Goal: Task Accomplishment & Management: Manage account settings

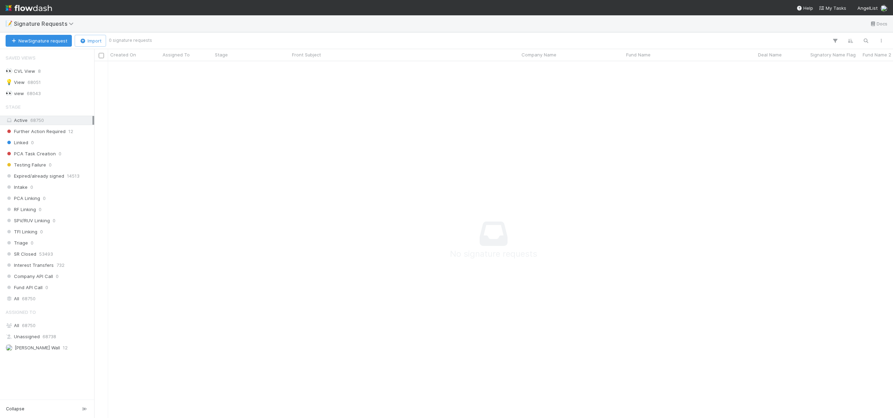
scroll to position [347, 793]
click at [36, 352] on span "[PERSON_NAME]" at bounding box center [28, 348] width 44 height 9
click at [36, 349] on span "[PERSON_NAME]" at bounding box center [32, 348] width 35 height 6
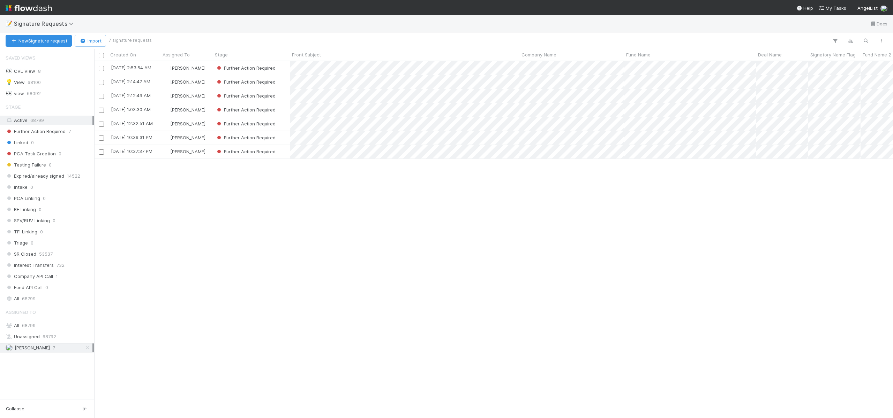
scroll to position [352, 793]
click at [204, 152] on div "[PERSON_NAME]" at bounding box center [186, 152] width 52 height 14
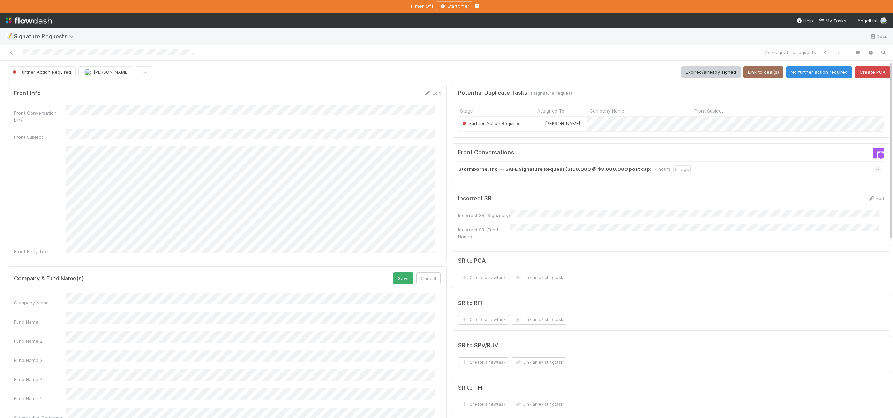
click at [393, 273] on button "Save" at bounding box center [403, 279] width 20 height 12
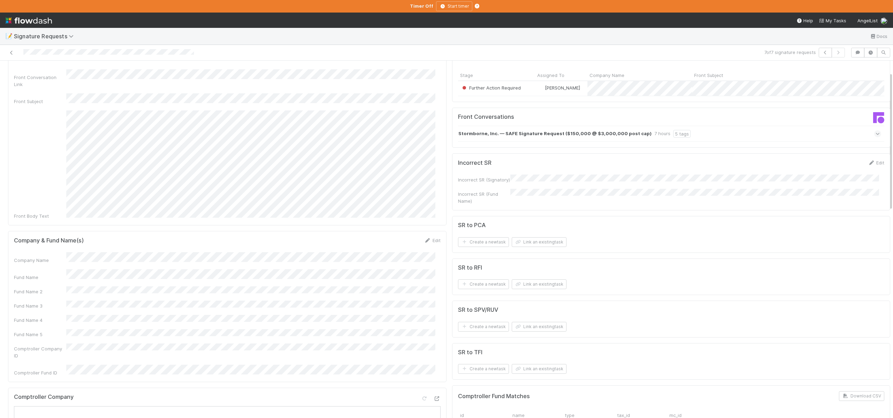
scroll to position [37, 0]
click at [526, 286] on button "Link an existing task" at bounding box center [539, 283] width 55 height 10
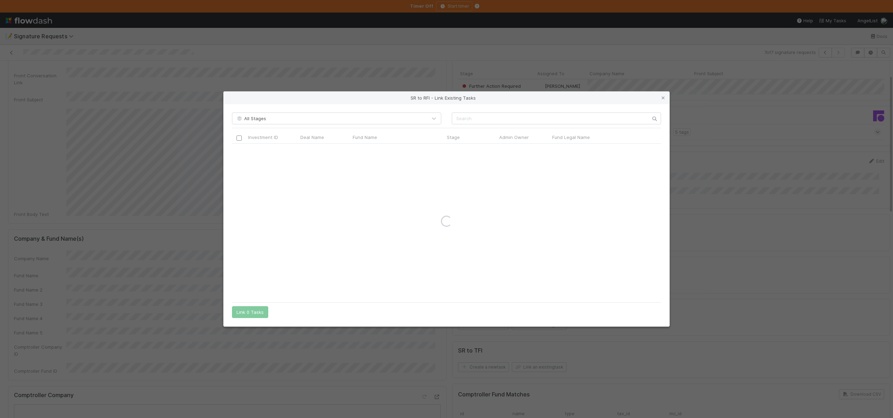
click at [518, 110] on div "All Stages Investment ID Deal Name Fund Name Stage Admin Owner Fund Legal Name …" at bounding box center [447, 215] width 446 height 222
click at [518, 119] on input "text" at bounding box center [556, 119] width 209 height 12
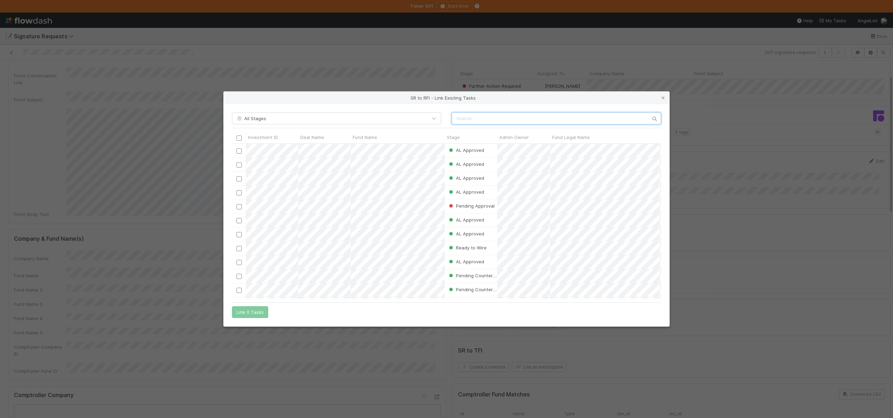
scroll to position [150, 424]
paste input "F.Inc Capital, LP - C3"
type input "F.Inc Capital, LP - C3"
click at [239, 150] on input "checkbox" at bounding box center [238, 151] width 5 height 5
click at [245, 313] on button "Link 1 Task" at bounding box center [248, 313] width 33 height 12
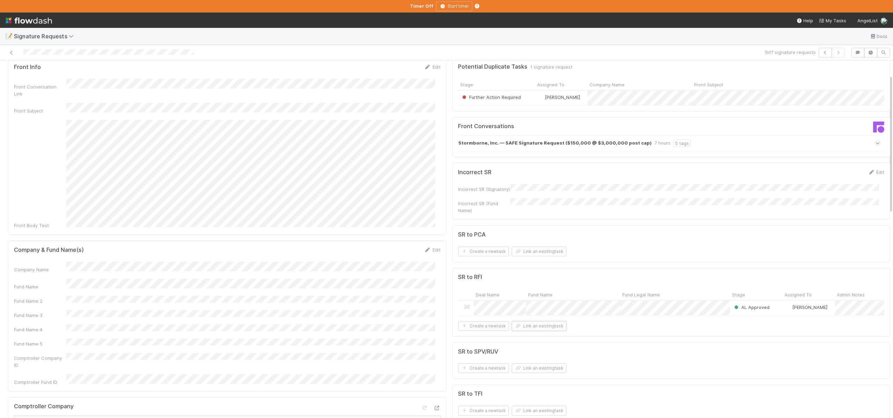
scroll to position [0, 0]
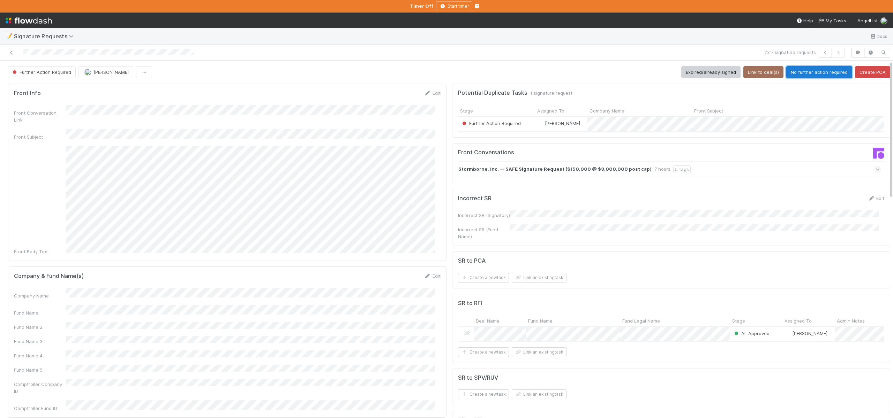
click at [787, 71] on button "No further action required" at bounding box center [819, 72] width 66 height 12
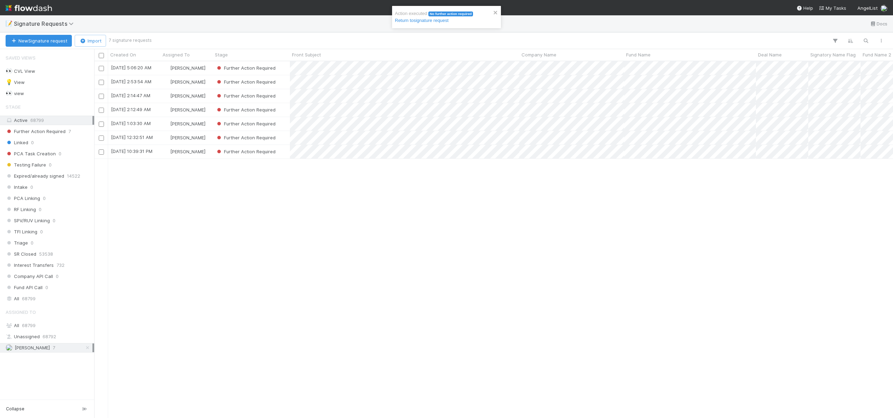
scroll to position [352, 793]
click at [201, 152] on div "[PERSON_NAME]" at bounding box center [186, 152] width 52 height 14
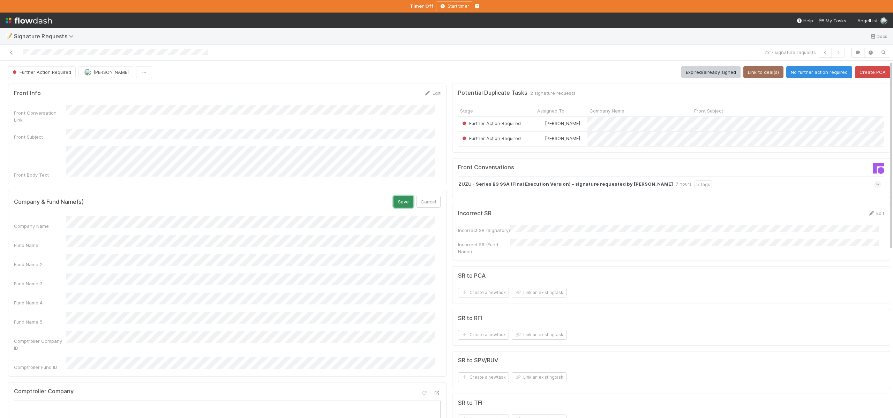
click at [399, 196] on button "Save" at bounding box center [403, 202] width 20 height 12
click at [747, 74] on button "Link to deal(s)" at bounding box center [763, 72] width 40 height 12
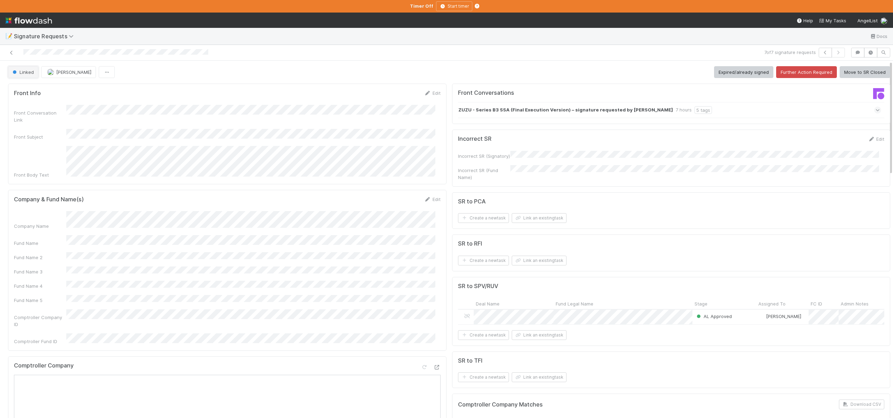
click at [20, 73] on span "Linked" at bounding box center [22, 72] width 23 height 6
click at [55, 90] on span "Further Action Required" at bounding box center [40, 90] width 60 height 6
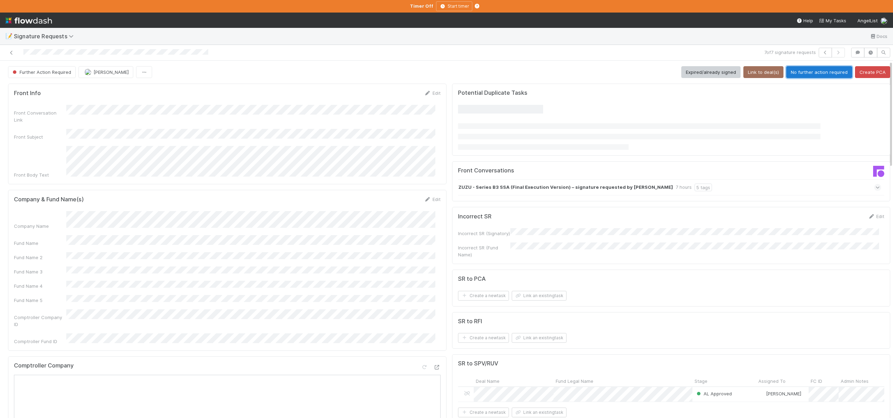
click at [792, 72] on button "No further action required" at bounding box center [819, 72] width 66 height 12
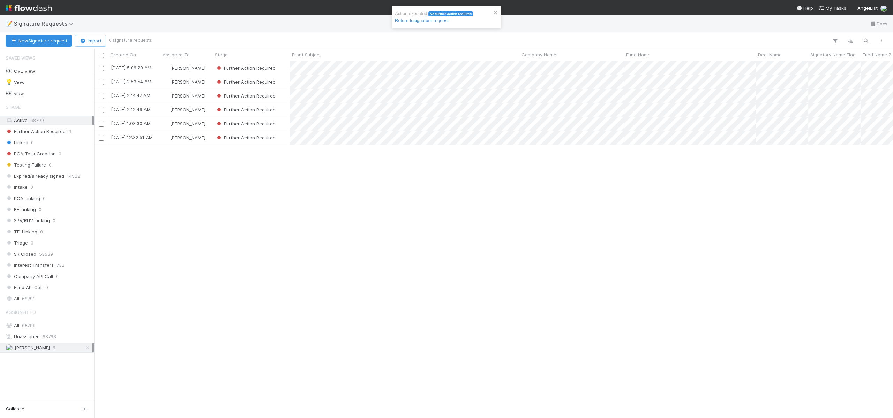
scroll to position [352, 793]
click at [207, 138] on div "[PERSON_NAME]" at bounding box center [186, 138] width 52 height 14
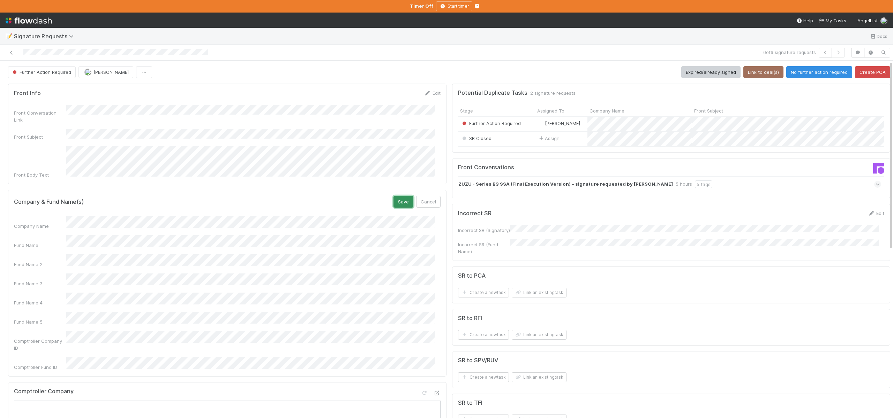
click at [400, 196] on button "Save" at bounding box center [403, 202] width 20 height 12
click at [755, 70] on button "Link to deal(s)" at bounding box center [763, 72] width 40 height 12
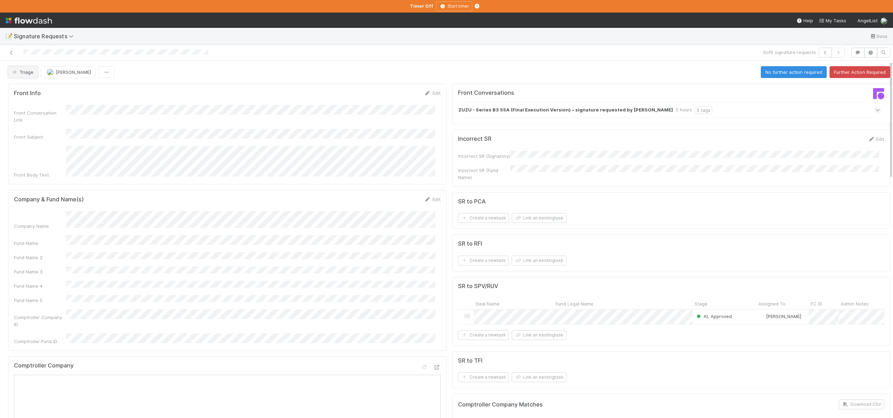
click at [18, 70] on span "Triage" at bounding box center [22, 72] width 22 height 6
click at [50, 87] on span "Further Action Required" at bounding box center [40, 90] width 60 height 6
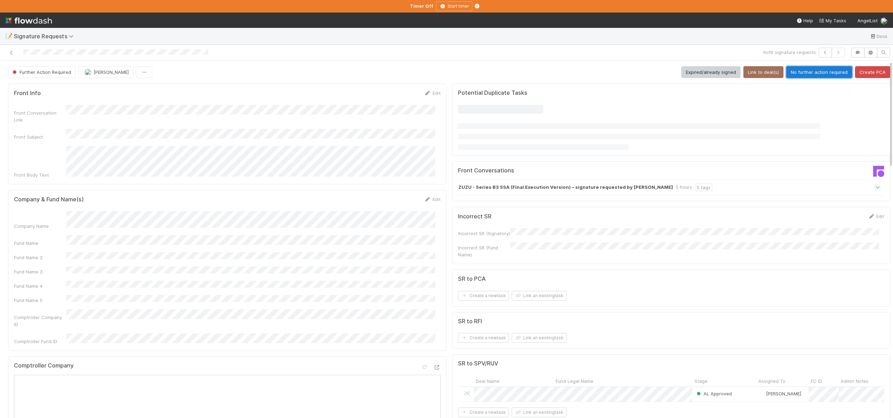
click at [816, 72] on button "No further action required" at bounding box center [819, 72] width 66 height 12
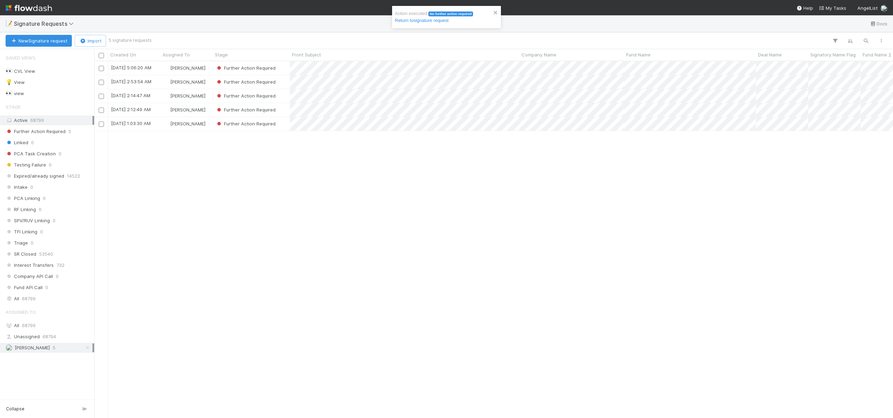
scroll to position [352, 793]
click at [205, 107] on div "Ali Al Khatib" at bounding box center [186, 110] width 52 height 14
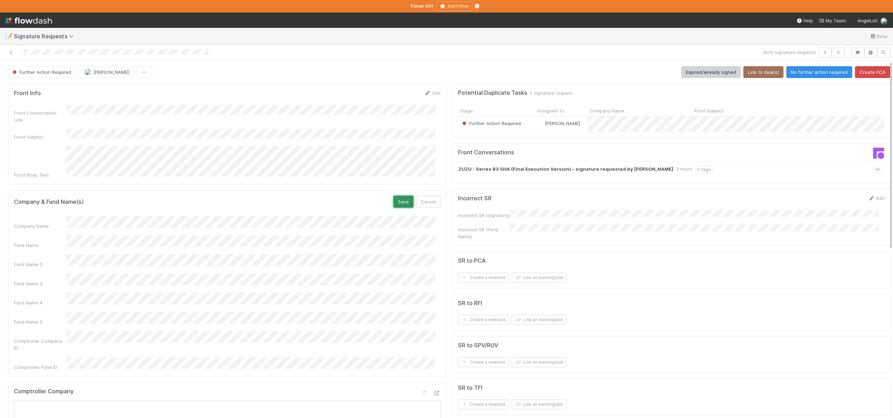
click at [398, 196] on button "Save" at bounding box center [403, 202] width 20 height 12
click at [760, 73] on button "Link to deal(s)" at bounding box center [763, 72] width 40 height 12
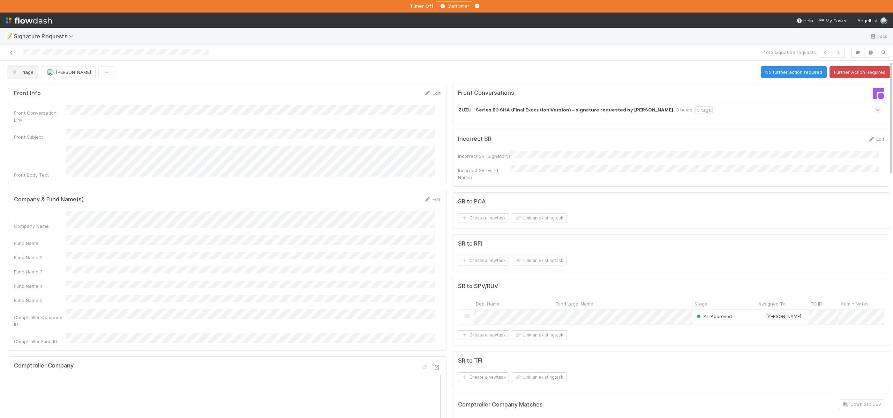
click at [17, 76] on button "Triage" at bounding box center [23, 72] width 30 height 12
click at [44, 89] on span "Further Action Required" at bounding box center [40, 90] width 60 height 6
click at [25, 72] on span "Linked" at bounding box center [22, 72] width 23 height 6
click at [252, 71] on div at bounding box center [446, 209] width 893 height 418
click at [65, 75] on button "[PERSON_NAME]" at bounding box center [68, 72] width 55 height 12
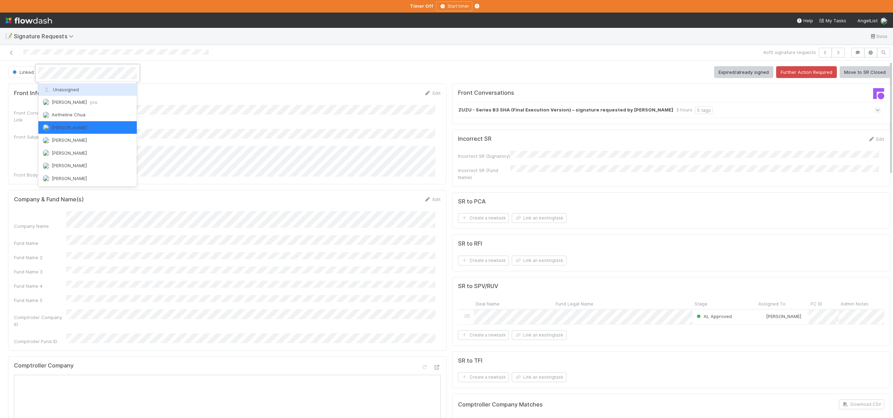
click at [73, 92] on div "Unassigned" at bounding box center [87, 89] width 98 height 13
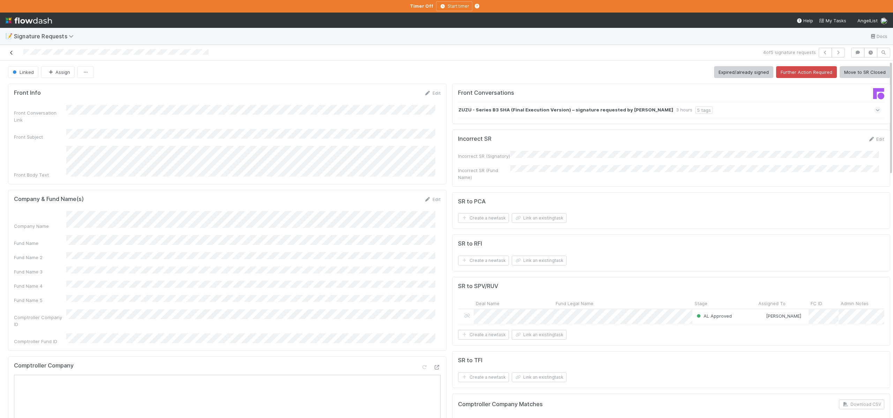
click at [9, 51] on icon at bounding box center [11, 53] width 7 height 5
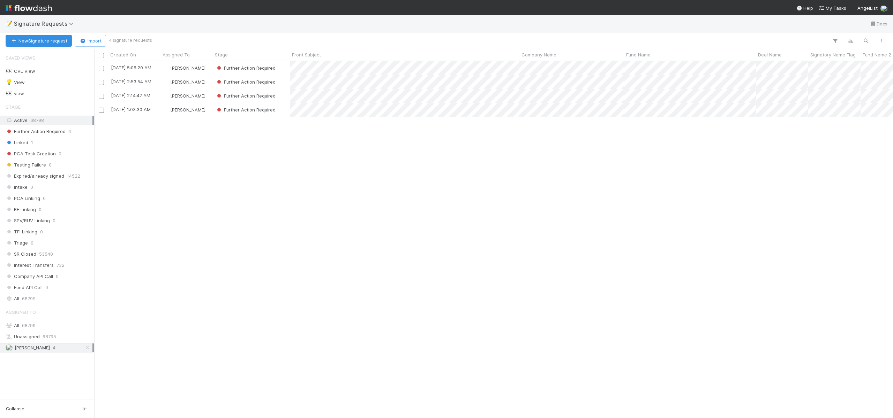
scroll to position [352, 793]
click at [284, 95] on div "Further Action Required" at bounding box center [251, 96] width 77 height 14
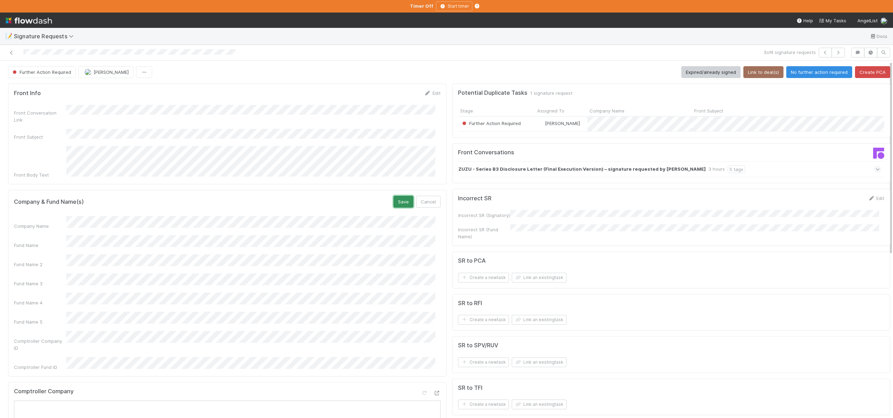
click at [393, 196] on button "Save" at bounding box center [403, 202] width 20 height 12
click at [754, 73] on button "Link to deal(s)" at bounding box center [763, 72] width 40 height 12
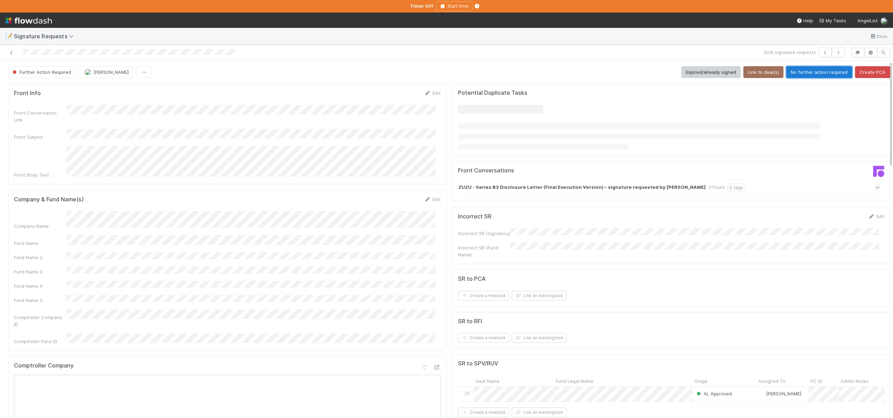
click at [817, 73] on button "No further action required" at bounding box center [819, 72] width 66 height 12
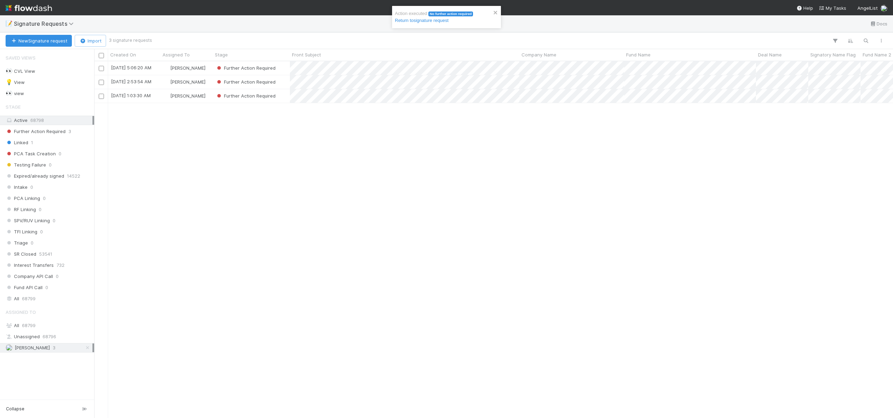
scroll to position [352, 793]
click at [206, 94] on div "Ali Al Khatib" at bounding box center [186, 96] width 52 height 14
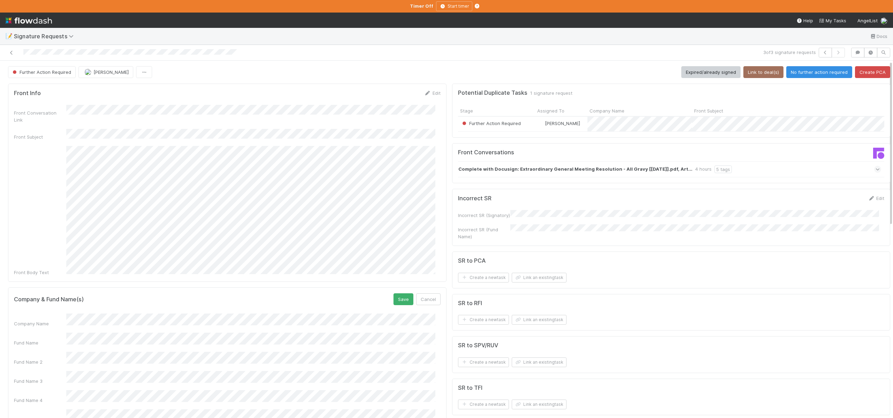
click at [393, 294] on button "Save" at bounding box center [403, 300] width 20 height 12
click at [756, 68] on button "Link to deal(s)" at bounding box center [763, 72] width 40 height 12
click at [758, 75] on button "Link to deal(s)" at bounding box center [763, 72] width 40 height 12
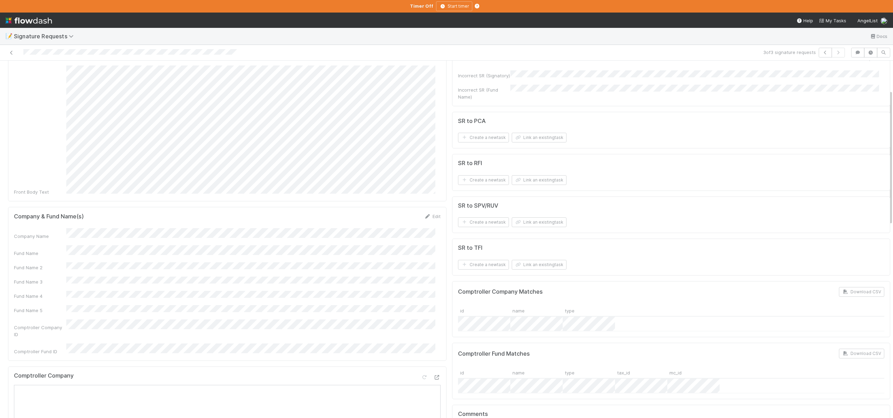
scroll to position [78, 0]
click at [534, 139] on button "Link an existing task" at bounding box center [539, 141] width 55 height 10
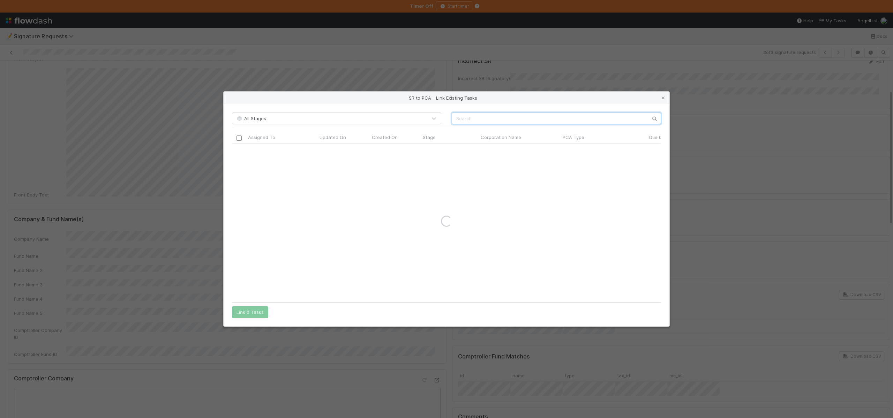
click at [506, 119] on input "text" at bounding box center [556, 119] width 209 height 12
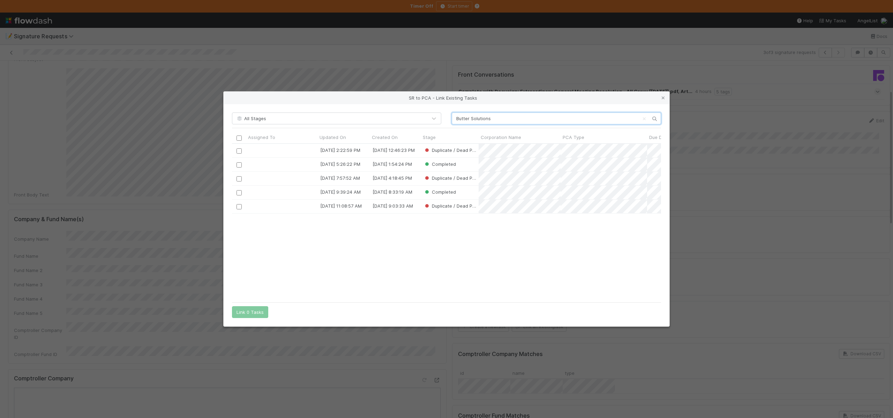
scroll to position [150, 424]
type input "Butter Solutions"
click at [545, 59] on div "SR to PCA - Link Existing Tasks All Stages Butter Solutions Assigned To Updated…" at bounding box center [446, 209] width 893 height 418
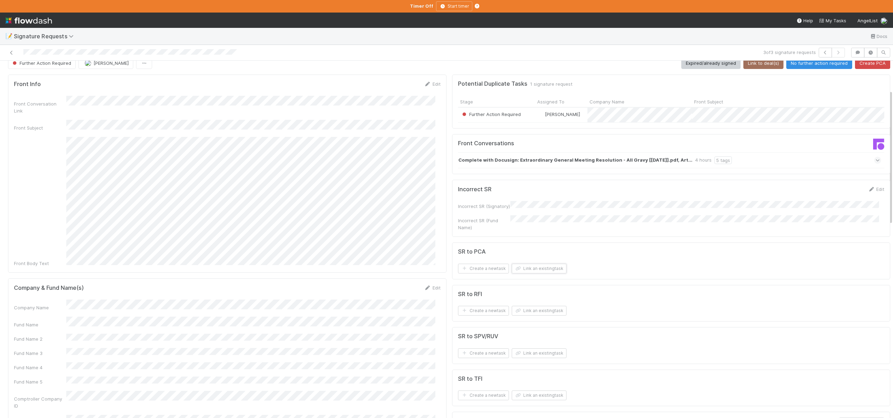
scroll to position [0, 0]
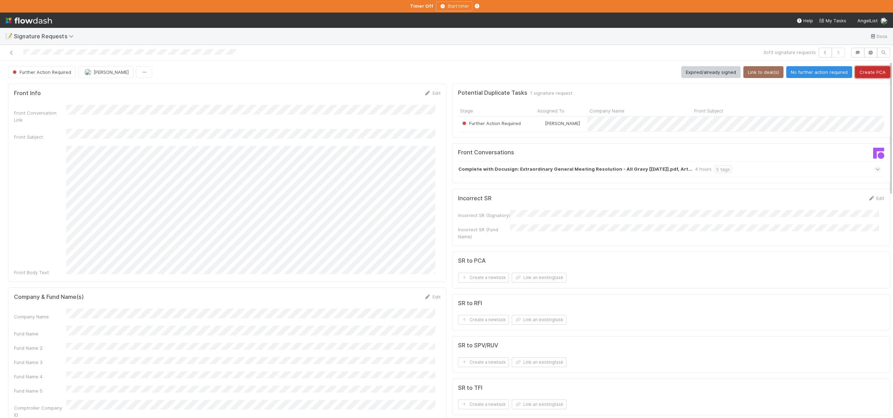
click at [860, 73] on button "Create PCA" at bounding box center [872, 72] width 35 height 12
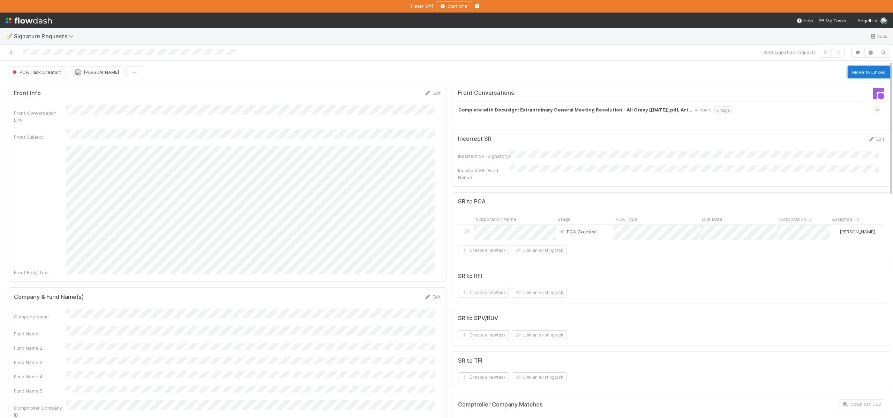
click at [861, 70] on button "Move to Linked" at bounding box center [868, 72] width 43 height 12
click at [63, 73] on span "Ali Al Khatib" at bounding box center [73, 72] width 35 height 6
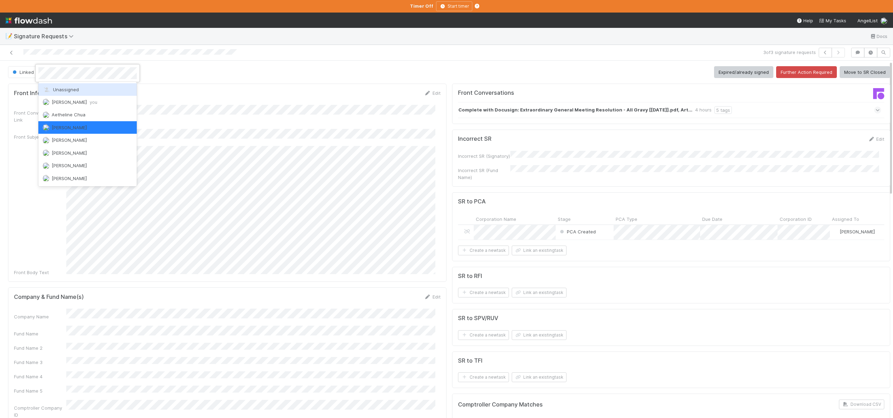
click at [69, 91] on span "Unassigned" at bounding box center [61, 90] width 36 height 6
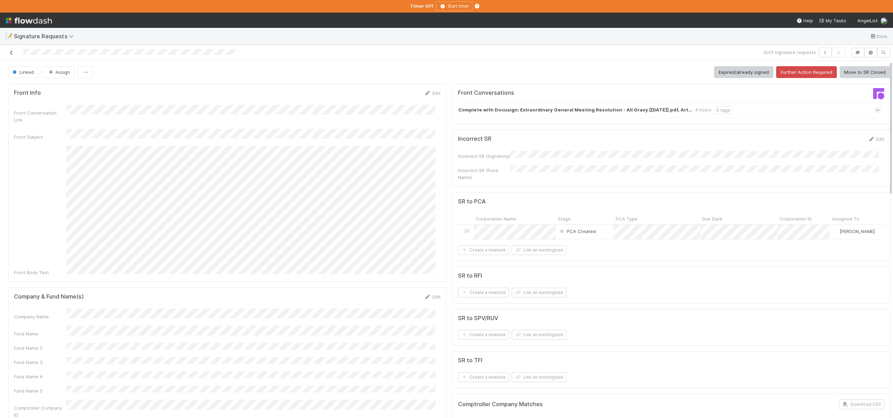
click at [8, 52] on icon at bounding box center [11, 53] width 7 height 5
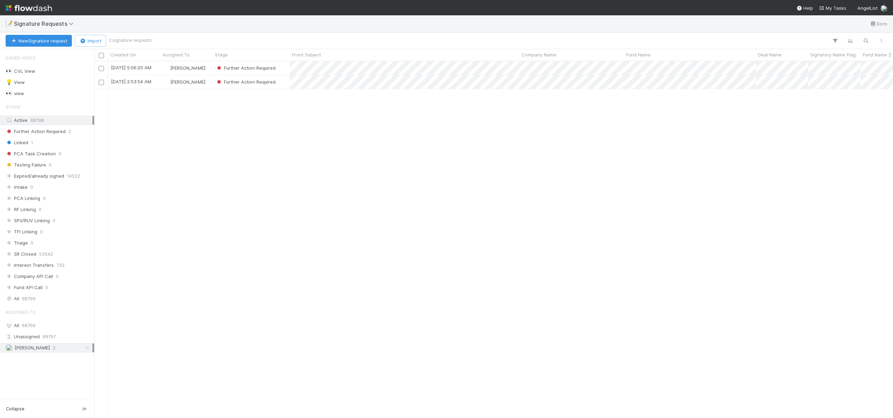
scroll to position [352, 793]
click at [207, 83] on div "Ali Al Khatib" at bounding box center [186, 82] width 52 height 14
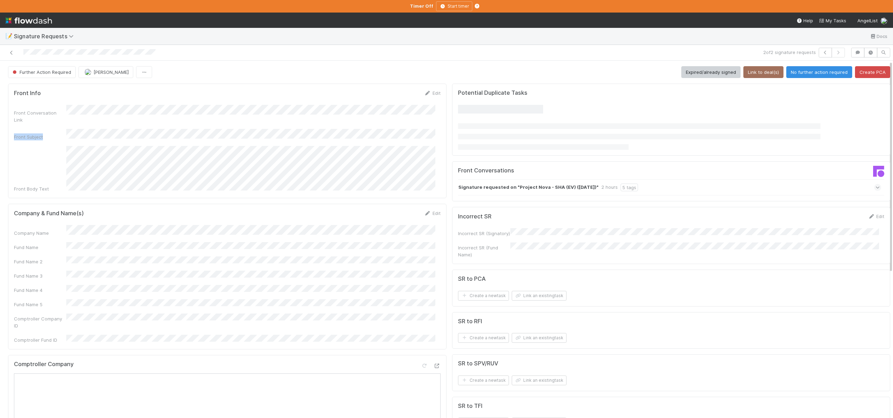
click at [128, 115] on div "Front Conversation Link Front Subject Front Body Text" at bounding box center [227, 149] width 427 height 88
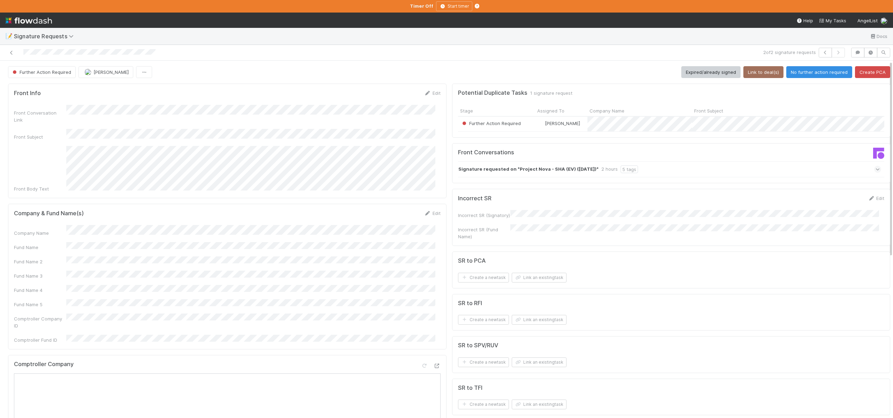
click at [88, 212] on form "Company & Fund Name(s) Edit Company Name Fund Name Fund Name 2 Fund Name 3 Fund…" at bounding box center [227, 277] width 427 height 134
click at [393, 210] on button "Save" at bounding box center [403, 216] width 20 height 12
click at [756, 70] on button "Link to deal(s)" at bounding box center [763, 72] width 40 height 12
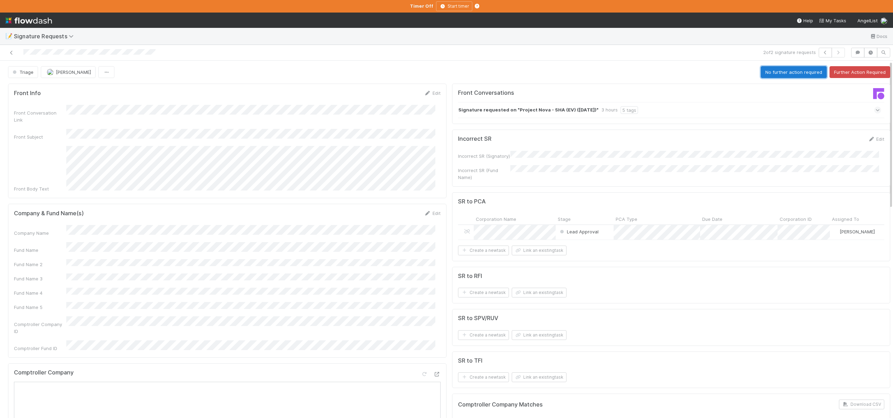
click at [768, 74] on button "No further action required" at bounding box center [794, 72] width 66 height 12
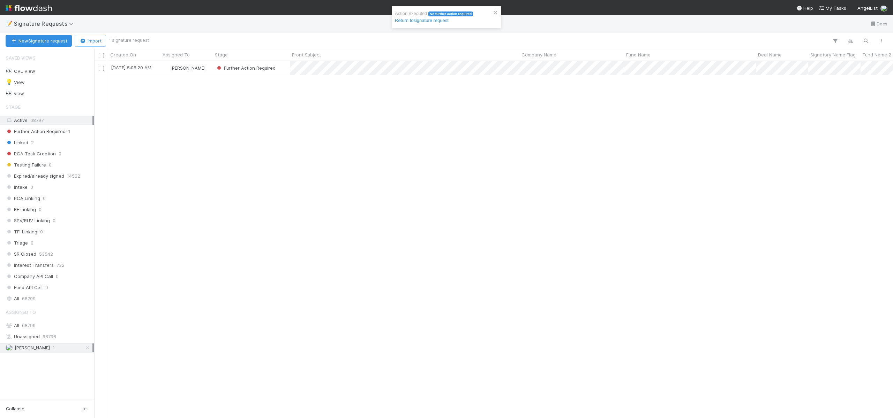
scroll to position [352, 793]
click at [209, 68] on div "[PERSON_NAME]" at bounding box center [186, 68] width 52 height 14
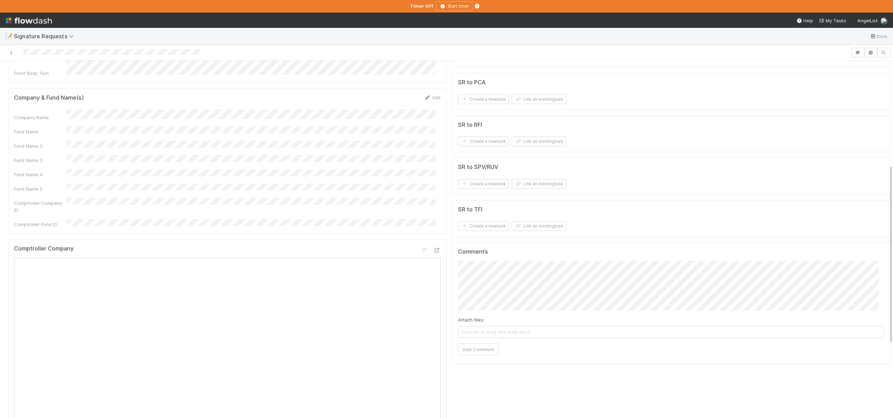
scroll to position [157, 0]
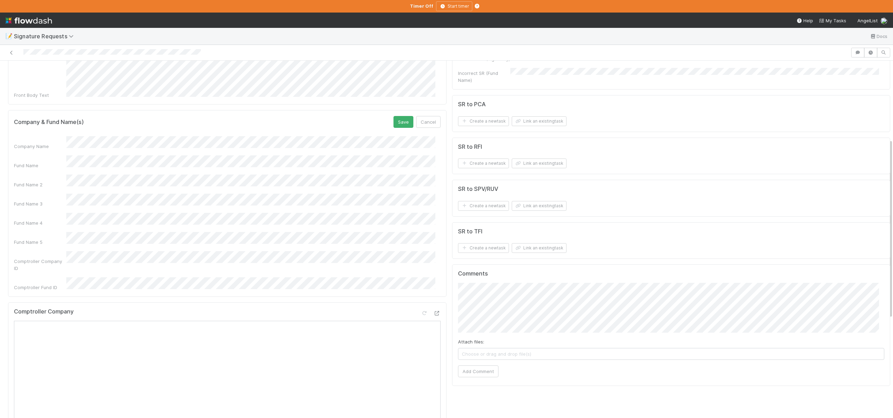
click at [393, 116] on button "Save" at bounding box center [403, 122] width 20 height 12
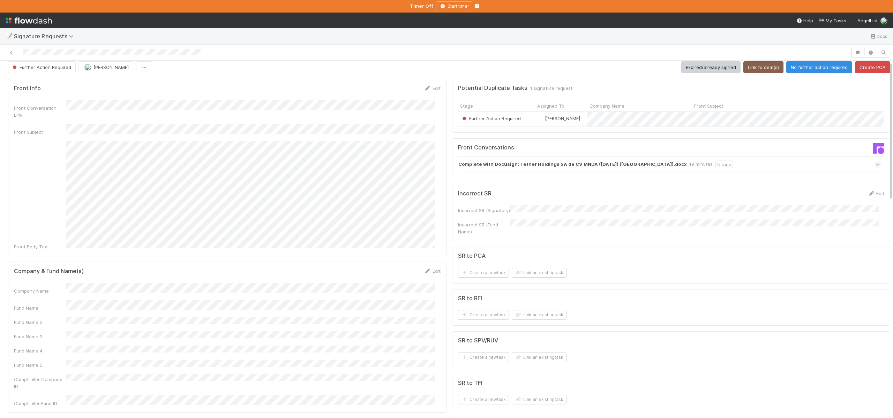
scroll to position [2, 0]
click at [749, 75] on button "Link to deal(s)" at bounding box center [763, 70] width 40 height 12
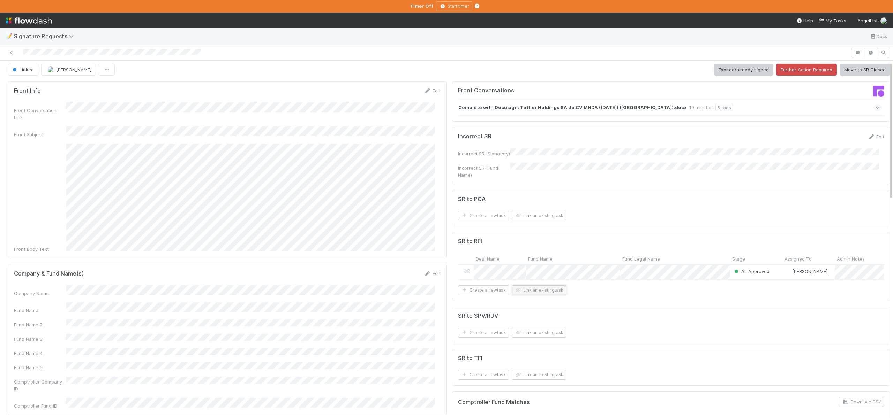
click at [533, 294] on button "Link an existing task" at bounding box center [539, 291] width 55 height 10
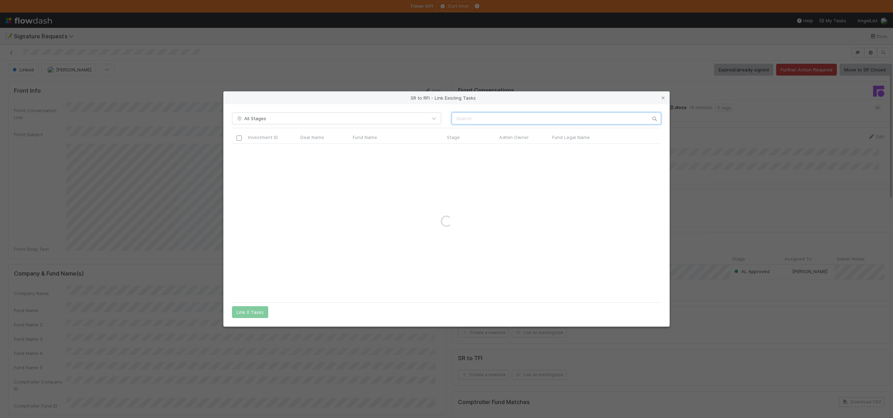
click at [477, 117] on input "text" at bounding box center [556, 119] width 209 height 12
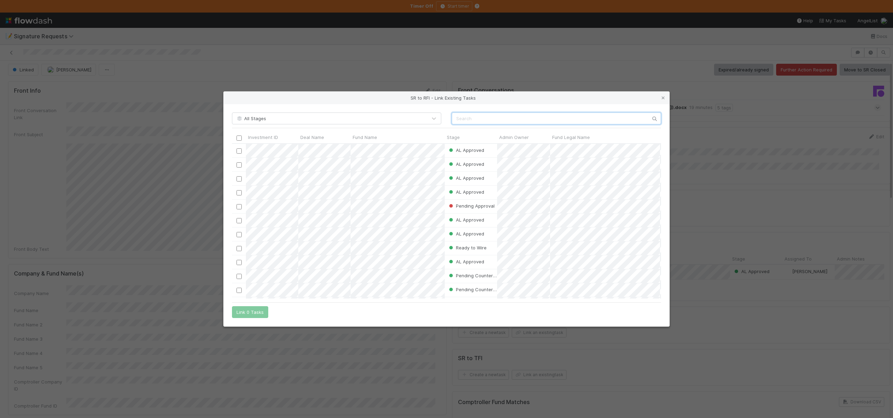
scroll to position [150, 424]
paste input "ProCap Velocity Fund, LP - B2"
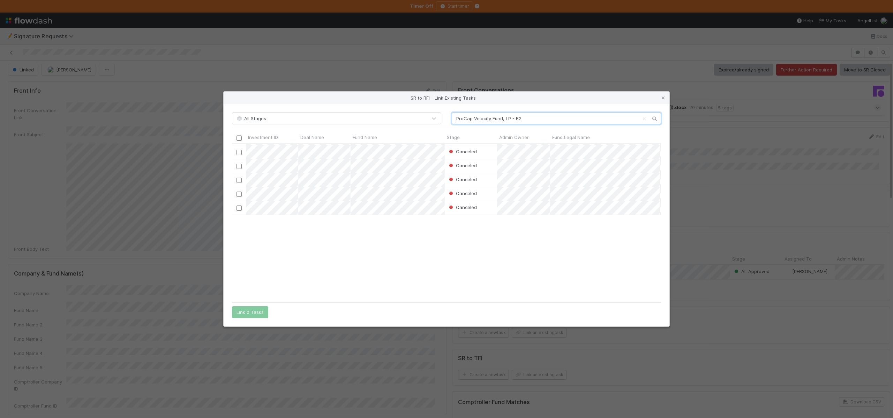
scroll to position [0, 0]
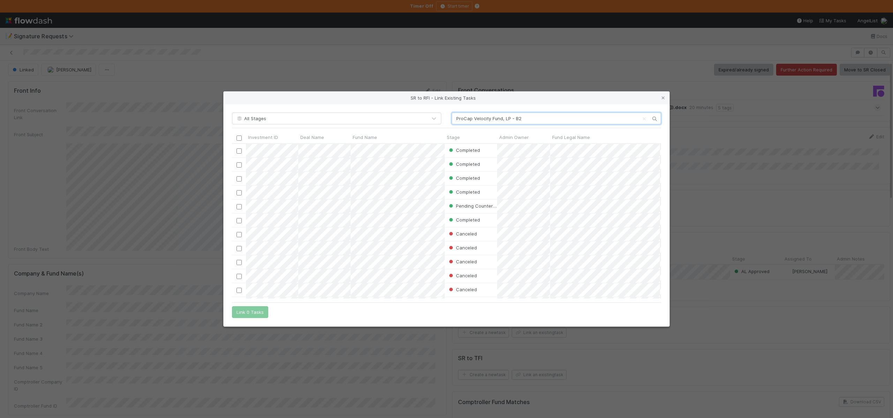
type input "ProCap Velocity Fund, LP - B2"
click at [159, 252] on div "SR to RFI - Link Existing Tasks All Stages ProCap Velocity Fund, LP - B2 Invest…" at bounding box center [446, 209] width 893 height 418
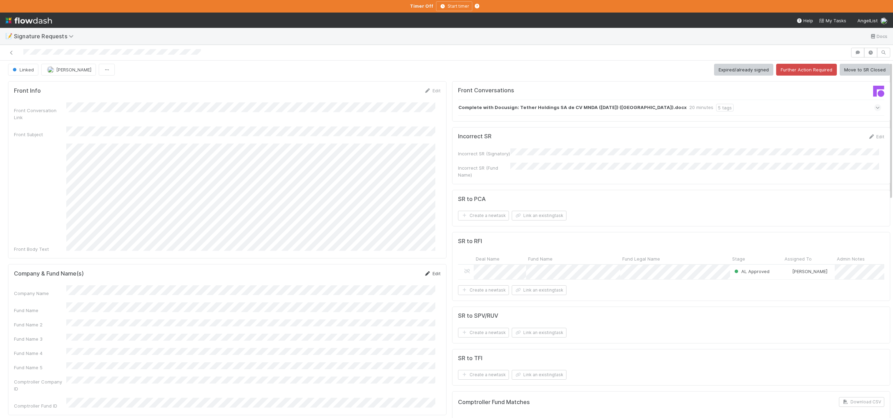
click at [428, 271] on link "Edit" at bounding box center [432, 274] width 16 height 6
click at [405, 270] on button "Save" at bounding box center [403, 276] width 20 height 12
click at [528, 293] on button "Link an existing task" at bounding box center [539, 291] width 55 height 10
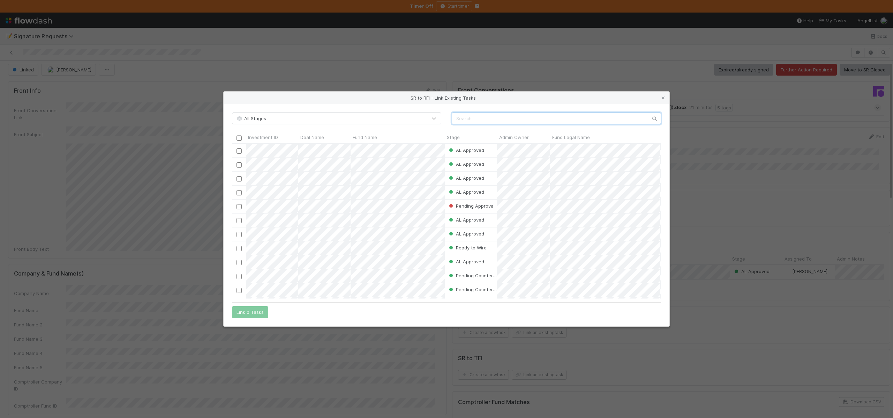
click at [474, 121] on input "text" at bounding box center [556, 119] width 209 height 12
paste input "Tether Holdings SA de CV MNDA"
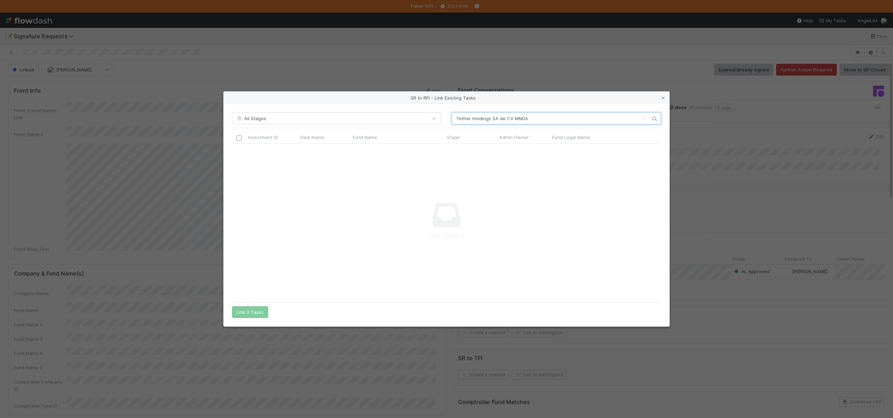
scroll to position [6, 6]
type input "Tether Holdings SA de CV MNDA"
click at [568, 71] on div "SR to RFI - Link Existing Tasks All Stages Tether Holdings SA de CV MNDA Invest…" at bounding box center [446, 209] width 893 height 418
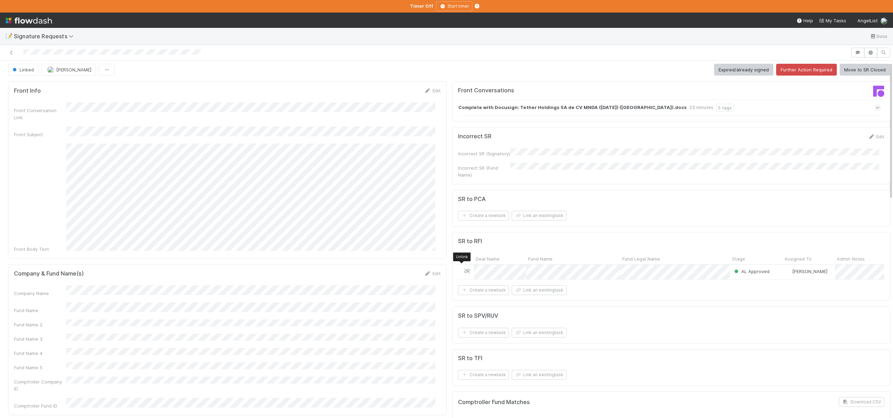
click at [464, 269] on icon at bounding box center [466, 271] width 7 height 5
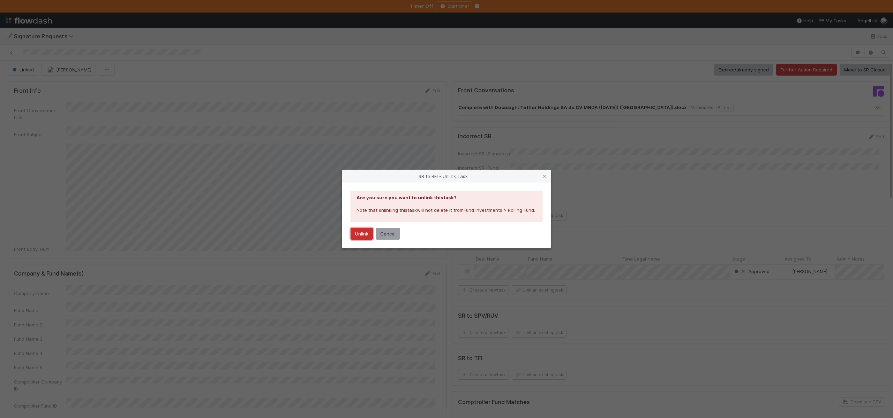
click at [361, 235] on button "Unlink" at bounding box center [361, 234] width 22 height 12
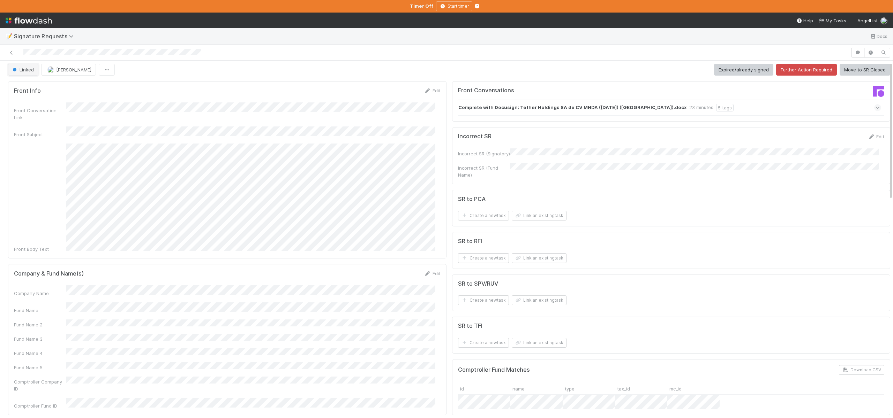
click at [13, 69] on span "button" at bounding box center [14, 69] width 3 height 3
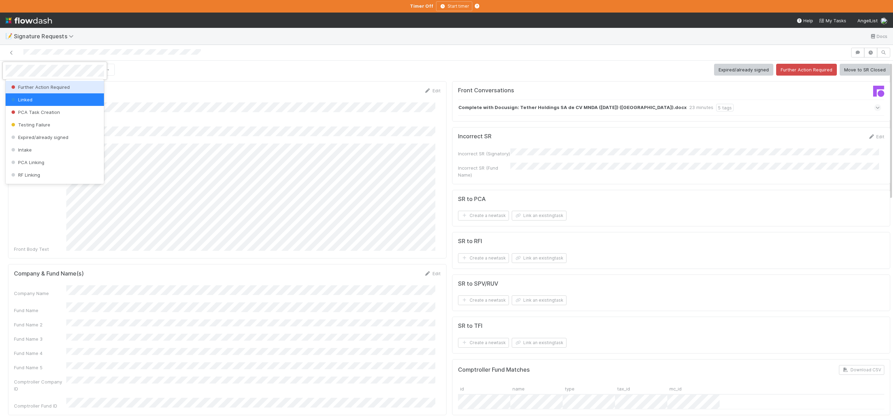
click at [28, 85] on span "Further Action Required" at bounding box center [40, 87] width 60 height 6
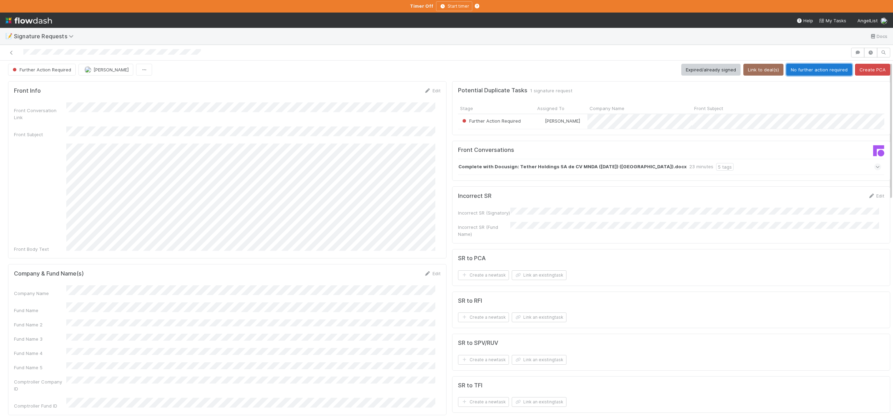
click at [803, 66] on button "No further action required" at bounding box center [819, 70] width 66 height 12
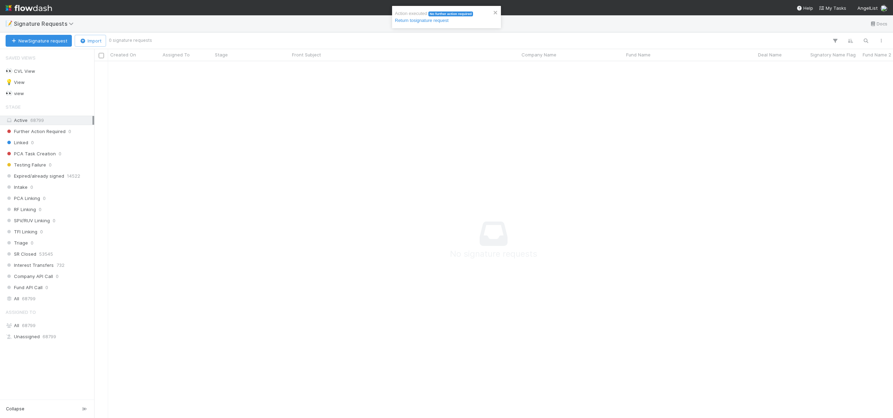
scroll to position [347, 793]
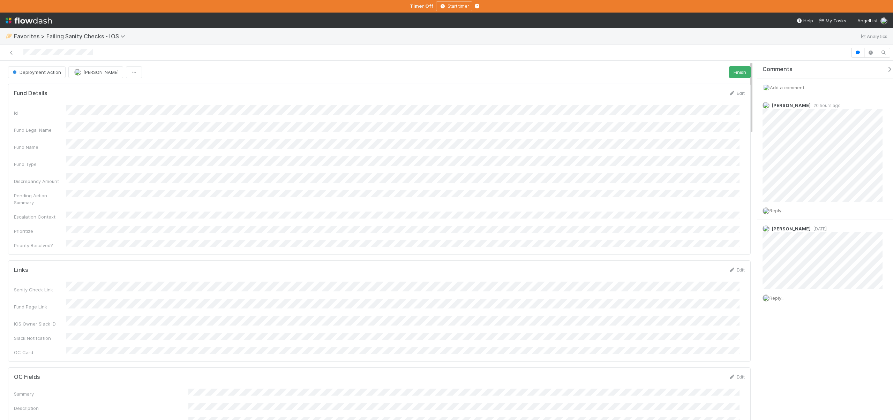
click at [795, 85] on span "Add a comment..." at bounding box center [789, 88] width 38 height 6
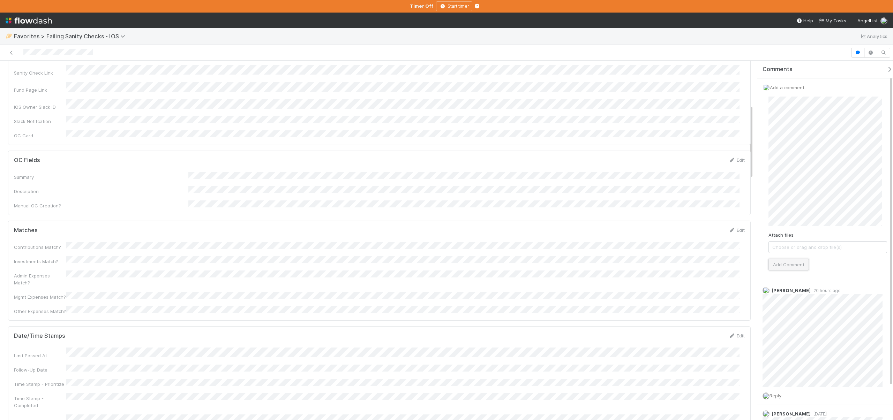
click at [796, 267] on button "Add Comment" at bounding box center [788, 265] width 40 height 12
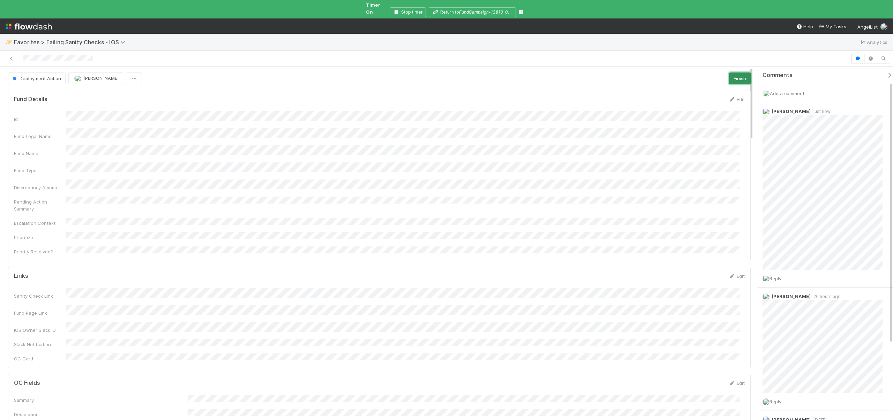
click at [729, 73] on button "Finish" at bounding box center [740, 79] width 22 height 12
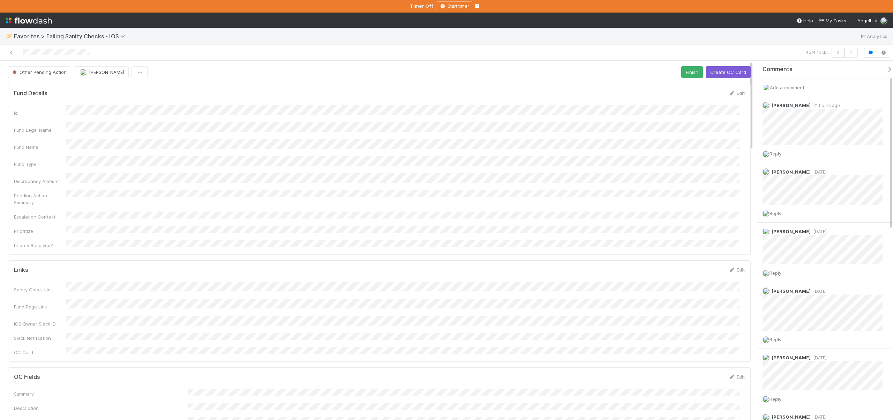
click at [792, 85] on span "Add a comment..." at bounding box center [789, 88] width 38 height 6
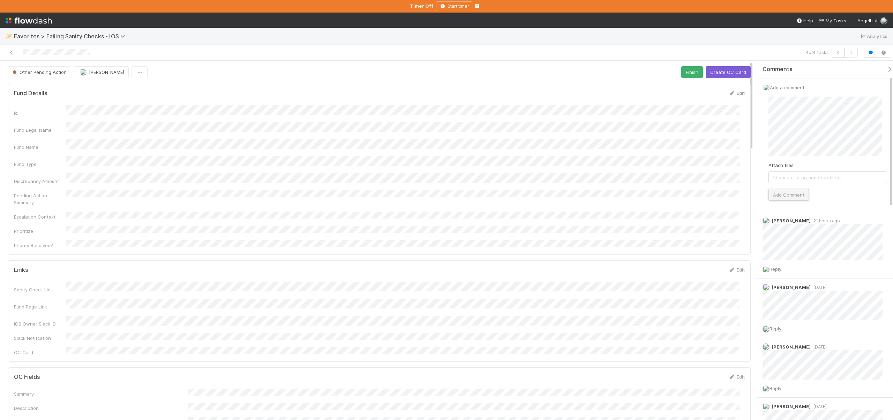
click at [795, 195] on button "Add Comment" at bounding box center [788, 195] width 40 height 12
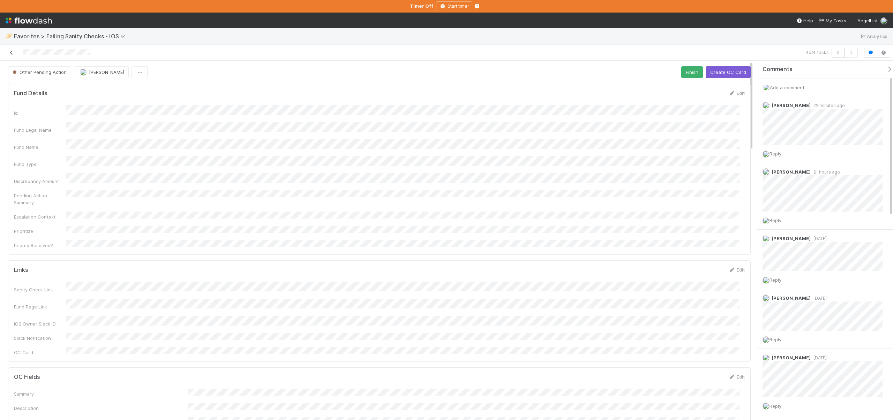
click at [12, 51] on icon at bounding box center [11, 53] width 7 height 5
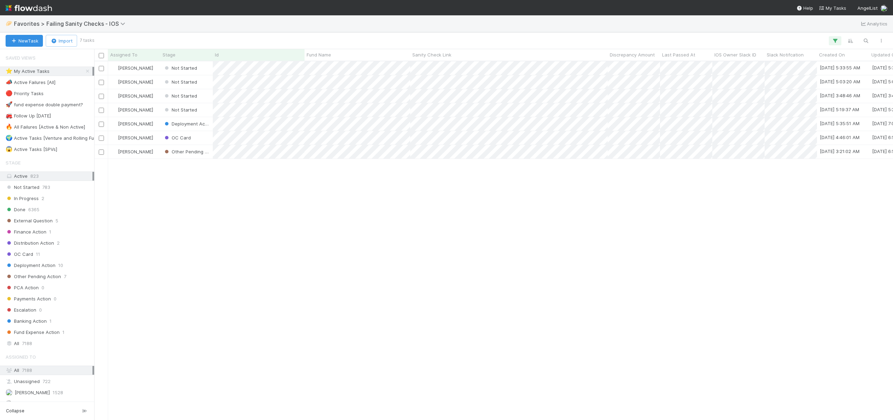
scroll to position [354, 793]
click at [129, 109] on span "[PERSON_NAME]" at bounding box center [135, 110] width 35 height 6
click at [276, 191] on div at bounding box center [446, 210] width 893 height 420
click at [203, 113] on div "Not Started" at bounding box center [186, 110] width 52 height 14
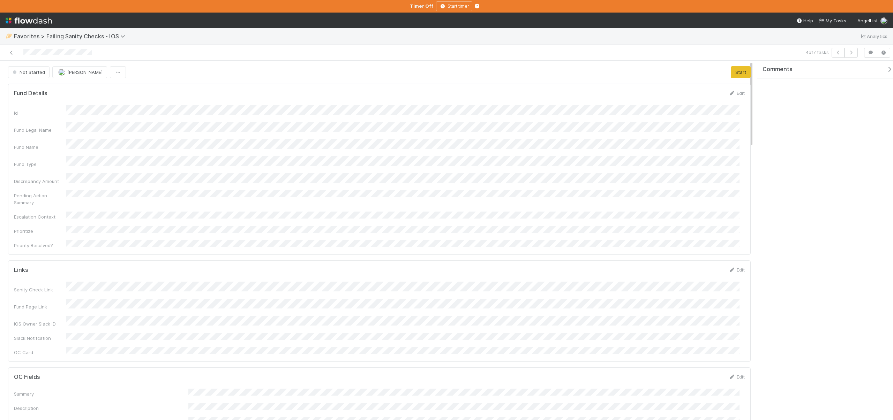
scroll to position [136, 720]
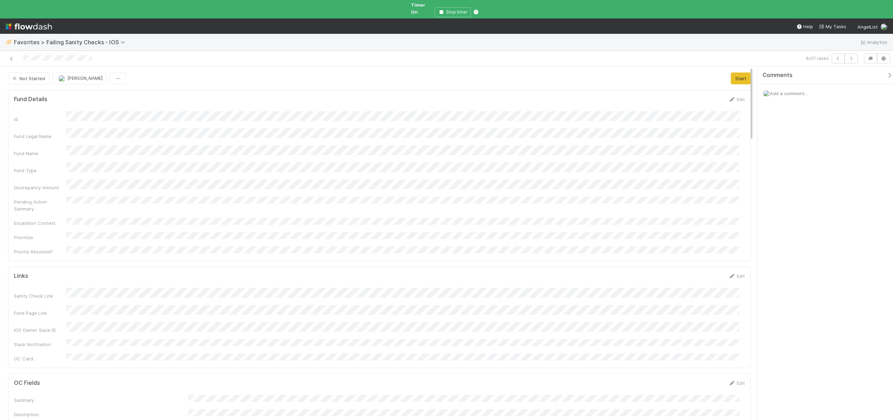
click at [802, 91] on span "Add a comment..." at bounding box center [789, 94] width 38 height 6
click at [746, 134] on div "Not Started Andre Fredrick Start Fund Details Edit Id Fund Legal Name Fund Name…" at bounding box center [446, 247] width 893 height 360
click at [759, 141] on div "Add a comment... Attach files: Choose or drag and drop file(s) Add Comment" at bounding box center [827, 151] width 141 height 134
click at [800, 209] on button "Add Comment" at bounding box center [788, 215] width 40 height 12
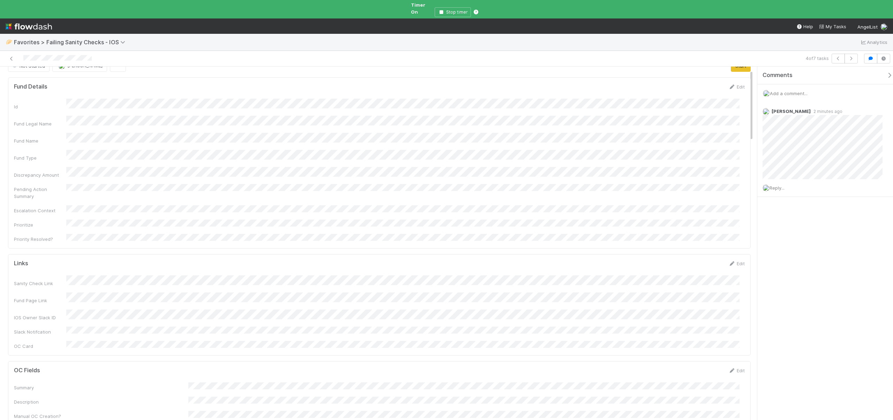
scroll to position [0, 0]
click at [741, 73] on button "Start" at bounding box center [741, 79] width 20 height 12
click at [16, 73] on button "Not Started" at bounding box center [28, 79] width 41 height 12
click at [843, 138] on div at bounding box center [446, 210] width 893 height 420
click at [874, 110] on icon at bounding box center [877, 112] width 7 height 5
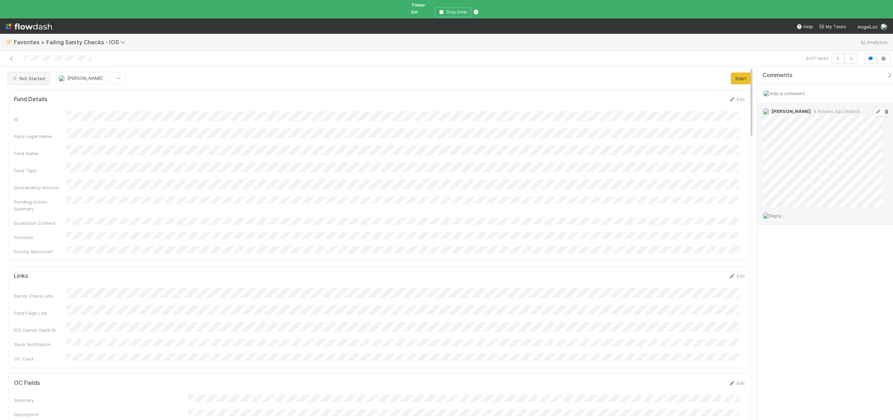
click at [32, 76] on span "Not Started" at bounding box center [28, 79] width 34 height 6
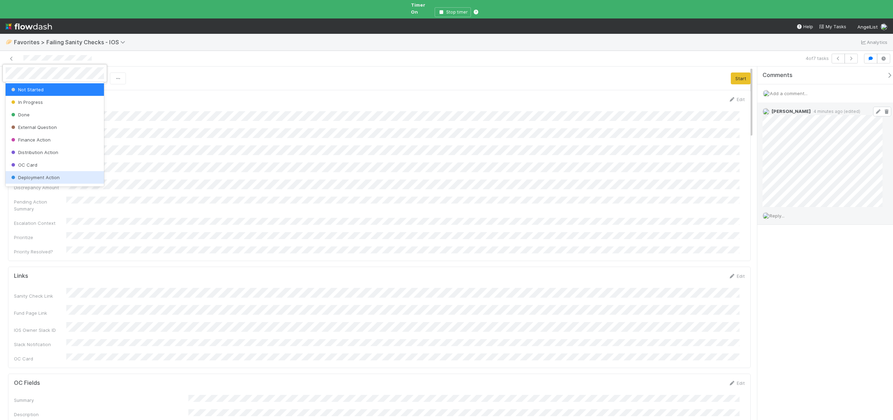
scroll to position [74, 0]
click at [46, 175] on div "Fund Expense Action" at bounding box center [55, 179] width 98 height 13
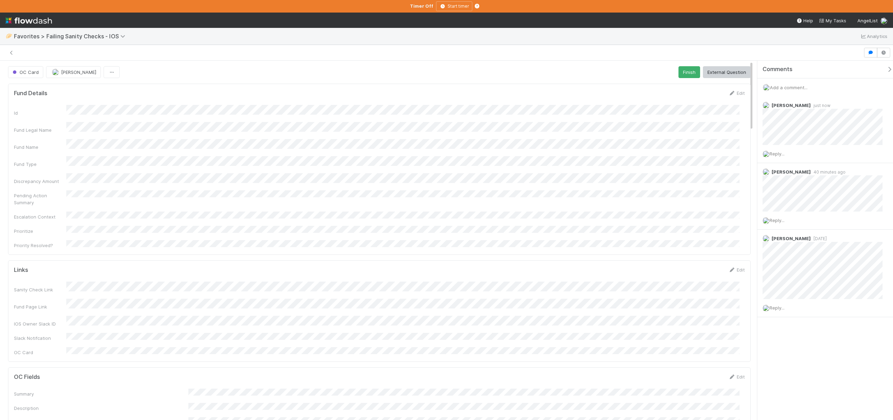
scroll to position [136, 720]
click at [785, 81] on div "Add a comment..." at bounding box center [827, 87] width 141 height 18
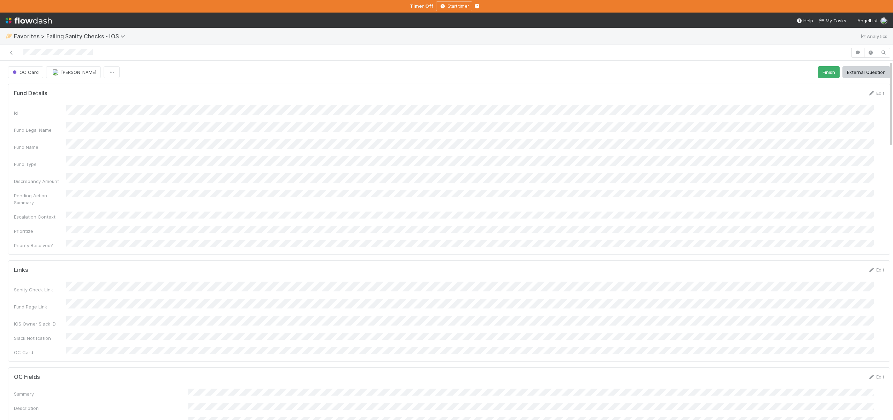
scroll to position [136, 854]
click at [854, 54] on icon "button" at bounding box center [857, 53] width 7 height 4
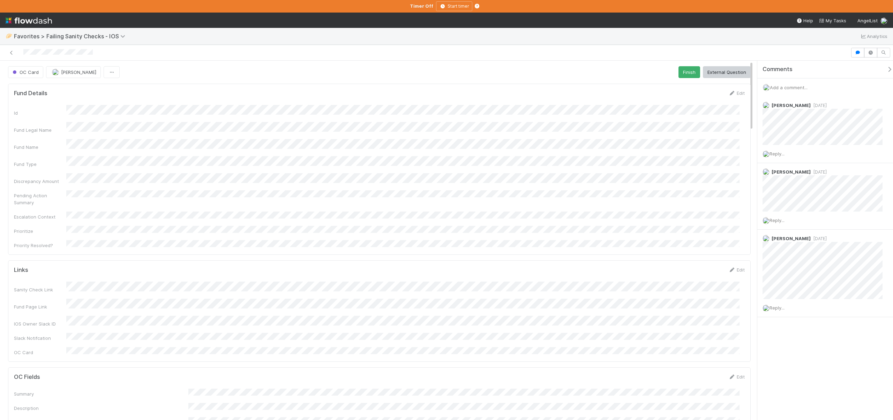
click at [792, 88] on span "Add a comment..." at bounding box center [789, 88] width 38 height 6
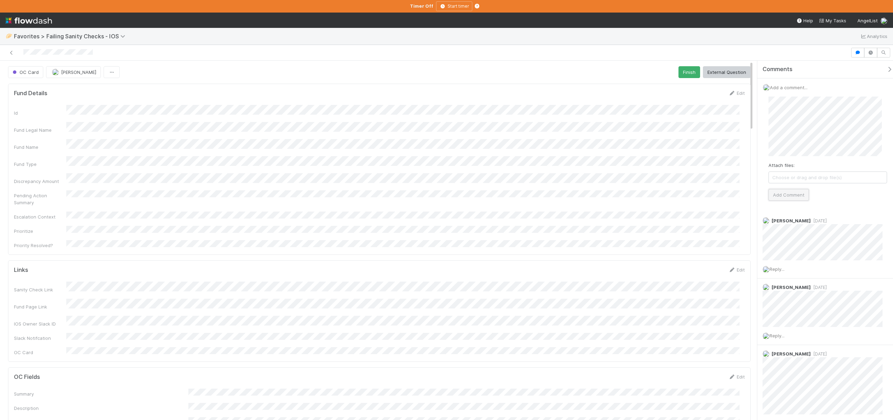
click at [792, 196] on button "Add Comment" at bounding box center [788, 195] width 40 height 12
click at [9, 51] on icon at bounding box center [11, 53] width 7 height 5
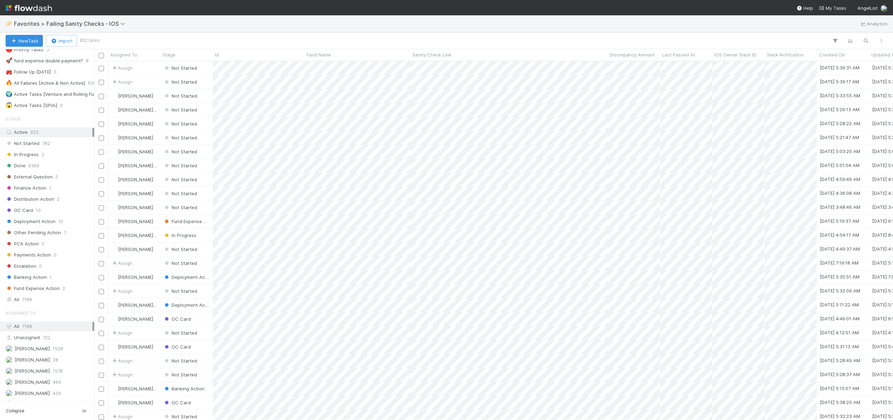
scroll to position [45, 0]
click at [39, 358] on span "[PERSON_NAME]" at bounding box center [32, 359] width 35 height 6
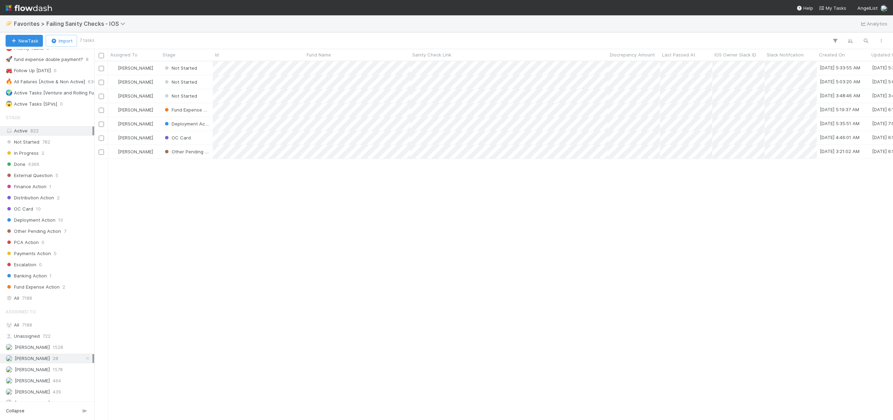
scroll to position [354, 793]
click at [204, 93] on div "Not Started" at bounding box center [186, 96] width 52 height 14
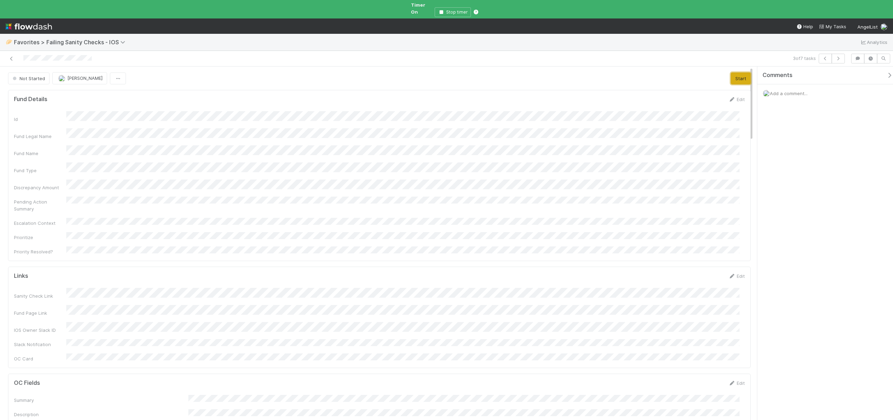
click at [734, 73] on button "Start" at bounding box center [741, 79] width 20 height 12
click at [795, 91] on div "Add a comment..." at bounding box center [827, 93] width 141 height 18
click at [793, 90] on div "Add a comment..." at bounding box center [827, 93] width 141 height 18
click at [789, 91] on span "Add a comment..." at bounding box center [789, 94] width 38 height 6
click at [747, 141] on div "In Progress Andre Fredrick Actions Finish External Question Finance Action Dist…" at bounding box center [446, 247] width 893 height 360
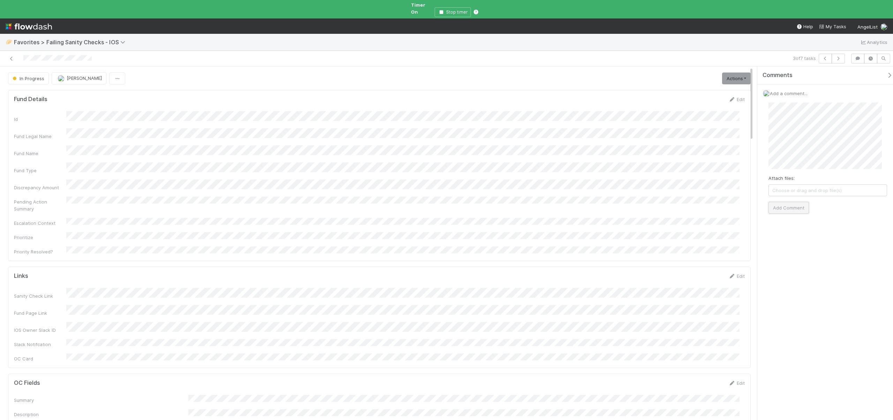
click at [790, 204] on button "Add Comment" at bounding box center [788, 208] width 40 height 12
click at [727, 73] on link "Actions" at bounding box center [736, 79] width 29 height 12
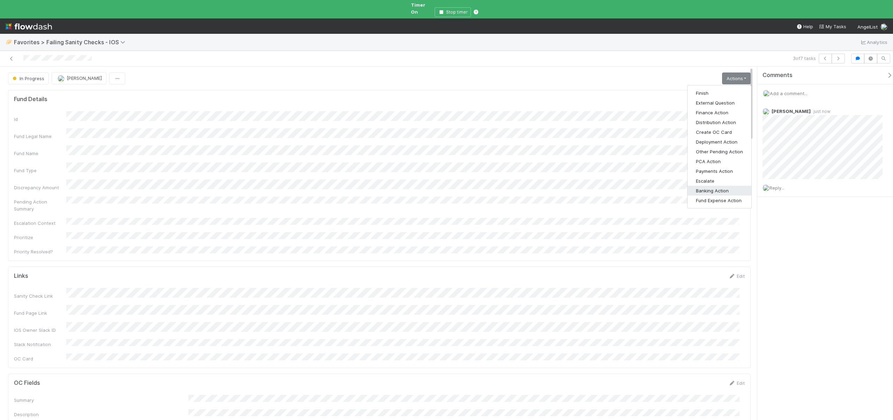
click at [718, 186] on button "Banking Action" at bounding box center [719, 191] width 64 height 10
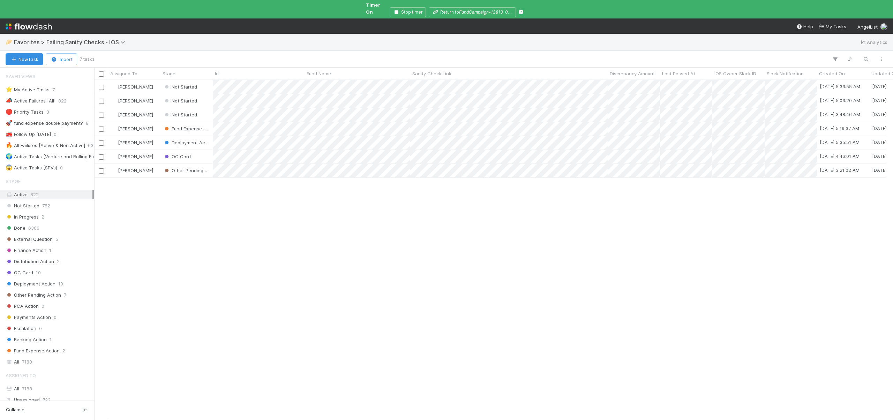
scroll to position [341, 793]
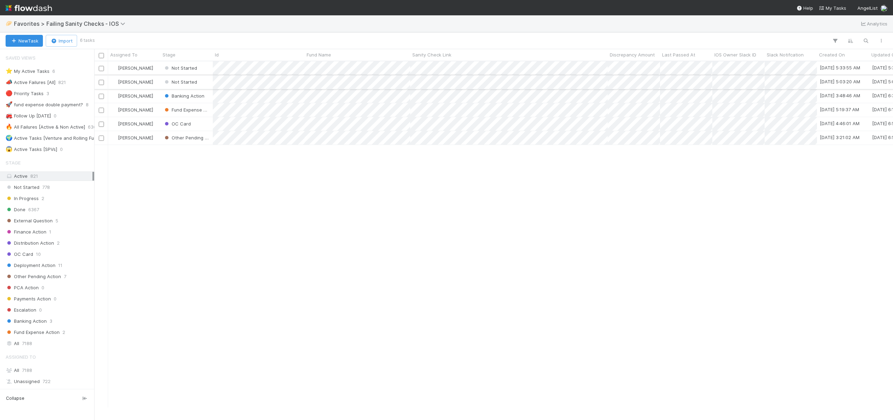
click at [207, 81] on div "Not Started" at bounding box center [186, 82] width 52 height 14
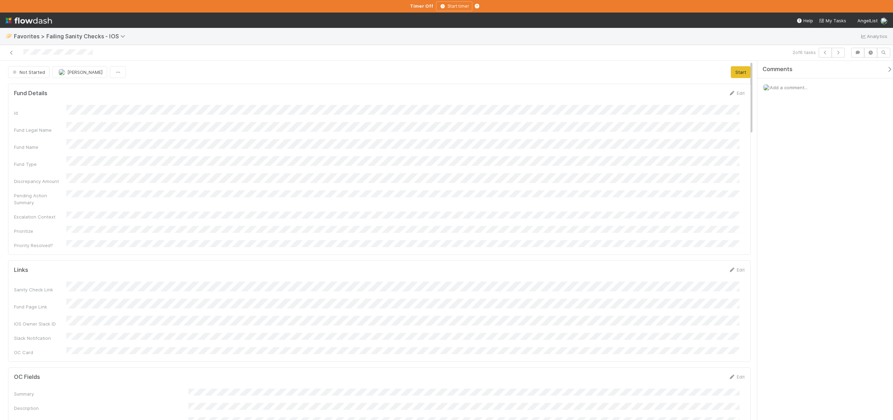
scroll to position [136, 720]
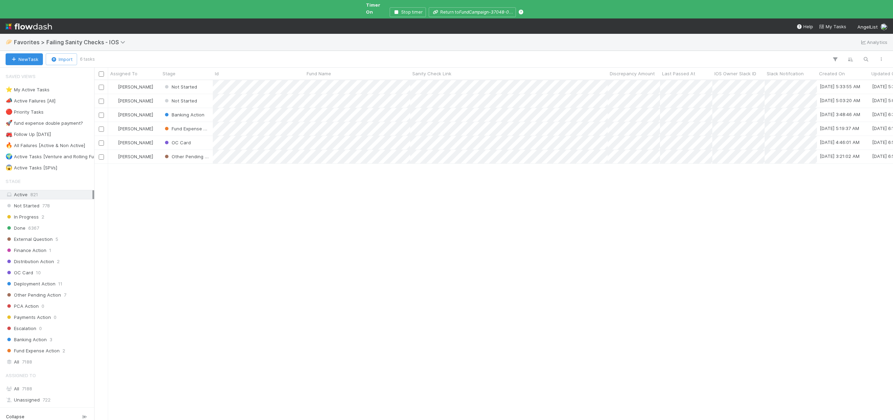
scroll to position [341, 793]
click at [209, 96] on div "Not Started" at bounding box center [186, 101] width 52 height 14
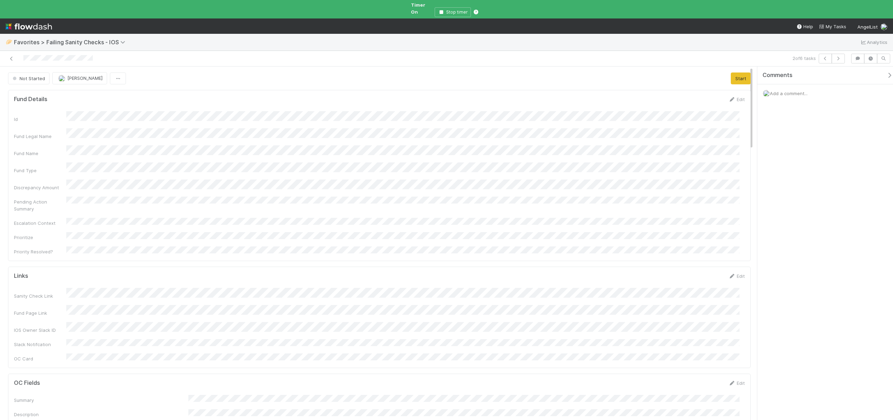
scroll to position [136, 720]
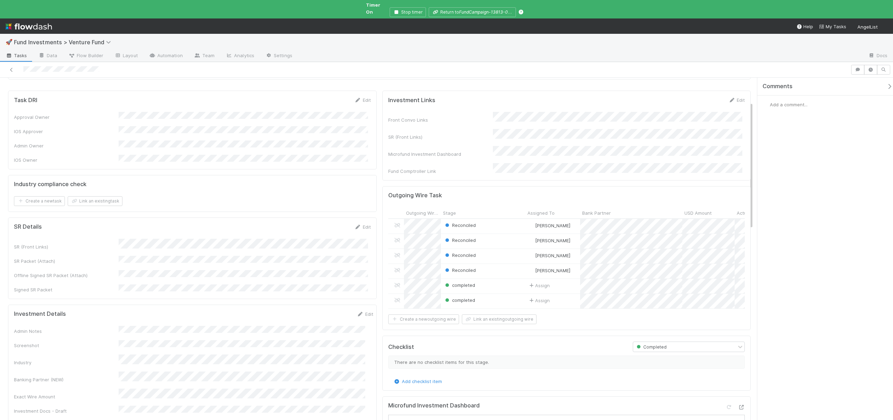
scroll to position [217, 0]
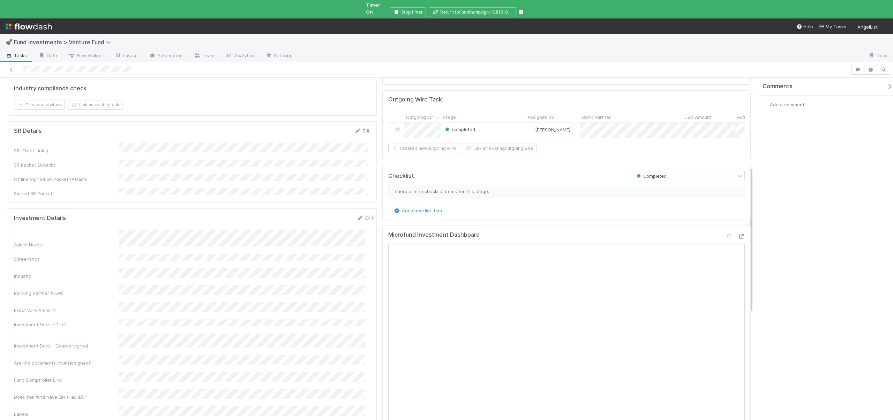
scroll to position [98, 0]
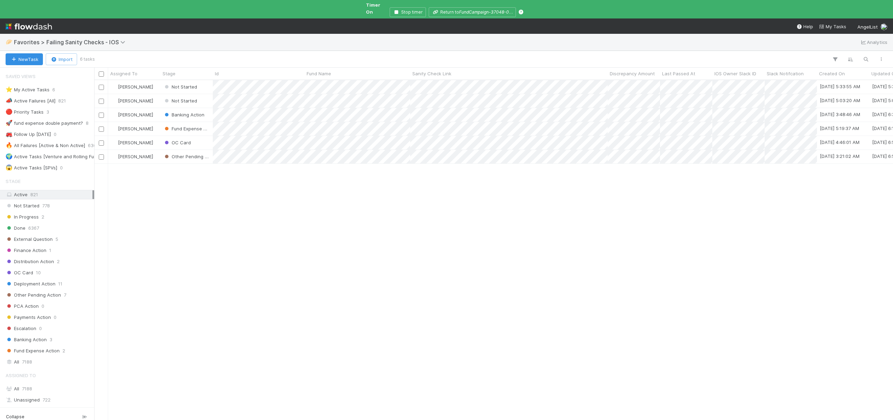
scroll to position [341, 793]
click at [154, 94] on div "[PERSON_NAME]" at bounding box center [134, 101] width 52 height 14
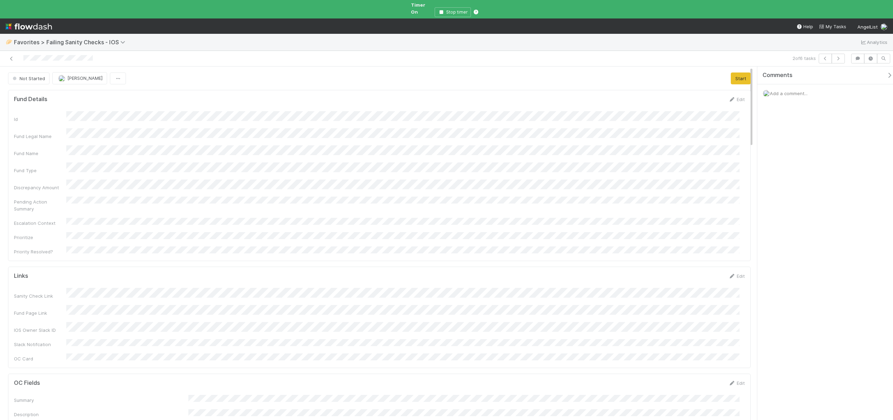
scroll to position [136, 720]
click at [742, 73] on button "Start" at bounding box center [741, 79] width 20 height 12
click at [797, 91] on span "Add a comment..." at bounding box center [789, 94] width 38 height 6
click at [780, 204] on button "Add Comment" at bounding box center [788, 201] width 40 height 12
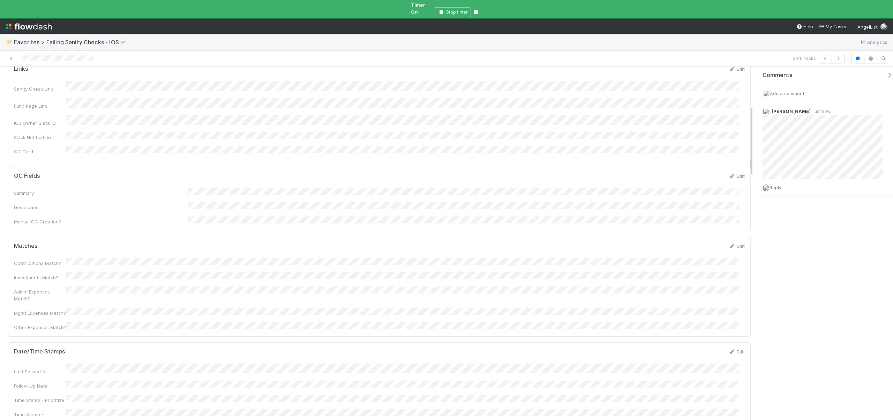
scroll to position [87, 0]
click at [793, 91] on span "Add a comment..." at bounding box center [789, 94] width 38 height 6
click at [787, 202] on button "Add Comment" at bounding box center [788, 208] width 40 height 12
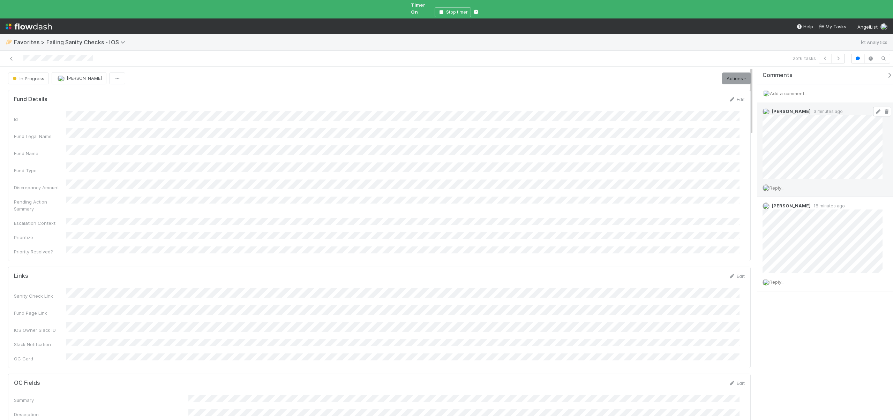
click at [883, 110] on icon at bounding box center [886, 112] width 7 height 5
click at [874, 110] on icon at bounding box center [877, 112] width 7 height 5
click at [731, 134] on div "In Progress Andre Fredrick Actions Finish External Question Finance Action Dist…" at bounding box center [446, 247] width 893 height 360
click at [732, 73] on link "Actions" at bounding box center [736, 79] width 29 height 12
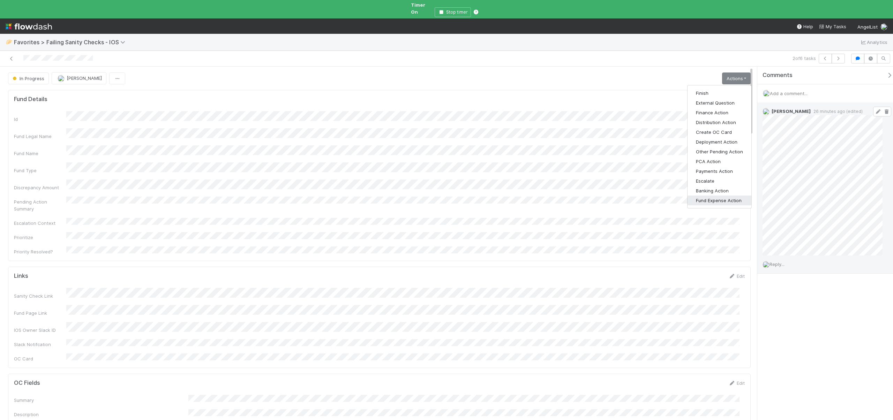
click at [717, 196] on button "Fund Expense Action" at bounding box center [719, 201] width 64 height 10
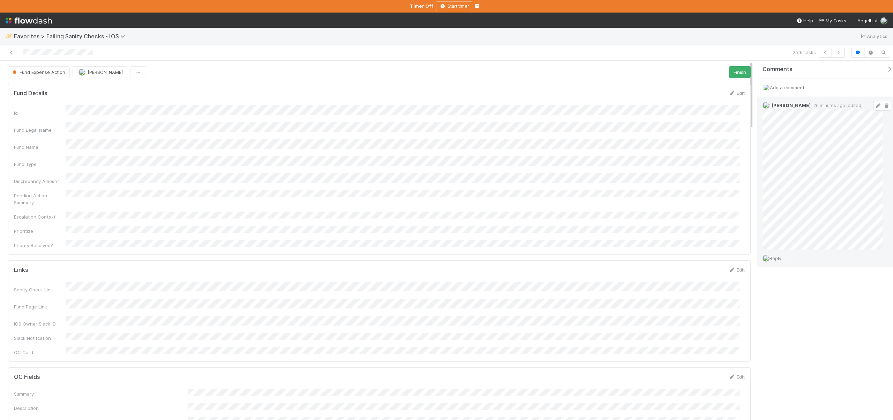
click at [779, 86] on span "Add a comment..." at bounding box center [789, 88] width 38 height 6
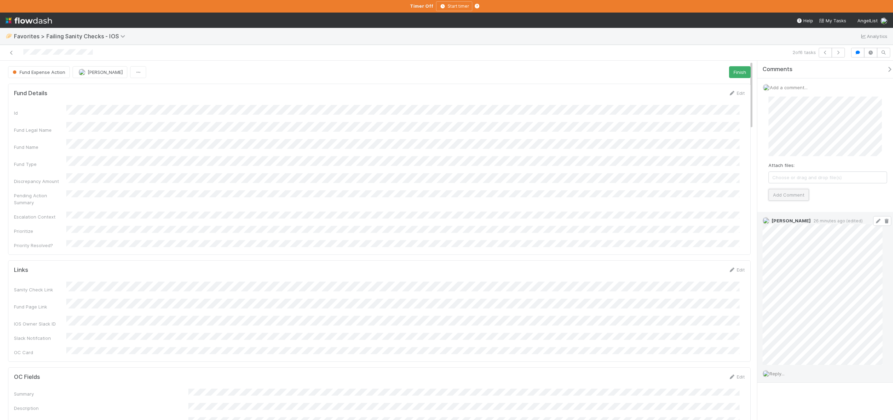
click at [787, 192] on button "Add Comment" at bounding box center [788, 195] width 40 height 12
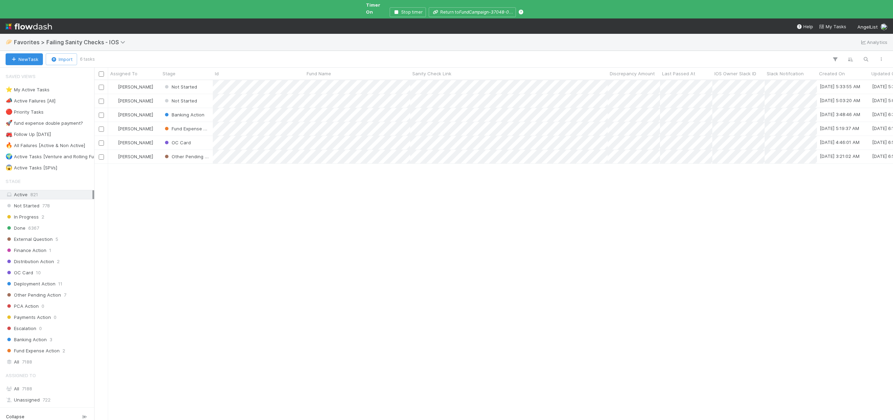
scroll to position [341, 793]
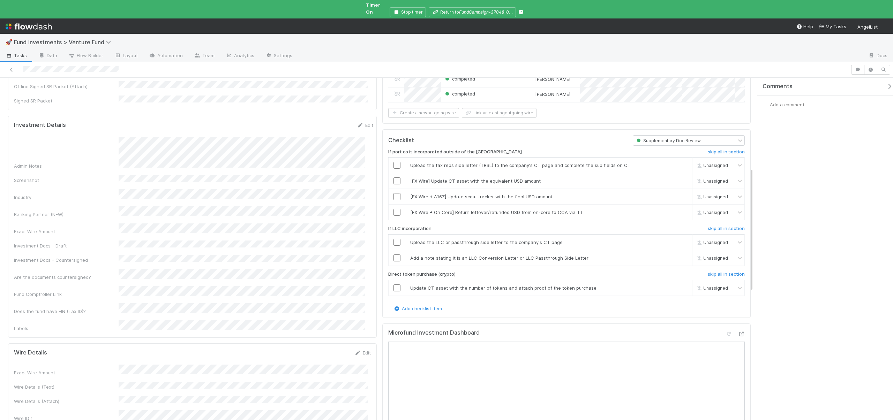
scroll to position [14, 0]
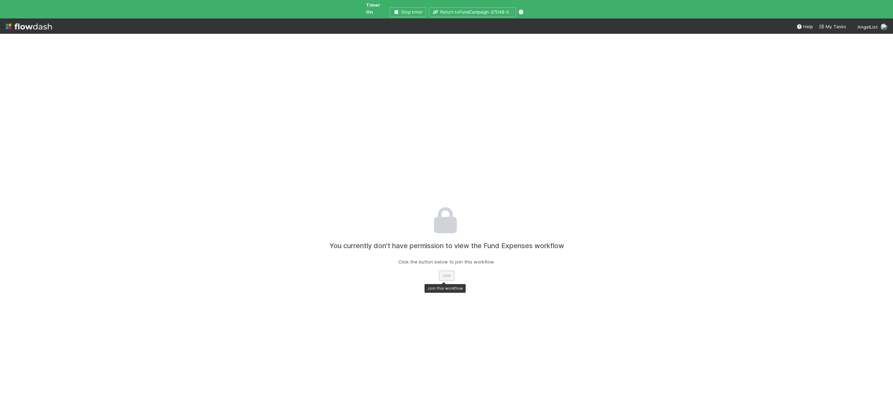
click at [445, 271] on button "Join" at bounding box center [446, 276] width 15 height 10
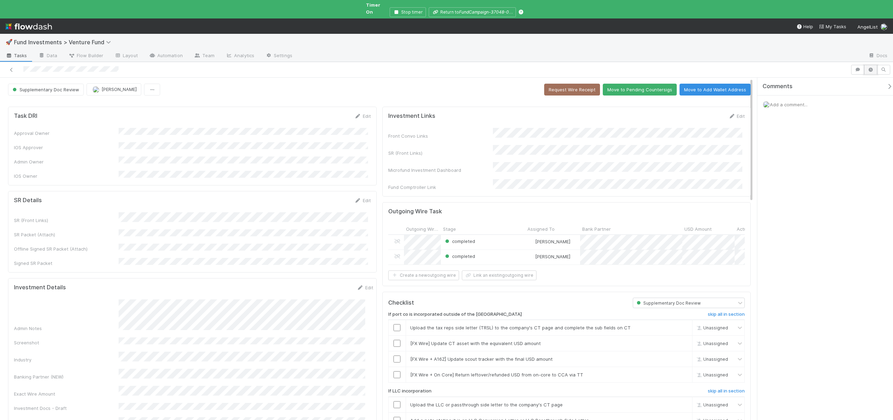
click at [873, 68] on icon "button" at bounding box center [870, 70] width 7 height 4
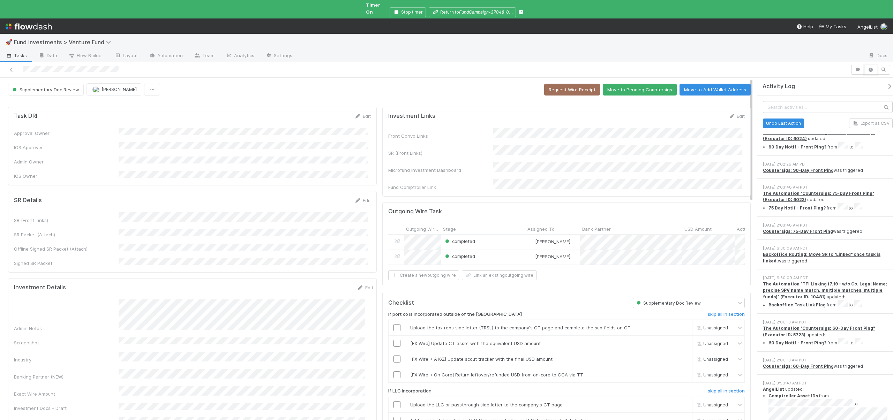
scroll to position [8, 0]
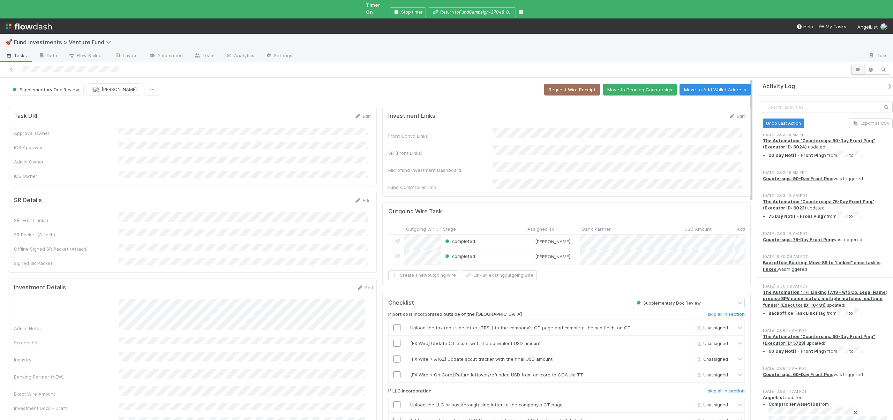
click at [854, 68] on icon "button" at bounding box center [857, 70] width 7 height 4
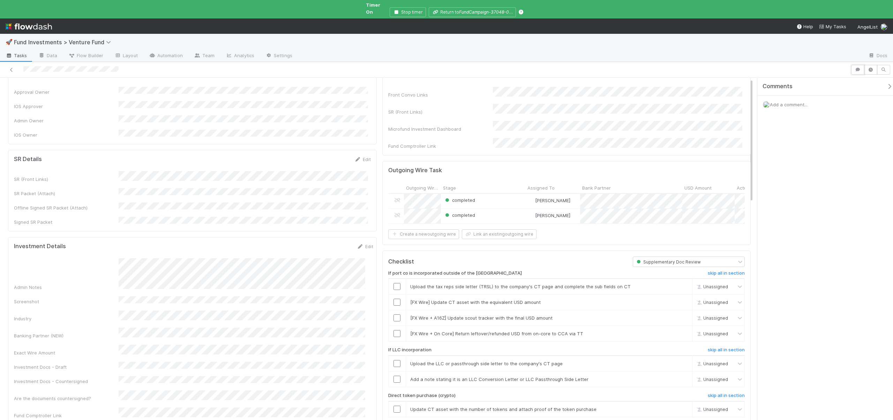
scroll to position [53, 0]
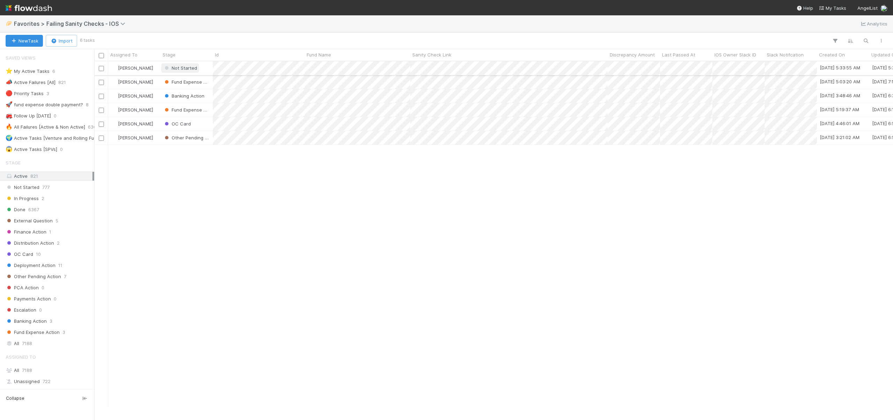
scroll to position [341, 793]
click at [206, 69] on div "Not Started" at bounding box center [186, 68] width 52 height 14
click at [157, 67] on div "Andre Fredrick" at bounding box center [134, 68] width 52 height 14
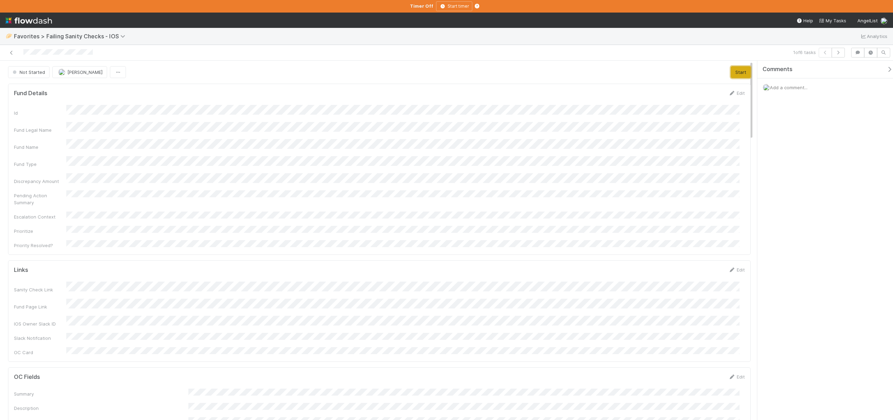
click at [734, 71] on button "Start" at bounding box center [741, 72] width 20 height 12
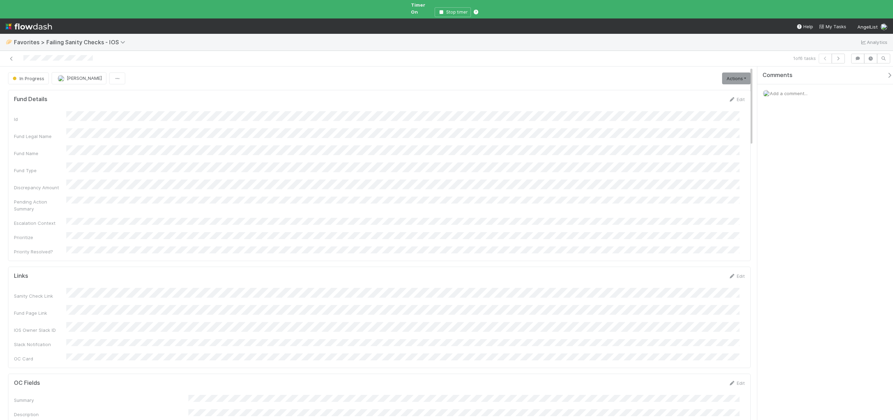
click at [796, 91] on span "Add a comment..." at bounding box center [789, 94] width 38 height 6
click at [786, 217] on button "Add Comment" at bounding box center [788, 215] width 40 height 12
click at [726, 73] on link "Actions" at bounding box center [736, 79] width 29 height 12
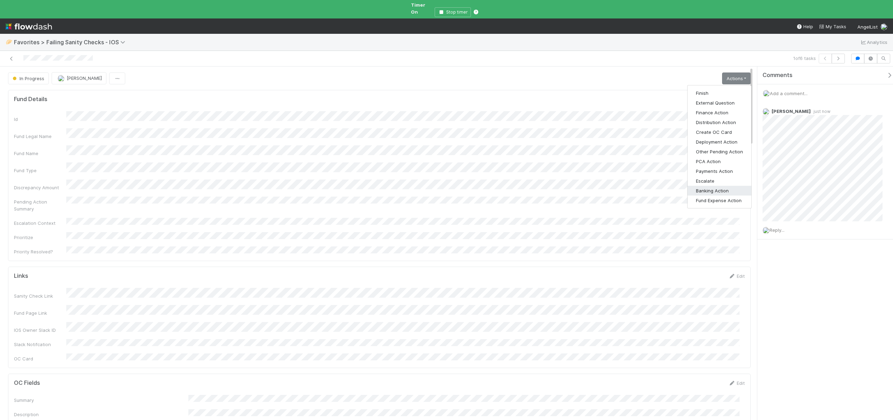
click at [721, 186] on button "Banking Action" at bounding box center [719, 191] width 64 height 10
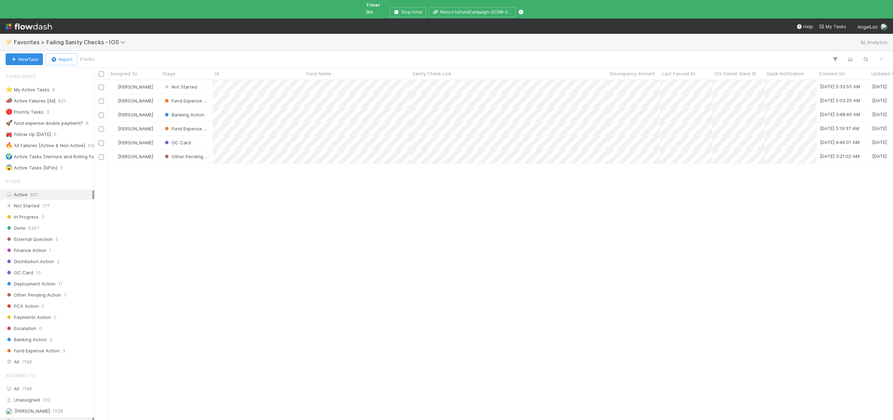
scroll to position [6, 6]
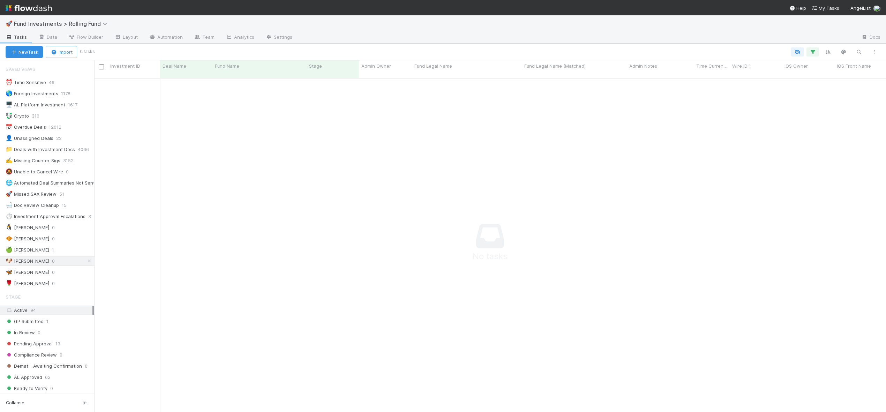
scroll to position [6, 6]
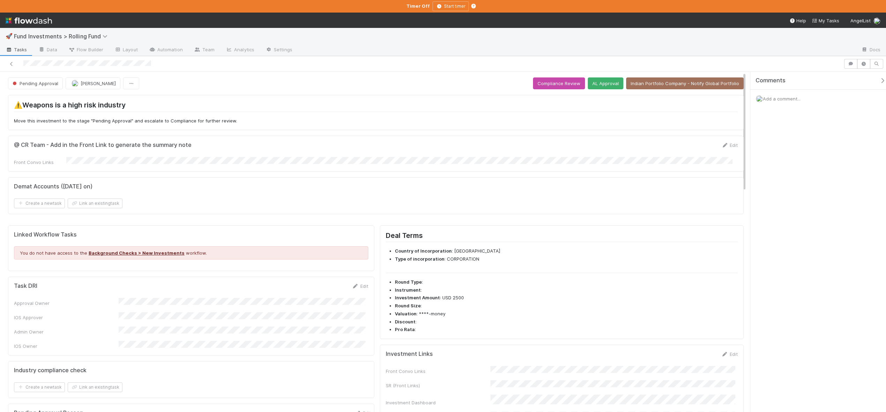
click at [879, 78] on icon "button" at bounding box center [882, 81] width 7 height 6
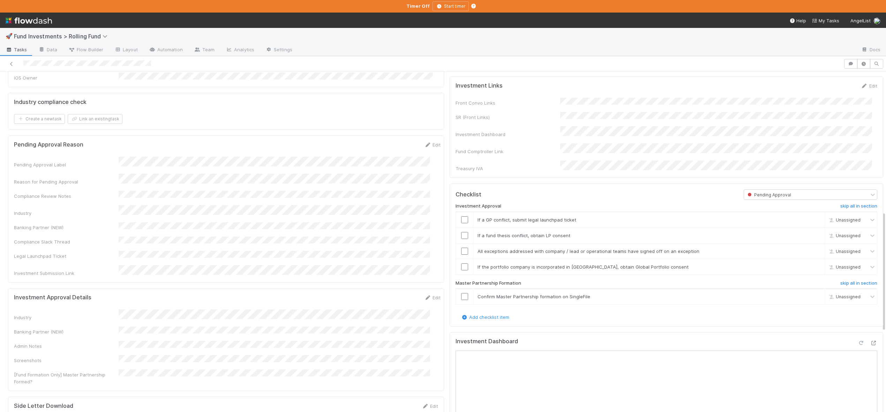
scroll to position [393, 0]
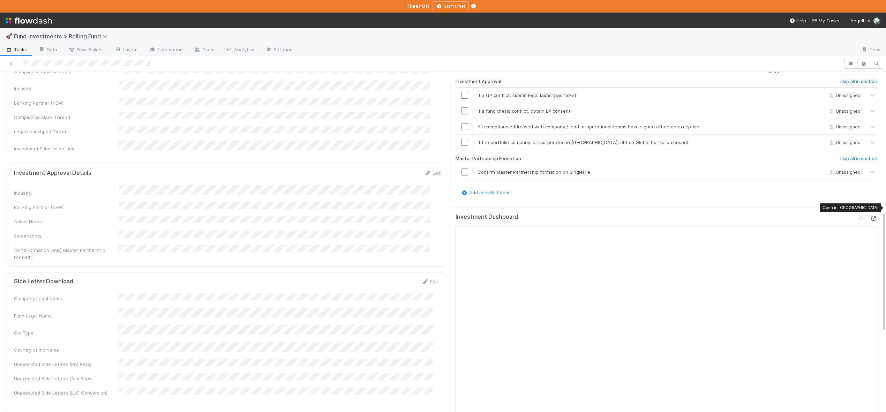
click at [870, 216] on icon at bounding box center [873, 218] width 7 height 5
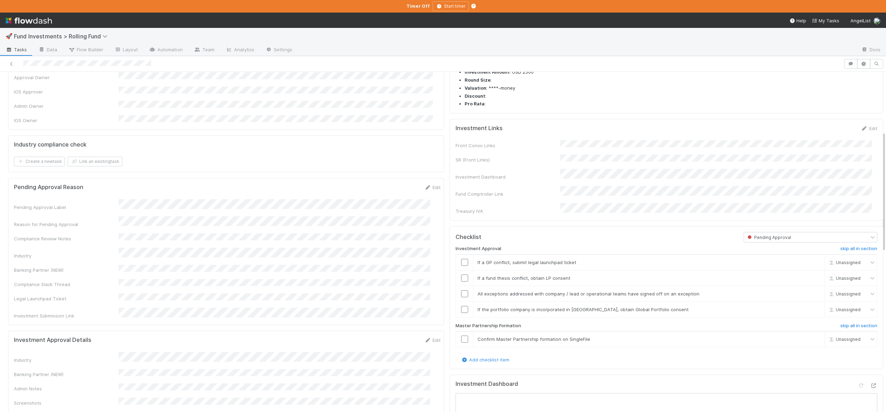
scroll to position [229, 0]
click at [812, 256] on link "skip" at bounding box center [816, 259] width 9 height 6
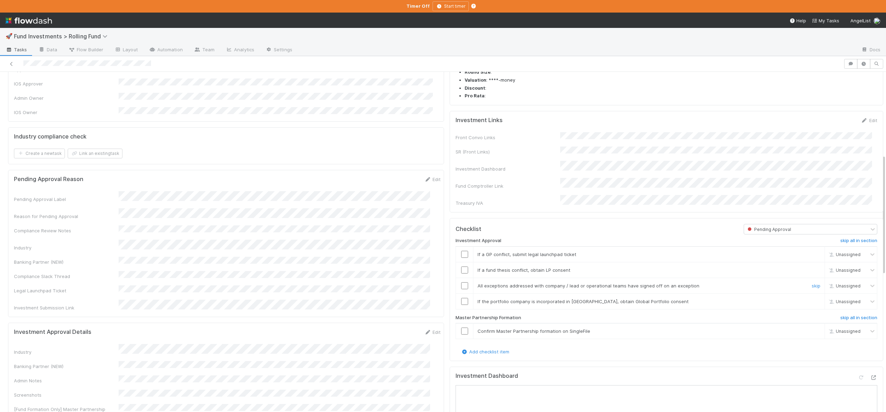
scroll to position [234, 0]
click at [812, 251] on link "skip" at bounding box center [816, 254] width 9 height 6
click at [812, 267] on link "skip" at bounding box center [816, 270] width 9 height 6
click at [461, 282] on input "checkbox" at bounding box center [464, 285] width 7 height 7
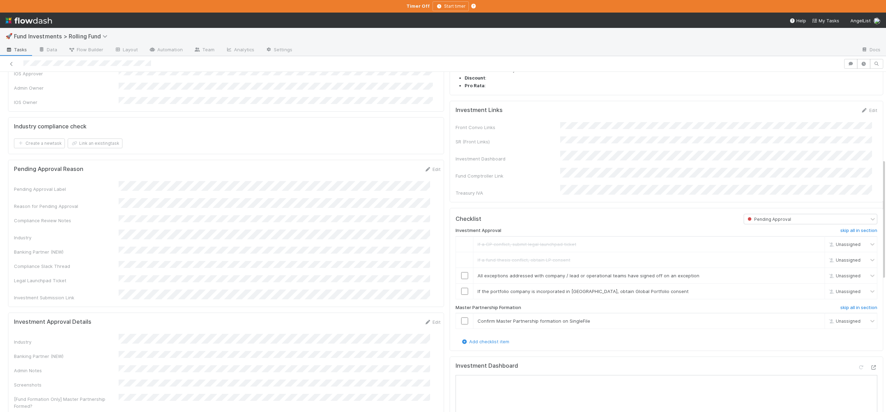
scroll to position [246, 0]
checkbox input "true"
click at [812, 286] on link "skip" at bounding box center [816, 289] width 9 height 6
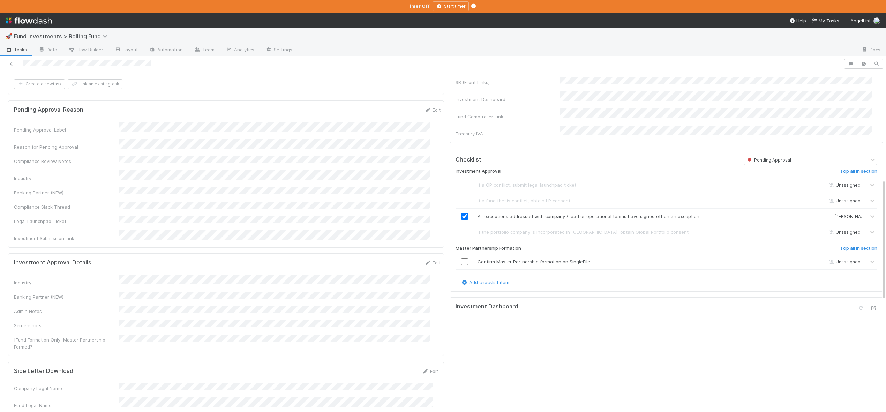
scroll to position [304, 0]
click at [461, 257] on input "checkbox" at bounding box center [464, 260] width 7 height 7
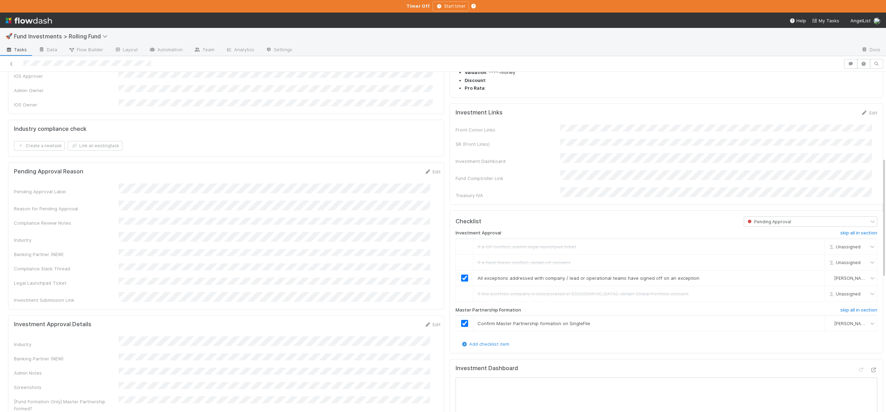
scroll to position [92, 0]
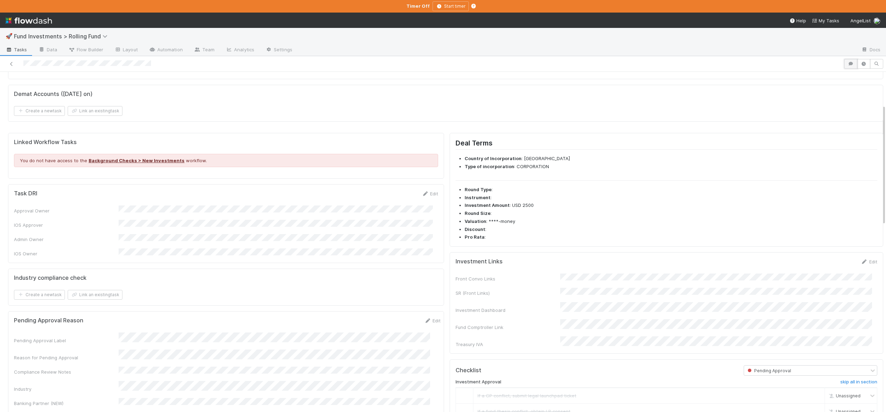
click at [847, 66] on icon "button" at bounding box center [850, 64] width 7 height 4
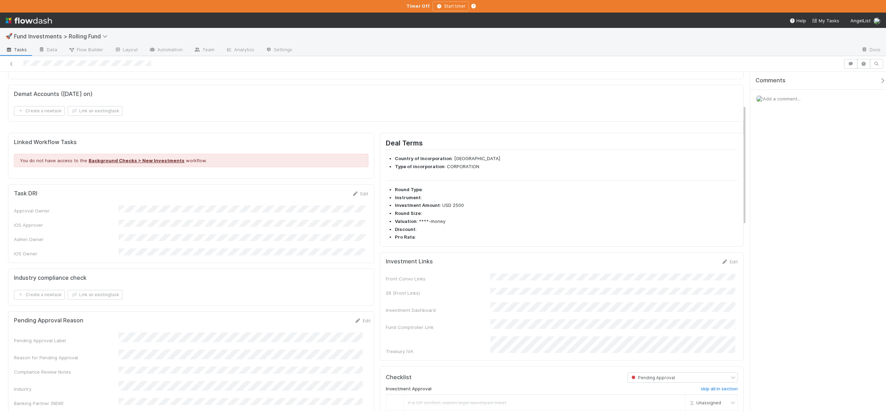
click at [782, 110] on div "Comments Add a comment..." at bounding box center [820, 107] width 141 height 71
click at [783, 104] on div "Add a comment..." at bounding box center [820, 99] width 141 height 18
click at [782, 98] on span "Add a comment..." at bounding box center [782, 99] width 38 height 6
click at [875, 135] on div "Attach files: Choose or drag and drop file(s) Add Comment" at bounding box center [821, 159] width 130 height 115
click at [779, 204] on button "Add Comment" at bounding box center [781, 206] width 40 height 12
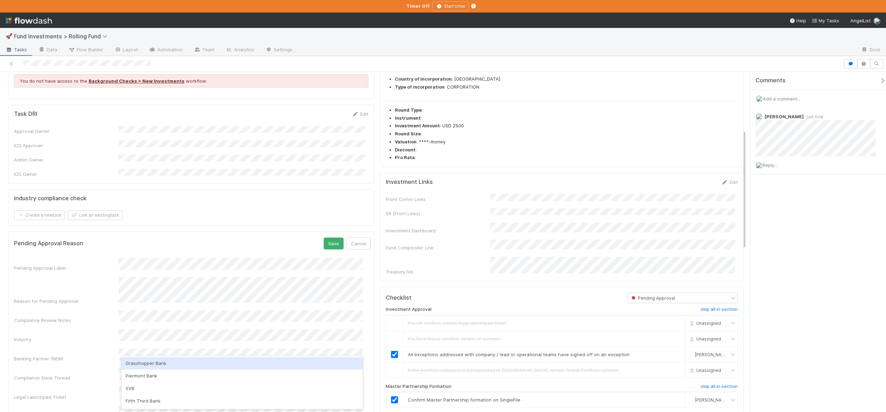
scroll to position [174, 0]
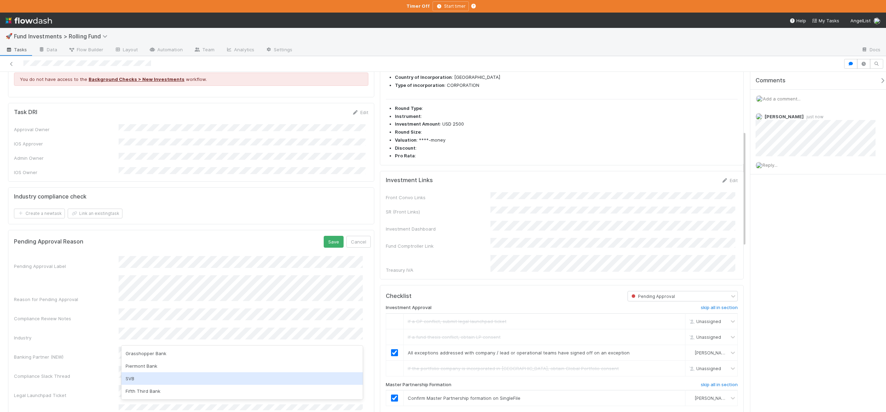
click at [130, 381] on div "SVB" at bounding box center [241, 378] width 241 height 13
click at [324, 236] on button "Save" at bounding box center [334, 242] width 20 height 12
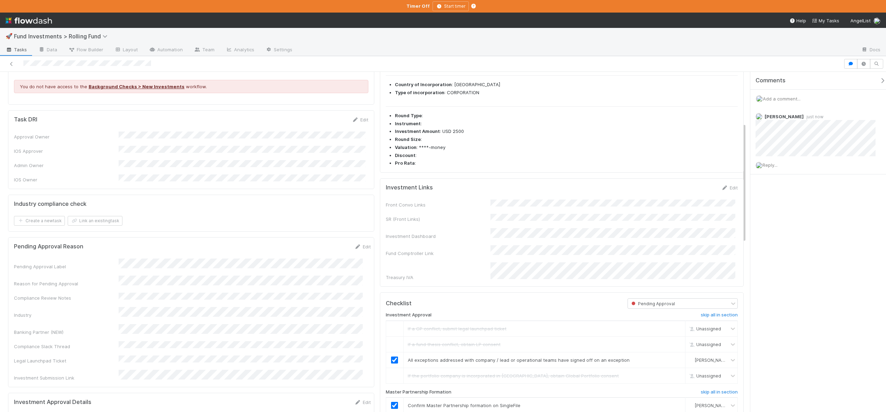
scroll to position [0, 0]
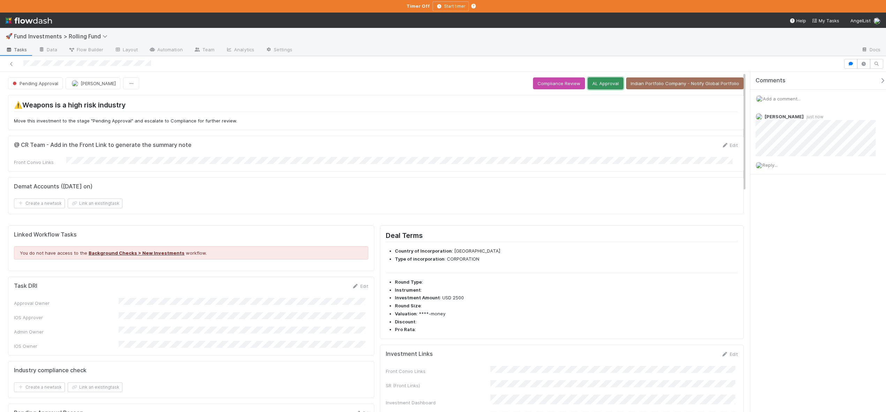
click at [604, 81] on button "AL Approval" at bounding box center [606, 83] width 36 height 12
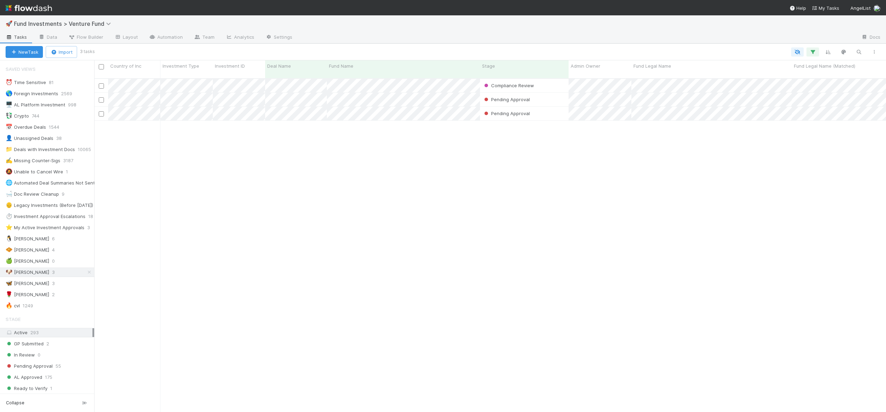
scroll to position [334, 786]
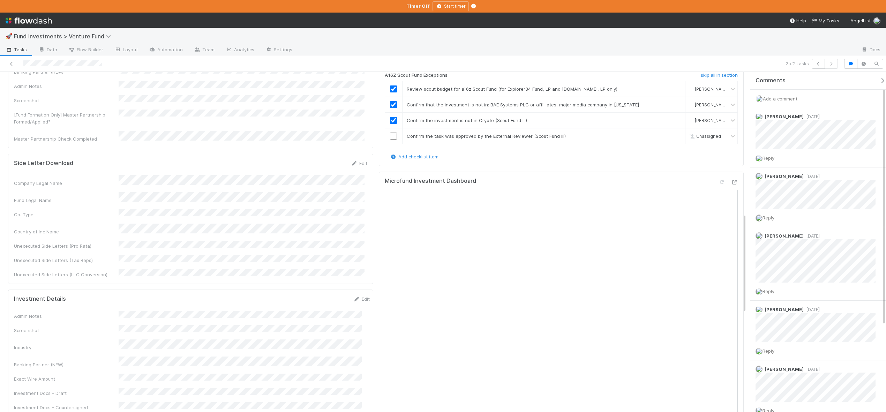
scroll to position [484, 0]
click at [789, 97] on span "Add a comment..." at bounding box center [782, 99] width 38 height 6
click at [780, 209] on button "Add Comment" at bounding box center [781, 206] width 40 height 12
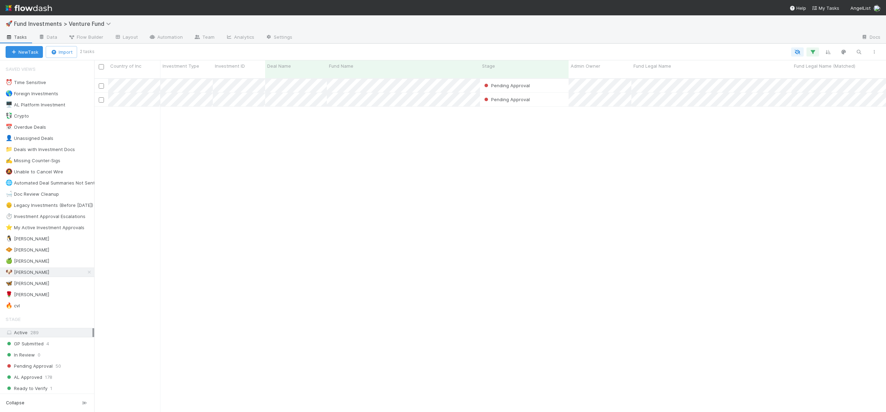
scroll to position [334, 786]
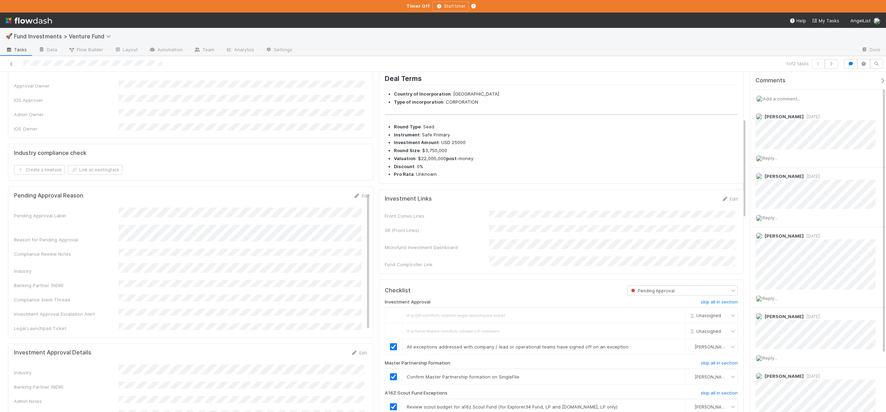
scroll to position [158, 0]
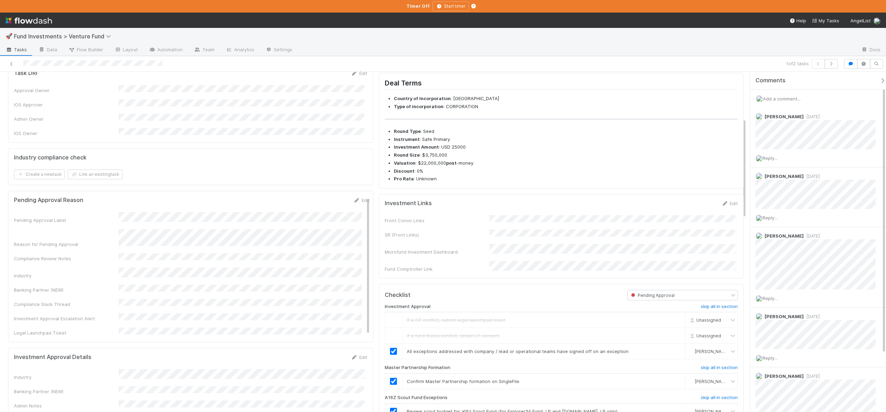
click at [772, 101] on div "Add a comment..." at bounding box center [820, 99] width 141 height 18
click at [773, 99] on span "Add a comment..." at bounding box center [782, 99] width 38 height 6
click at [790, 203] on button "Add Comment" at bounding box center [781, 206] width 40 height 12
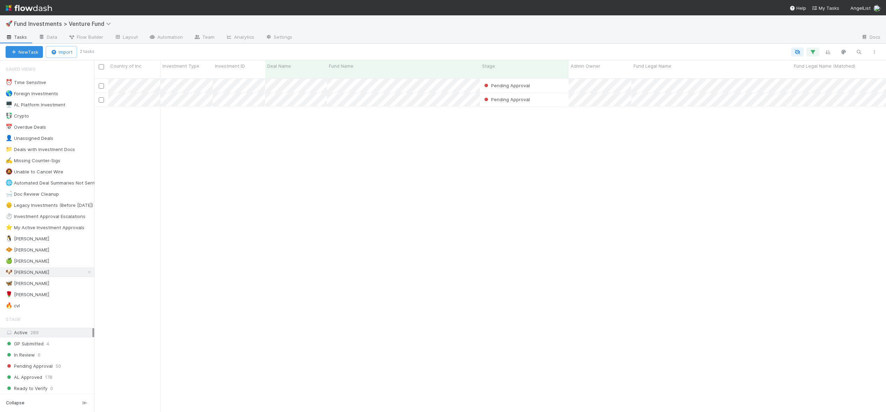
scroll to position [6, 6]
click at [12, 260] on span "🍏" at bounding box center [9, 261] width 7 height 6
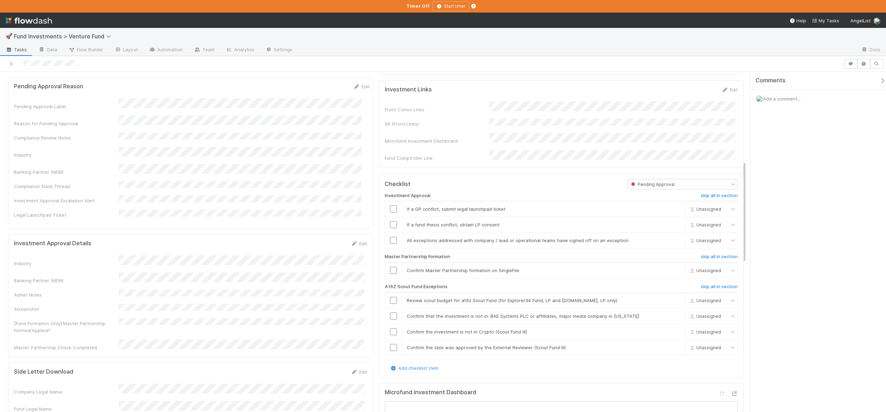
scroll to position [312, 0]
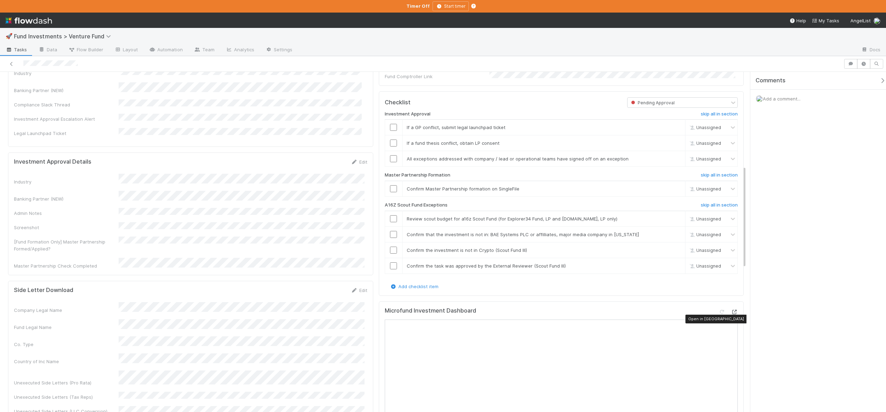
click at [731, 314] on icon at bounding box center [734, 312] width 7 height 5
click at [672, 130] on link "skip" at bounding box center [676, 127] width 9 height 6
click at [672, 146] on link "skip" at bounding box center [676, 143] width 9 height 6
click at [390, 162] on input "checkbox" at bounding box center [393, 158] width 7 height 7
click at [393, 192] on input "checkbox" at bounding box center [393, 188] width 7 height 7
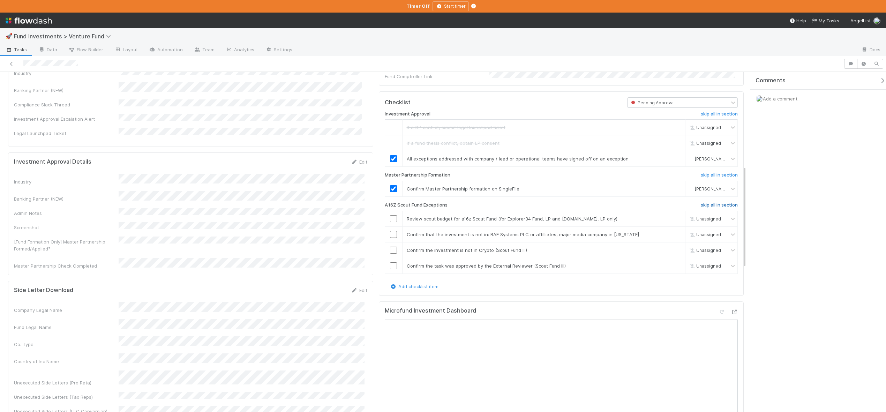
click at [716, 208] on h6 "skip all in section" at bounding box center [719, 205] width 37 height 6
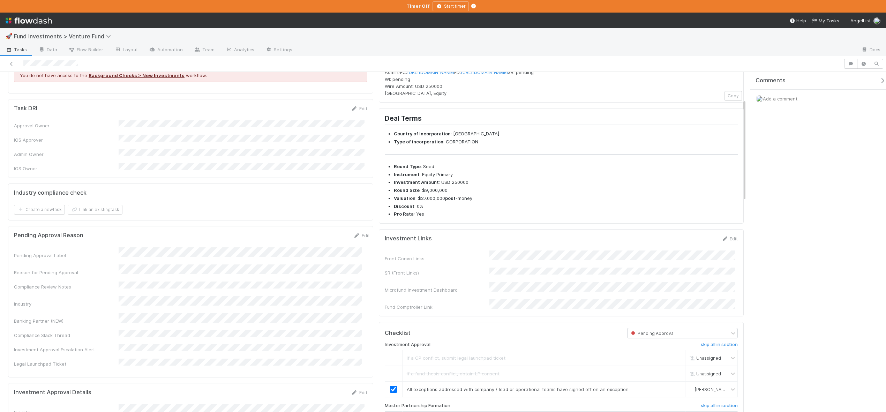
scroll to position [0, 0]
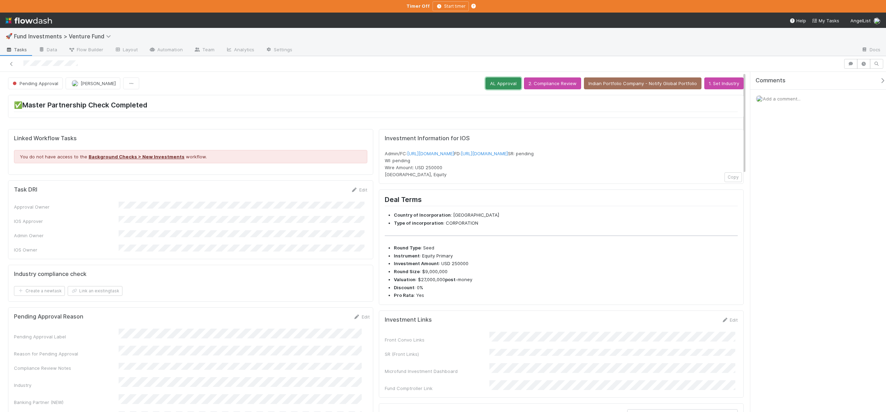
click at [499, 84] on button "AL Approval" at bounding box center [503, 83] width 36 height 12
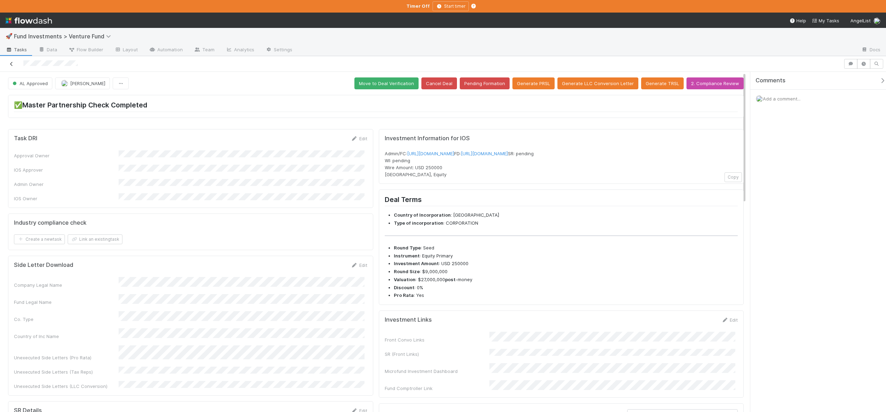
click at [9, 64] on icon at bounding box center [11, 64] width 7 height 5
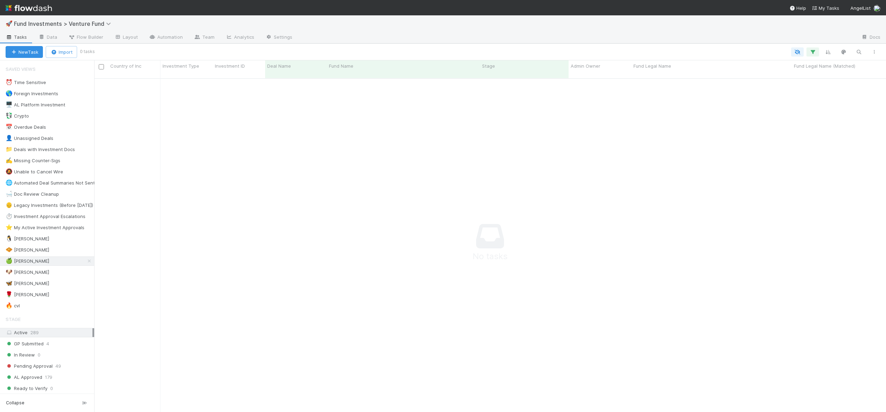
scroll to position [6, 6]
click at [22, 268] on div "🐶 Andre" at bounding box center [28, 272] width 44 height 9
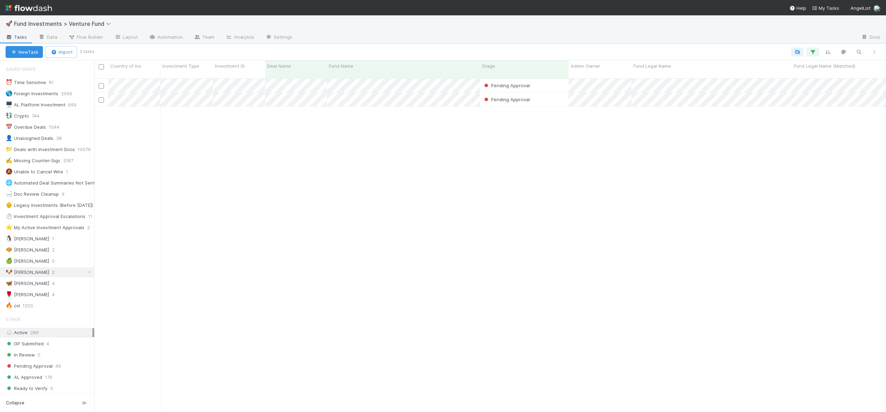
scroll to position [334, 786]
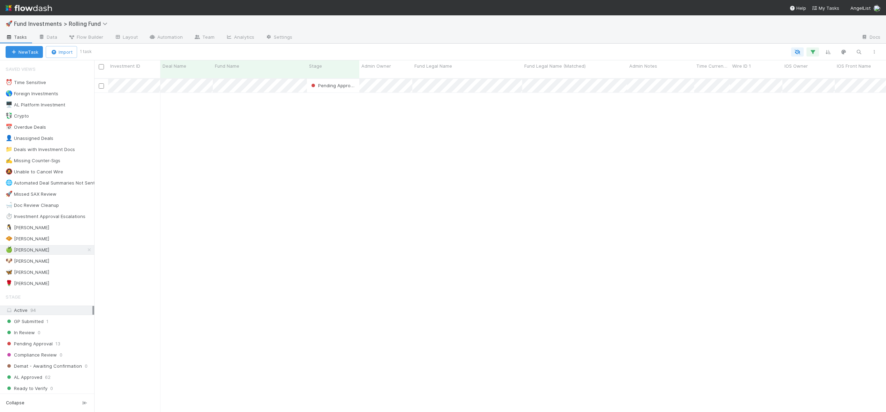
scroll to position [334, 786]
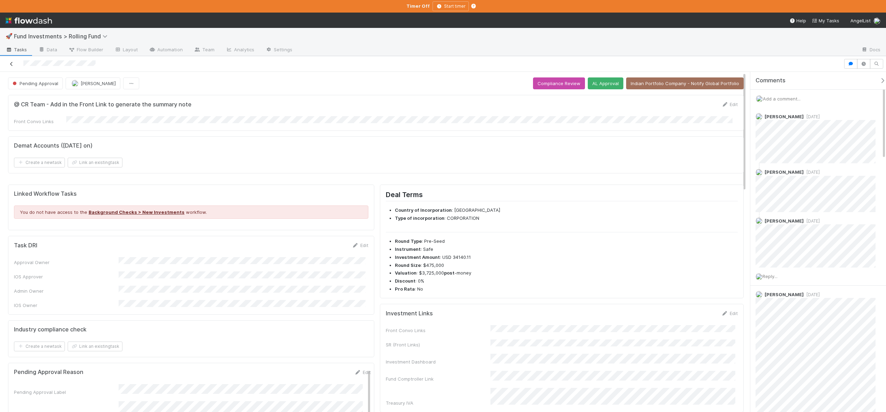
click at [10, 65] on icon at bounding box center [11, 64] width 7 height 5
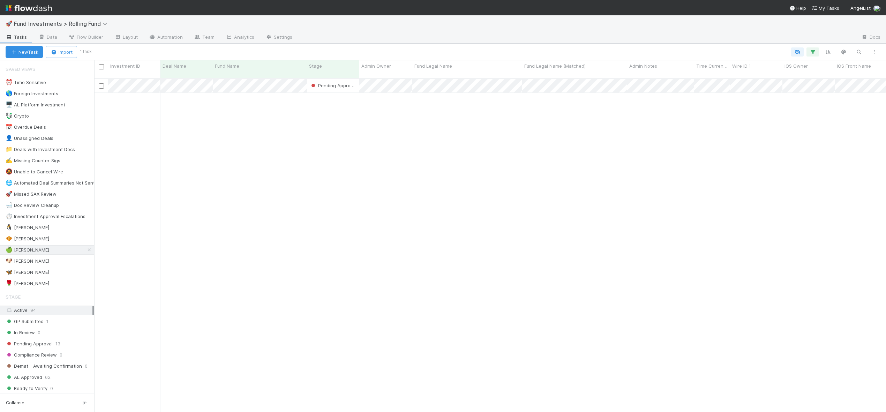
scroll to position [334, 786]
click at [27, 260] on div "🐶 Andre" at bounding box center [50, 261] width 89 height 9
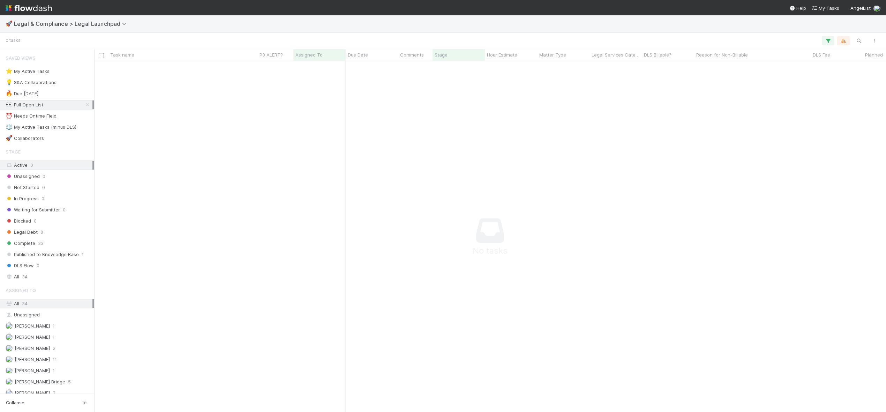
scroll to position [6, 6]
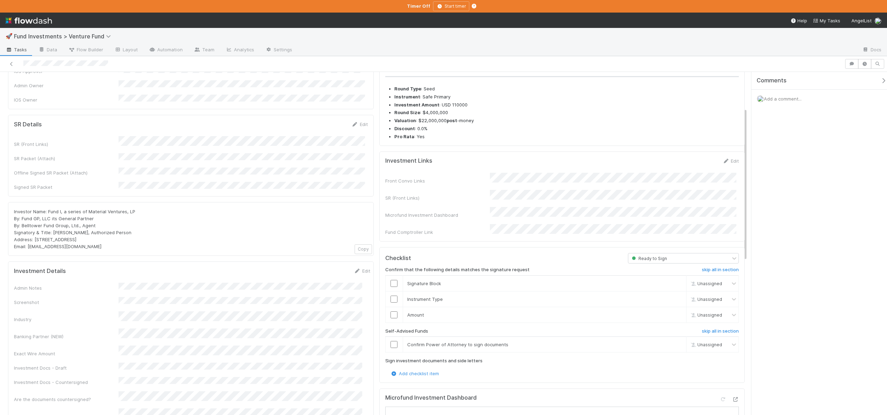
scroll to position [80, 0]
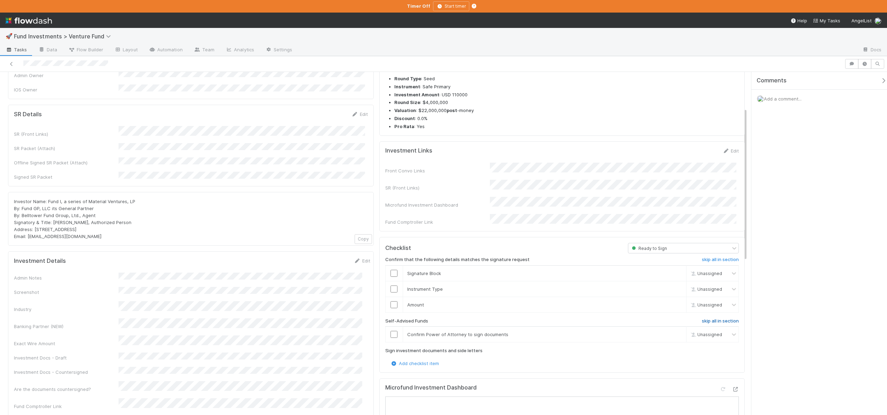
click at [707, 318] on h6 "skip all in section" at bounding box center [720, 321] width 37 height 6
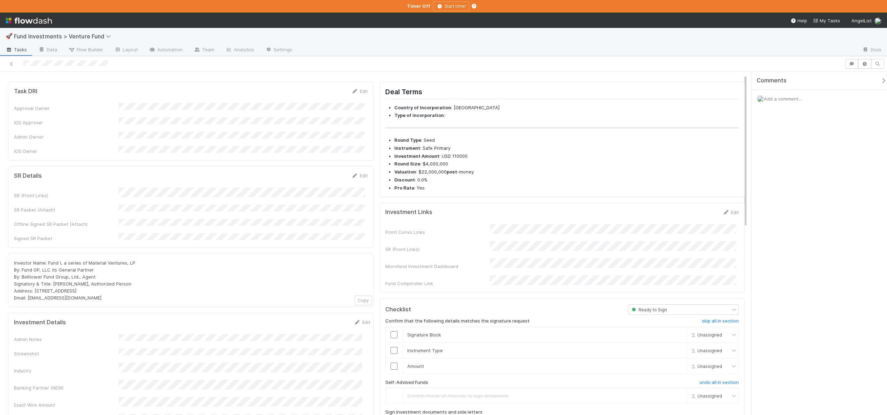
scroll to position [20, 0]
click at [392, 330] on input "checkbox" at bounding box center [394, 333] width 7 height 7
click at [392, 346] on input "checkbox" at bounding box center [394, 349] width 7 height 7
checkbox input "true"
click at [393, 361] on input "checkbox" at bounding box center [394, 364] width 7 height 7
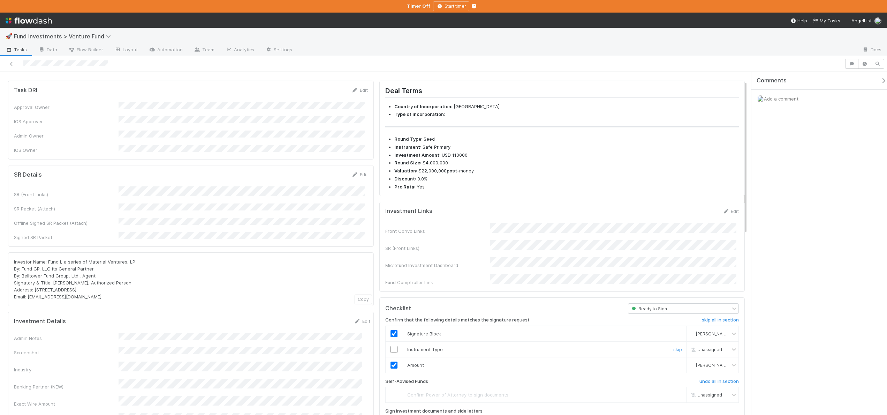
click at [391, 346] on input "checkbox" at bounding box center [394, 349] width 7 height 7
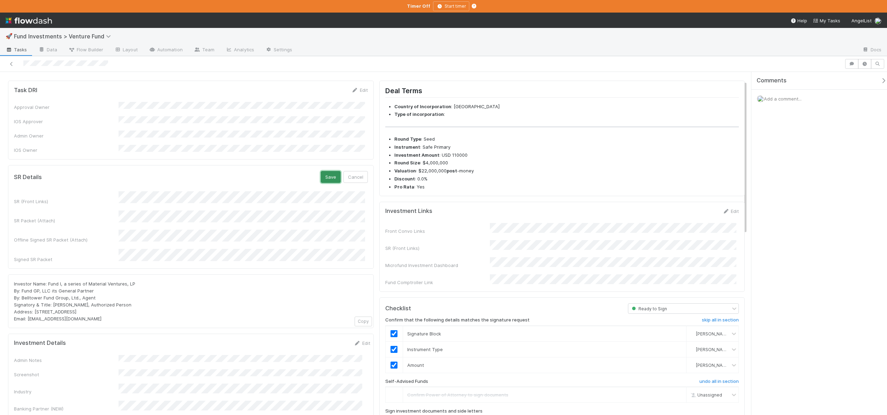
click at [330, 171] on button "Save" at bounding box center [331, 177] width 20 height 12
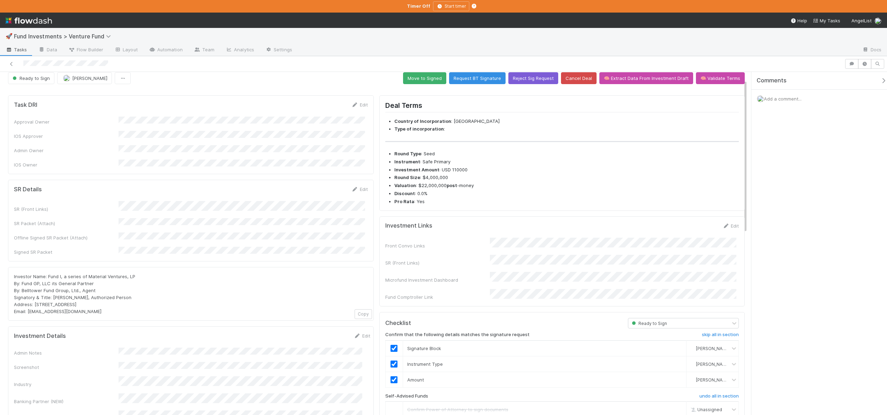
scroll to position [0, 0]
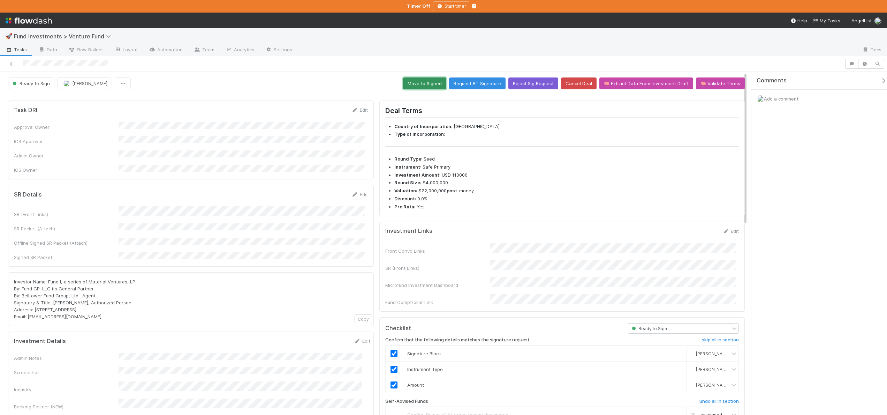
click at [415, 85] on button "Move to Signed" at bounding box center [424, 83] width 43 height 12
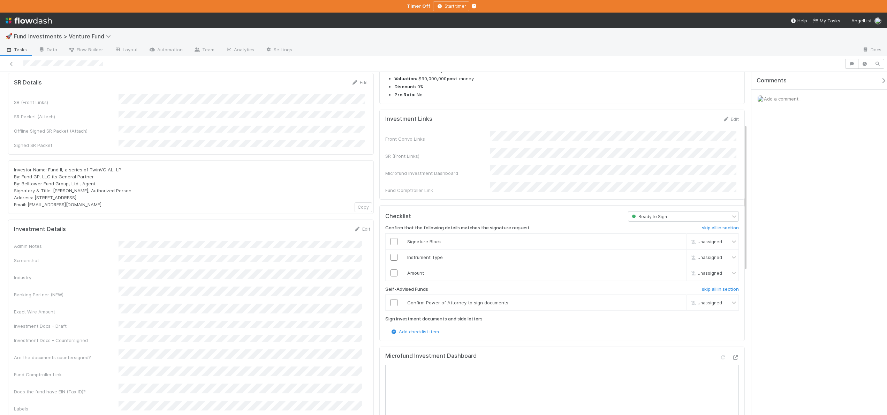
scroll to position [123, 0]
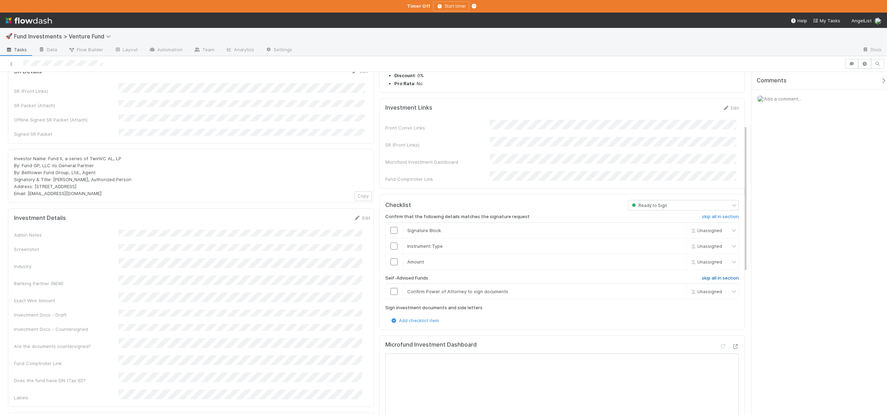
click at [702, 275] on h6 "skip all in section" at bounding box center [720, 278] width 37 height 6
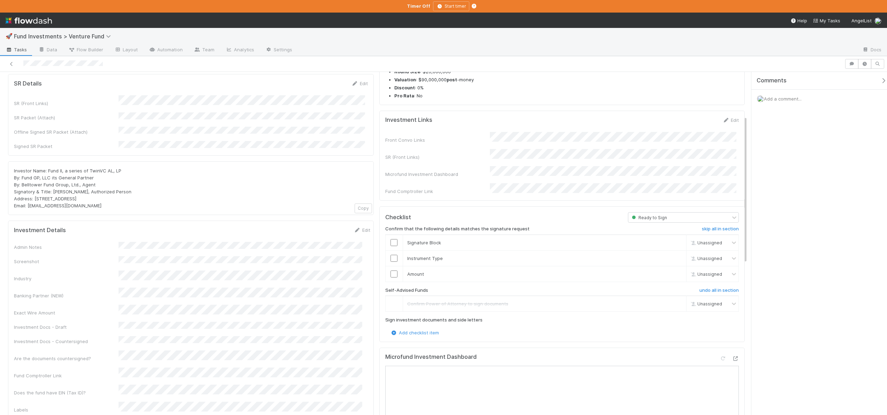
scroll to position [67, 0]
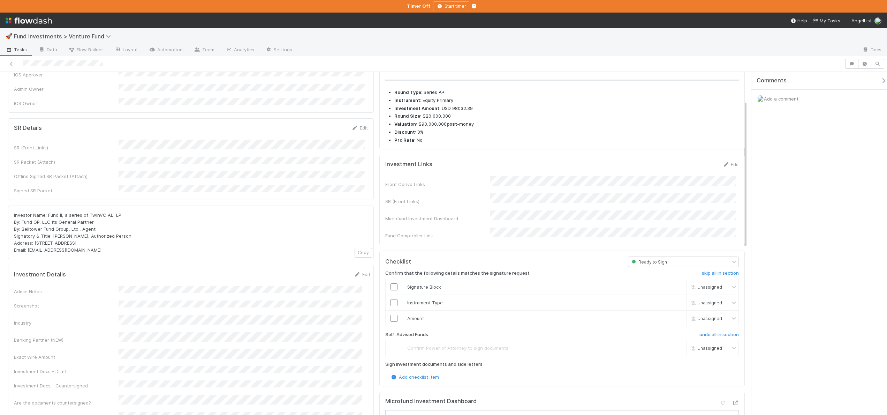
click at [731, 161] on div "Edit" at bounding box center [731, 164] width 16 height 7
click at [730, 161] on div "Edit" at bounding box center [731, 164] width 16 height 7
click at [728, 163] on link "Edit" at bounding box center [731, 164] width 16 height 6
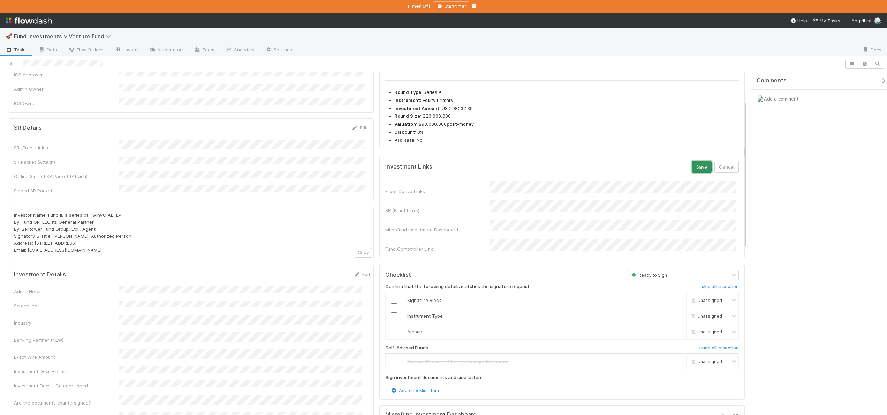
click at [694, 163] on button "Save" at bounding box center [702, 167] width 20 height 12
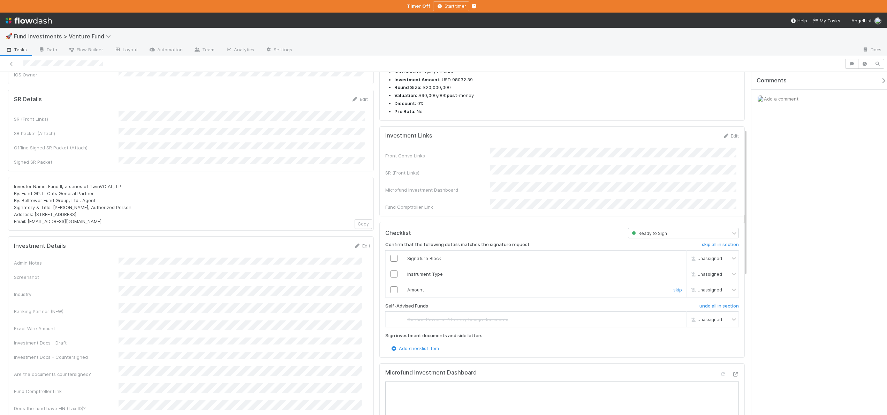
scroll to position [150, 0]
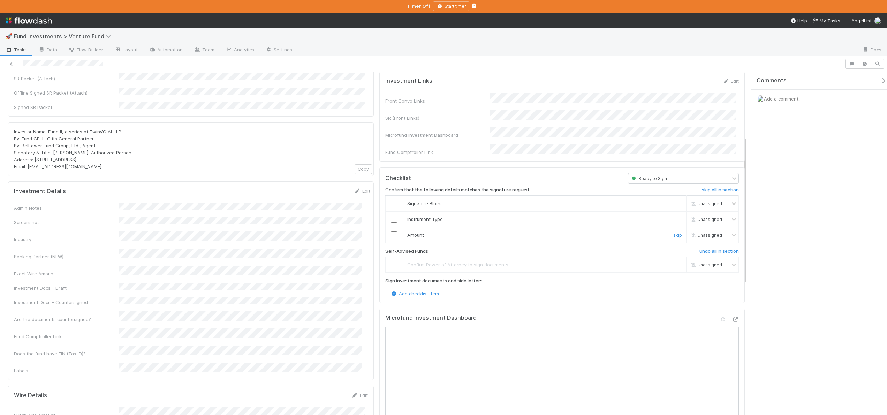
click at [394, 231] on input "checkbox" at bounding box center [394, 234] width 7 height 7
click at [393, 216] on input "checkbox" at bounding box center [394, 219] width 7 height 7
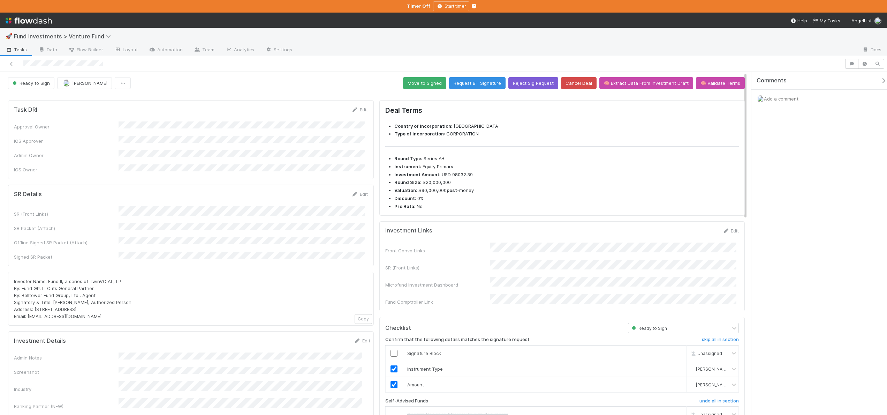
scroll to position [0, 0]
click at [536, 82] on button "Reject Sig Request" at bounding box center [533, 83] width 50 height 12
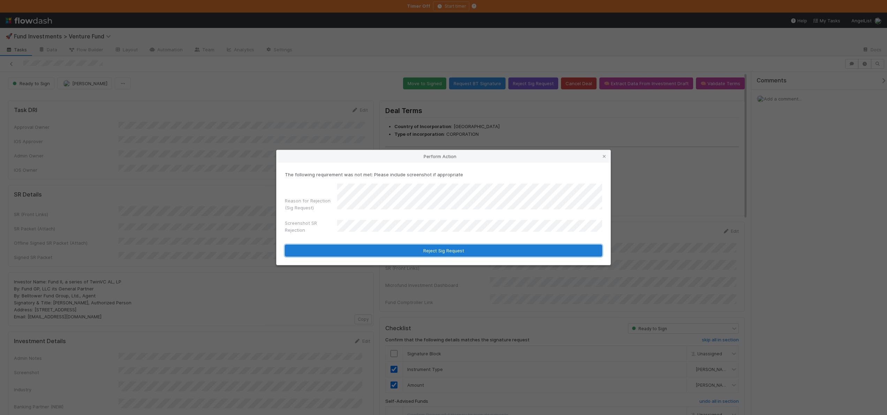
click at [436, 251] on button "Reject Sig Request" at bounding box center [443, 250] width 317 height 12
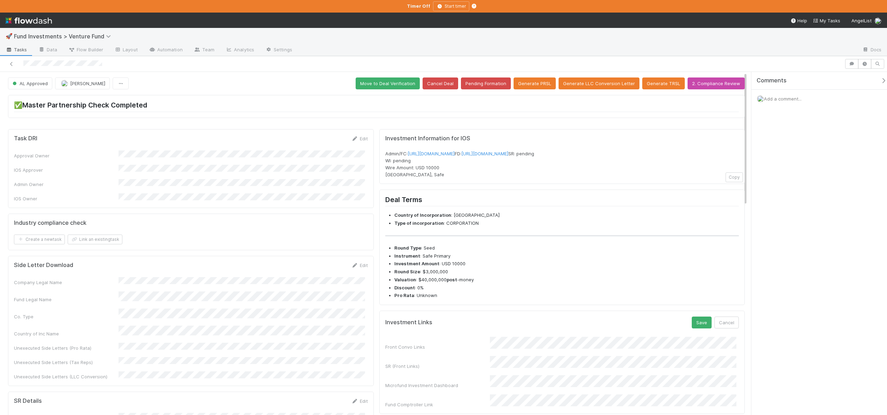
click at [512, 380] on div "Front Convo Links SR (Front Links) Microfund Investment Dashboard Fund Comptrol…" at bounding box center [562, 372] width 354 height 71
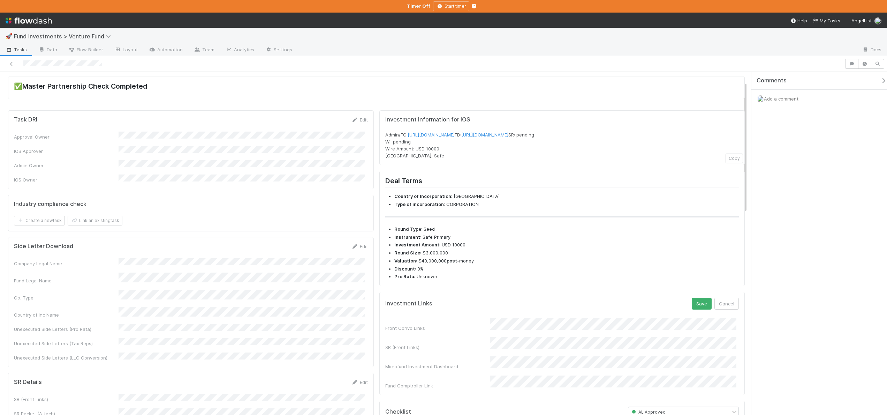
scroll to position [28, 0]
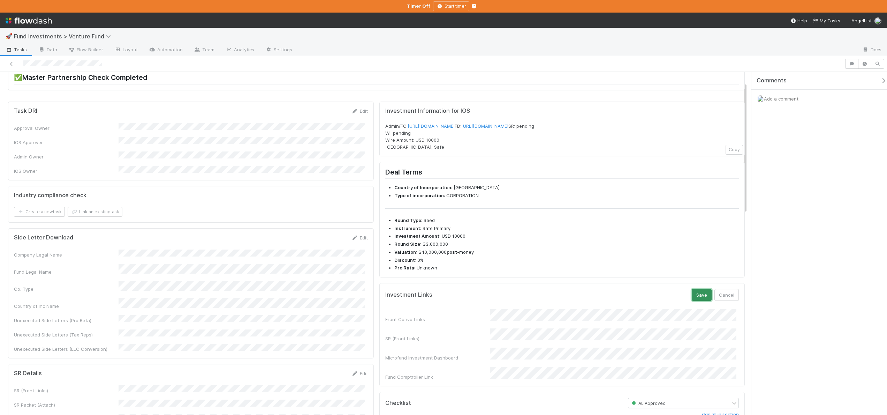
click at [694, 301] on button "Save" at bounding box center [702, 295] width 20 height 12
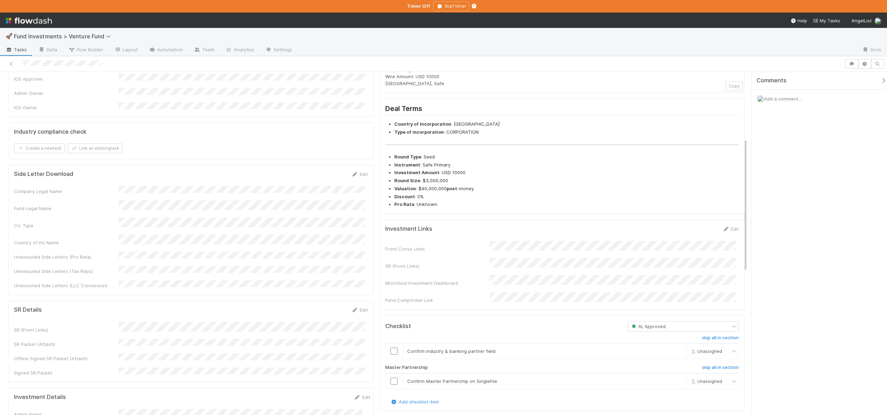
scroll to position [178, 0]
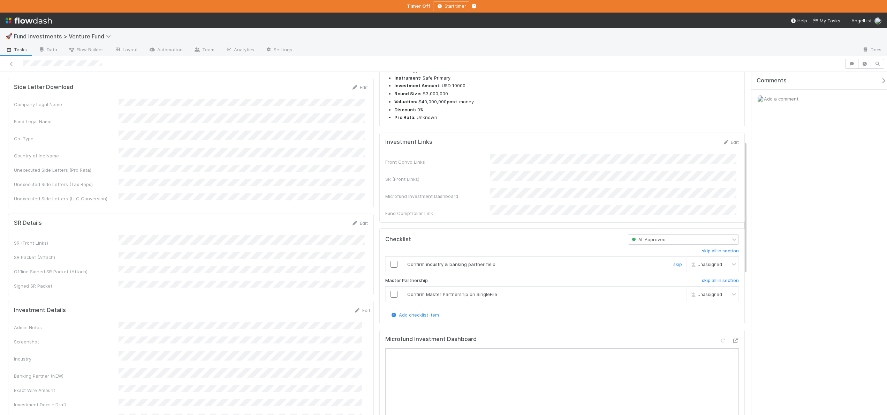
click at [393, 267] on input "checkbox" at bounding box center [394, 264] width 7 height 7
click at [392, 297] on input "checkbox" at bounding box center [394, 293] width 7 height 7
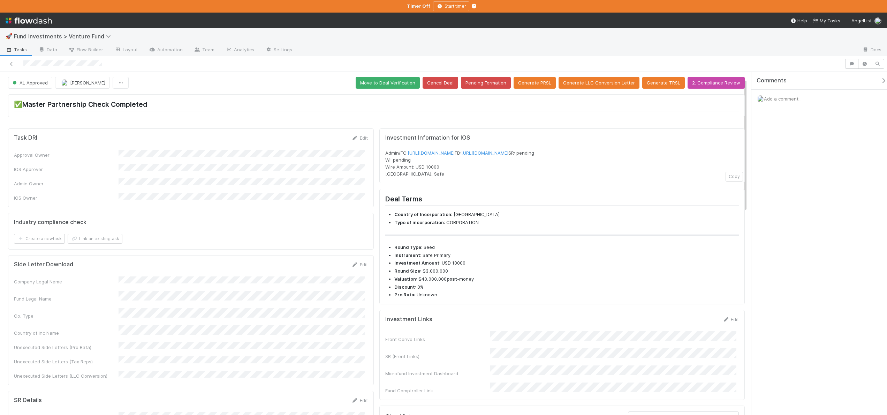
scroll to position [0, 0]
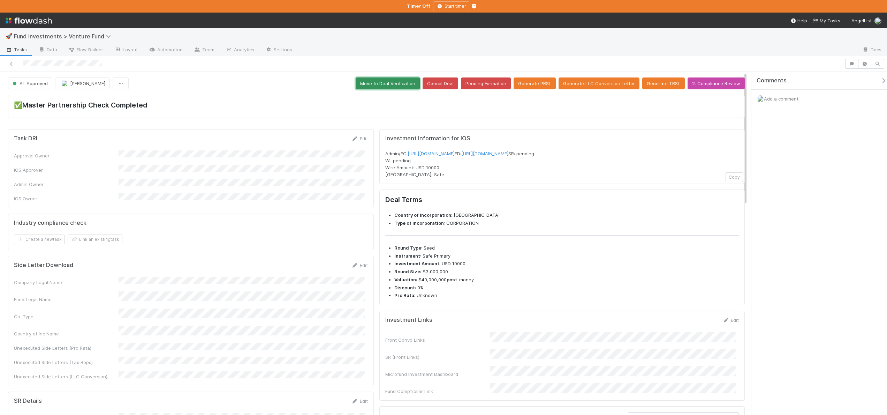
click at [402, 84] on button "Move to Deal Verification" at bounding box center [388, 83] width 64 height 12
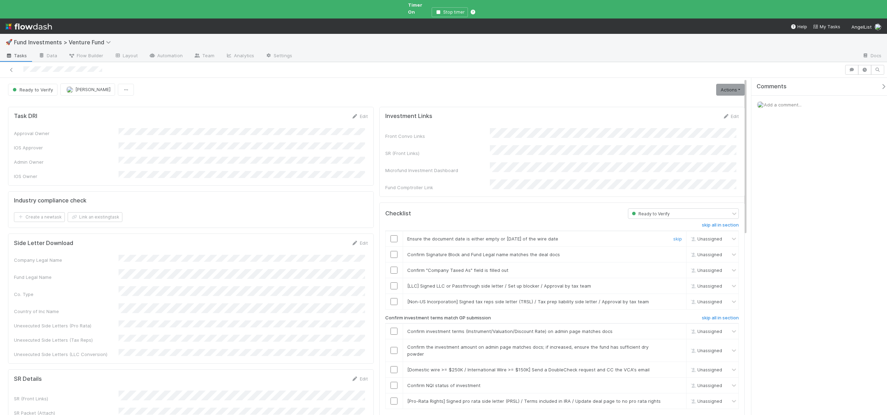
click at [394, 235] on input "checkbox" at bounding box center [394, 238] width 7 height 7
click at [391, 266] on input "checkbox" at bounding box center [394, 269] width 7 height 7
click at [673, 283] on link "skip" at bounding box center [677, 286] width 9 height 6
click at [675, 299] on link "skip" at bounding box center [677, 302] width 9 height 6
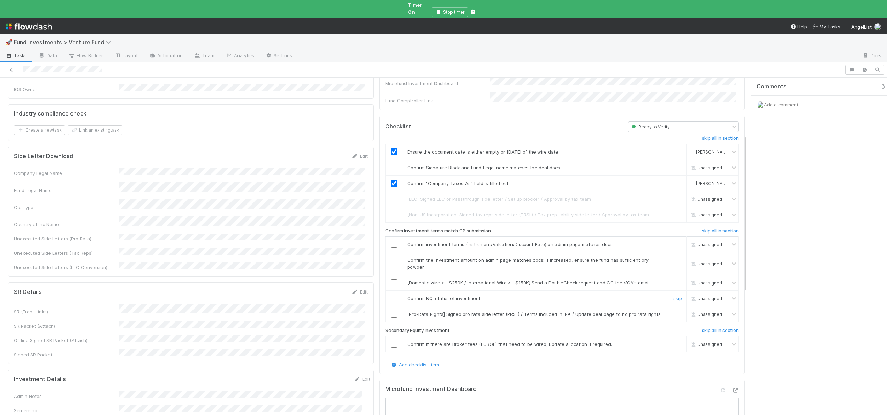
scroll to position [134, 0]
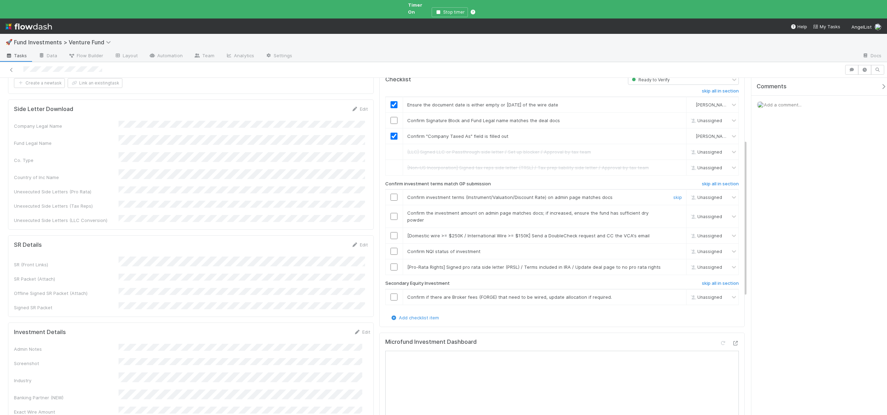
click at [391, 194] on input "checkbox" at bounding box center [394, 197] width 7 height 7
click at [393, 213] on input "checkbox" at bounding box center [394, 216] width 7 height 7
click at [673, 233] on link "skip" at bounding box center [677, 236] width 9 height 6
click at [391, 248] on input "checkbox" at bounding box center [394, 251] width 7 height 7
click at [673, 264] on link "skip" at bounding box center [677, 267] width 9 height 6
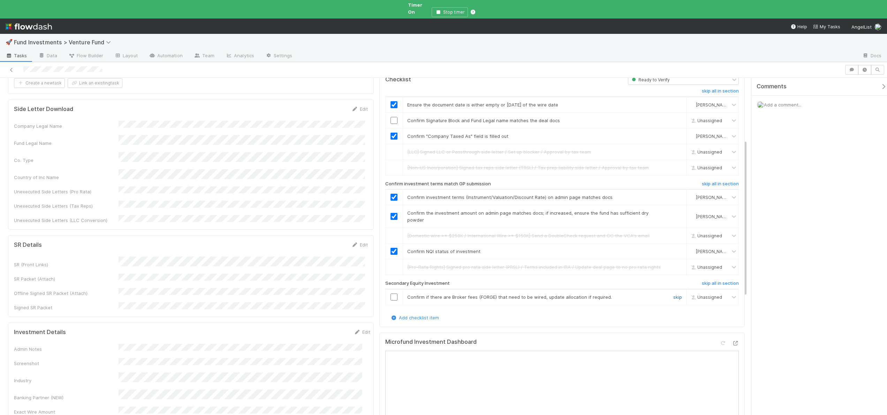
click at [673, 294] on link "skip" at bounding box center [677, 297] width 9 height 6
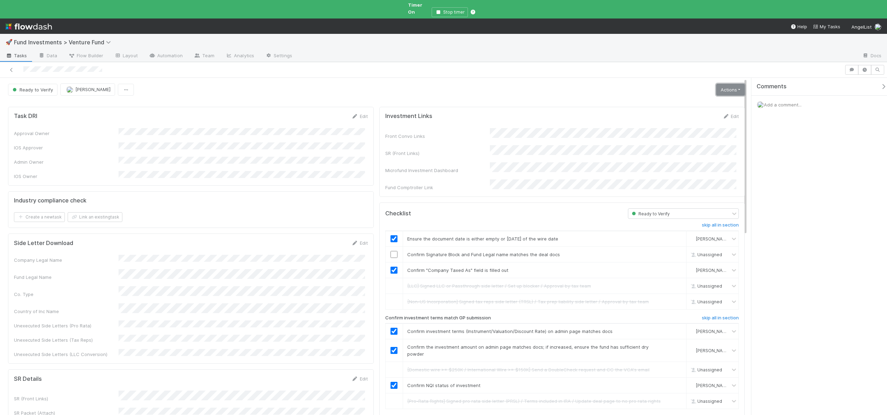
click at [729, 84] on link "Actions" at bounding box center [730, 90] width 29 height 12
click at [656, 109] on button "Action Pending" at bounding box center [695, 114] width 101 height 10
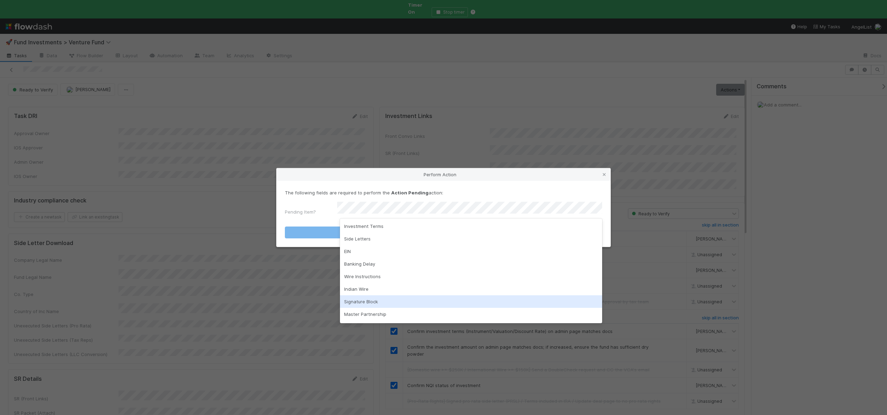
click at [367, 298] on div "Signature Block" at bounding box center [471, 301] width 262 height 13
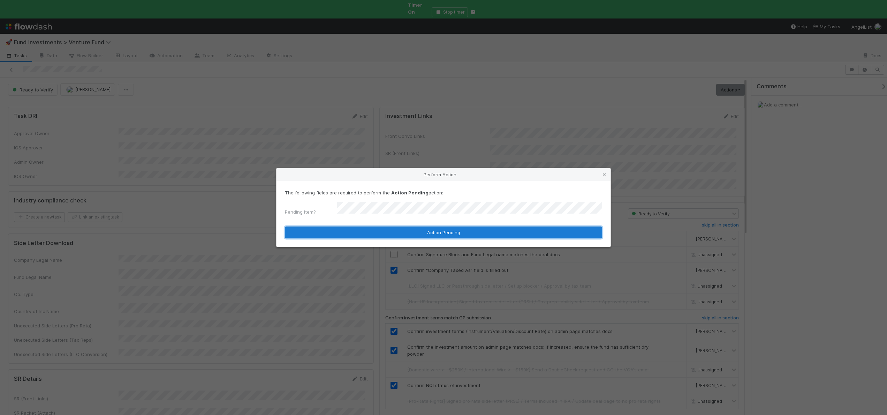
click at [372, 231] on button "Action Pending" at bounding box center [443, 232] width 317 height 12
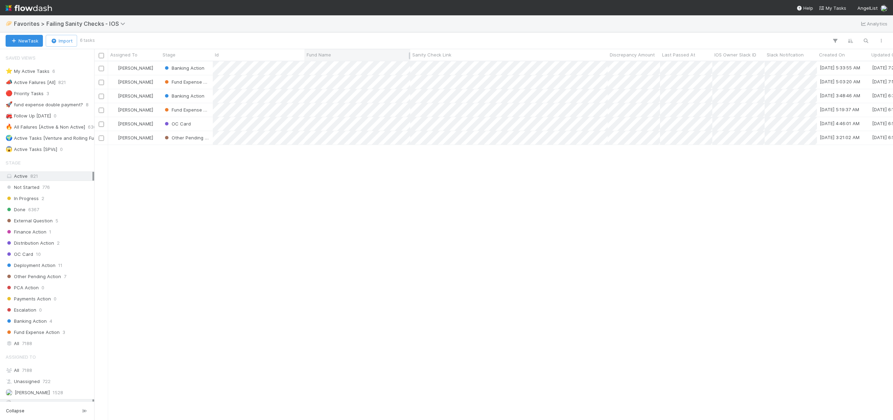
scroll to position [354, 793]
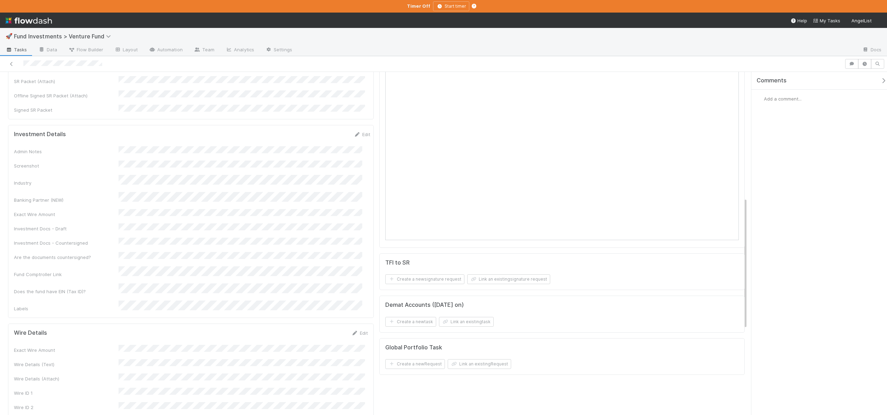
scroll to position [327, 0]
click at [129, 343] on div "Exact Wire Amount Wire Details (Text) Wire Details (Attach) Wire ID 1 Wire ID 2…" at bounding box center [191, 383] width 354 height 80
click at [325, 328] on button "Save" at bounding box center [331, 334] width 20 height 12
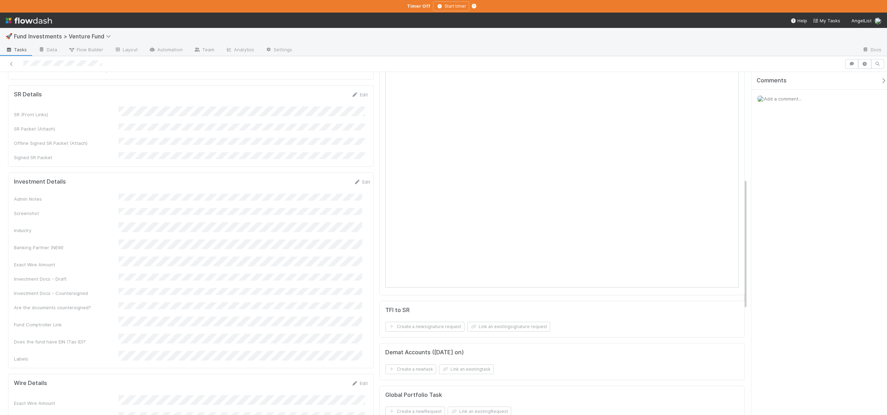
scroll to position [279, 0]
click at [323, 177] on button "Save" at bounding box center [333, 183] width 20 height 12
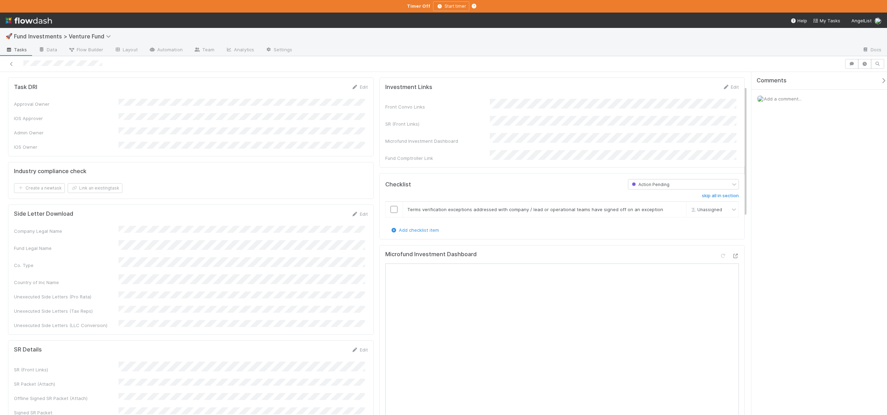
scroll to position [0, 0]
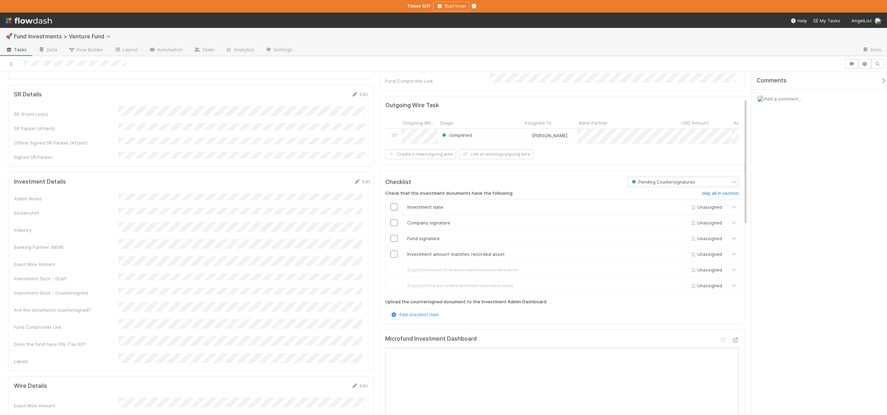
scroll to position [142, 0]
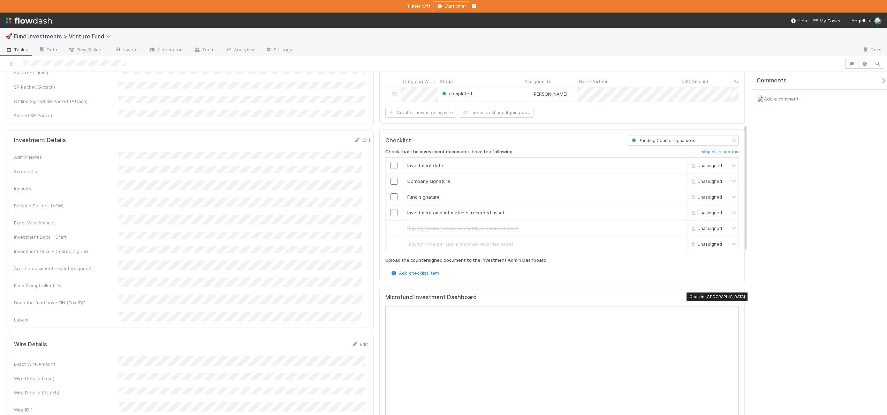
click at [732, 296] on icon at bounding box center [735, 298] width 7 height 5
click at [391, 209] on input "checkbox" at bounding box center [394, 212] width 7 height 7
click at [391, 193] on input "checkbox" at bounding box center [394, 196] width 7 height 7
click at [392, 179] on input "checkbox" at bounding box center [394, 181] width 7 height 7
click at [391, 166] on input "checkbox" at bounding box center [394, 165] width 7 height 7
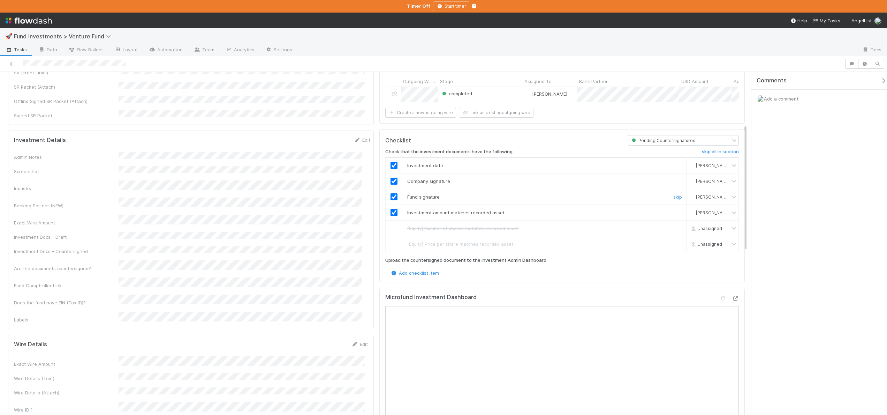
scroll to position [0, 0]
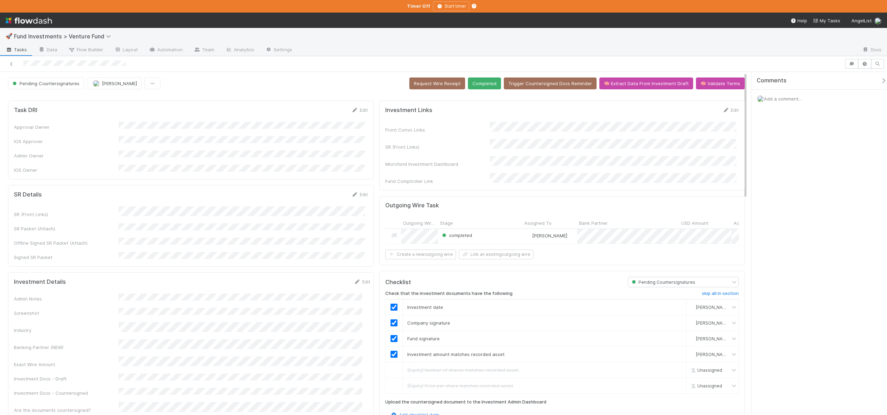
click at [480, 87] on button "Completed" at bounding box center [484, 83] width 33 height 12
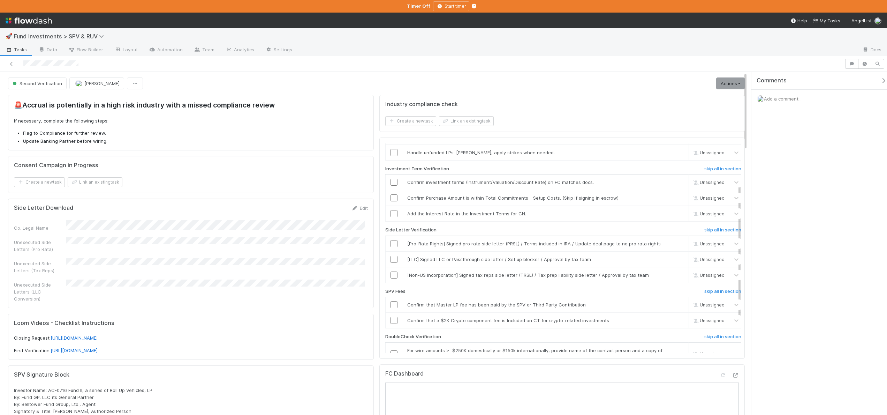
scroll to position [62, 0]
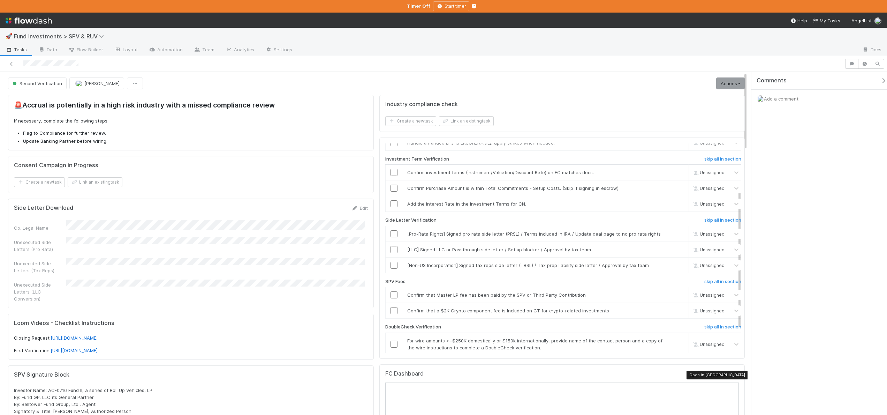
click at [732, 374] on icon at bounding box center [735, 375] width 7 height 5
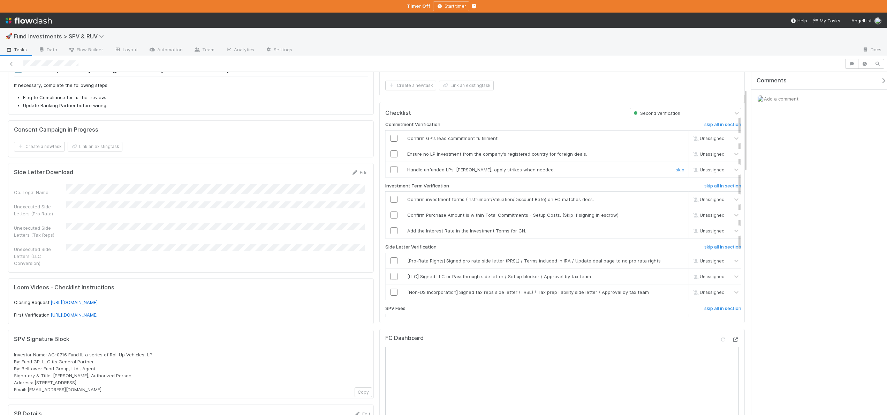
scroll to position [0, 0]
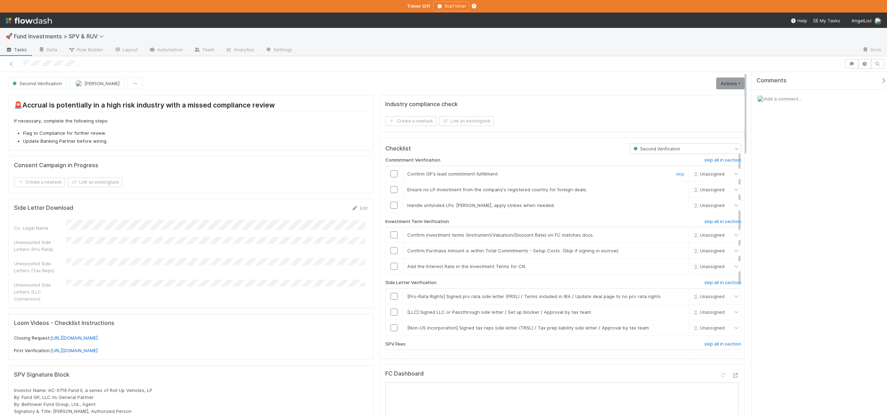
click at [391, 172] on input "checkbox" at bounding box center [394, 173] width 7 height 7
click at [393, 186] on input "checkbox" at bounding box center [394, 189] width 7 height 7
click at [676, 206] on link "skip" at bounding box center [680, 205] width 9 height 6
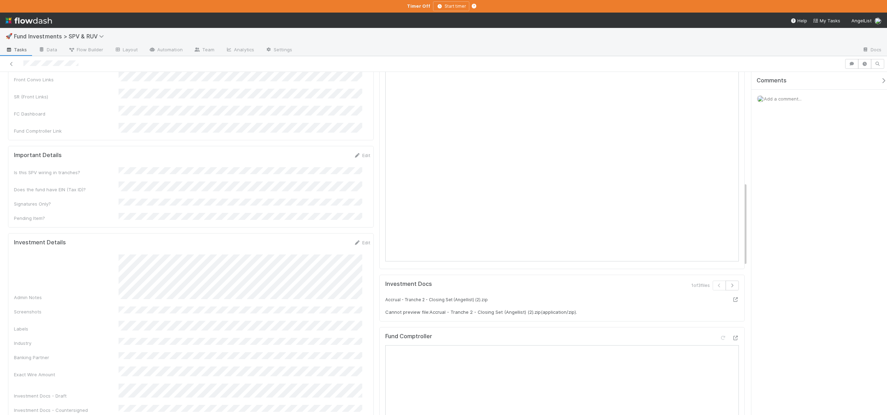
scroll to position [480, 0]
click at [326, 236] on button "Save" at bounding box center [333, 242] width 20 height 12
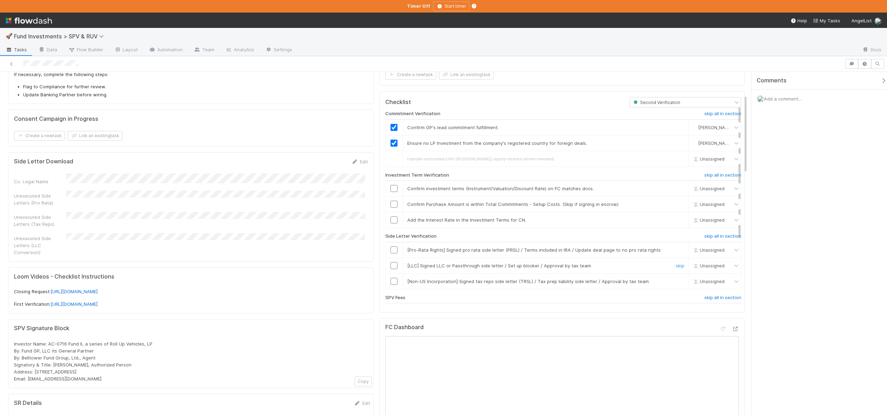
scroll to position [37, 0]
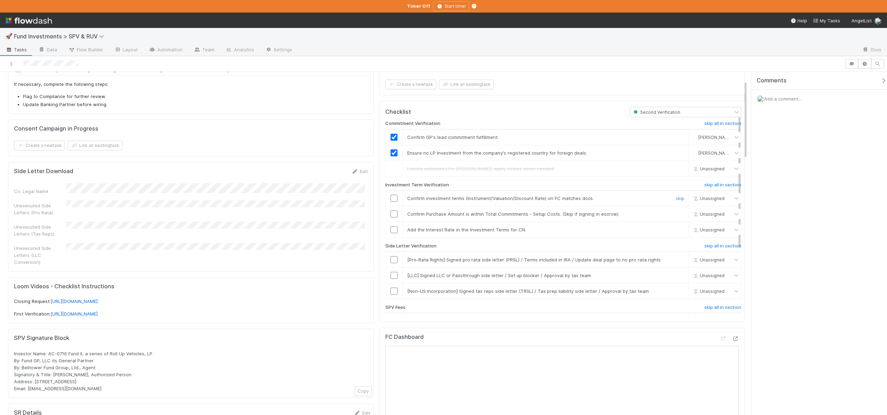
click at [392, 197] on input "checkbox" at bounding box center [394, 198] width 7 height 7
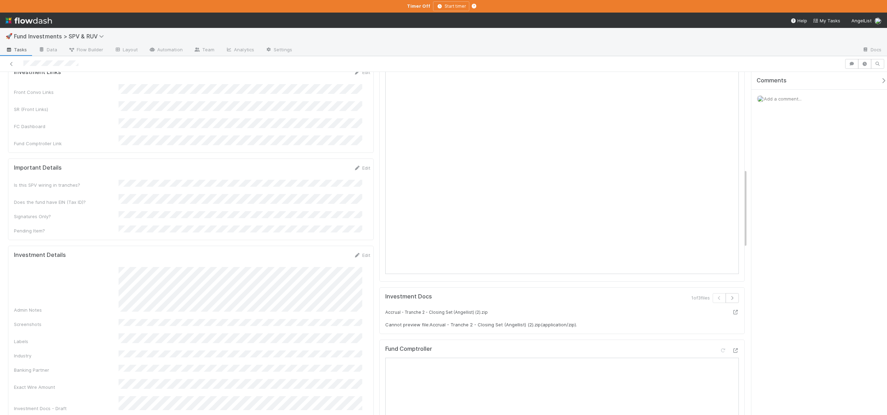
scroll to position [473, 0]
checkbox input "true"
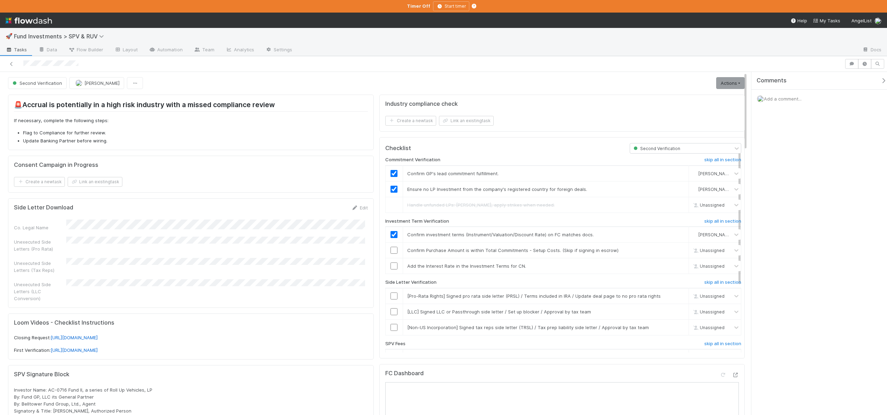
scroll to position [0, 0]
click at [392, 252] on input "checkbox" at bounding box center [394, 250] width 7 height 7
click at [676, 265] on link "skip" at bounding box center [680, 266] width 9 height 6
click at [704, 281] on h6 "skip all in section" at bounding box center [722, 283] width 37 height 6
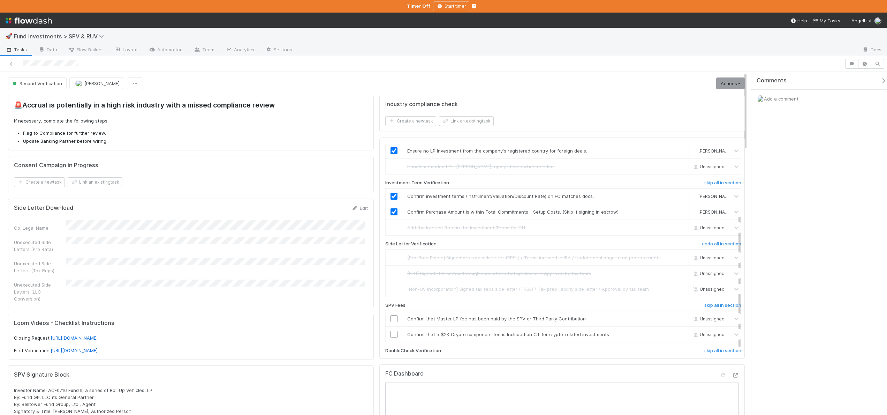
scroll to position [97, 0]
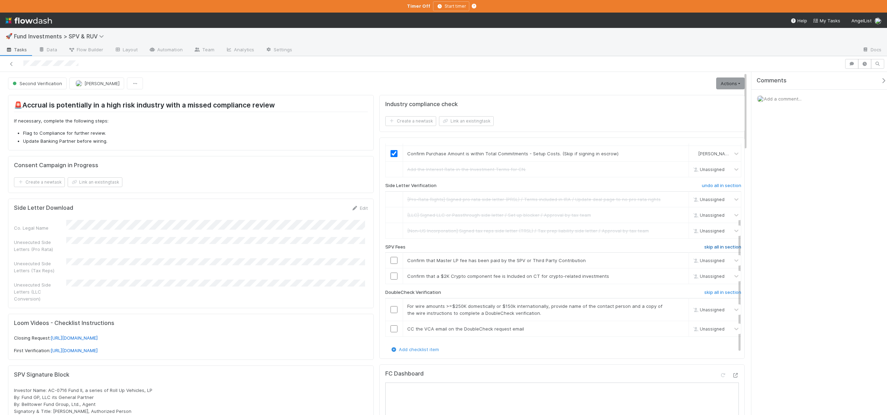
click at [722, 247] on h6 "skip all in section" at bounding box center [722, 247] width 37 height 6
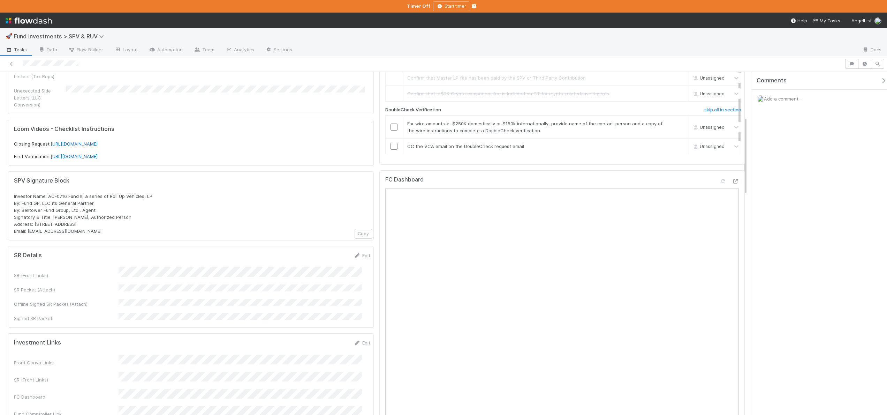
scroll to position [84, 0]
click at [709, 112] on h6 "skip all in section" at bounding box center [722, 111] width 37 height 6
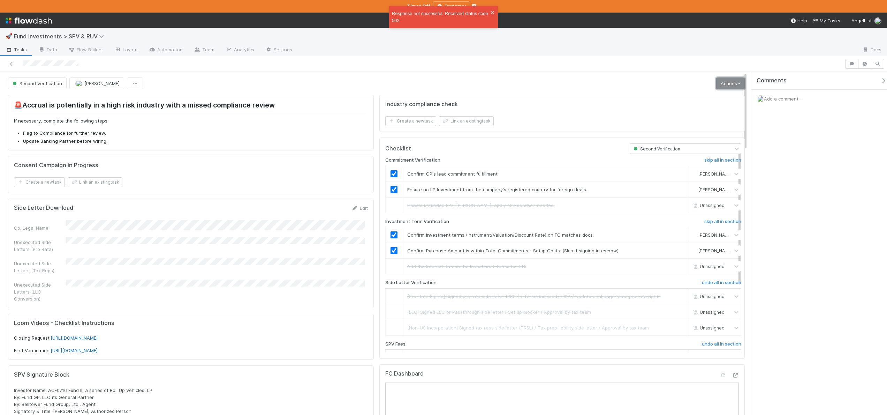
click at [732, 79] on link "Actions" at bounding box center [730, 83] width 29 height 12
click at [733, 82] on link "Actions" at bounding box center [730, 83] width 29 height 12
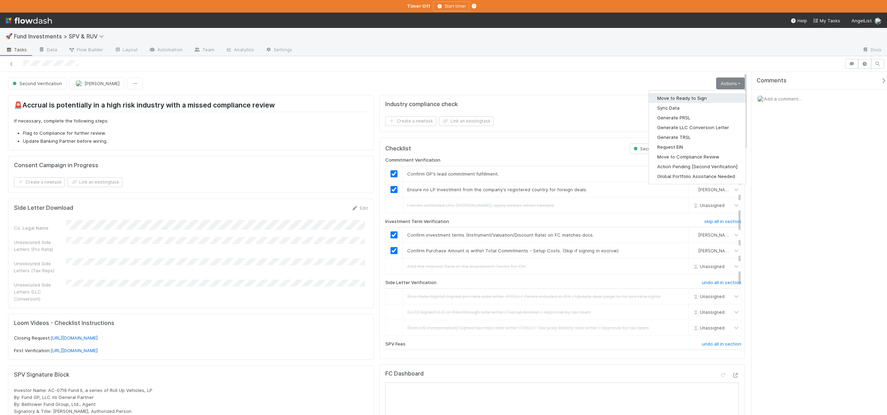
click at [687, 99] on button "Move to Ready to Sign" at bounding box center [697, 98] width 97 height 10
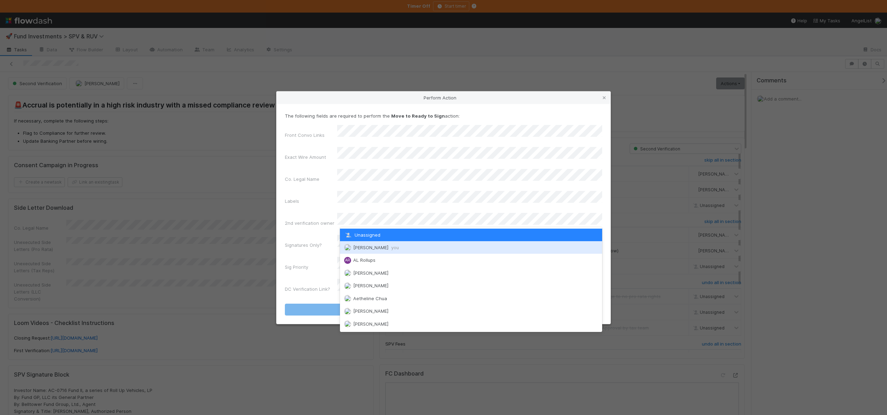
click at [363, 247] on span "Andre Fredrick you" at bounding box center [376, 247] width 46 height 6
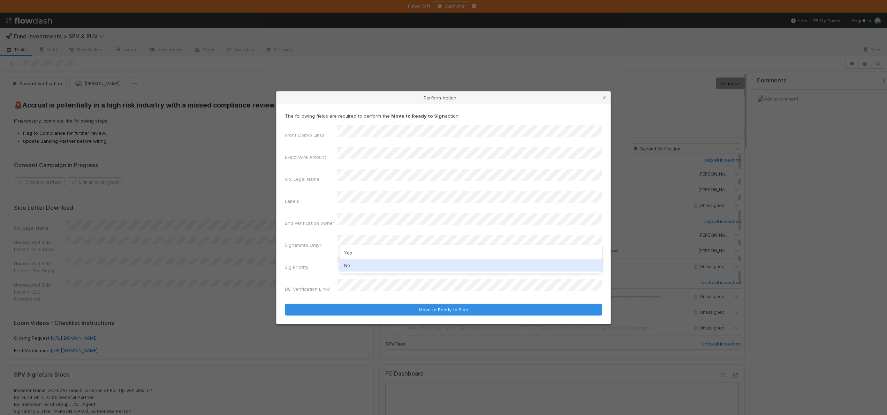
click at [346, 265] on div "No" at bounding box center [471, 265] width 262 height 13
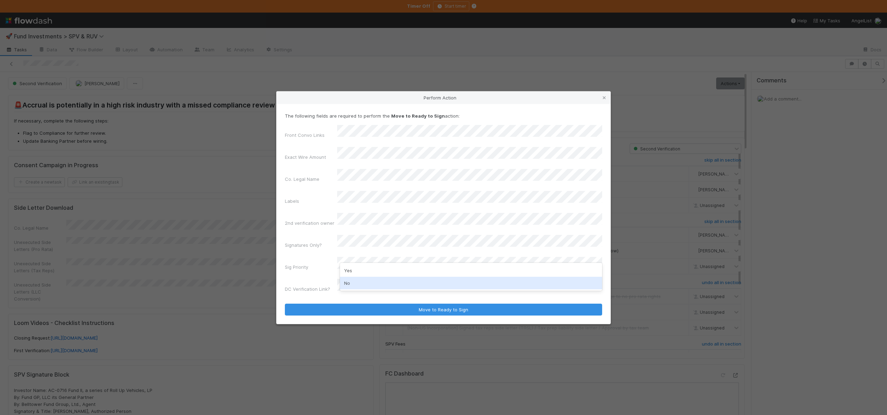
click at [351, 280] on div "No" at bounding box center [471, 283] width 262 height 13
click at [285, 303] on button "Move to Ready to Sign" at bounding box center [443, 309] width 317 height 12
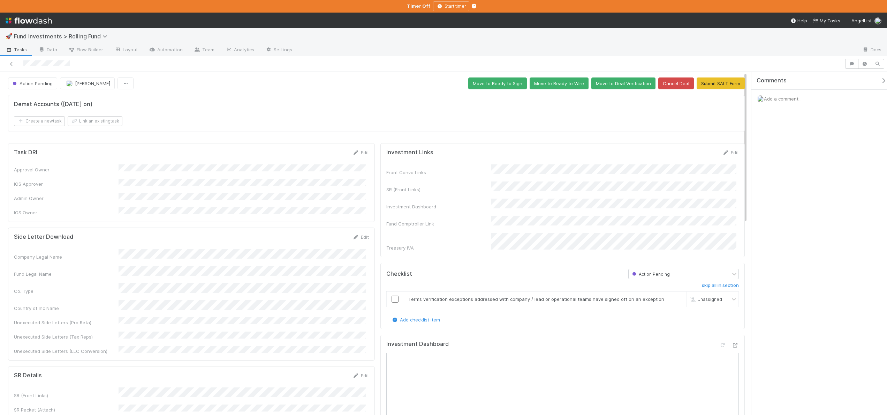
click at [729, 147] on div "Investment Links Edit Front Convo Links SR (Front Links) Investment Dashboard F…" at bounding box center [562, 200] width 364 height 114
click at [729, 148] on div "Investment Links Edit Front Convo Links SR (Front Links) Investment Dashboard F…" at bounding box center [562, 200] width 364 height 114
click at [730, 152] on link "Edit" at bounding box center [731, 153] width 16 height 6
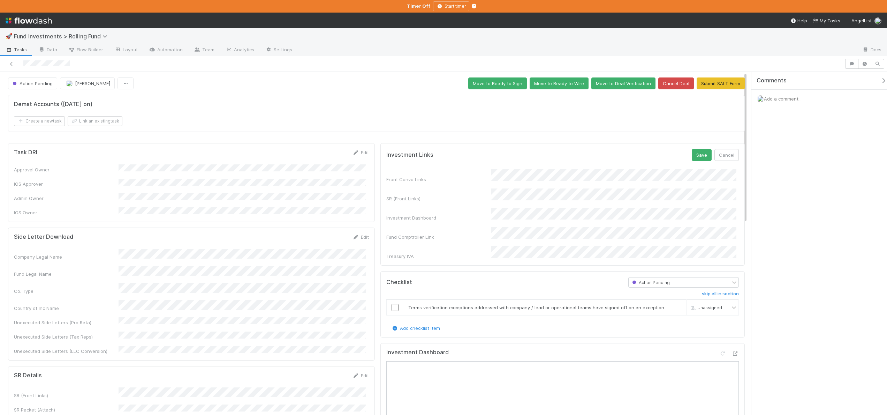
click at [692, 149] on button "Save" at bounding box center [702, 155] width 20 height 12
click at [388, 302] on div at bounding box center [395, 305] width 17 height 7
click at [394, 302] on input "checkbox" at bounding box center [395, 305] width 7 height 7
click at [593, 85] on button "Move to Deal Verification" at bounding box center [623, 83] width 64 height 12
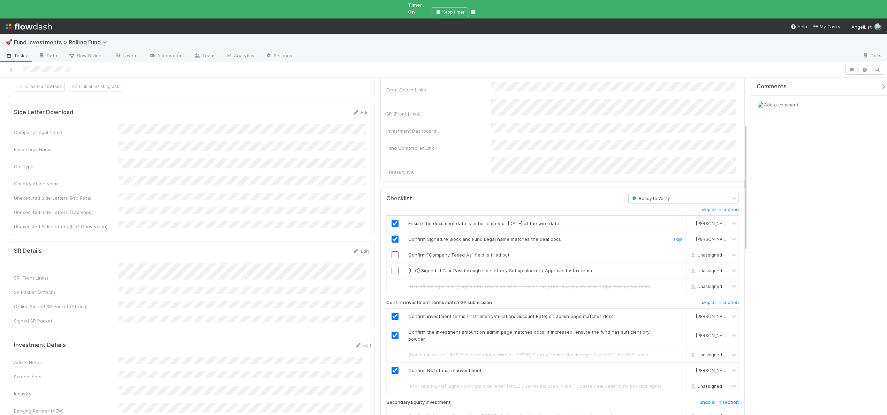
scroll to position [136, 0]
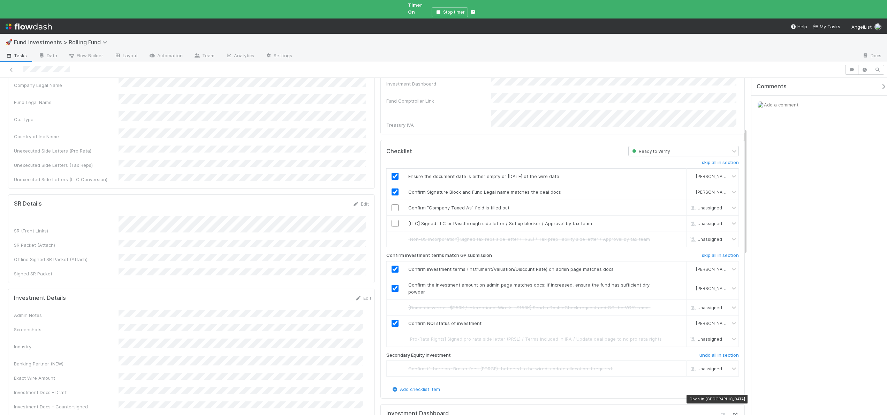
click at [732, 413] on icon at bounding box center [735, 415] width 7 height 5
click at [392, 200] on td at bounding box center [394, 208] width 17 height 16
click at [392, 220] on input "checkbox" at bounding box center [395, 223] width 7 height 7
click at [393, 204] on input "checkbox" at bounding box center [395, 207] width 7 height 7
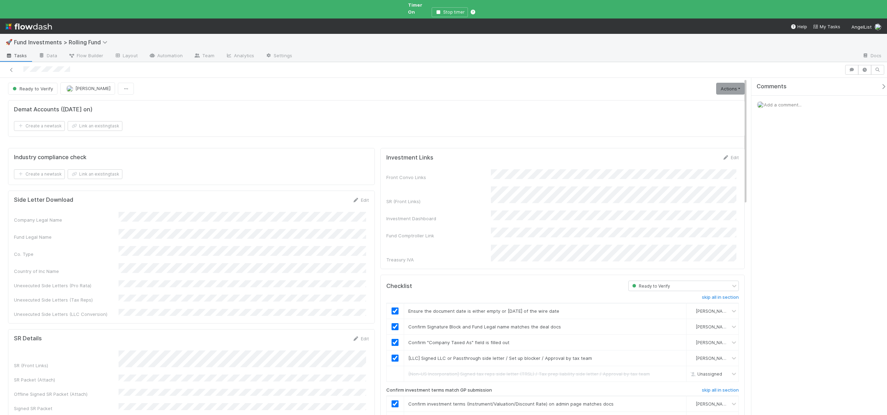
scroll to position [0, 0]
click at [731, 84] on link "Actions" at bounding box center [730, 90] width 29 height 12
click at [678, 99] on button "Move to Ready to Sign" at bounding box center [699, 104] width 95 height 10
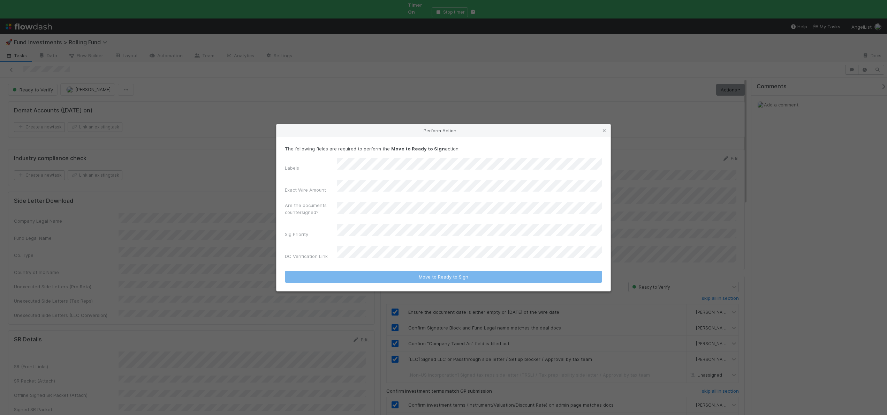
click at [223, 210] on div "Perform Action The following fields are required to perform the Move to Ready t…" at bounding box center [443, 207] width 887 height 415
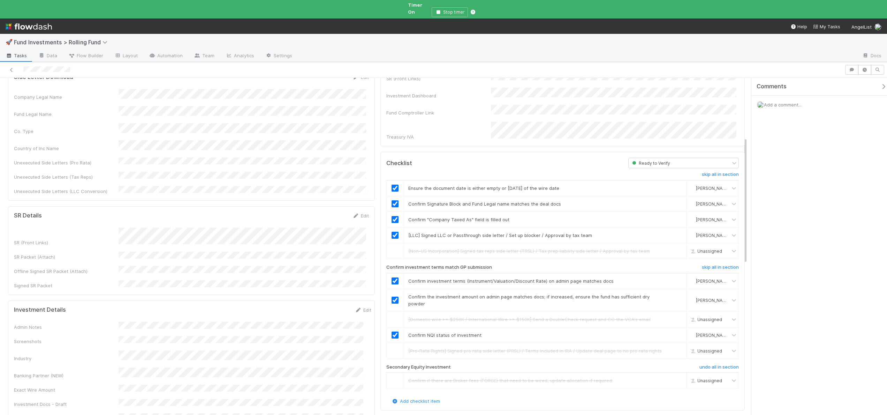
scroll to position [227, 0]
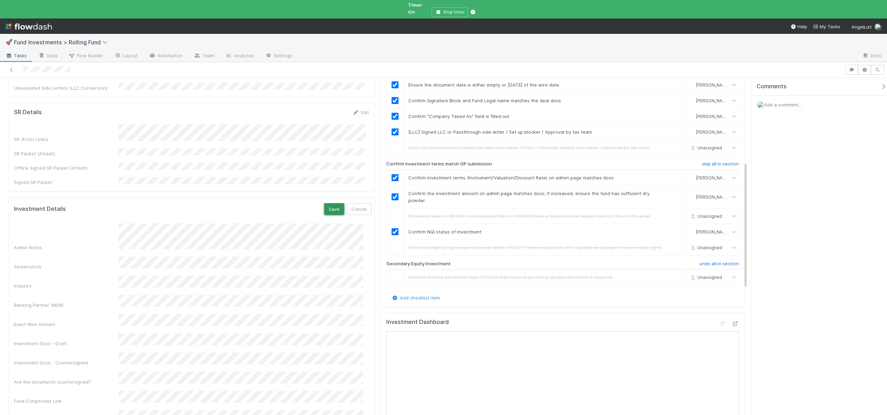
click at [324, 203] on button "Save" at bounding box center [334, 209] width 20 height 12
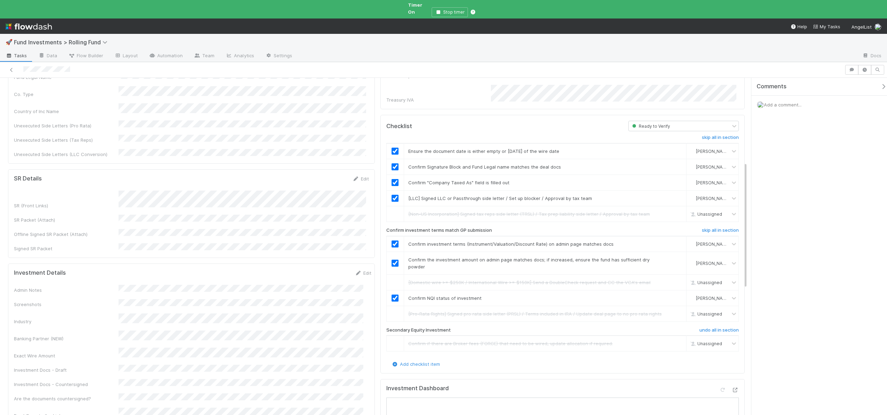
scroll to position [0, 0]
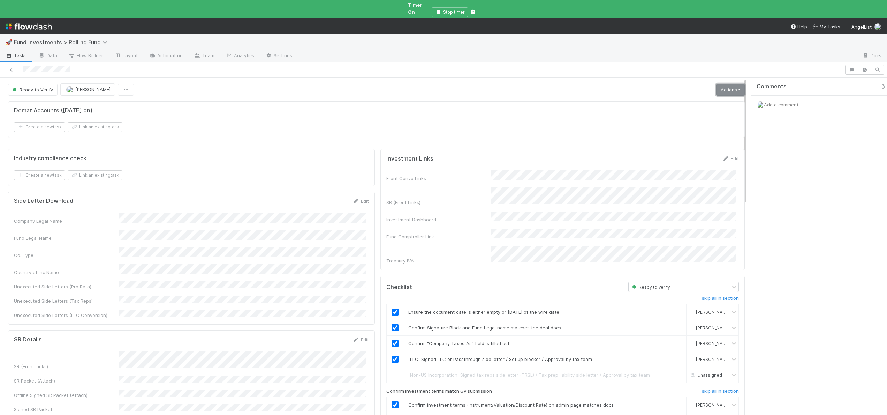
click at [719, 87] on link "Actions" at bounding box center [730, 90] width 29 height 12
click at [671, 99] on button "Move to Ready to Sign" at bounding box center [699, 104] width 95 height 10
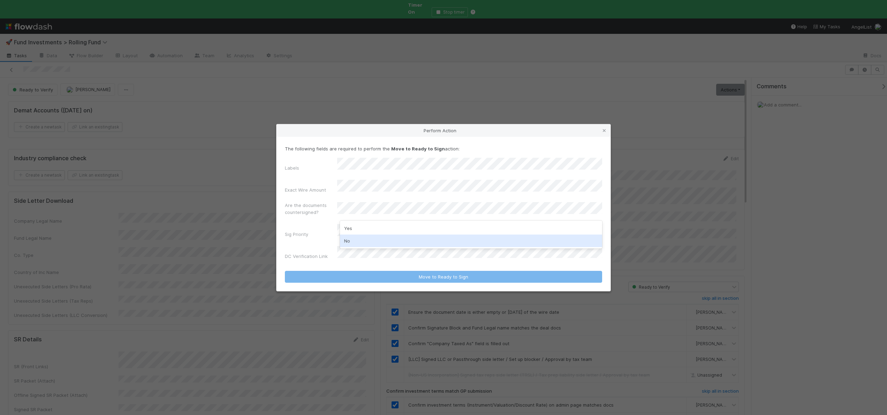
drag, startPoint x: 347, startPoint y: 240, endPoint x: 347, endPoint y: 236, distance: 3.5
click at [347, 240] on div "No" at bounding box center [471, 240] width 262 height 13
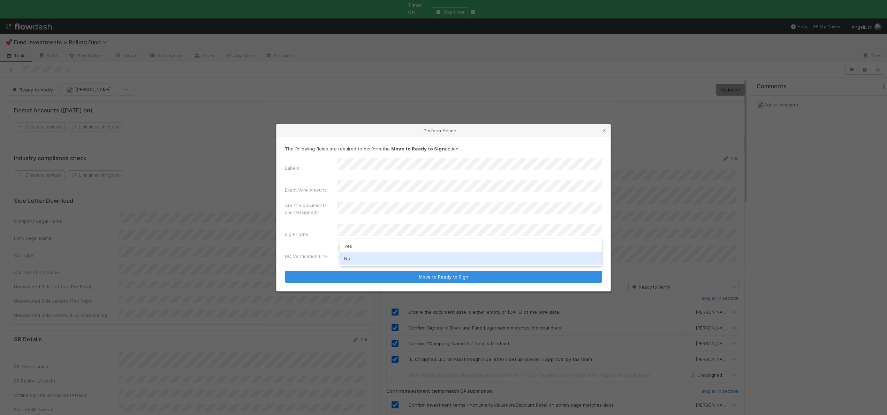
click at [348, 258] on div "No" at bounding box center [471, 258] width 262 height 13
click at [285, 271] on button "Move to Ready to Sign" at bounding box center [443, 277] width 317 height 12
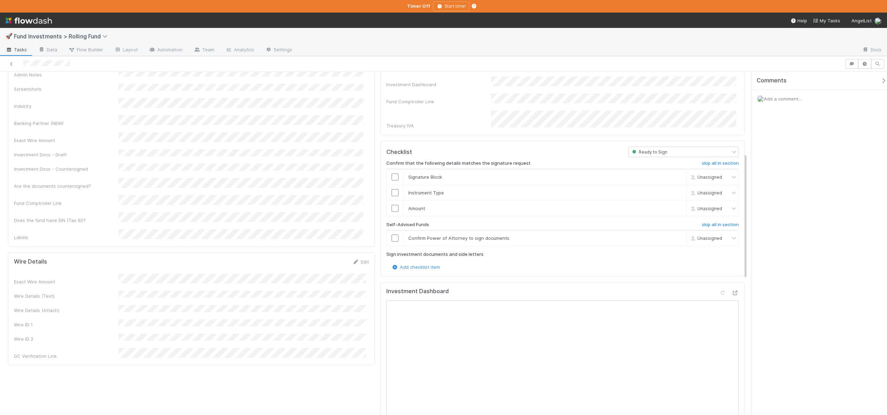
scroll to position [291, 0]
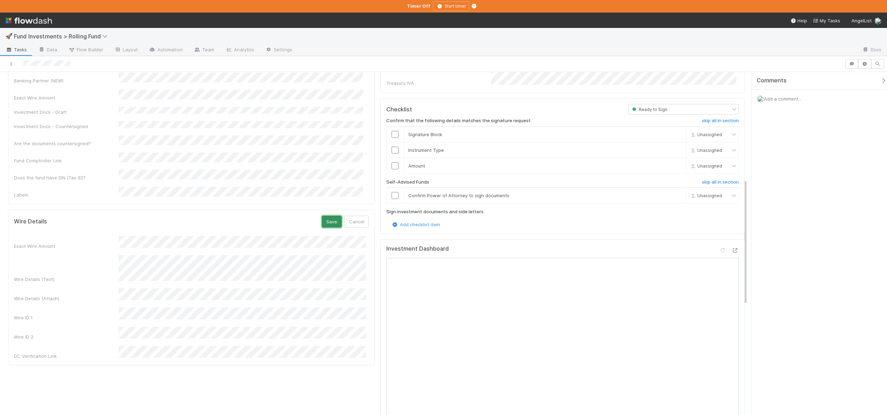
click at [332, 216] on button "Save" at bounding box center [332, 222] width 20 height 12
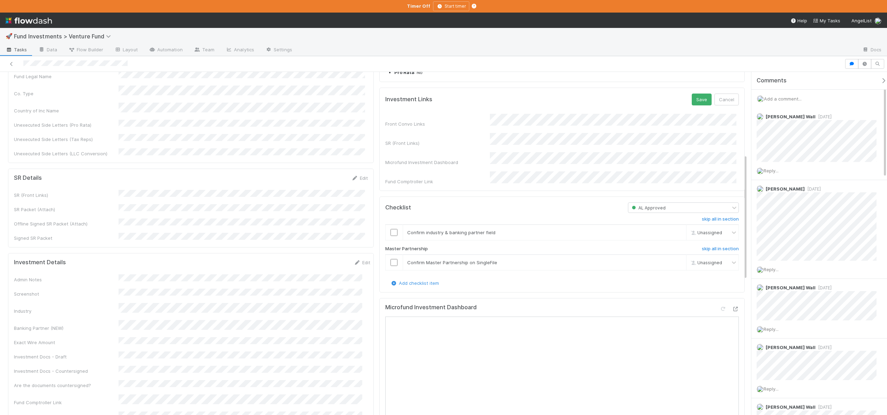
scroll to position [172, 0]
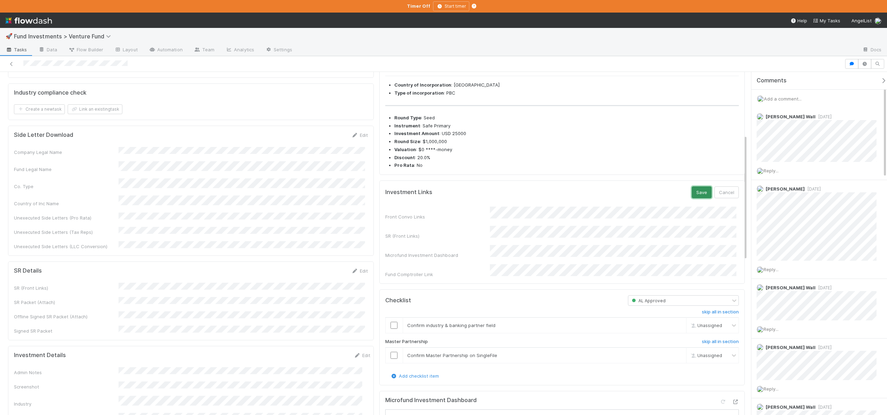
click at [694, 198] on button "Save" at bounding box center [702, 192] width 20 height 12
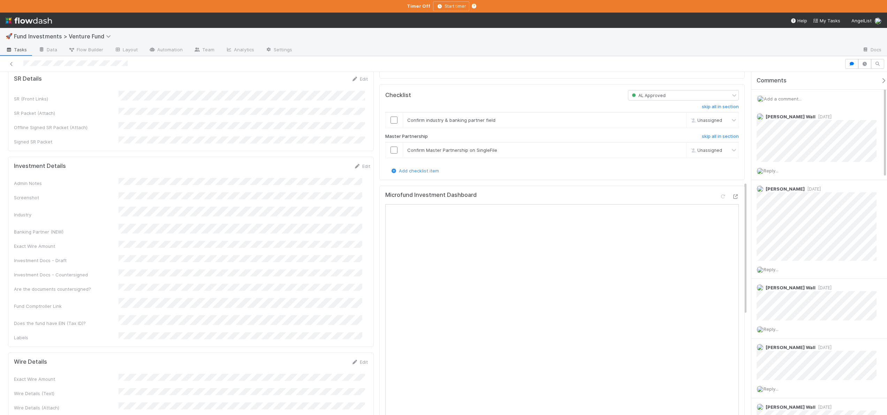
scroll to position [282, 0]
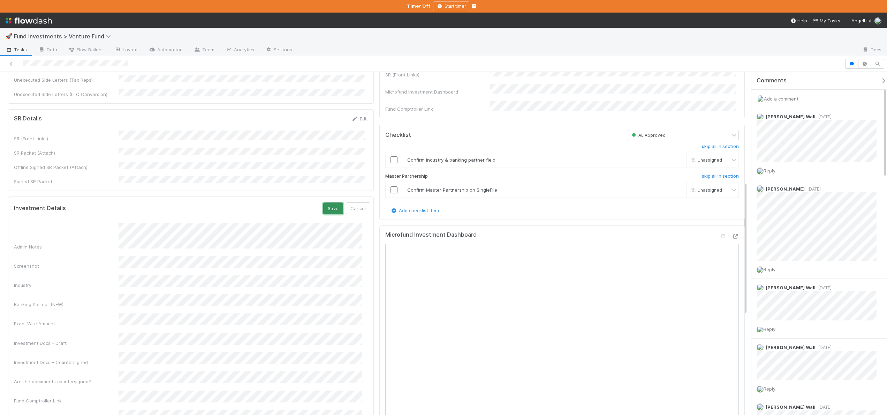
click at [323, 202] on button "Save" at bounding box center [333, 208] width 20 height 12
click at [394, 163] on input "checkbox" at bounding box center [394, 159] width 7 height 7
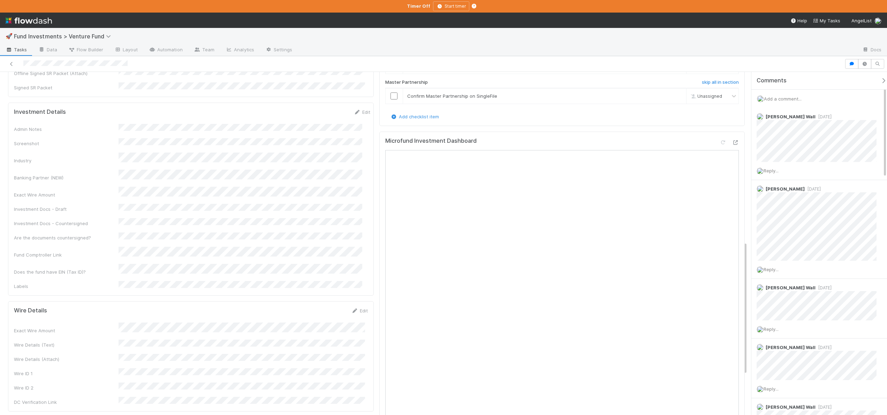
scroll to position [369, 0]
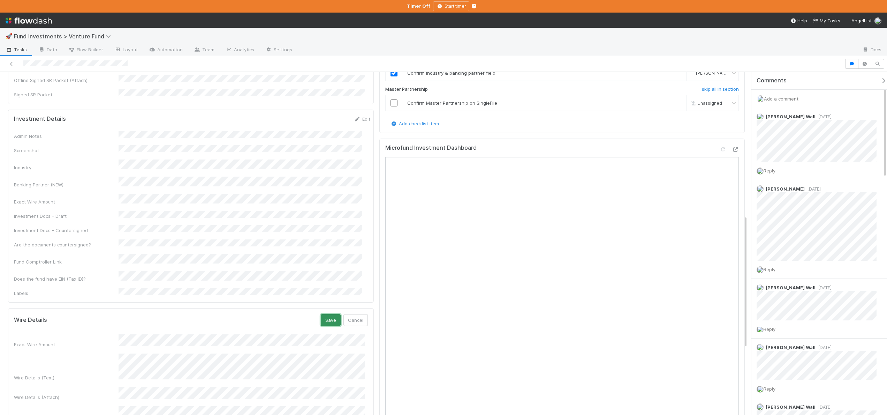
click at [326, 314] on button "Save" at bounding box center [331, 320] width 20 height 12
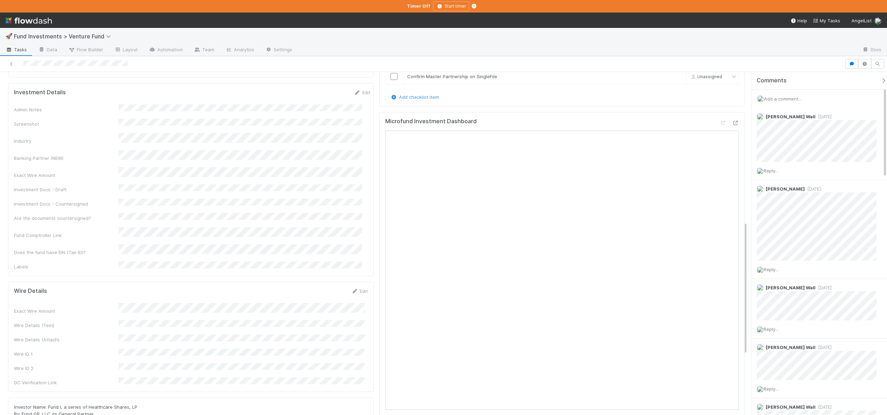
scroll to position [397, 0]
click at [80, 402] on span "Investor Name: Fund I, a series of Healthcare Shares, LP By: Fund GP, LLC its G…" at bounding box center [75, 422] width 123 height 40
drag, startPoint x: 88, startPoint y: 349, endPoint x: 136, endPoint y: 351, distance: 48.2
click at [136, 402] on div "Investor Name: Fund I, a series of Healthcare Shares, LP By: Fund GP, LLC its G…" at bounding box center [191, 423] width 354 height 42
copy span "Healthcare Shares, LP"
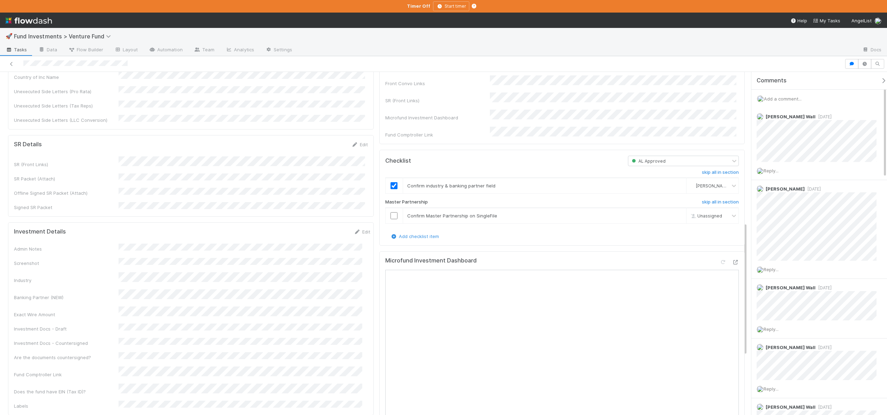
scroll to position [251, 0]
click at [391, 224] on input "checkbox" at bounding box center [394, 220] width 7 height 7
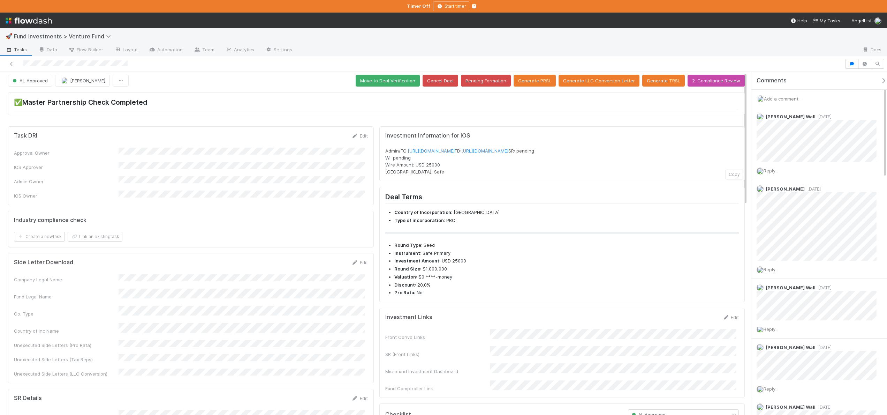
scroll to position [0, 0]
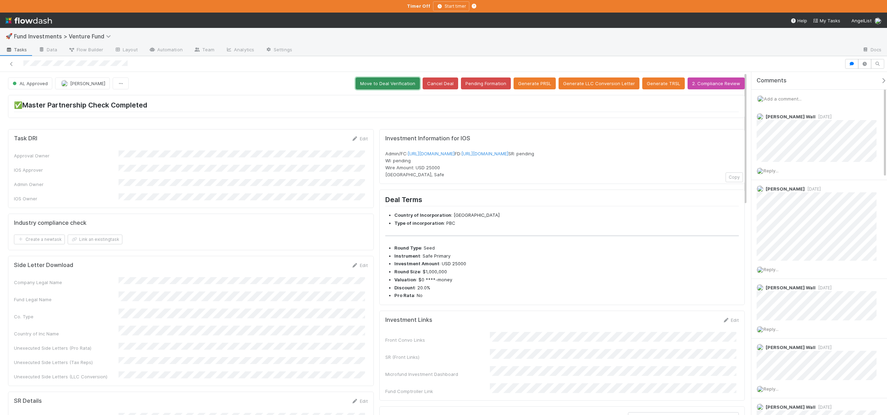
click at [407, 83] on button "Move to Deal Verification" at bounding box center [388, 83] width 64 height 12
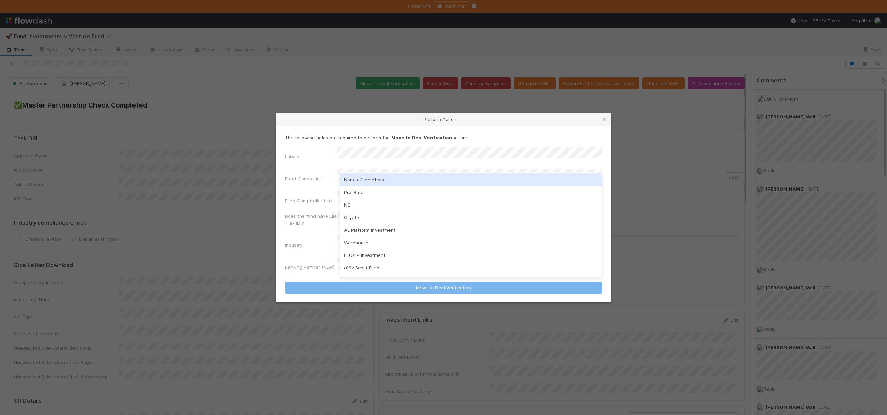
click at [355, 181] on div "None of the Above" at bounding box center [471, 179] width 262 height 13
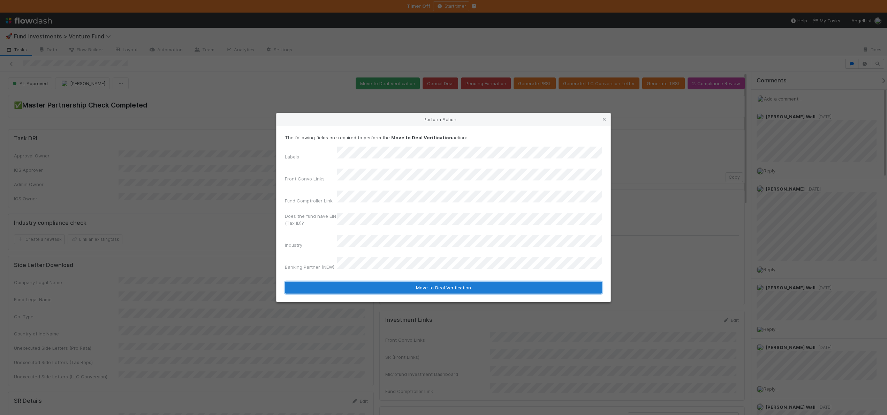
click at [355, 281] on button "Move to Deal Verification" at bounding box center [443, 287] width 317 height 12
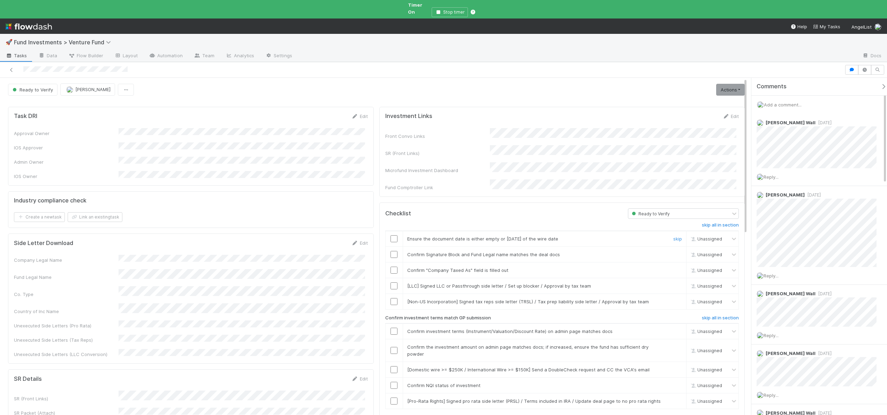
click at [394, 235] on input "checkbox" at bounding box center [394, 238] width 7 height 7
click at [394, 251] on input "checkbox" at bounding box center [394, 254] width 7 height 7
click at [392, 266] on input "checkbox" at bounding box center [394, 269] width 7 height 7
click at [673, 283] on link "skip" at bounding box center [677, 286] width 9 height 6
click at [673, 299] on link "skip" at bounding box center [677, 302] width 9 height 6
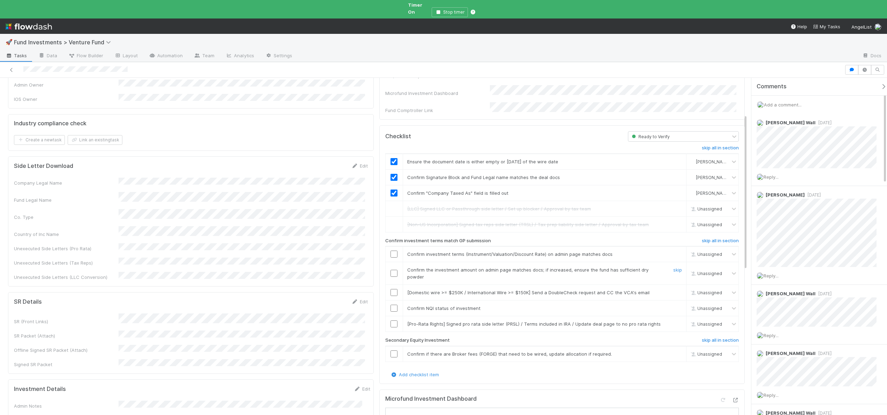
scroll to position [83, 0]
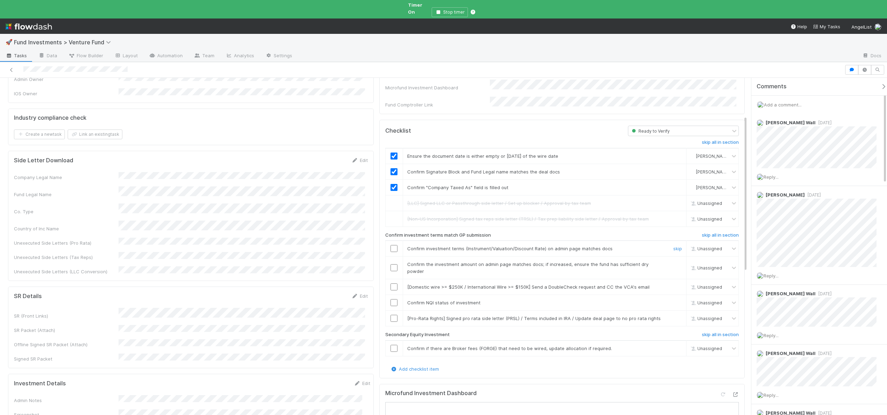
click at [392, 245] on input "checkbox" at bounding box center [394, 248] width 7 height 7
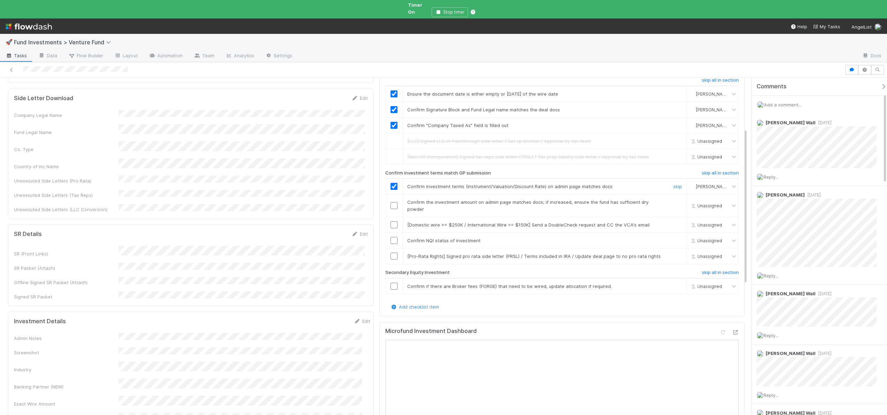
scroll to position [151, 0]
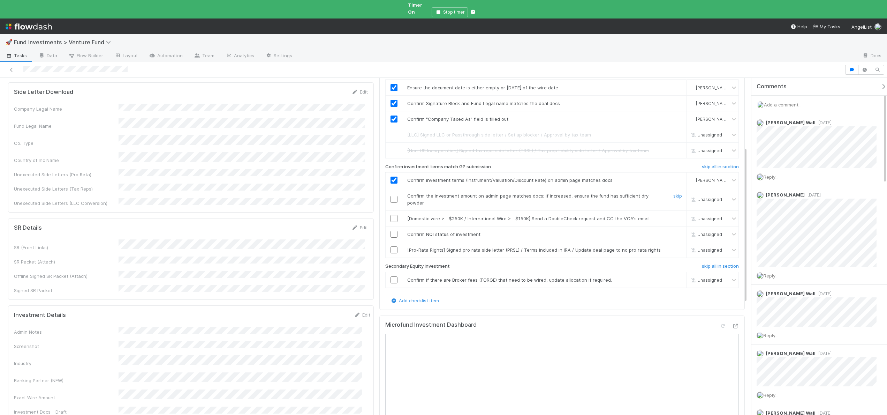
click at [392, 196] on input "checkbox" at bounding box center [394, 199] width 7 height 7
click at [673, 216] on link "skip" at bounding box center [677, 219] width 9 height 6
click at [393, 231] on input "checkbox" at bounding box center [394, 234] width 7 height 7
click at [673, 247] on link "skip" at bounding box center [677, 250] width 9 height 6
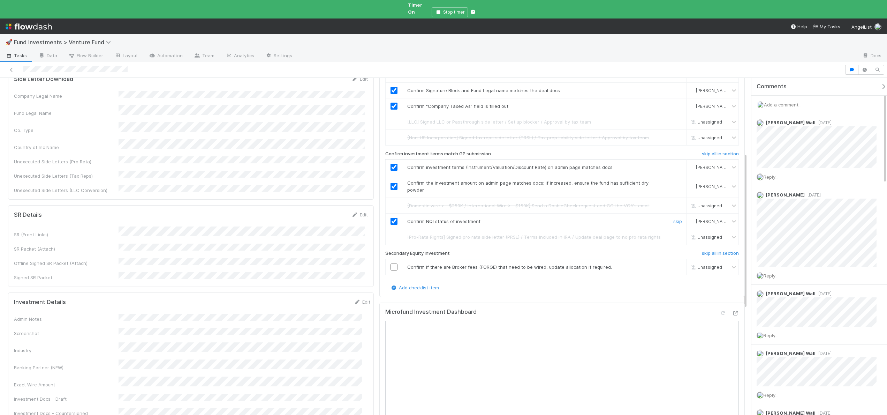
scroll to position [165, 0]
click at [675, 263] on link "skip" at bounding box center [677, 266] width 9 height 6
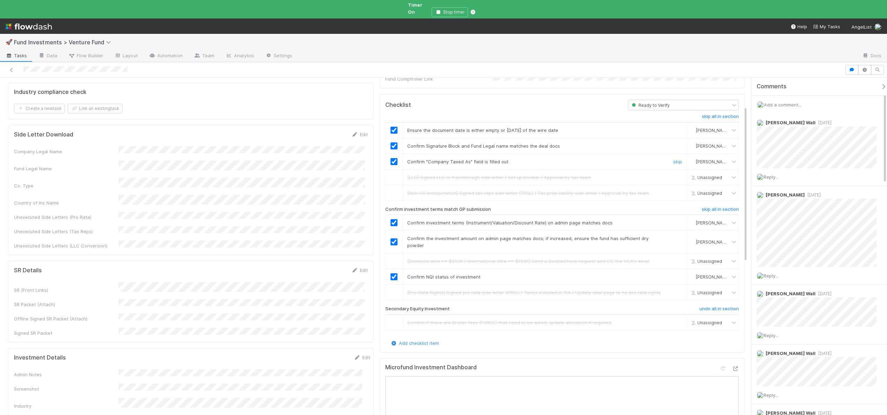
scroll to position [0, 0]
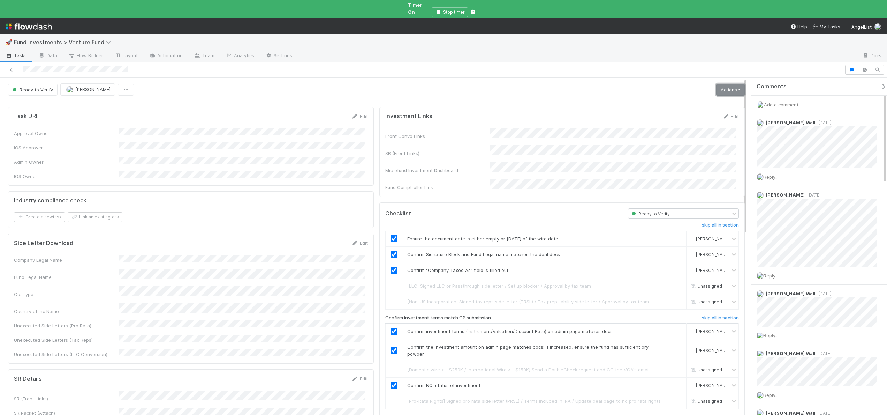
click at [722, 84] on link "Actions" at bounding box center [730, 90] width 29 height 12
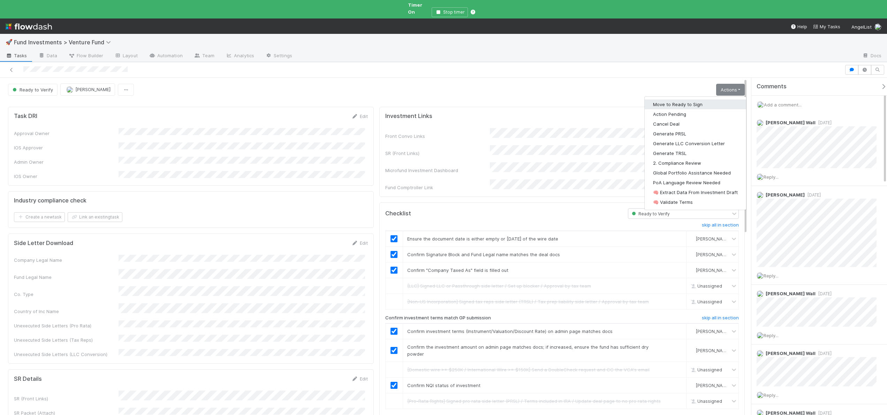
click at [679, 99] on button "Move to Ready to Sign" at bounding box center [695, 104] width 101 height 10
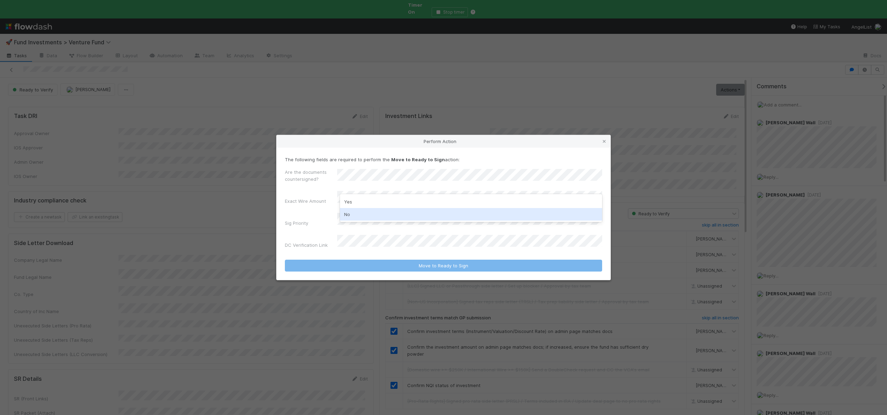
click at [350, 215] on div "No" at bounding box center [471, 214] width 262 height 13
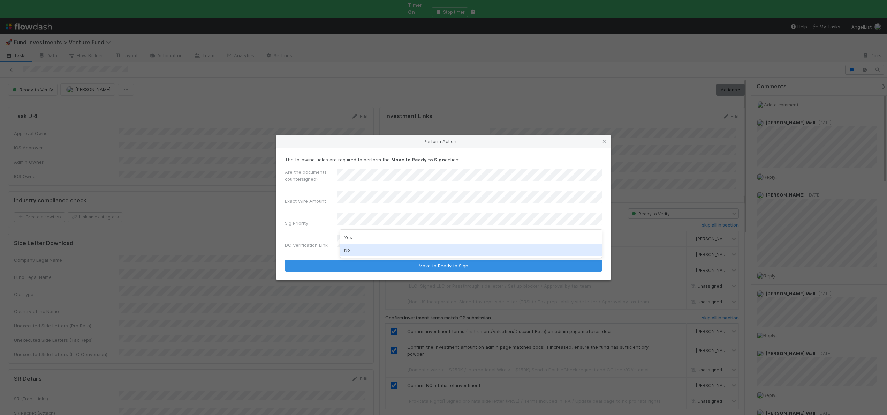
click at [346, 250] on div "No" at bounding box center [471, 249] width 262 height 13
click at [285, 259] on button "Move to Ready to Sign" at bounding box center [443, 265] width 317 height 12
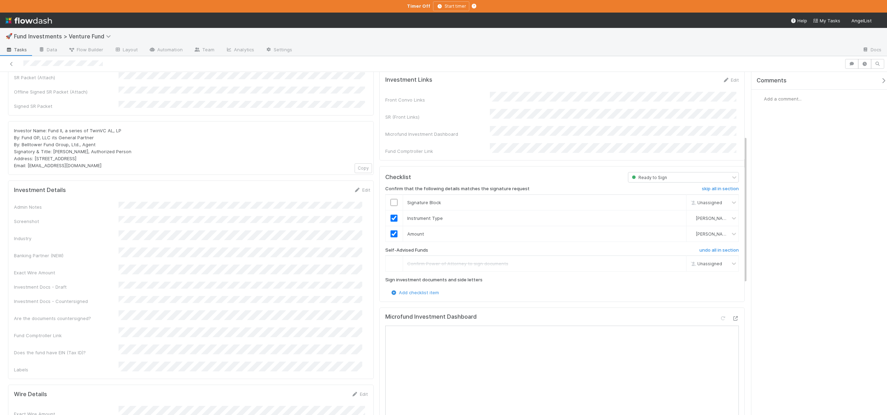
scroll to position [2, 0]
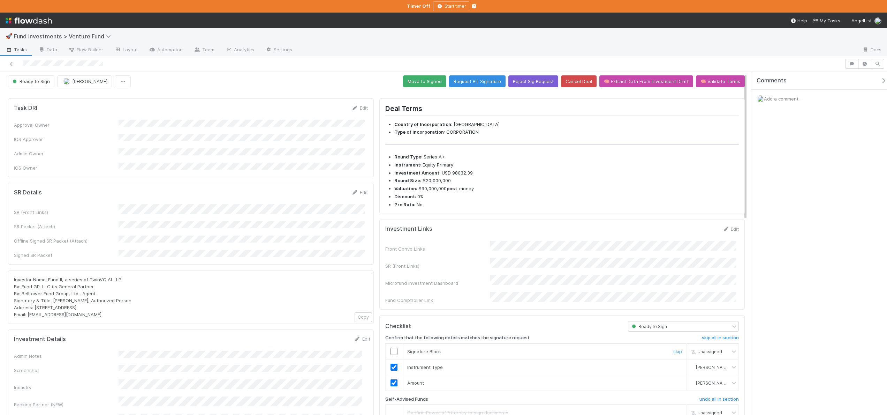
click at [391, 348] on input "checkbox" at bounding box center [394, 351] width 7 height 7
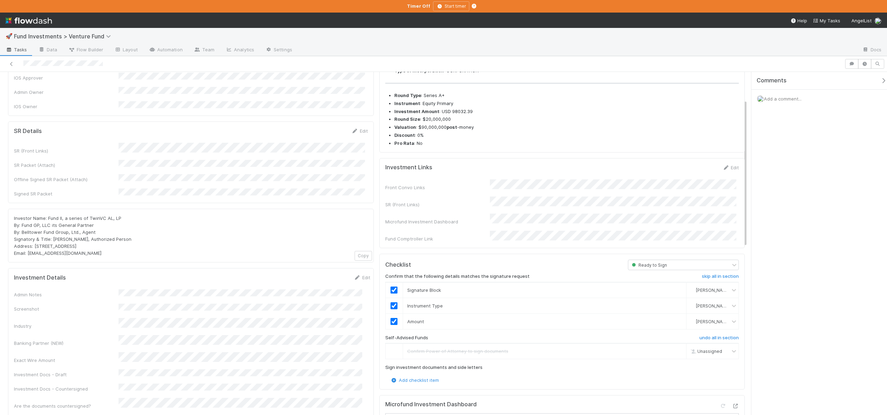
scroll to position [64, 0]
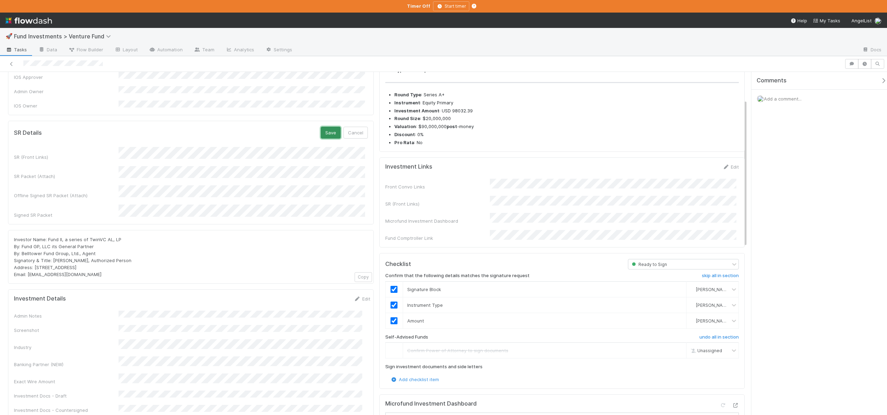
click at [325, 127] on button "Save" at bounding box center [331, 133] width 20 height 12
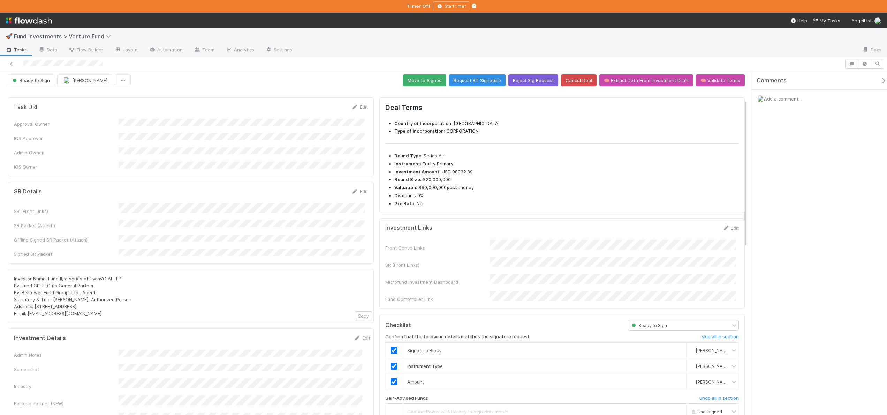
scroll to position [0, 0]
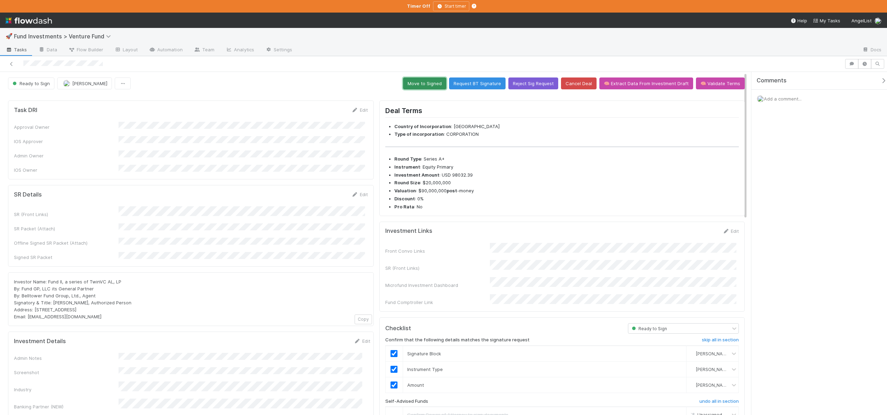
click at [424, 82] on button "Move to Signed" at bounding box center [424, 83] width 43 height 12
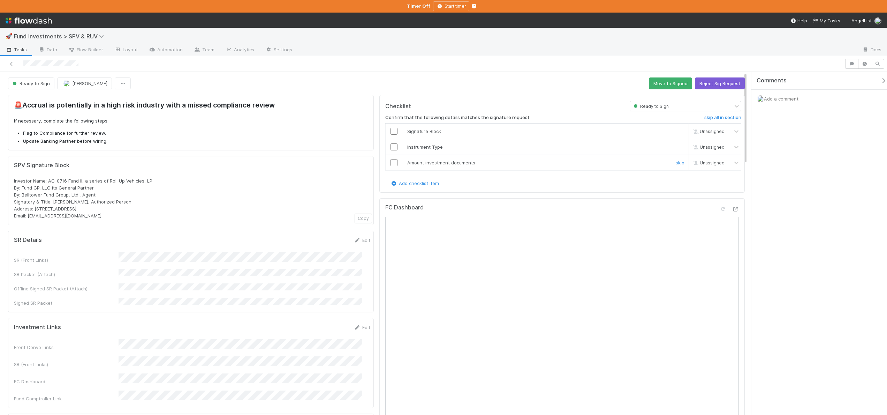
click at [393, 160] on input "checkbox" at bounding box center [394, 162] width 7 height 7
click at [393, 146] on input "checkbox" at bounding box center [394, 146] width 7 height 7
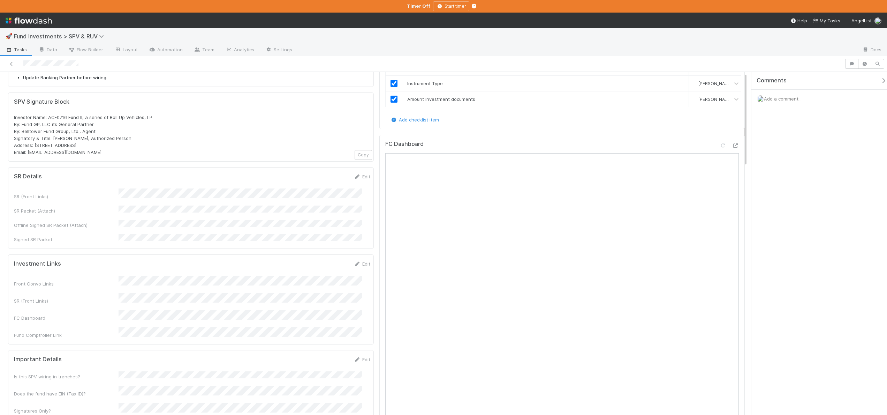
scroll to position [68, 0]
click at [324, 175] on button "Save" at bounding box center [333, 175] width 20 height 12
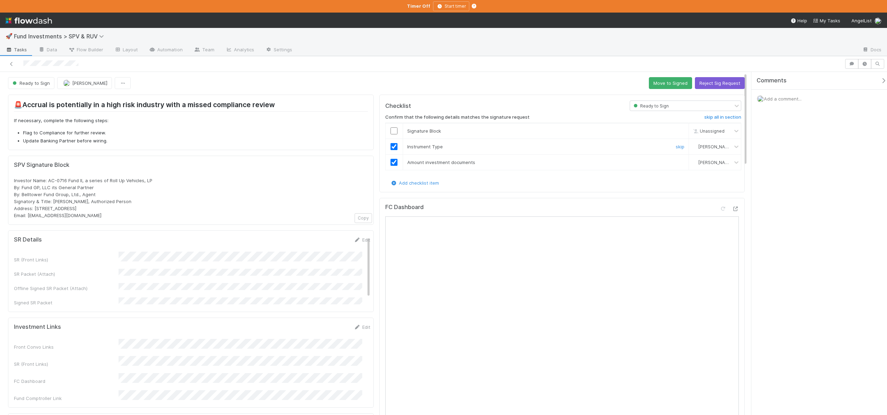
scroll to position [0, 0]
click at [394, 130] on input "checkbox" at bounding box center [394, 131] width 7 height 7
click at [391, 130] on input "checkbox" at bounding box center [394, 131] width 7 height 7
click at [652, 81] on button "Move to Signed" at bounding box center [670, 83] width 43 height 12
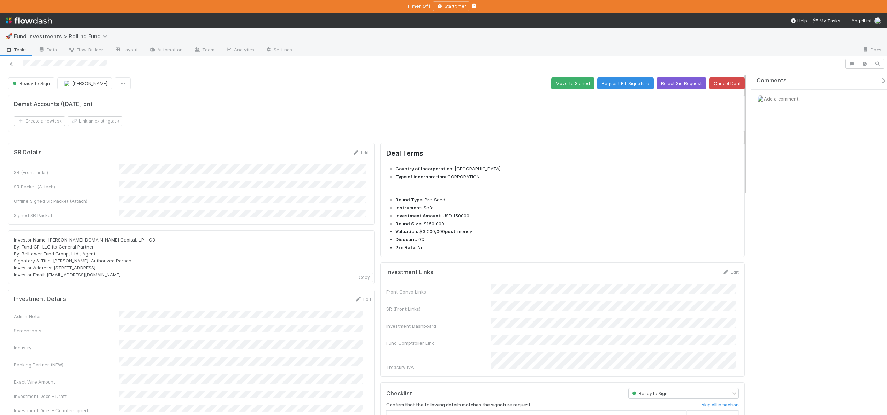
scroll to position [151, 0]
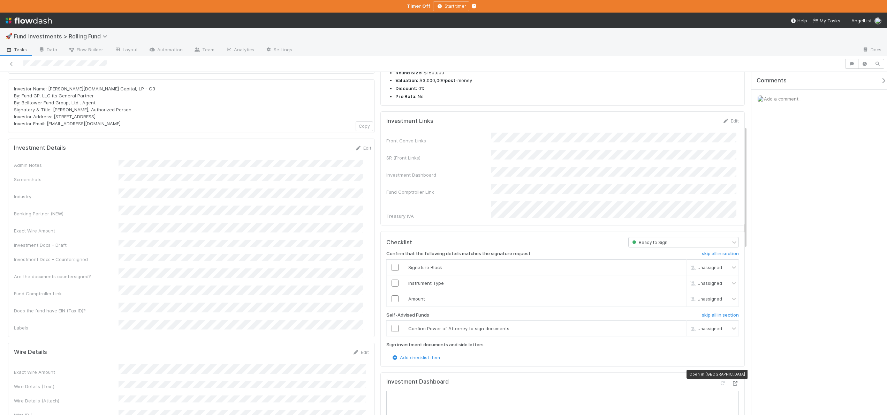
click at [376, 381] on icon at bounding box center [735, 383] width 7 height 5
click at [376, 312] on h6 "skip all in section" at bounding box center [720, 315] width 37 height 6
click at [376, 295] on input "checkbox" at bounding box center [395, 298] width 7 height 7
click at [376, 279] on input "checkbox" at bounding box center [395, 282] width 7 height 7
click at [376, 264] on input "checkbox" at bounding box center [395, 267] width 7 height 7
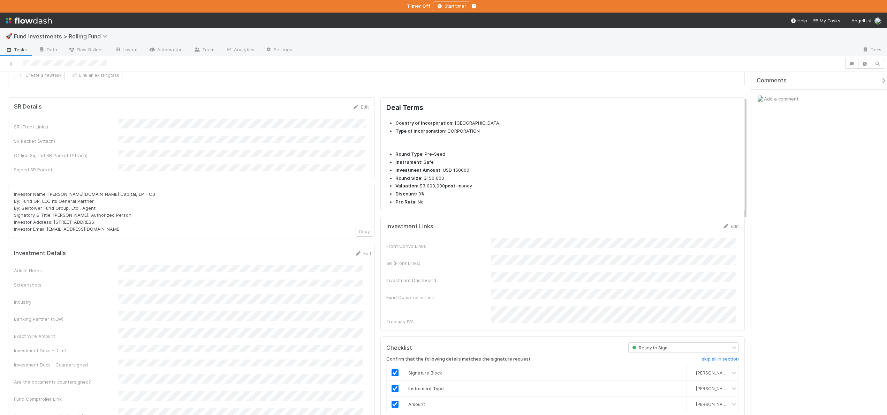
scroll to position [31, 0]
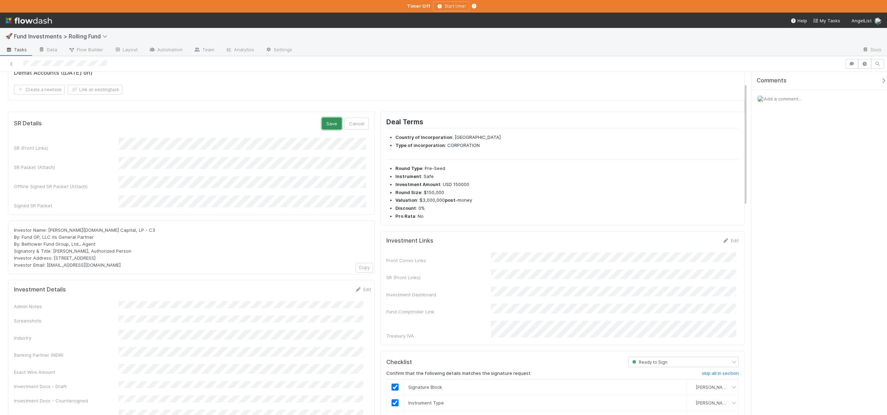
click at [328, 119] on button "Save" at bounding box center [332, 124] width 20 height 12
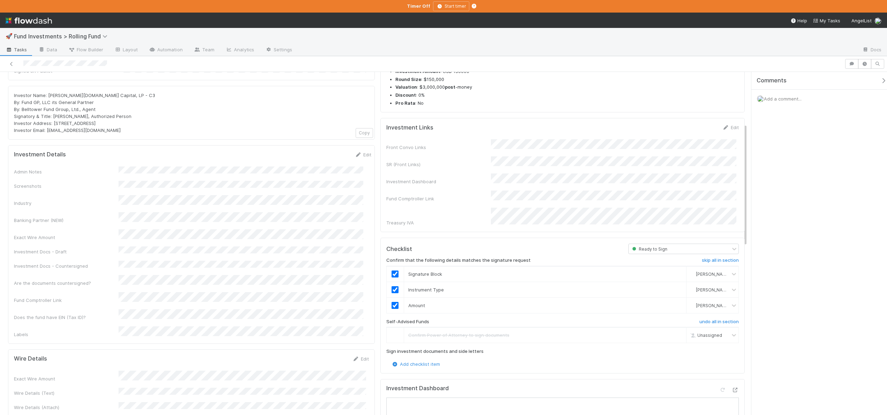
scroll to position [0, 0]
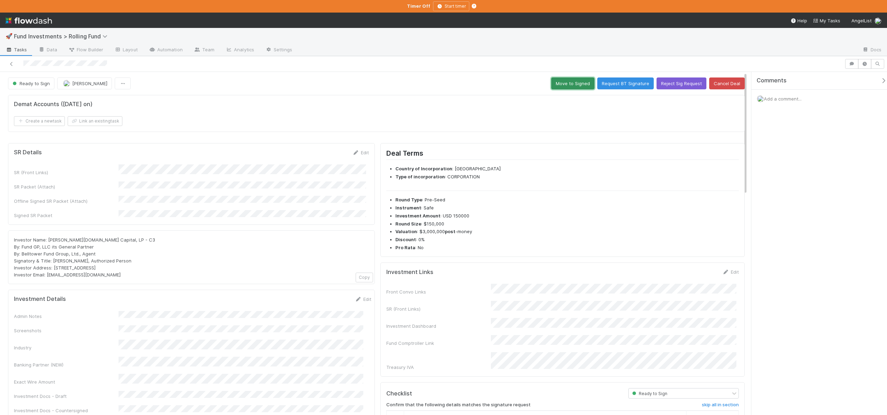
click at [376, 81] on button "Move to Signed" at bounding box center [572, 83] width 43 height 12
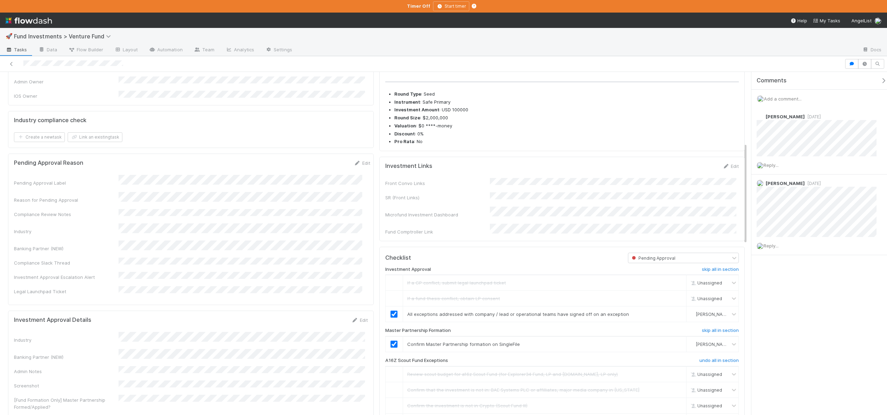
scroll to position [181, 0]
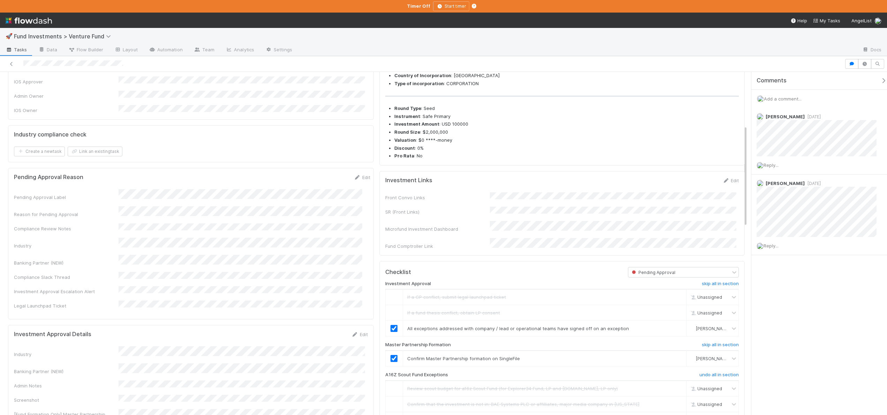
click at [790, 98] on span "Add a comment..." at bounding box center [783, 99] width 38 height 6
click at [790, 204] on button "Add Comment" at bounding box center [783, 206] width 40 height 12
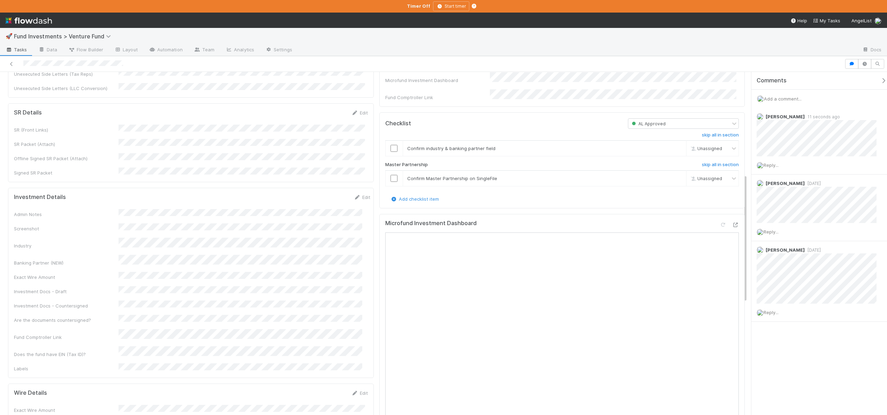
scroll to position [339, 0]
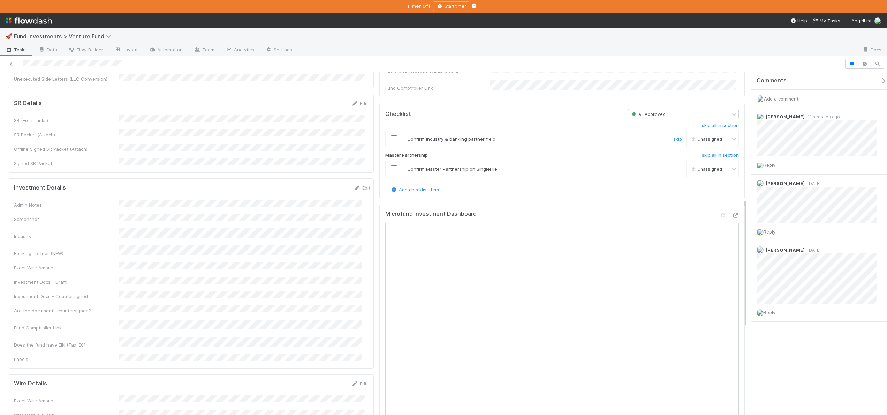
click at [391, 141] on input "checkbox" at bounding box center [394, 138] width 7 height 7
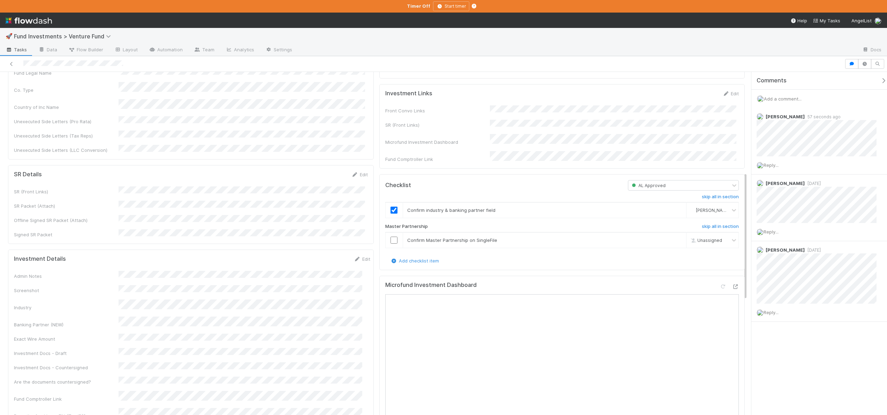
scroll to position [118, 0]
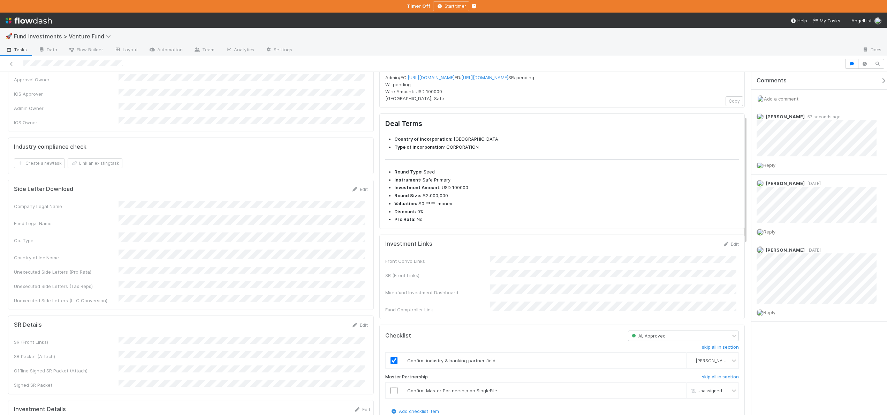
click at [142, 214] on div "Company Legal Name Fund Legal Name Co. Type Country of Inc Name Unexecuted Side…" at bounding box center [191, 252] width 354 height 103
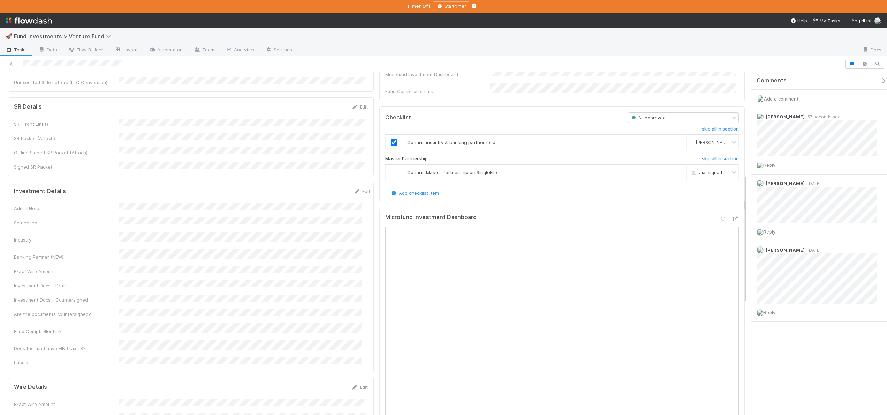
scroll to position [364, 0]
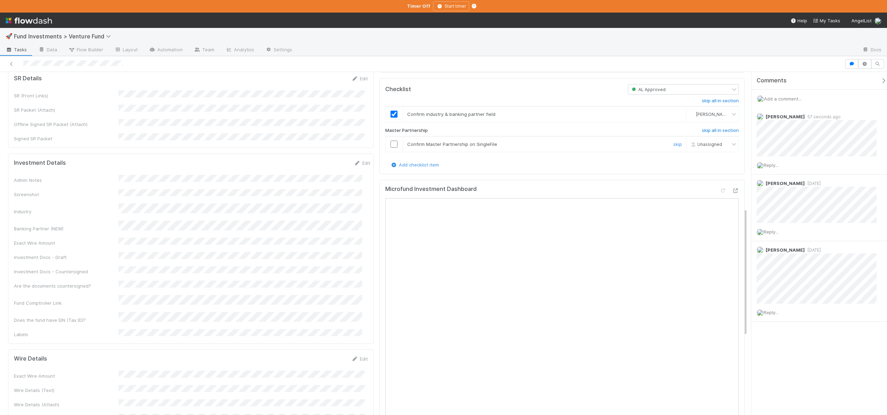
drag, startPoint x: 392, startPoint y: 144, endPoint x: 392, endPoint y: 148, distance: 4.2
click at [392, 144] on td at bounding box center [393, 144] width 17 height 16
click at [391, 147] on input "checkbox" at bounding box center [394, 144] width 7 height 7
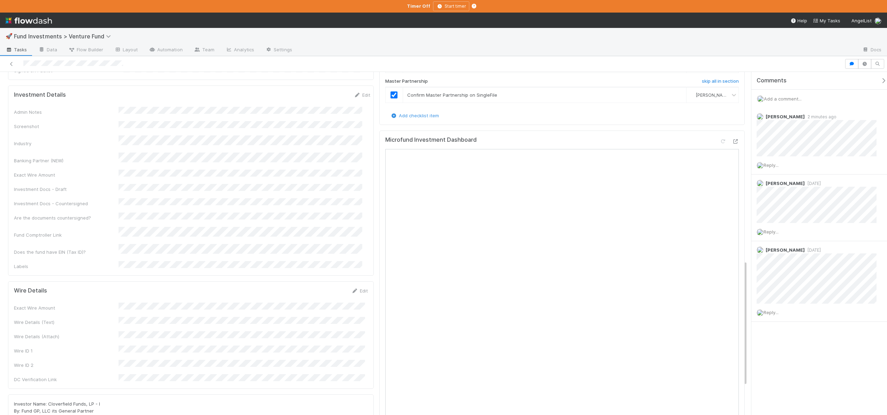
scroll to position [520, 0]
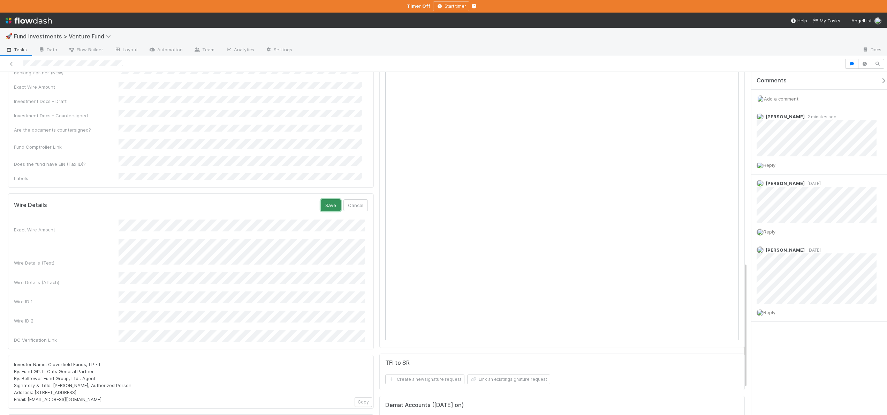
click at [323, 199] on button "Save" at bounding box center [331, 205] width 20 height 12
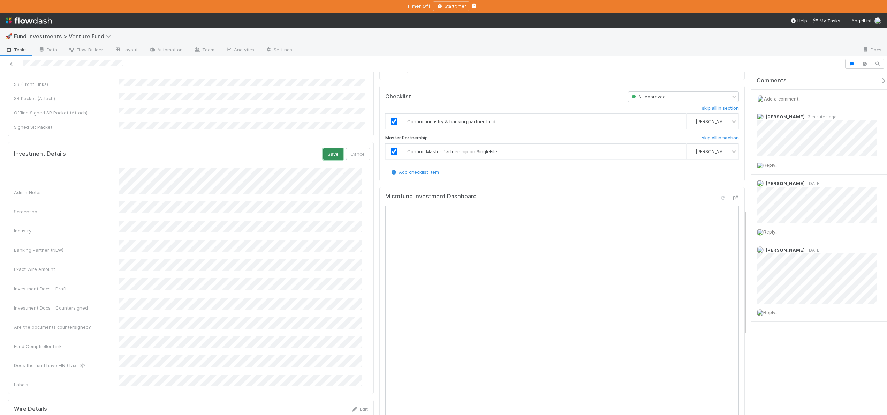
click at [323, 148] on button "Save" at bounding box center [333, 154] width 20 height 12
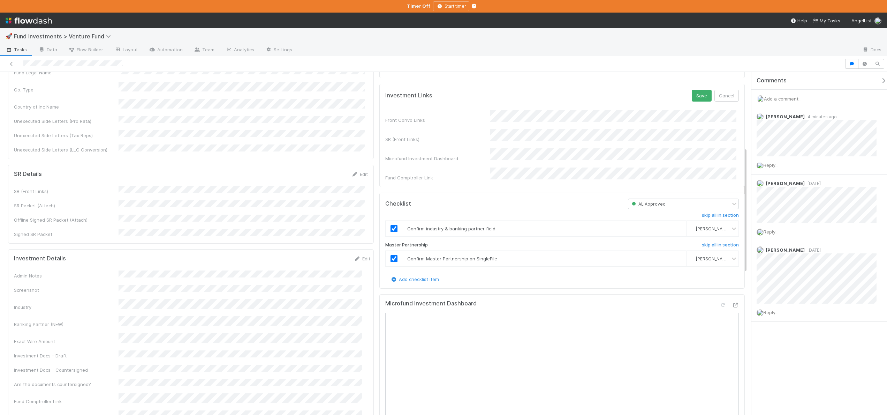
scroll to position [274, 0]
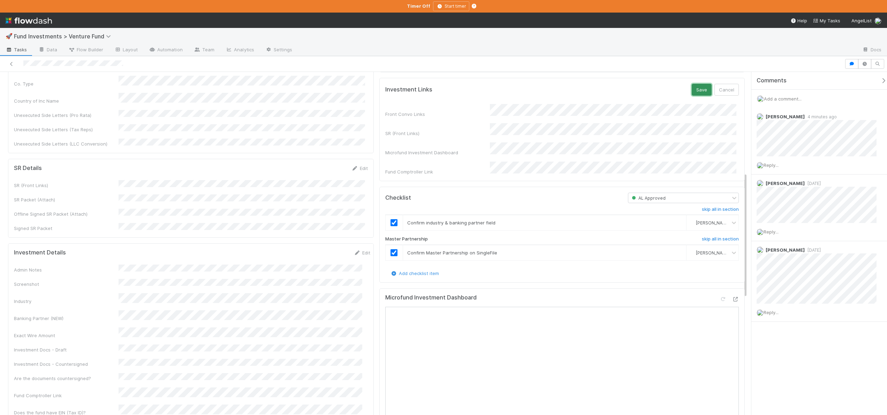
click at [701, 96] on button "Save" at bounding box center [702, 90] width 20 height 12
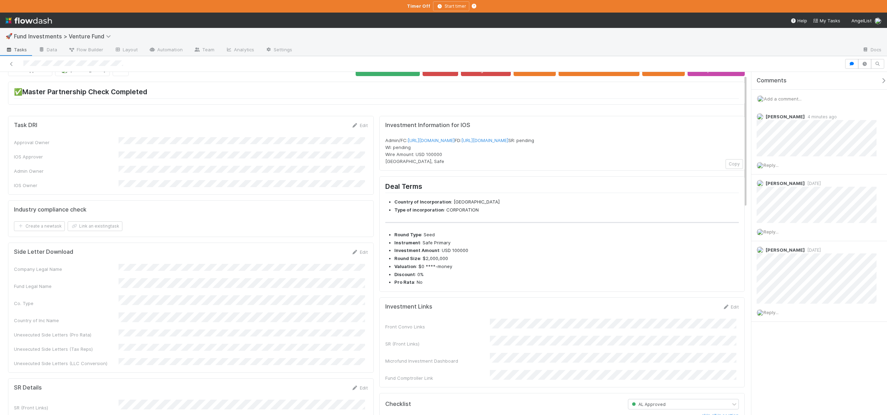
scroll to position [0, 0]
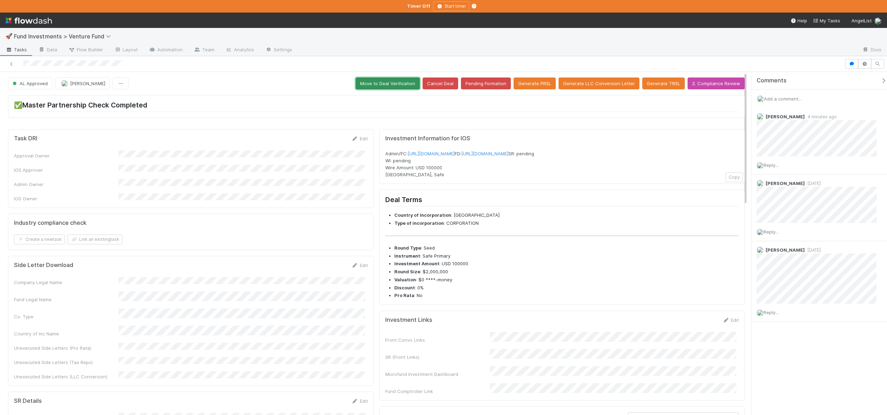
click at [392, 85] on button "Move to Deal Verification" at bounding box center [388, 83] width 64 height 12
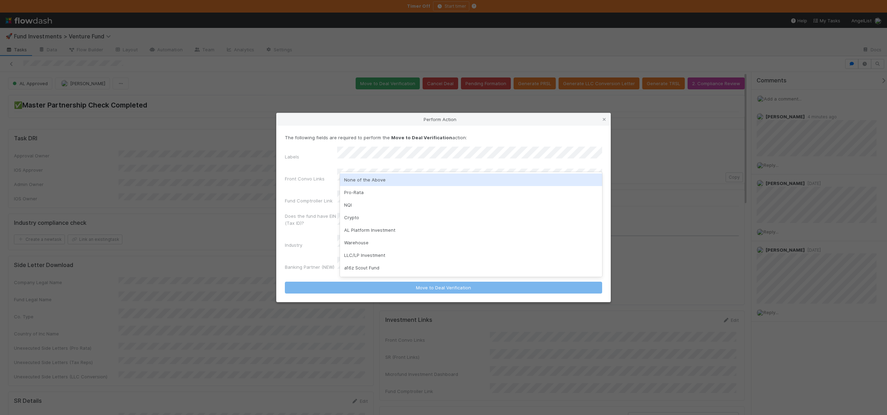
click at [370, 178] on div "None of the Above" at bounding box center [471, 179] width 262 height 13
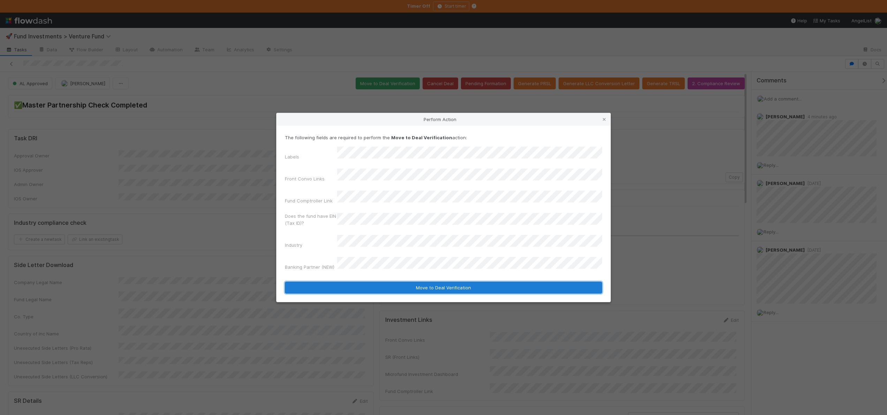
click at [384, 281] on button "Move to Deal Verification" at bounding box center [443, 287] width 317 height 12
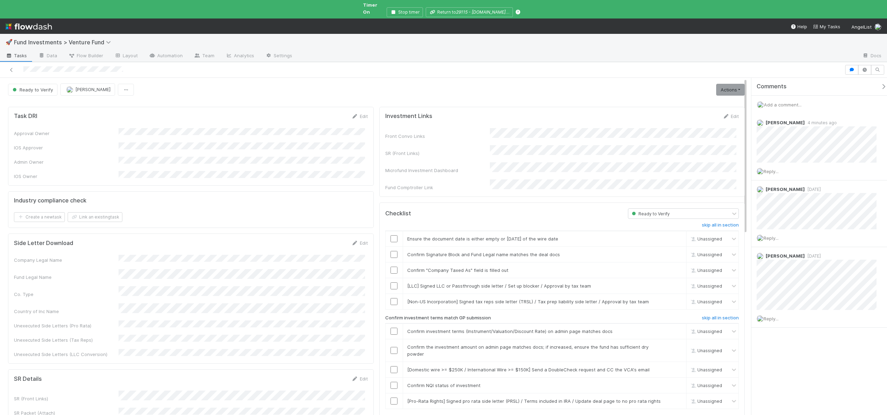
click at [880, 84] on icon "button" at bounding box center [883, 87] width 7 height 6
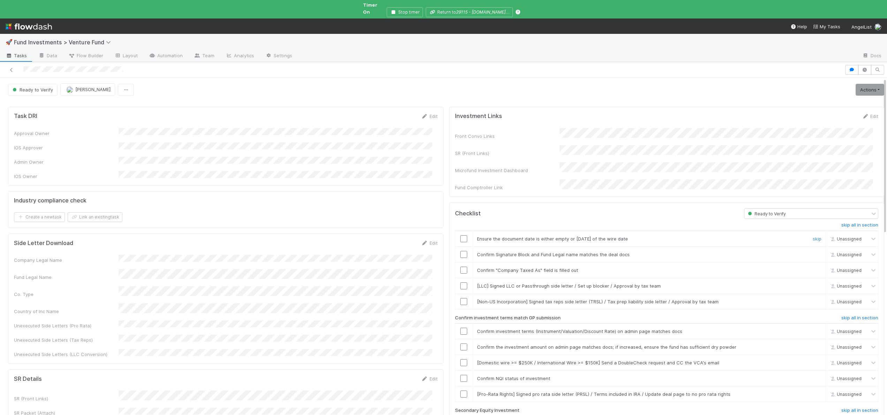
click at [460, 235] on input "checkbox" at bounding box center [463, 238] width 7 height 7
checkbox input "true"
click at [460, 251] on input "checkbox" at bounding box center [463, 254] width 7 height 7
click at [460, 266] on input "checkbox" at bounding box center [463, 269] width 7 height 7
click at [813, 283] on link "skip" at bounding box center [817, 286] width 9 height 6
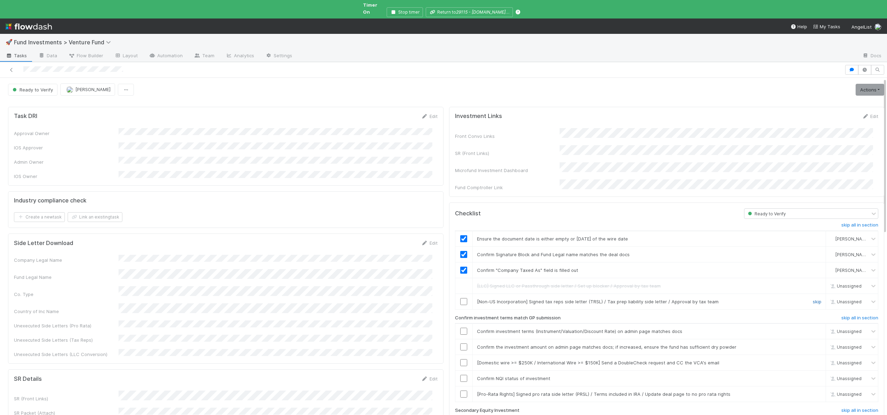
drag, startPoint x: 800, startPoint y: 291, endPoint x: 809, endPoint y: 288, distance: 9.5
click at [813, 299] on link "skip" at bounding box center [817, 302] width 9 height 6
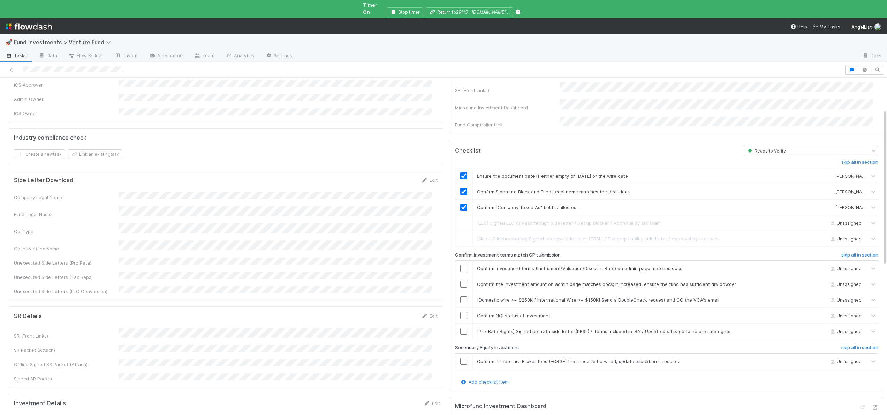
scroll to position [69, 0]
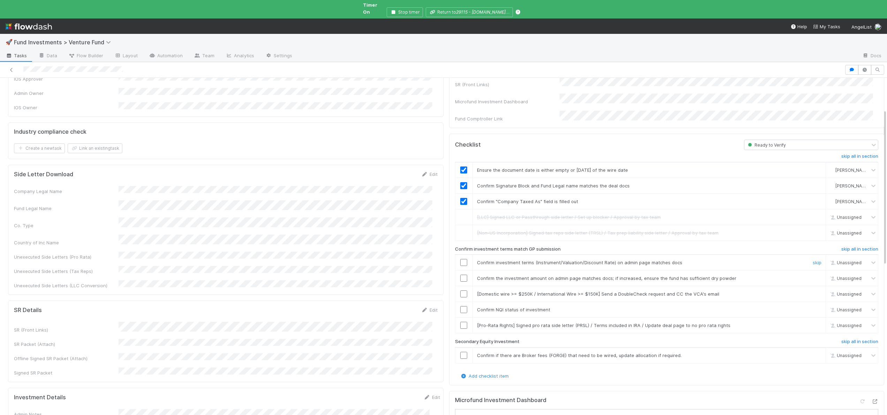
click at [460, 259] on input "checkbox" at bounding box center [463, 262] width 7 height 7
click at [460, 274] on input "checkbox" at bounding box center [463, 277] width 7 height 7
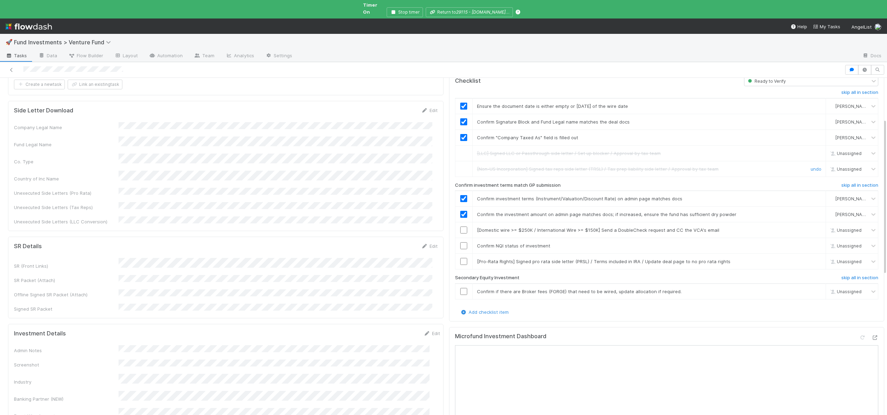
scroll to position [136, 0]
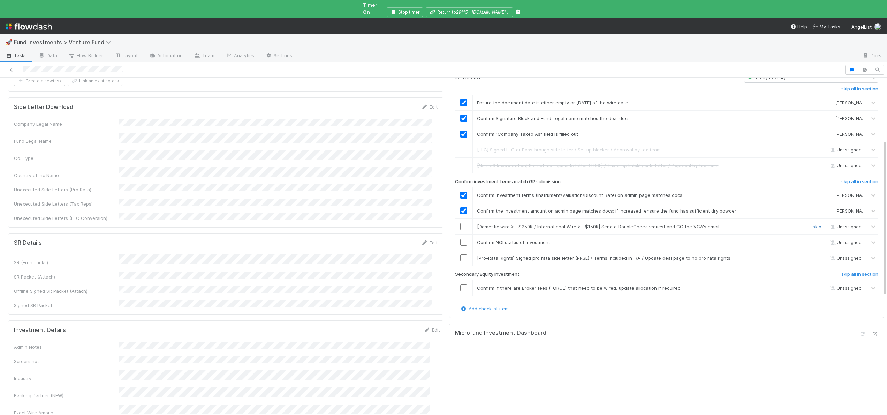
click at [813, 224] on link "skip" at bounding box center [817, 227] width 9 height 6
click at [460, 239] on input "checkbox" at bounding box center [463, 242] width 7 height 7
click at [813, 255] on link "skip" at bounding box center [817, 258] width 9 height 6
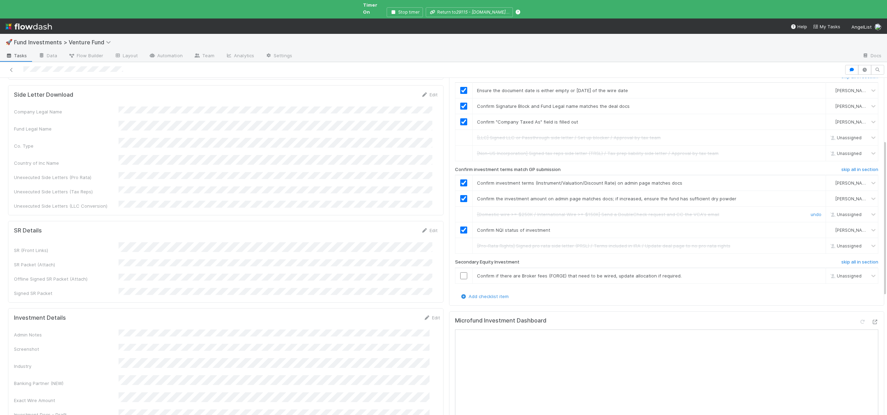
scroll to position [150, 0]
click at [813, 271] on link "skip" at bounding box center [817, 274] width 9 height 6
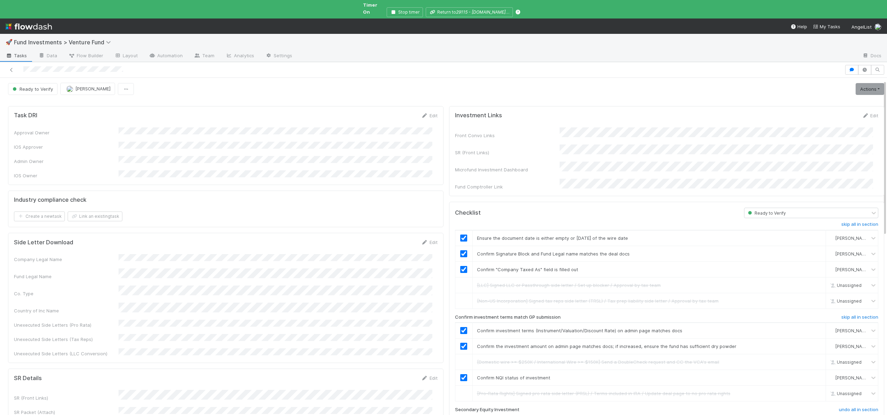
scroll to position [0, 0]
click at [859, 84] on link "Actions" at bounding box center [870, 90] width 29 height 12
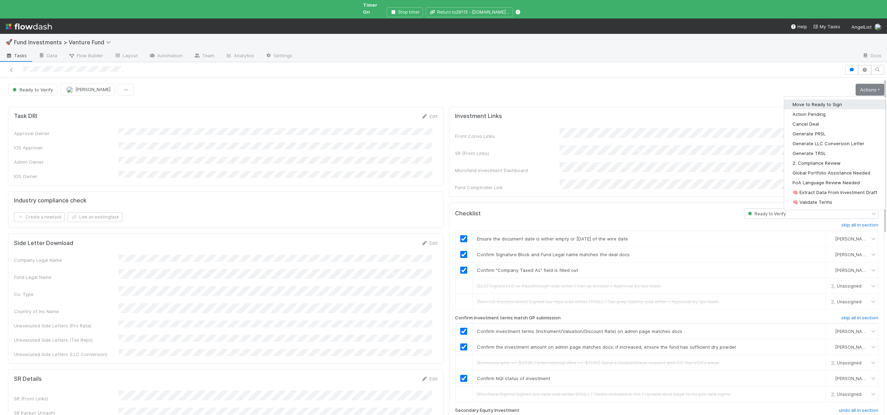
click at [819, 99] on button "Move to Ready to Sign" at bounding box center [834, 104] width 101 height 10
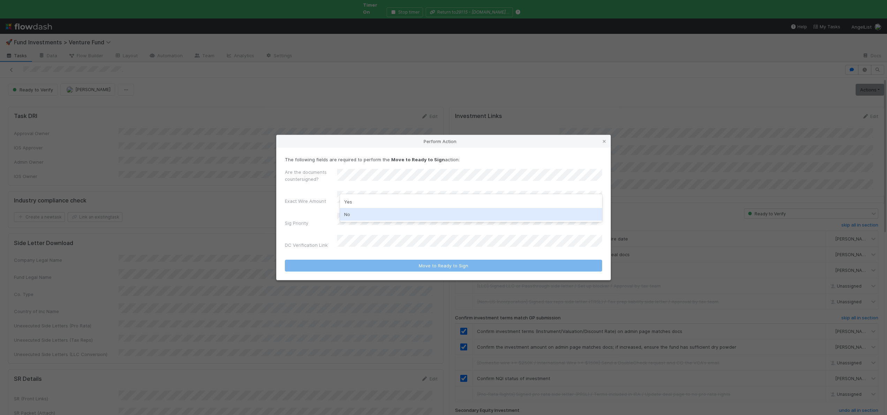
click at [351, 213] on div "No" at bounding box center [471, 214] width 262 height 13
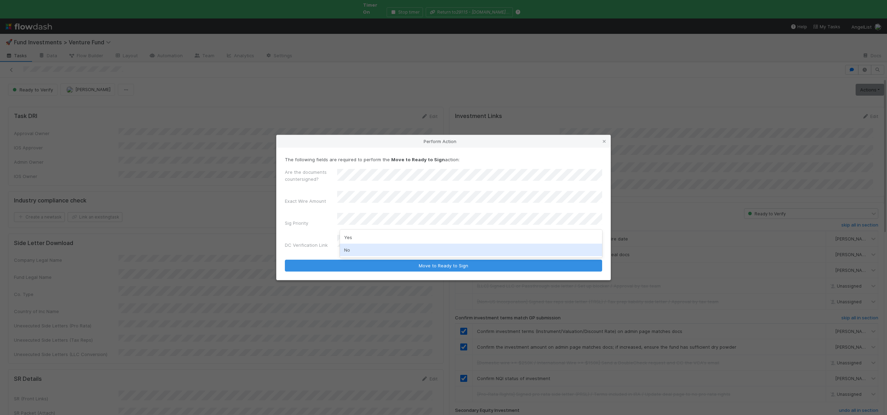
click at [345, 250] on div "No" at bounding box center [471, 249] width 262 height 13
click at [353, 244] on div "DC Verification Link" at bounding box center [443, 243] width 317 height 16
click at [285, 259] on button "Move to Ready to Sign" at bounding box center [443, 265] width 317 height 12
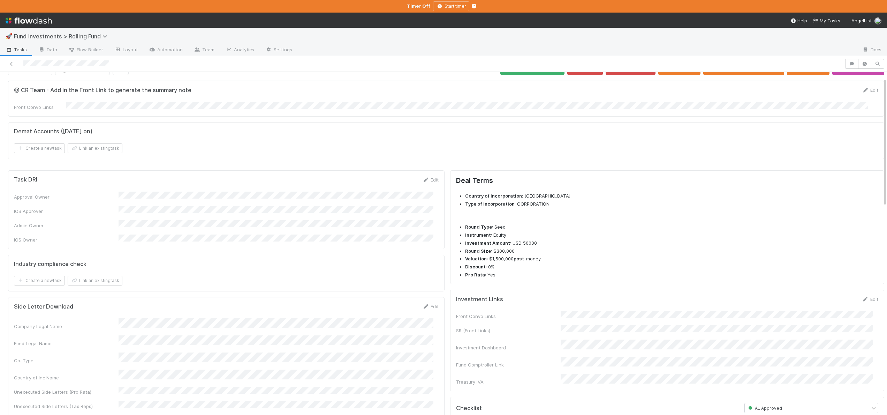
scroll to position [15, 0]
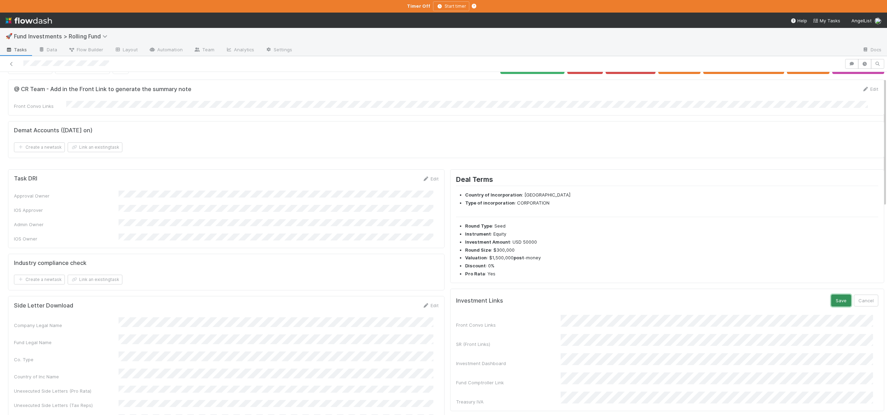
click at [831, 300] on button "Save" at bounding box center [841, 300] width 20 height 12
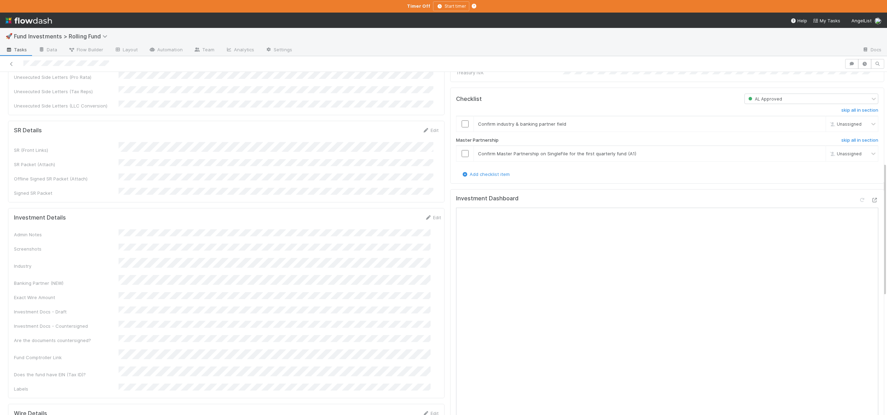
scroll to position [297, 0]
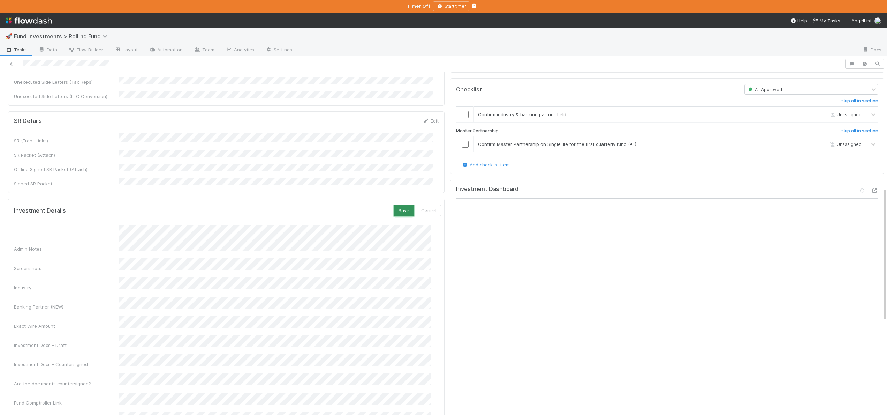
click at [394, 204] on button "Save" at bounding box center [404, 210] width 20 height 12
click at [139, 204] on form "Investment Details Save Cancel Admin Notes Screenshots Industry Banking Partner…" at bounding box center [227, 329] width 427 height 251
click at [397, 204] on button "Save" at bounding box center [404, 210] width 20 height 12
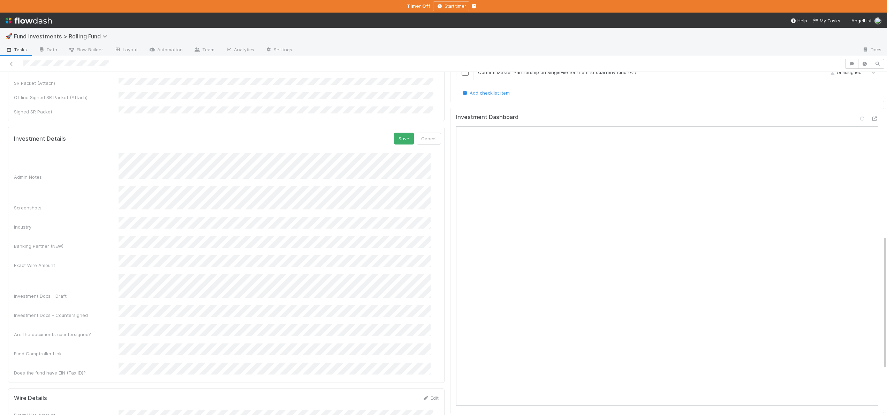
scroll to position [276, 0]
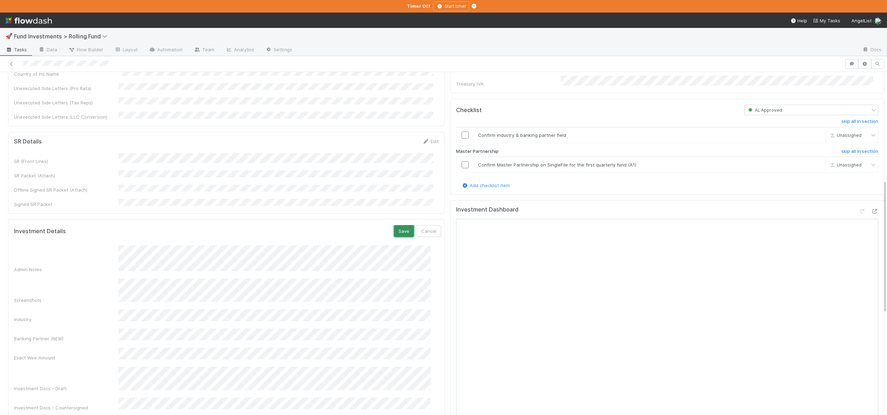
click at [394, 225] on button "Save" at bounding box center [404, 231] width 20 height 12
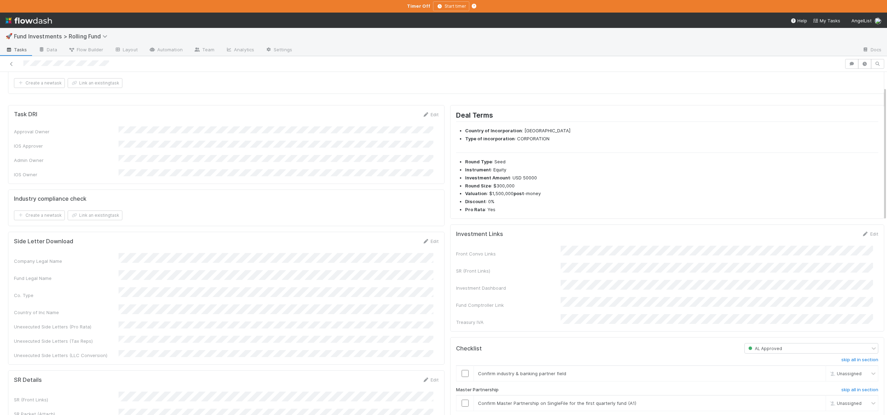
click at [677, 260] on div "Front Convo Links SR (Front Links) Investment Dashboard Fund Comptroller Link T…" at bounding box center [667, 286] width 422 height 80
click at [862, 230] on div "Edit" at bounding box center [870, 233] width 16 height 7
click at [864, 234] on link "Edit" at bounding box center [870, 234] width 16 height 6
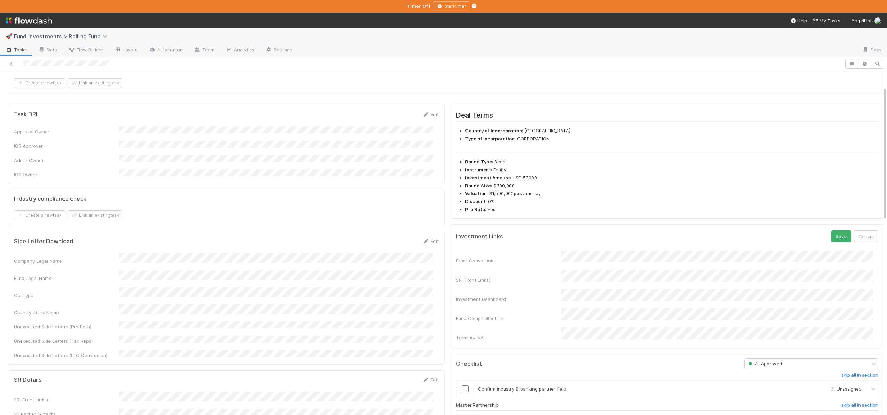
click at [831, 230] on button "Save" at bounding box center [841, 236] width 20 height 12
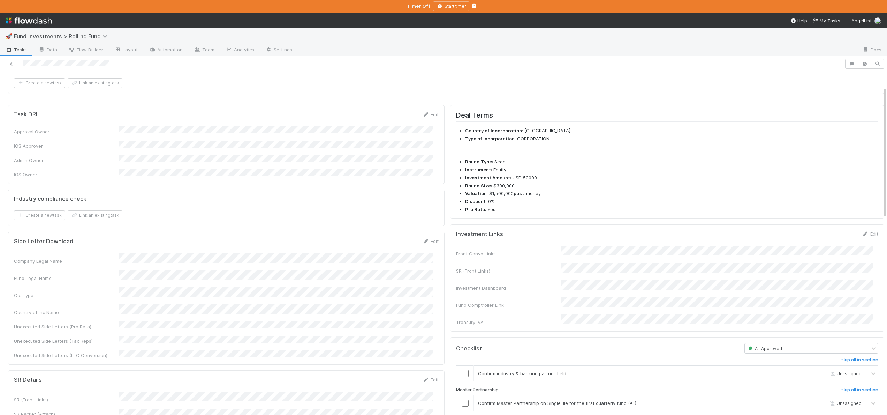
scroll to position [284, 0]
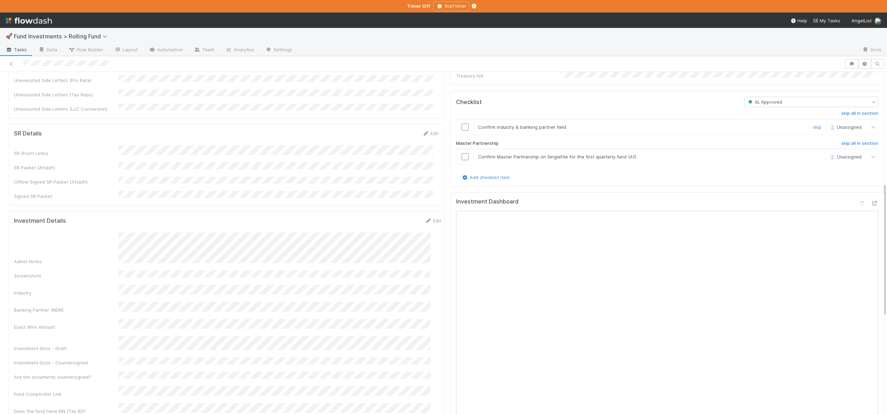
click at [462, 123] on input "checkbox" at bounding box center [465, 126] width 7 height 7
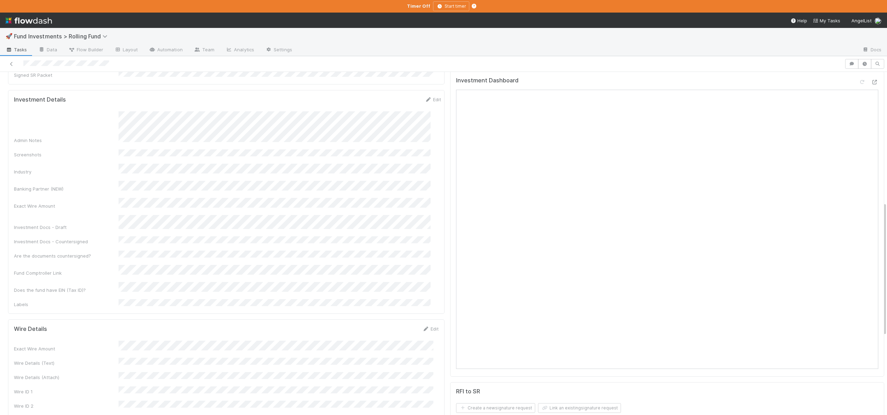
scroll to position [259, 0]
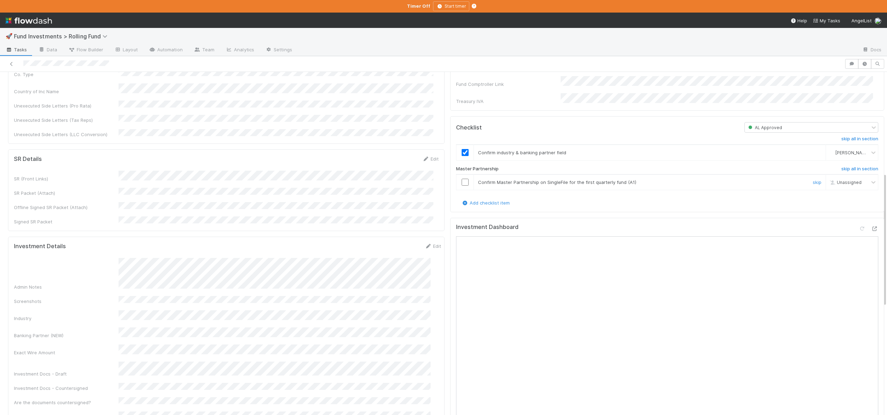
click at [462, 179] on input "checkbox" at bounding box center [465, 182] width 7 height 7
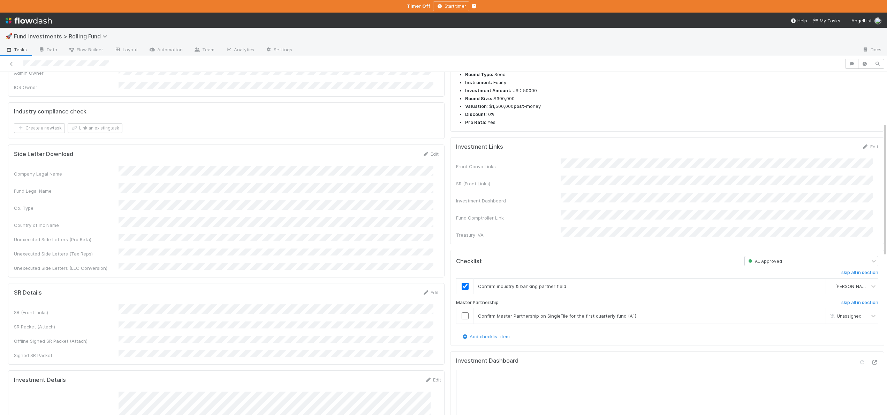
scroll to position [120, 0]
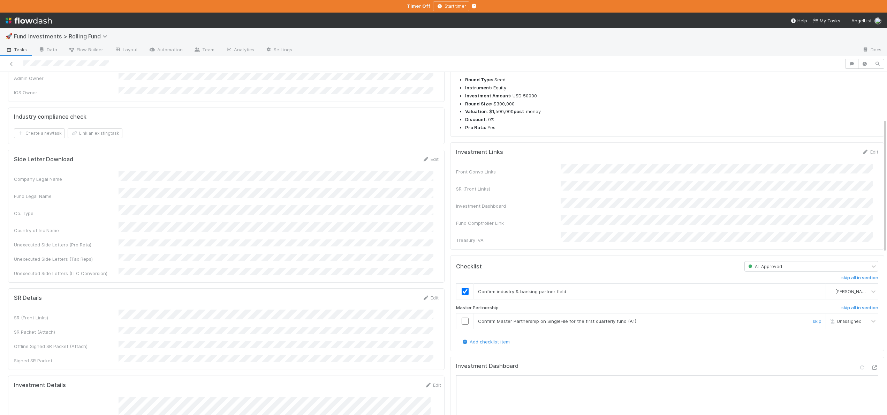
click at [462, 317] on input "checkbox" at bounding box center [465, 320] width 7 height 7
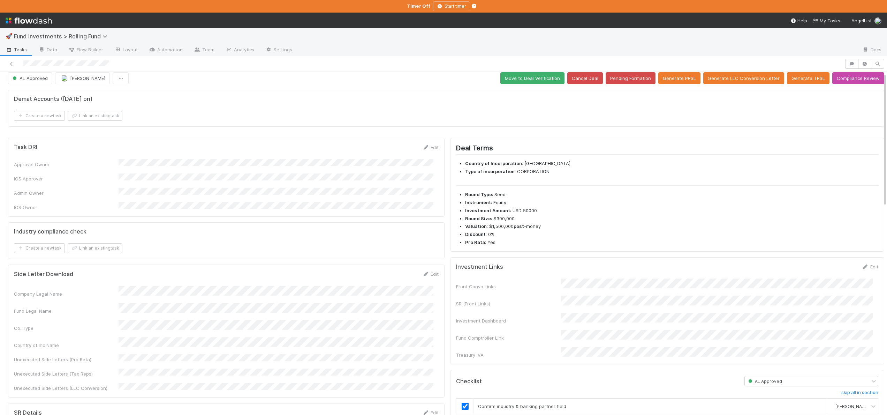
scroll to position [0, 0]
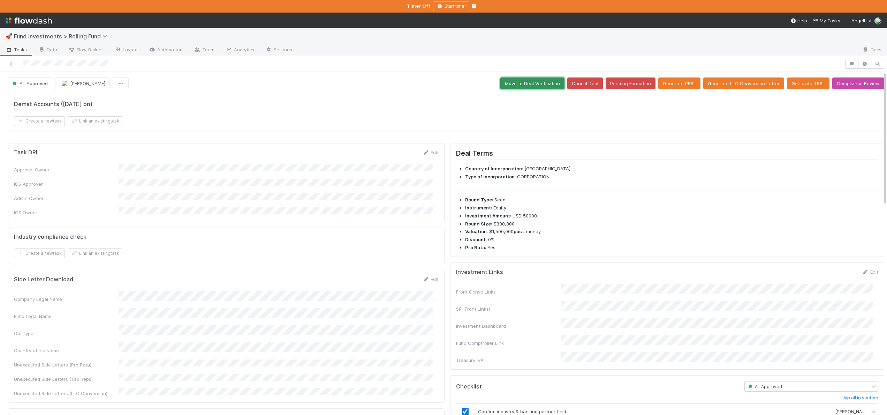
click at [534, 84] on button "Move to Deal Verification" at bounding box center [532, 83] width 64 height 12
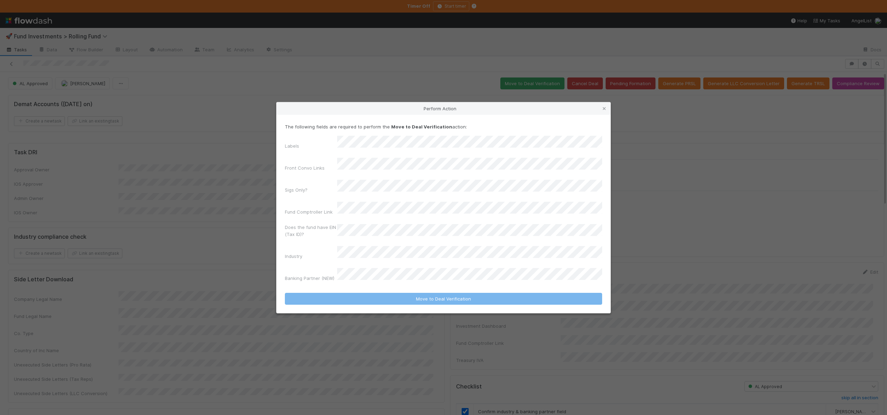
click at [381, 181] on div "Labels Front Convo Links Sigs Only? Fund Comptroller Link Does the fund have EI…" at bounding box center [443, 210] width 317 height 149
click at [361, 218] on div "No" at bounding box center [471, 218] width 262 height 13
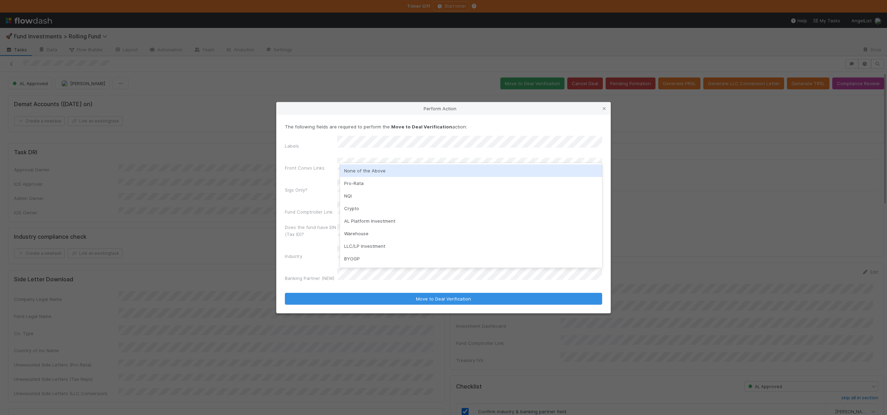
click at [358, 169] on div "None of the Above" at bounding box center [471, 170] width 262 height 13
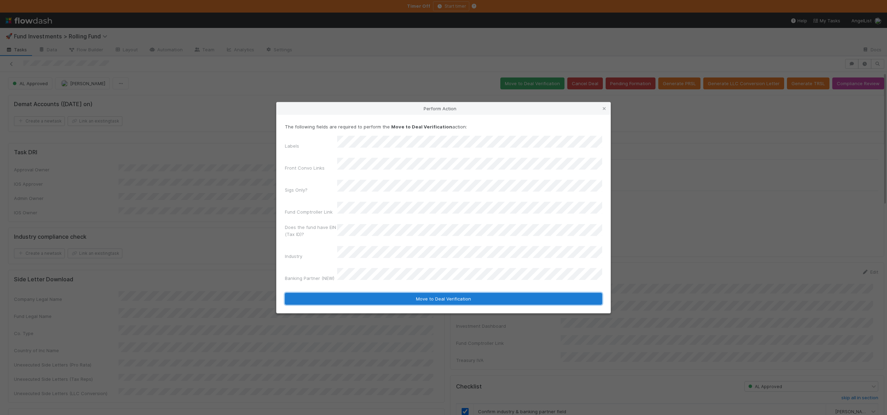
click at [353, 293] on button "Move to Deal Verification" at bounding box center [443, 299] width 317 height 12
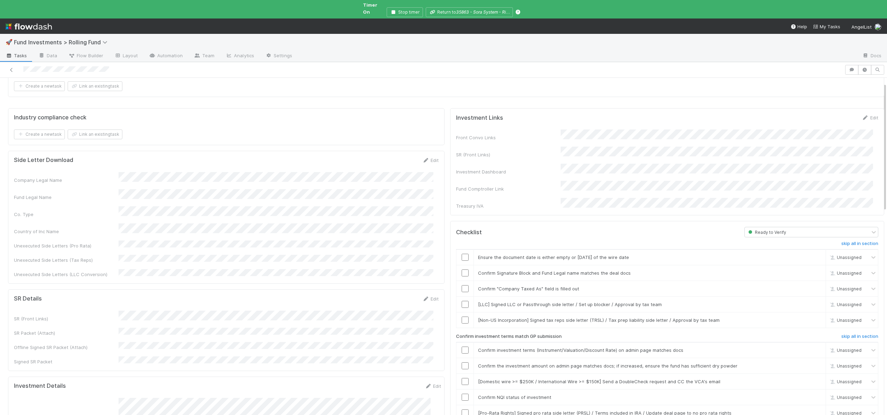
scroll to position [57, 0]
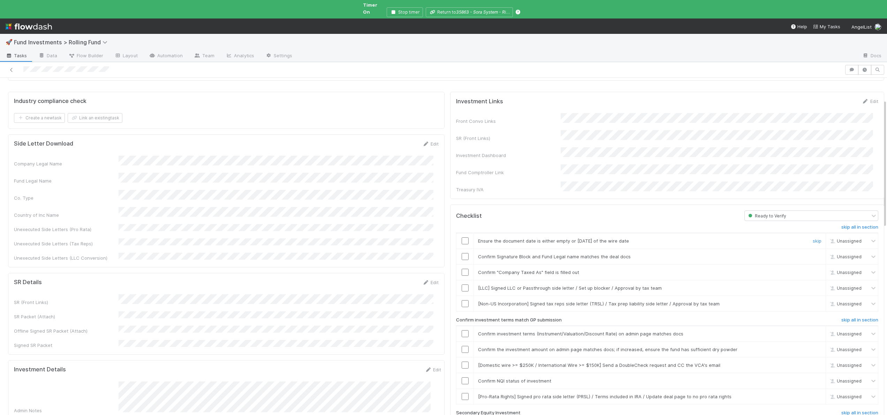
click at [462, 237] on input "checkbox" at bounding box center [465, 240] width 7 height 7
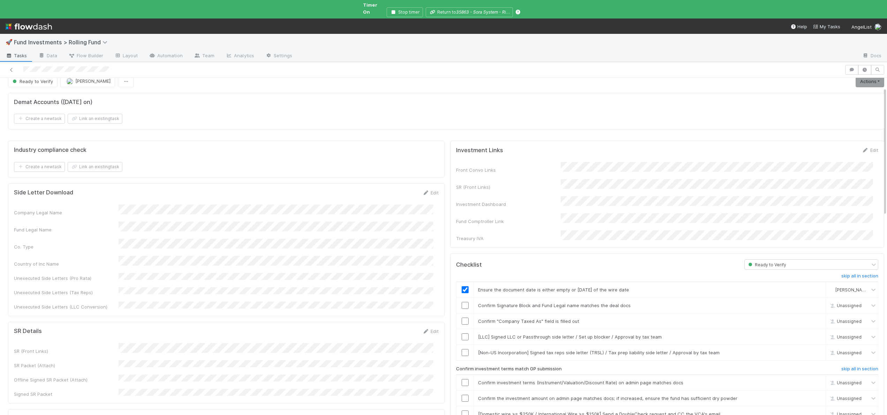
scroll to position [0, 0]
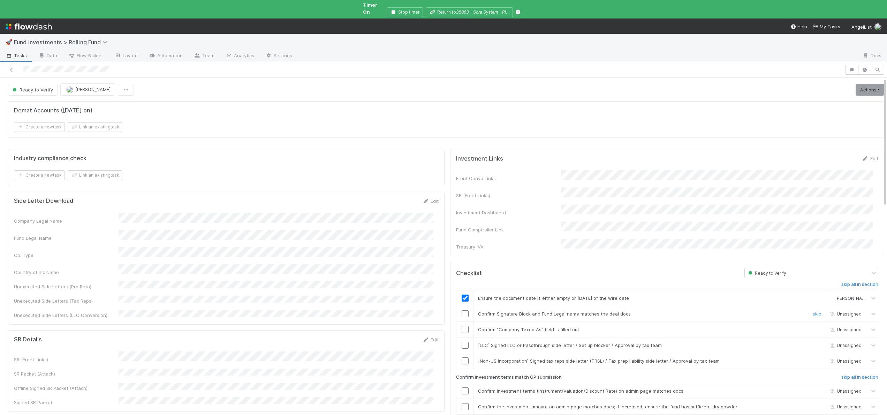
drag, startPoint x: 462, startPoint y: 298, endPoint x: 462, endPoint y: 292, distance: 6.3
click at [462, 310] on input "checkbox" at bounding box center [465, 313] width 7 height 7
click at [473, 326] on div "Confirm "Company Taxed As" field is filled out" at bounding box center [639, 329] width 333 height 7
click at [462, 326] on input "checkbox" at bounding box center [465, 329] width 7 height 7
click at [813, 342] on link "skip" at bounding box center [817, 345] width 9 height 6
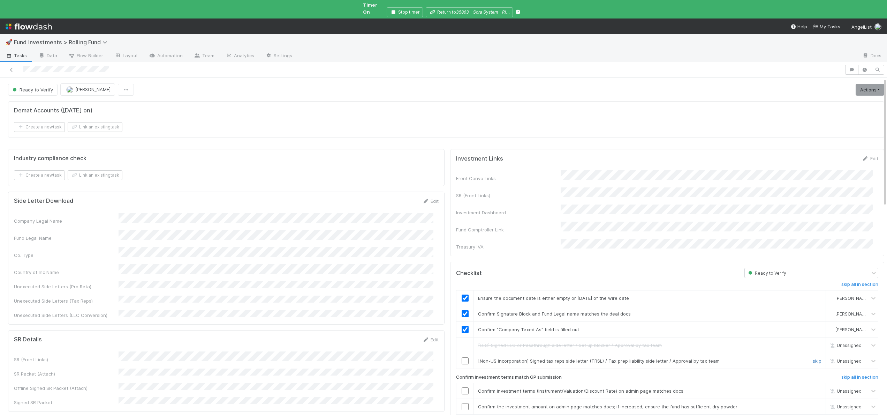
click at [813, 358] on link "skip" at bounding box center [817, 361] width 9 height 6
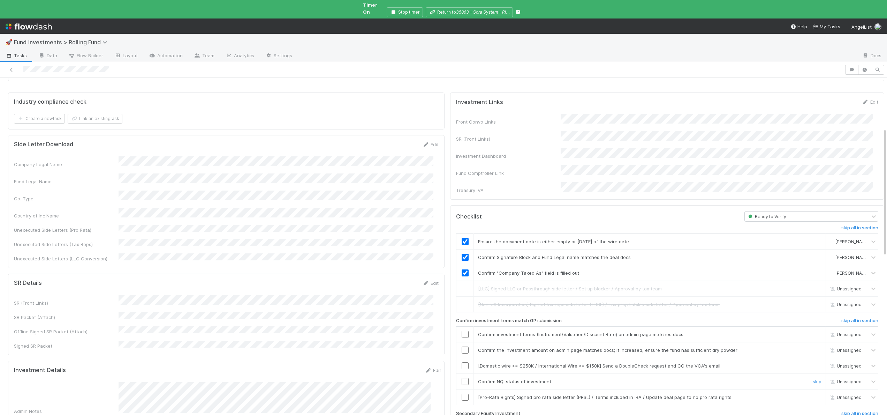
scroll to position [150, 0]
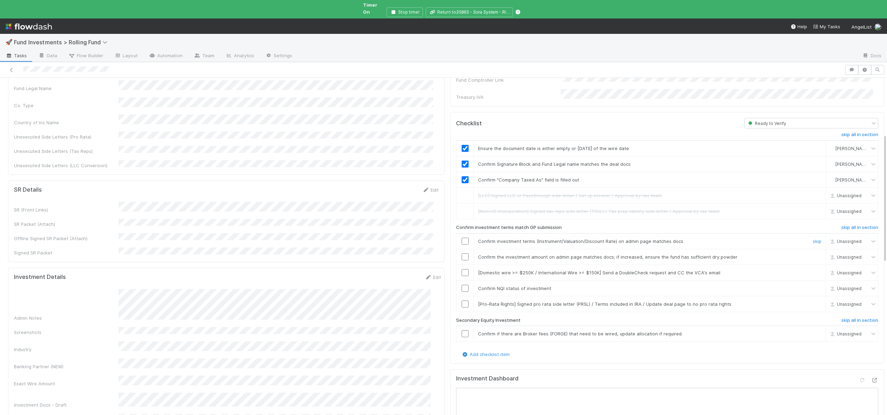
click at [462, 237] on input "checkbox" at bounding box center [465, 240] width 7 height 7
click at [462, 253] on input "checkbox" at bounding box center [465, 256] width 7 height 7
click at [813, 270] on link "skip" at bounding box center [817, 273] width 9 height 6
click at [462, 285] on input "checkbox" at bounding box center [465, 288] width 7 height 7
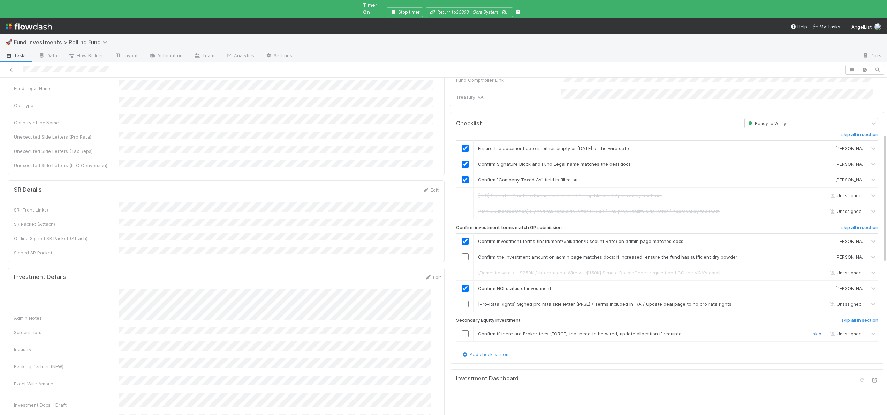
click at [813, 331] on link "skip" at bounding box center [817, 334] width 9 height 6
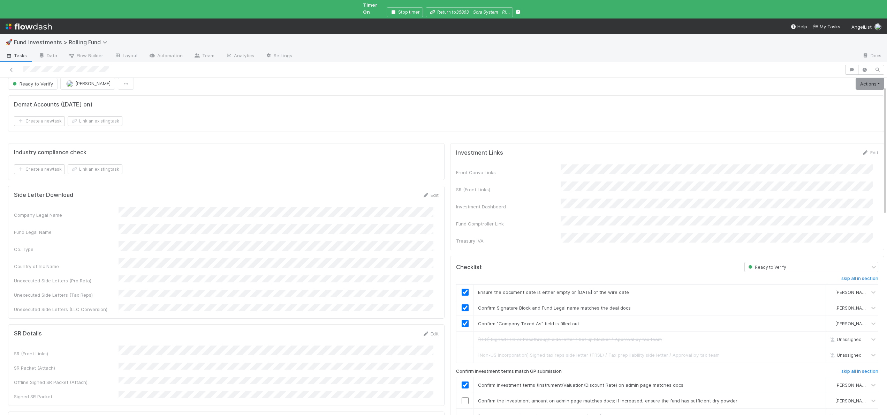
scroll to position [0, 0]
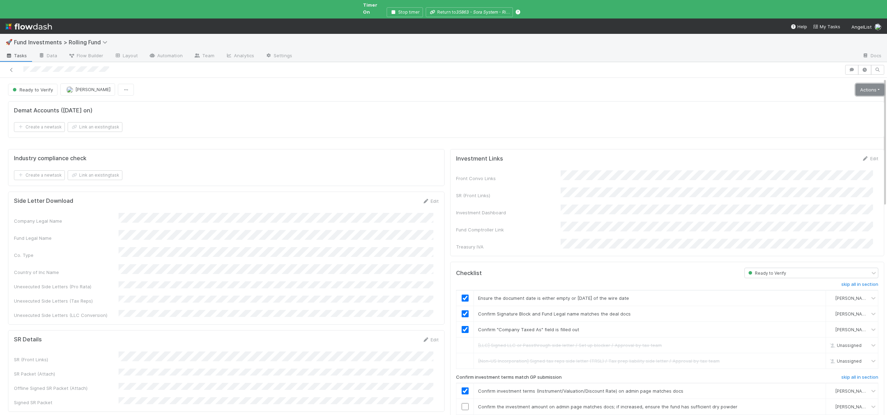
click at [856, 84] on link "Actions" at bounding box center [870, 90] width 29 height 12
click at [815, 110] on button "Action Pending" at bounding box center [838, 114] width 95 height 10
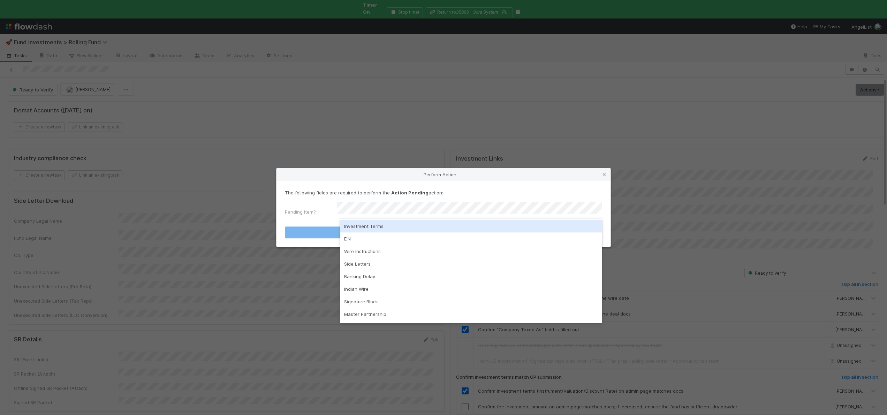
click at [357, 226] on div "Investment Terms" at bounding box center [471, 226] width 262 height 13
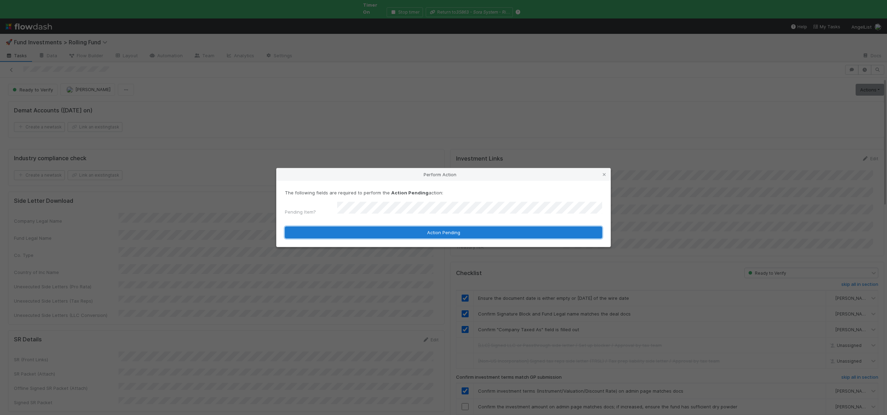
click at [357, 229] on button "Action Pending" at bounding box center [443, 232] width 317 height 12
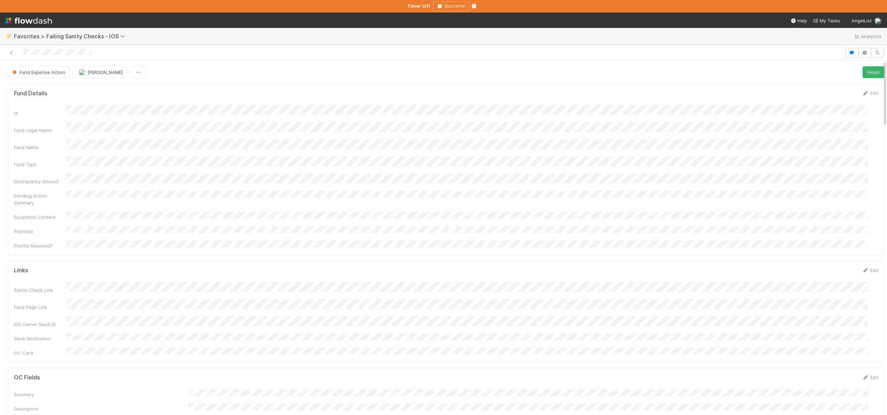
scroll to position [136, 849]
click at [850, 54] on icon "button" at bounding box center [851, 53] width 7 height 4
click at [786, 81] on div "Add a comment..." at bounding box center [822, 87] width 141 height 18
click at [787, 85] on span "Add a comment..." at bounding box center [783, 88] width 38 height 6
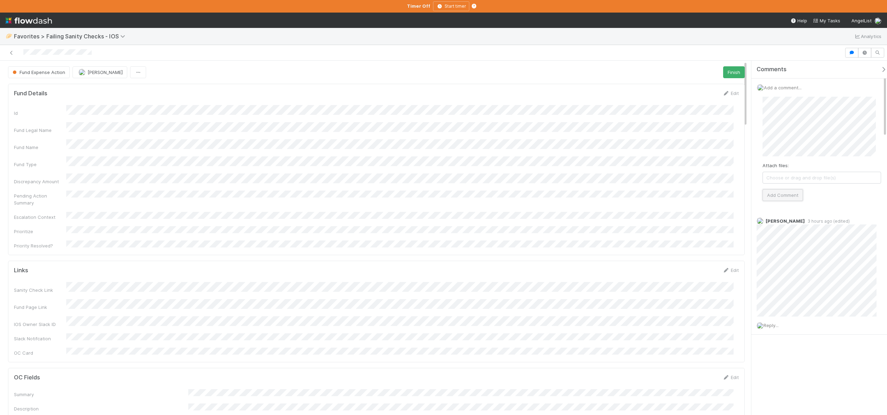
click at [773, 193] on button "Add Comment" at bounding box center [783, 195] width 40 height 12
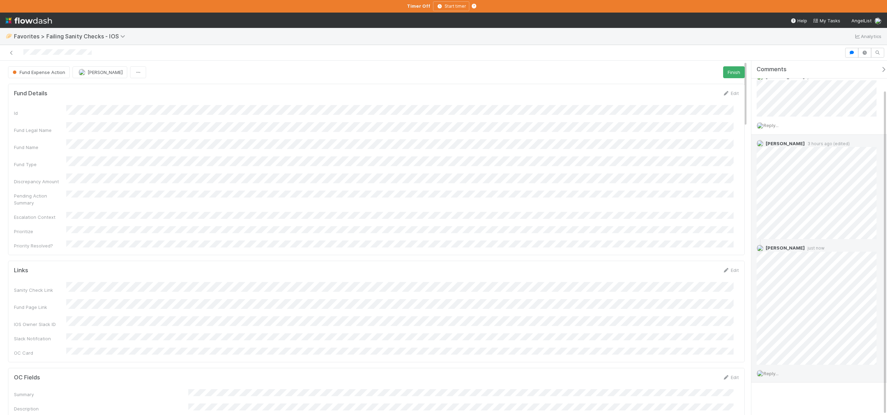
scroll to position [31, 0]
click at [775, 370] on span "Reply..." at bounding box center [771, 371] width 15 height 6
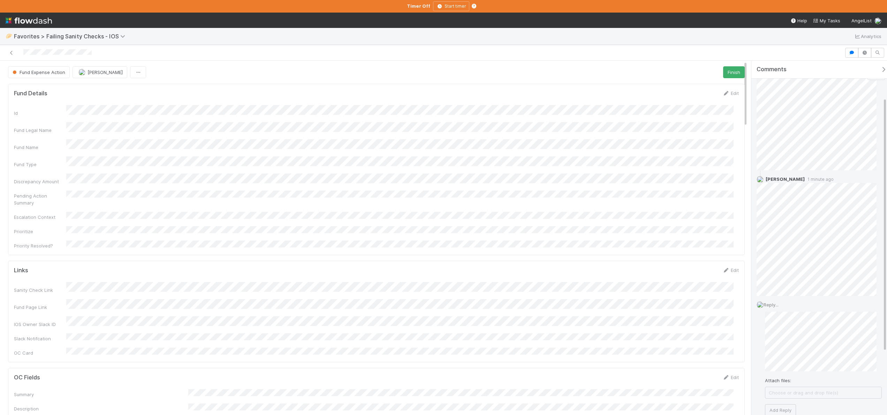
scroll to position [106, 0]
click at [762, 356] on div "Reply... Attach files: Choose or drag and drop file(s) Add Reply" at bounding box center [820, 349] width 136 height 125
click at [774, 401] on button "Add Reply" at bounding box center [780, 401] width 31 height 12
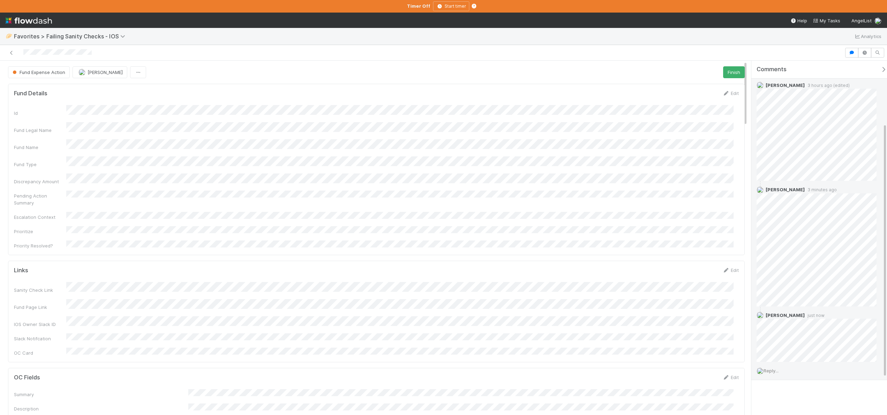
scroll to position [87, 0]
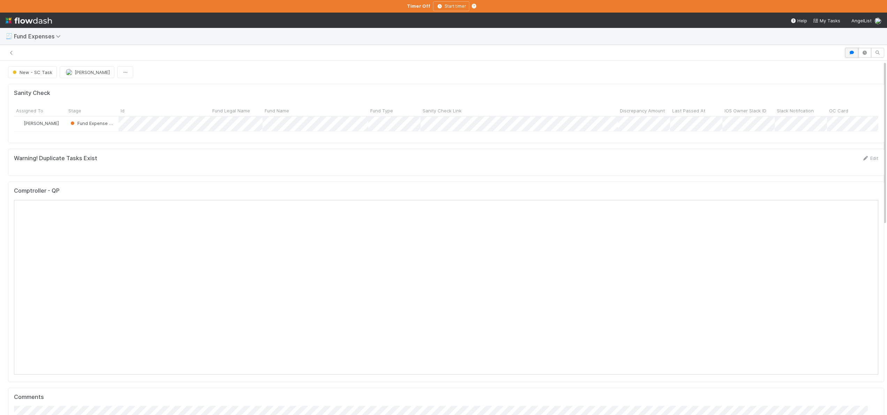
click at [845, 50] on button "button" at bounding box center [851, 53] width 13 height 10
click at [779, 85] on span "Add a comment..." at bounding box center [783, 88] width 38 height 6
click at [778, 217] on button "Add Comment" at bounding box center [783, 216] width 40 height 12
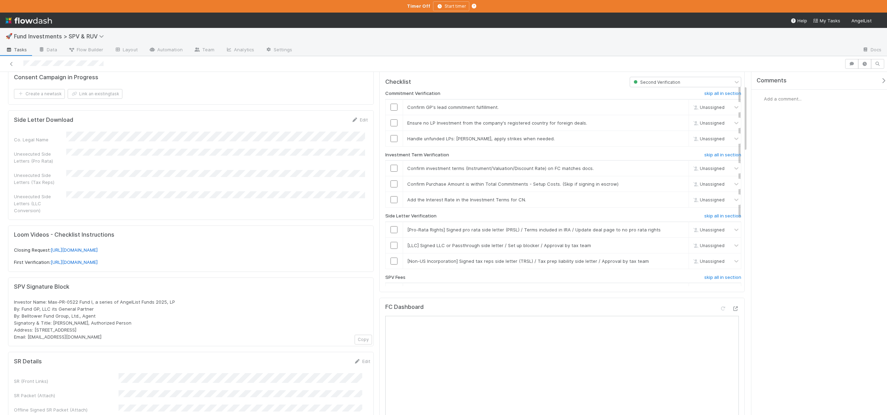
scroll to position [69, 0]
click at [733, 304] on icon at bounding box center [735, 305] width 7 height 5
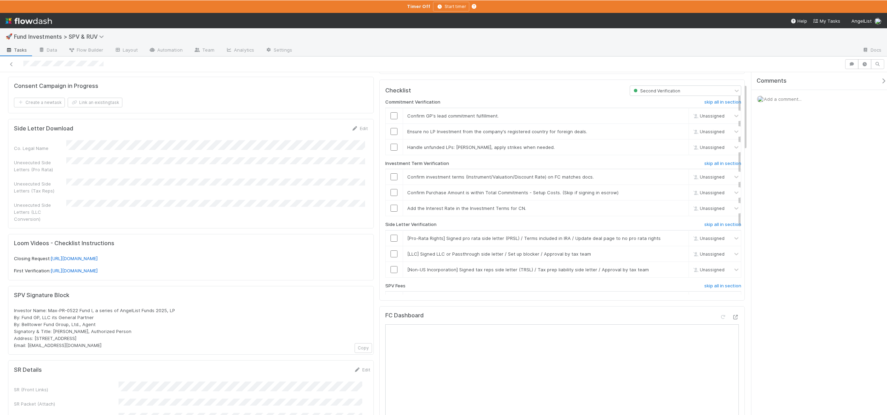
scroll to position [57, 0]
click at [392, 116] on input "checkbox" at bounding box center [394, 116] width 7 height 7
click at [393, 130] on input "checkbox" at bounding box center [394, 132] width 7 height 7
click at [676, 147] on link "skip" at bounding box center [680, 148] width 9 height 6
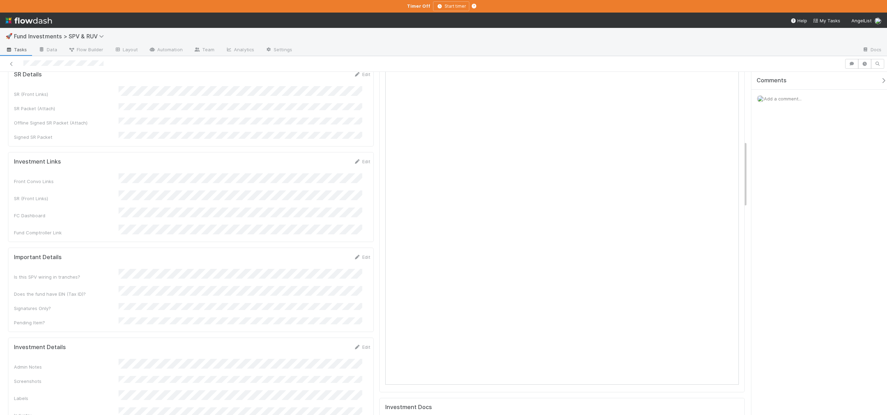
scroll to position [504, 0]
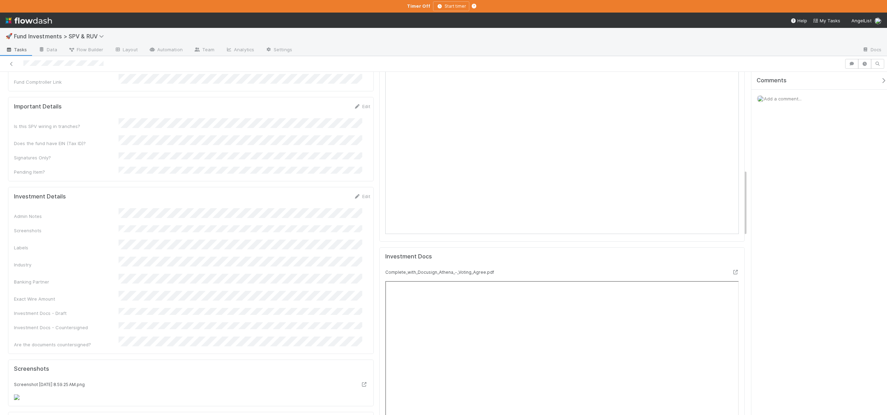
click at [175, 208] on div "Admin Notes Screenshots Labels Industry Banking Partner Exact Wire Amount Inves…" at bounding box center [192, 278] width 356 height 140
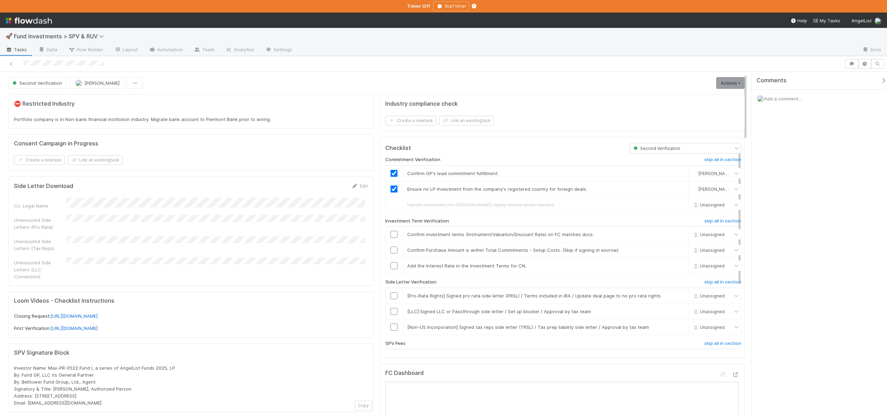
scroll to position [0, 0]
click at [643, 149] on span "Second Verification" at bounding box center [656, 148] width 48 height 5
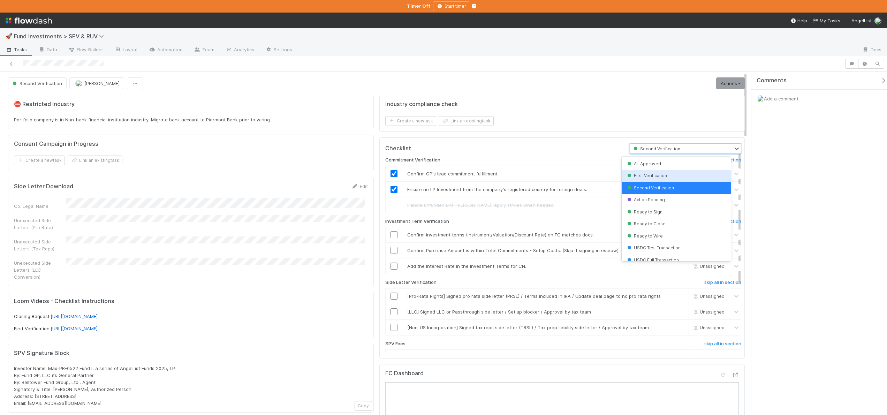
click at [641, 179] on div "First Verification" at bounding box center [676, 176] width 109 height 12
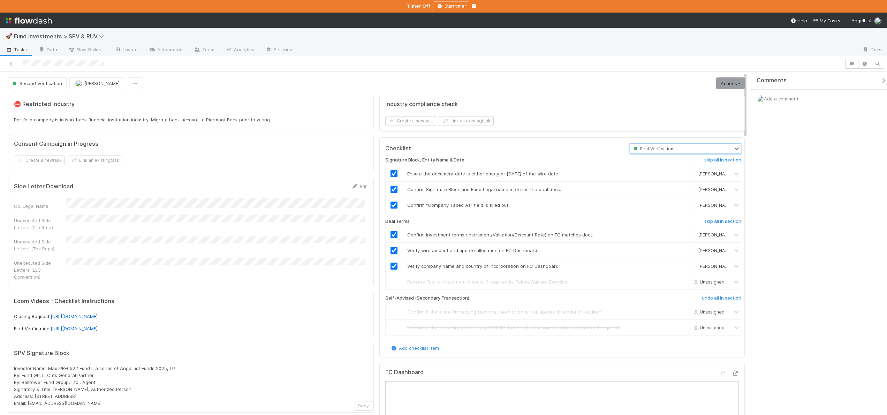
click at [650, 148] on span "First Verification" at bounding box center [652, 148] width 41 height 5
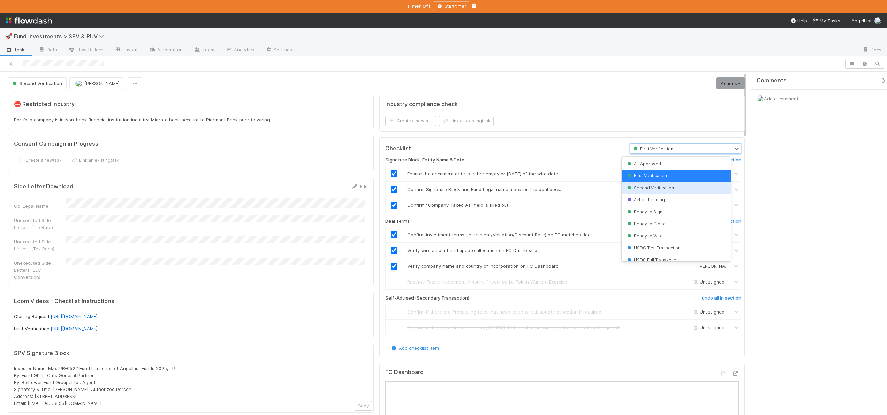
click at [648, 188] on span "Second Verification" at bounding box center [650, 187] width 48 height 5
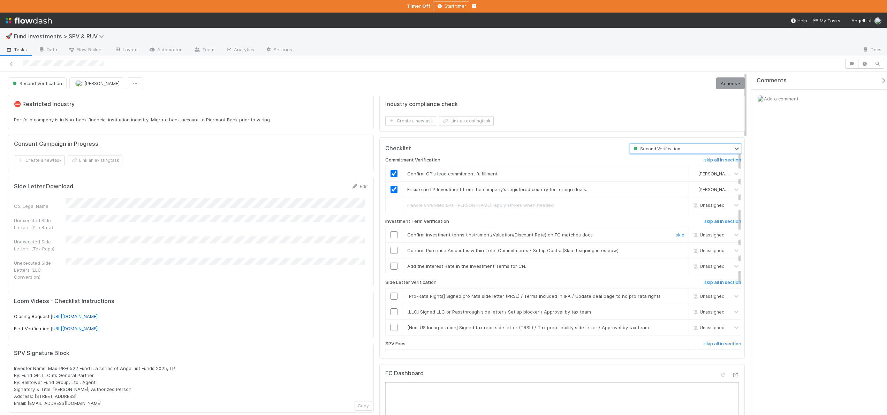
click at [393, 237] on input "checkbox" at bounding box center [394, 234] width 7 height 7
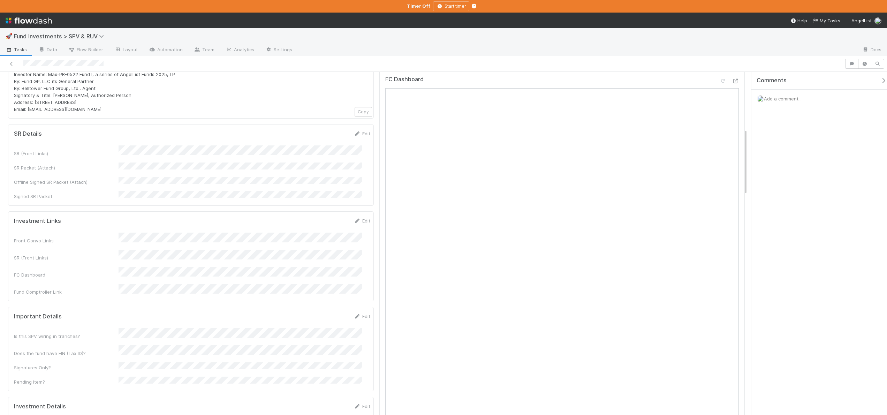
scroll to position [144, 0]
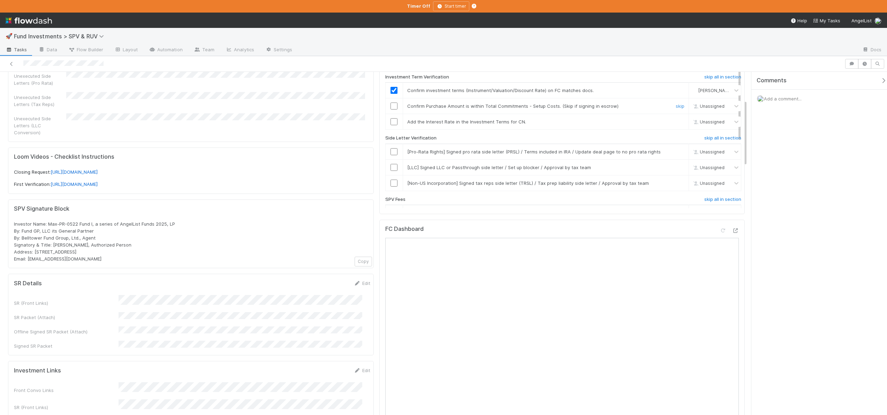
click at [392, 105] on input "checkbox" at bounding box center [394, 106] width 7 height 7
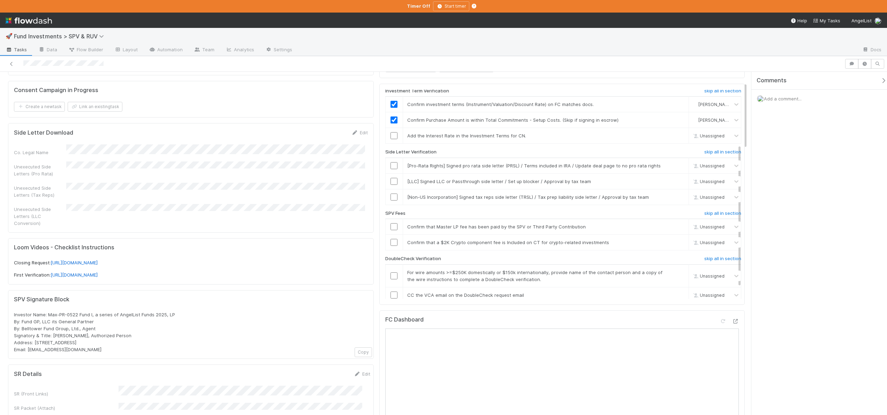
scroll to position [81, 0]
click at [676, 129] on link "skip" at bounding box center [680, 131] width 9 height 6
click at [676, 161] on link "skip" at bounding box center [680, 161] width 9 height 6
click at [676, 177] on link "skip" at bounding box center [680, 177] width 9 height 6
click at [676, 193] on link "skip" at bounding box center [680, 193] width 9 height 6
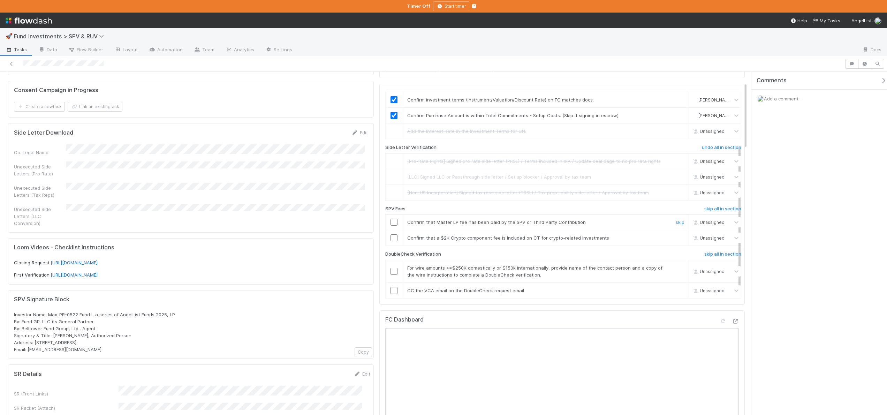
click at [393, 218] on td at bounding box center [393, 222] width 17 height 16
click at [392, 223] on input "checkbox" at bounding box center [394, 222] width 7 height 7
click at [676, 240] on link "skip" at bounding box center [680, 238] width 9 height 6
click at [676, 237] on link "skip" at bounding box center [680, 238] width 9 height 6
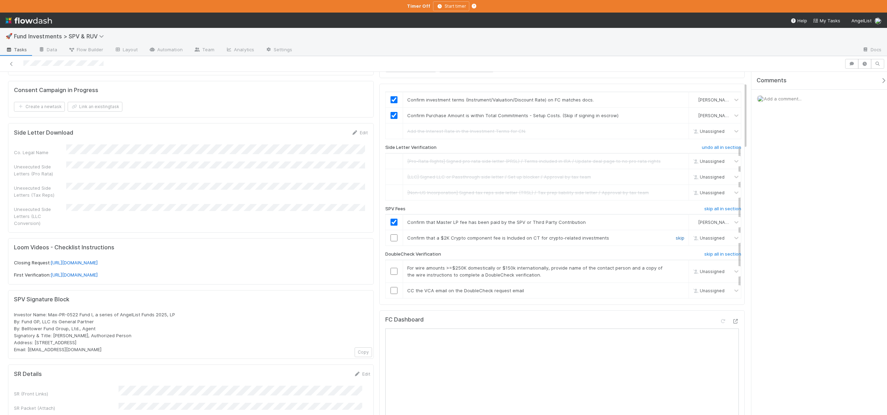
click at [676, 237] on link "skip" at bounding box center [680, 238] width 9 height 6
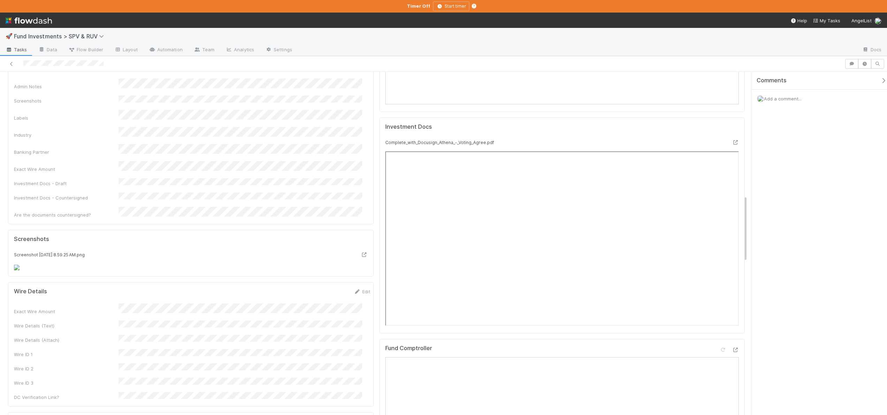
scroll to position [784, 0]
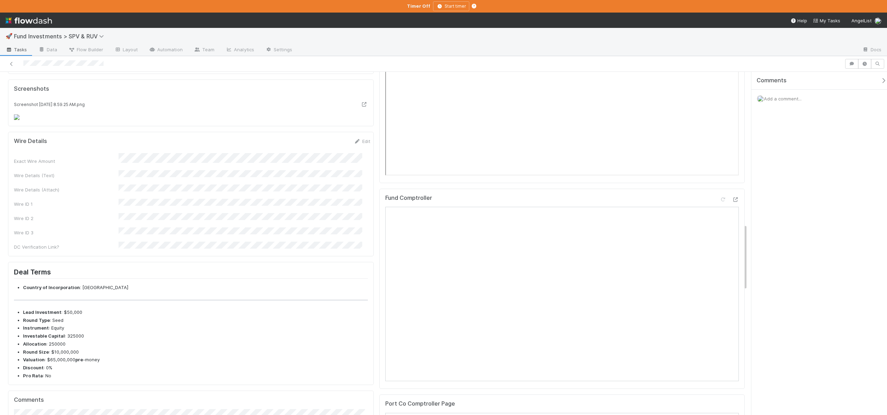
click at [125, 228] on div "Wire Details Edit Exact Wire Amount Wire Details (Text) Wire Details (Attach) W…" at bounding box center [191, 194] width 366 height 124
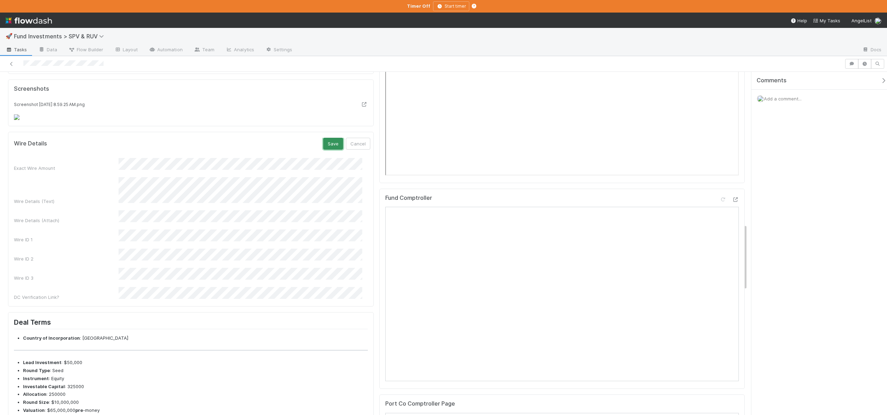
click at [323, 138] on button "Save" at bounding box center [333, 144] width 20 height 12
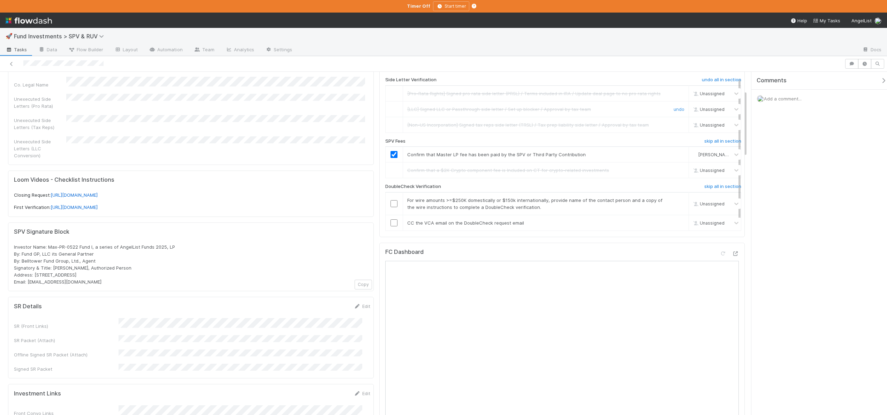
scroll to position [94, 0]
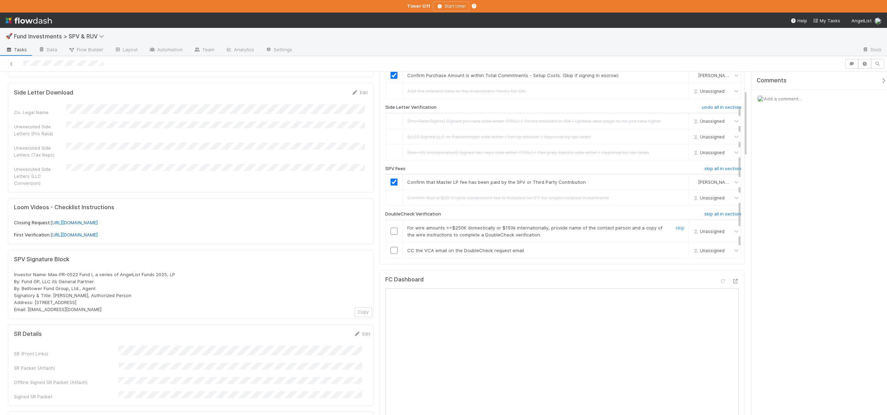
click at [393, 231] on input "checkbox" at bounding box center [394, 231] width 7 height 7
click at [393, 249] on input "checkbox" at bounding box center [394, 250] width 7 height 7
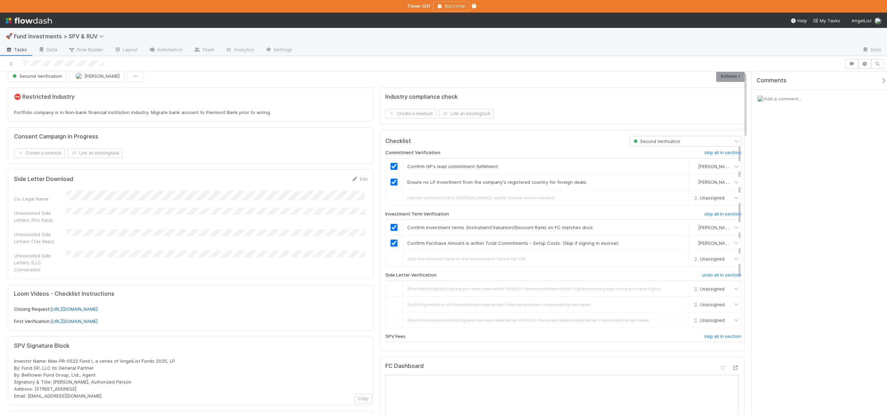
scroll to position [0, 0]
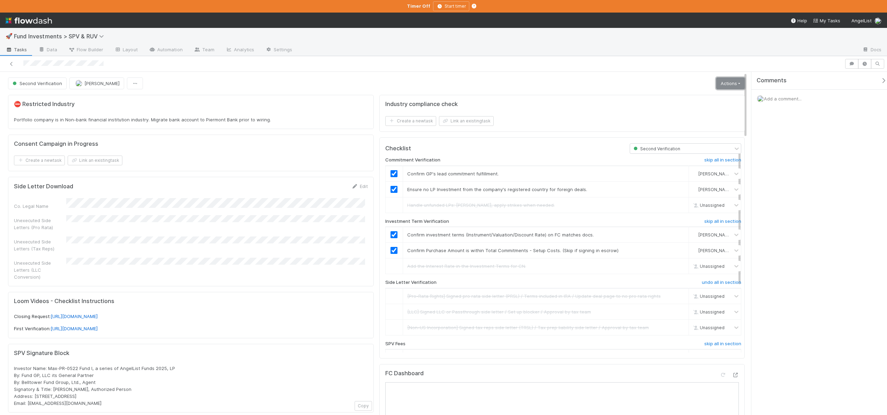
click at [718, 85] on link "Actions" at bounding box center [730, 83] width 29 height 12
click at [672, 97] on button "Move to Ready to Sign" at bounding box center [697, 98] width 97 height 10
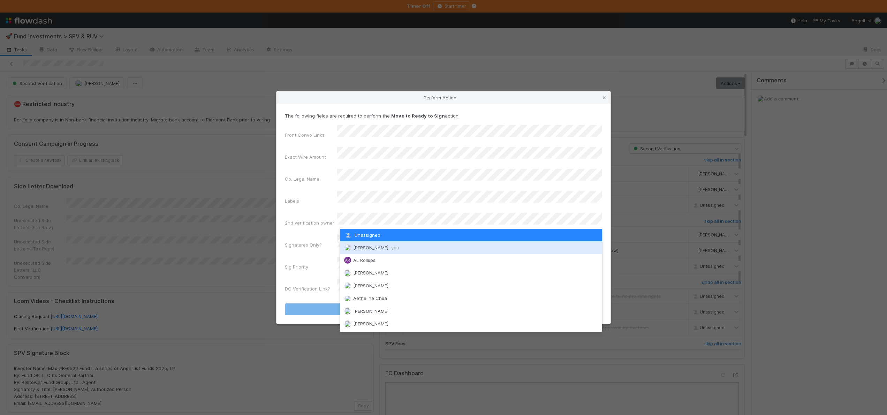
click at [364, 246] on span "[PERSON_NAME] you" at bounding box center [376, 248] width 46 height 6
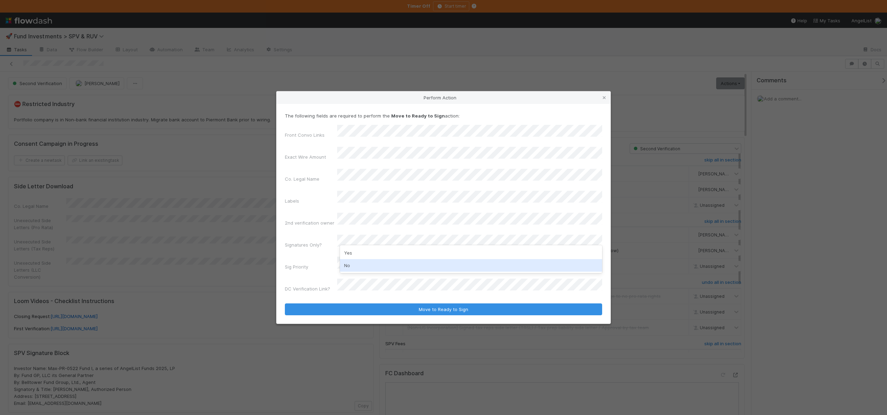
drag, startPoint x: 350, startPoint y: 264, endPoint x: 349, endPoint y: 260, distance: 4.7
click at [350, 264] on div "No" at bounding box center [471, 265] width 262 height 13
click at [347, 267] on div "Yes" at bounding box center [471, 270] width 262 height 13
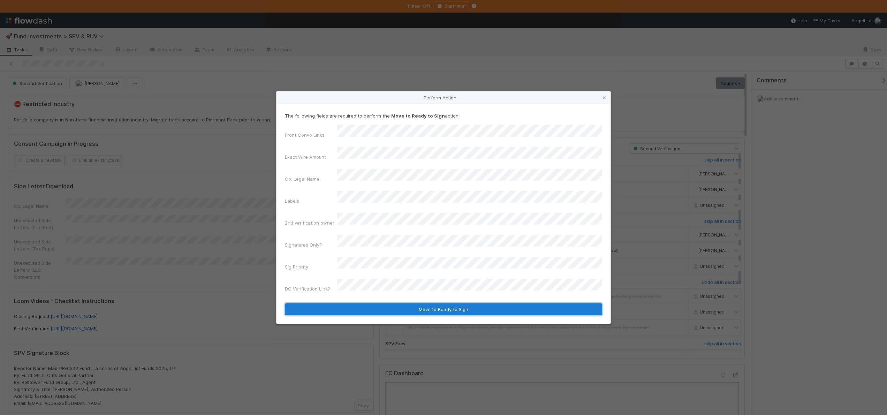
click at [360, 303] on button "Move to Ready to Sign" at bounding box center [443, 309] width 317 height 12
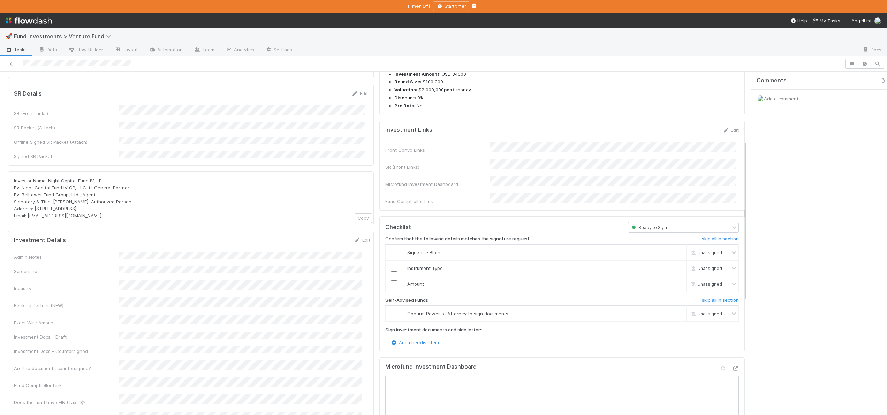
scroll to position [160, 0]
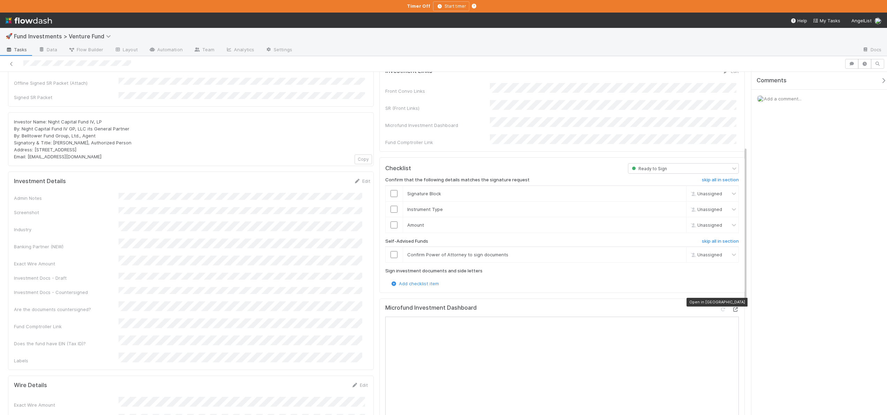
click at [732, 307] on icon at bounding box center [735, 309] width 7 height 5
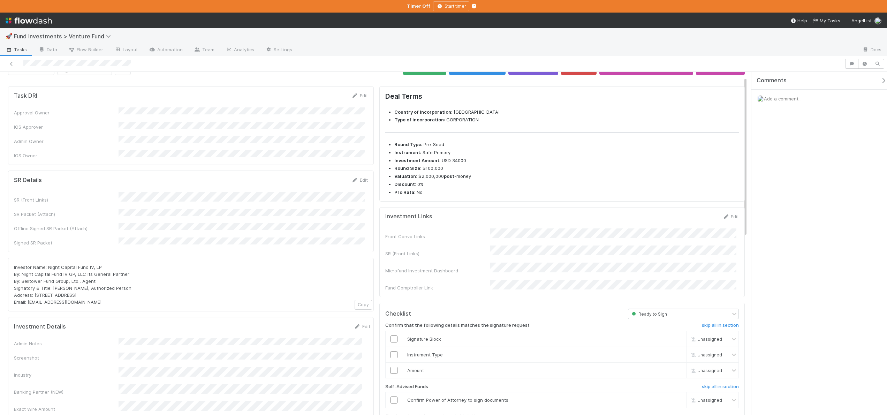
scroll to position [15, 0]
click at [392, 395] on input "checkbox" at bounding box center [394, 398] width 7 height 7
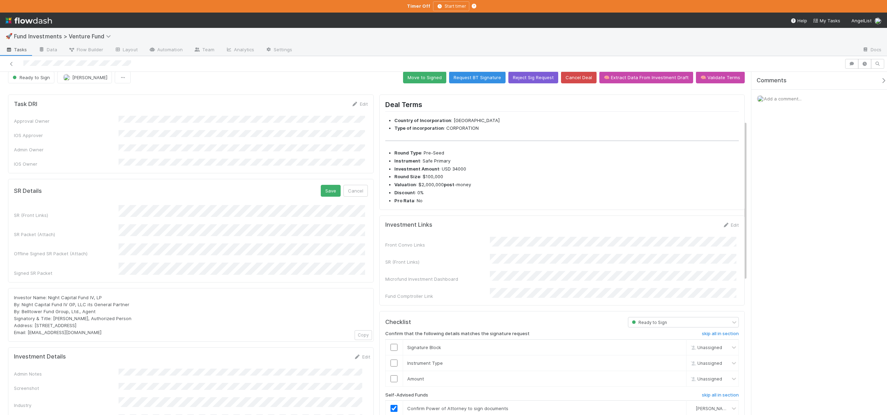
scroll to position [0, 0]
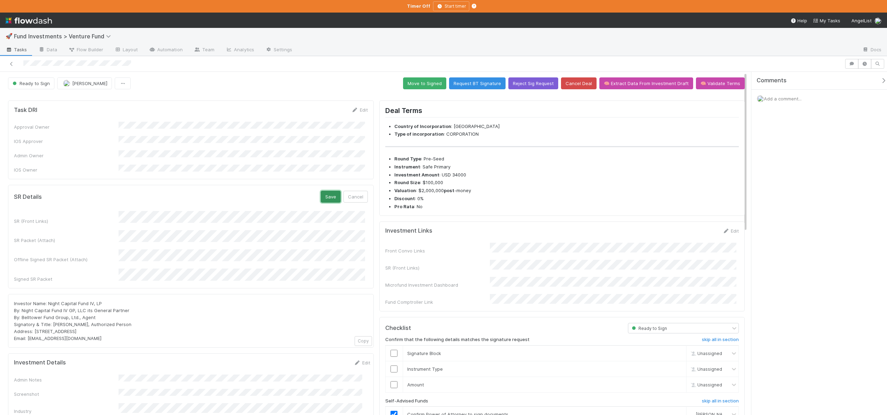
click at [325, 193] on button "Save" at bounding box center [331, 197] width 20 height 12
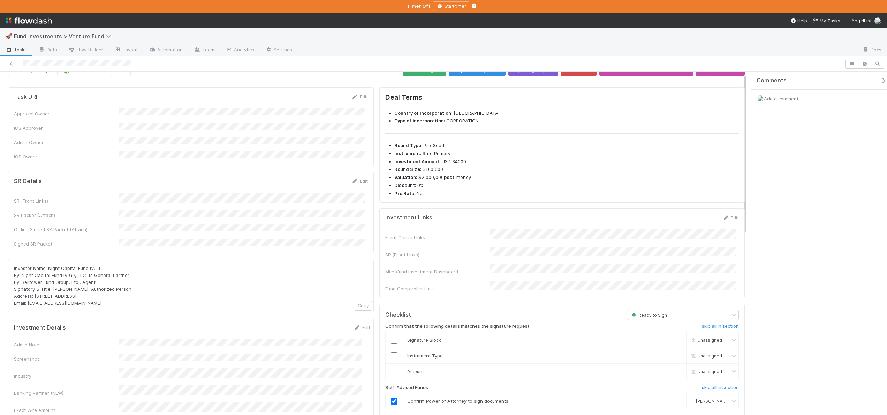
scroll to position [14, 0]
click at [392, 367] on input "checkbox" at bounding box center [394, 370] width 7 height 7
click at [393, 351] on input "checkbox" at bounding box center [394, 354] width 7 height 7
click at [392, 335] on input "checkbox" at bounding box center [394, 338] width 7 height 7
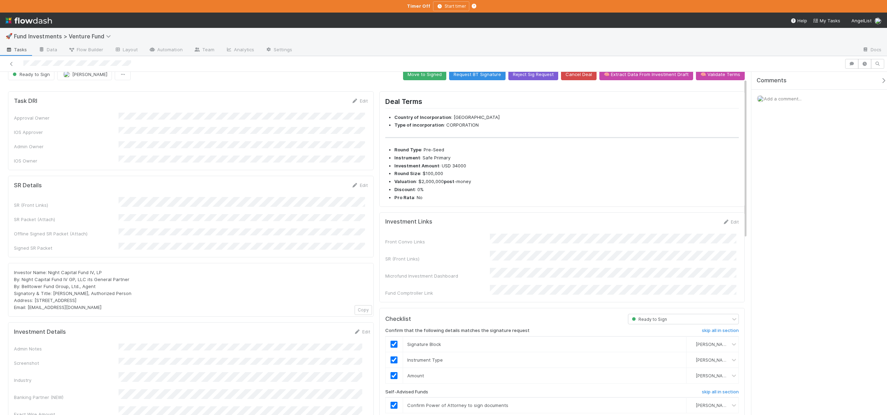
scroll to position [0, 0]
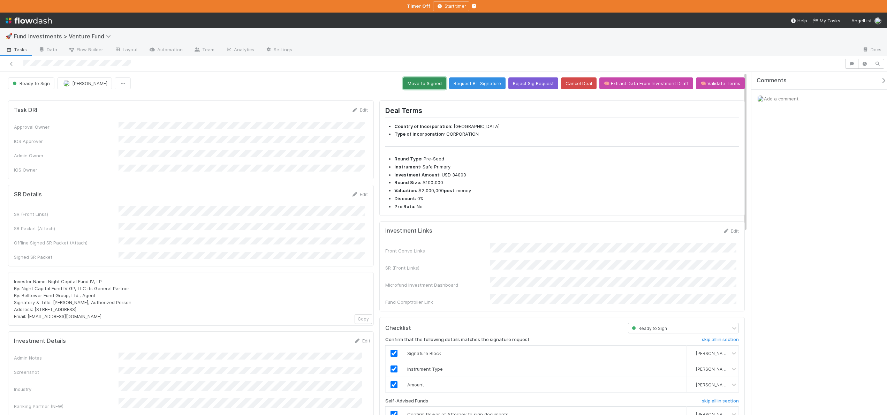
click at [427, 80] on button "Move to Signed" at bounding box center [424, 83] width 43 height 12
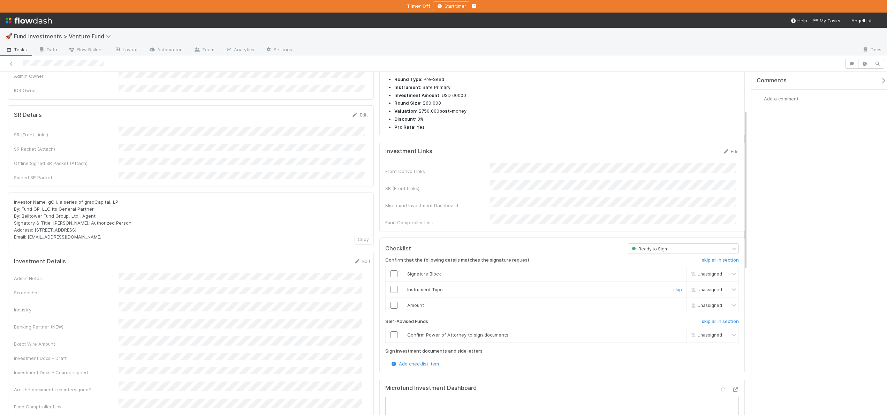
scroll to position [81, 0]
click at [713, 317] on h6 "skip all in section" at bounding box center [720, 320] width 37 height 6
click at [732, 386] on icon at bounding box center [735, 388] width 7 height 5
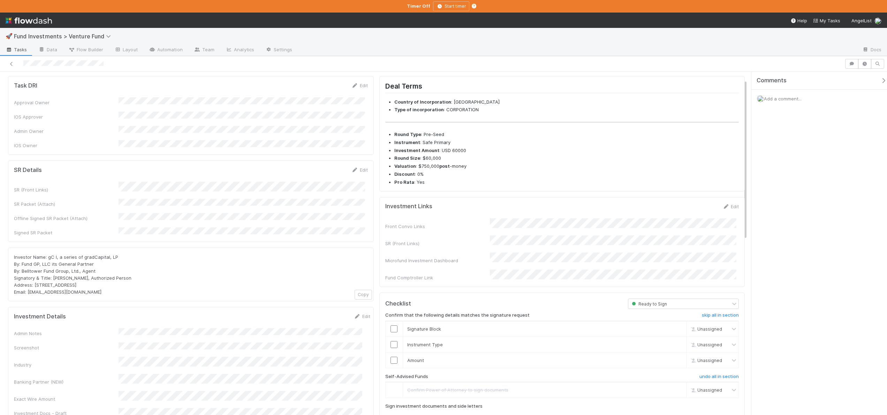
scroll to position [16, 0]
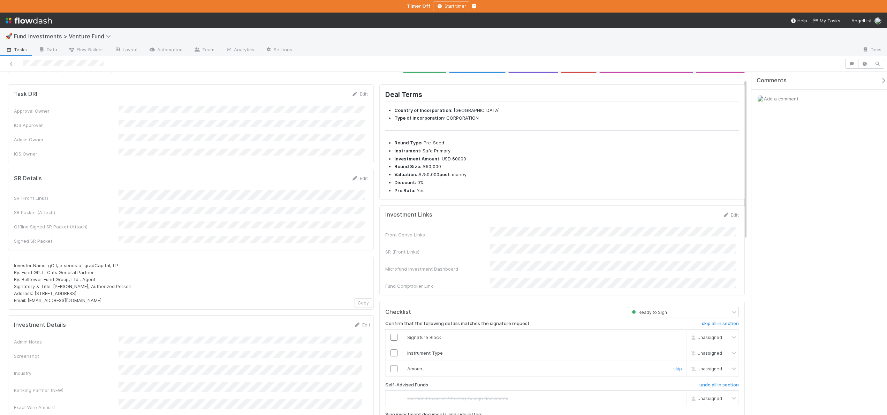
click at [391, 365] on input "checkbox" at bounding box center [394, 368] width 7 height 7
click at [392, 349] on input "checkbox" at bounding box center [394, 352] width 7 height 7
click at [391, 334] on input "checkbox" at bounding box center [394, 337] width 7 height 7
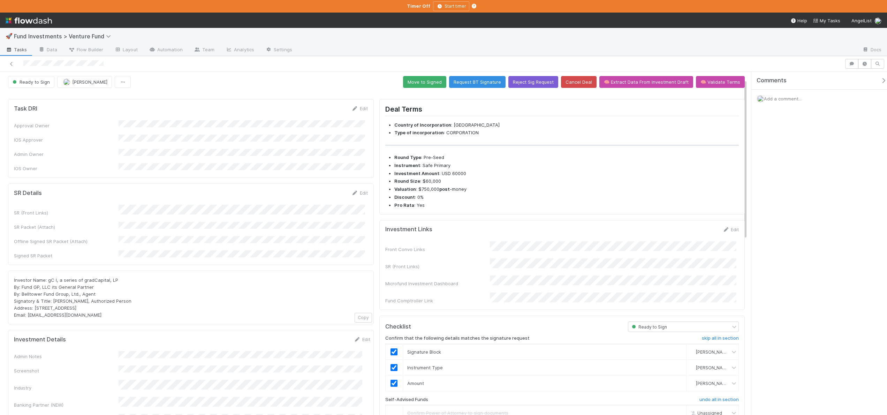
scroll to position [0, 0]
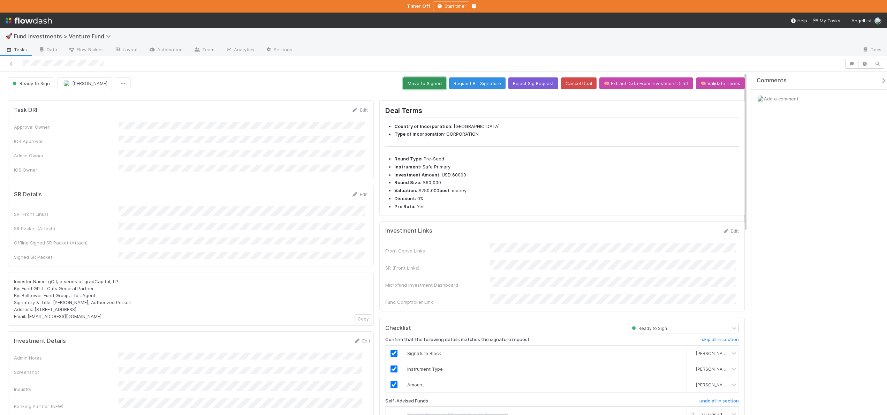
click at [425, 80] on button "Move to Signed" at bounding box center [424, 83] width 43 height 12
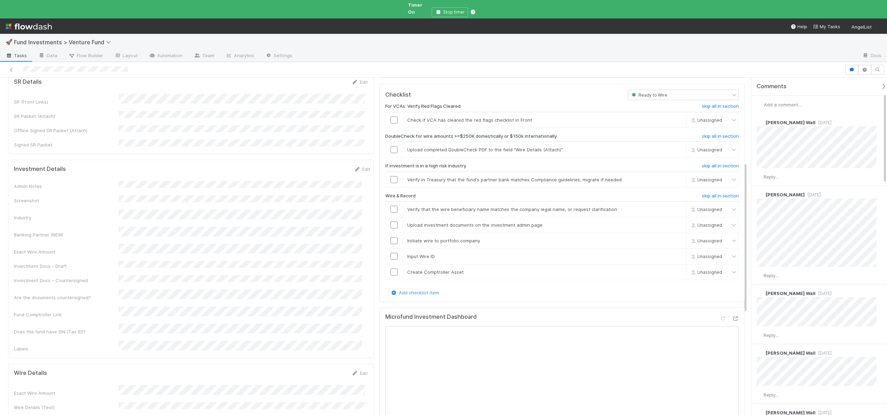
scroll to position [212, 0]
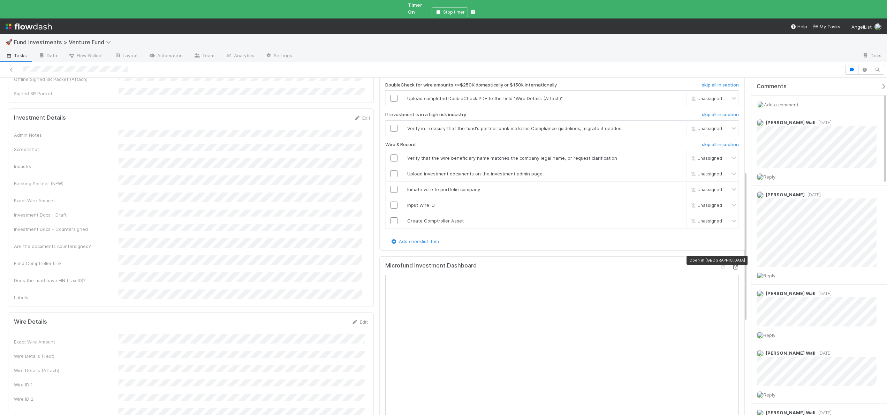
click at [732, 265] on icon at bounding box center [735, 267] width 7 height 5
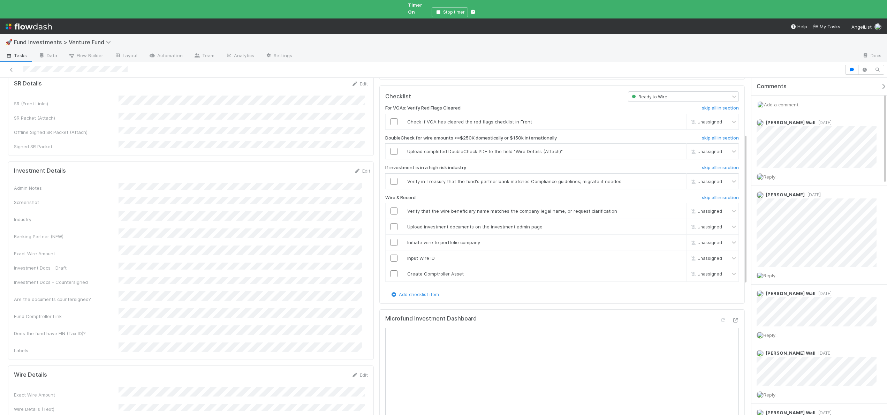
scroll to position [165, 0]
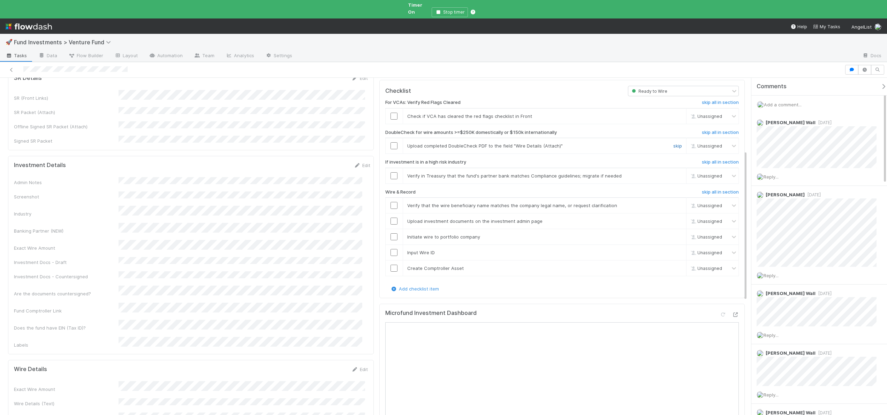
click at [673, 143] on link "skip" at bounding box center [677, 146] width 9 height 6
click at [673, 173] on link "skip" at bounding box center [677, 176] width 9 height 6
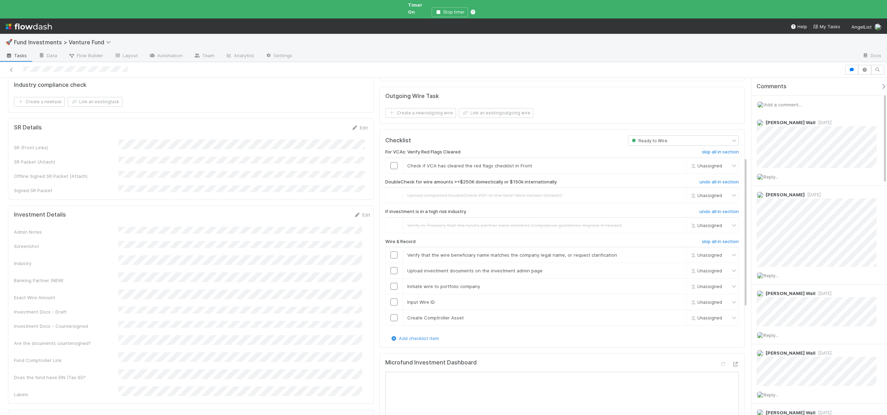
scroll to position [111, 0]
click at [391, 256] on input "checkbox" at bounding box center [394, 259] width 7 height 7
click at [391, 271] on input "checkbox" at bounding box center [394, 274] width 7 height 7
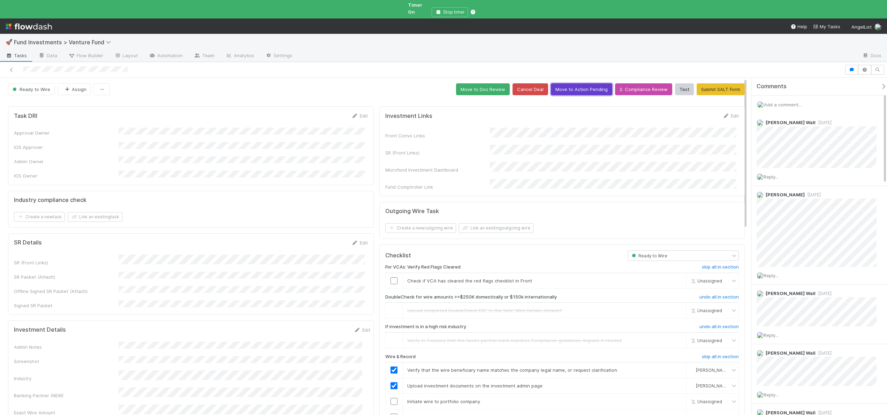
click at [573, 87] on button "Move to Action Pending" at bounding box center [581, 89] width 61 height 12
click at [577, 85] on button "Move to Action Pending" at bounding box center [581, 89] width 61 height 12
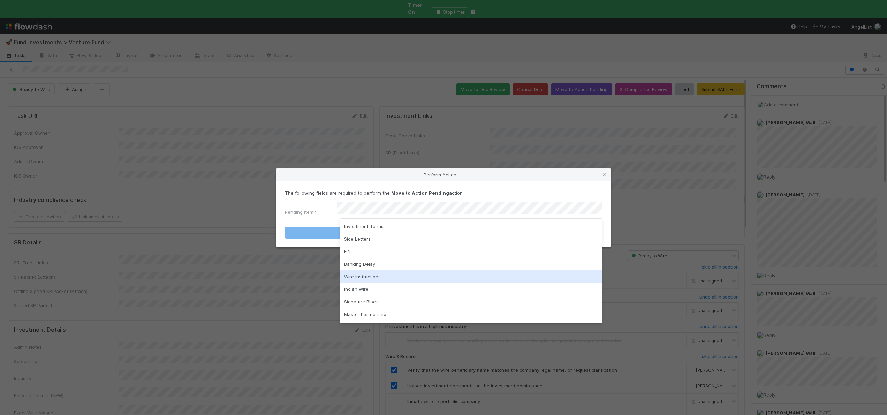
click at [361, 275] on div "Wire Instructions" at bounding box center [471, 276] width 262 height 13
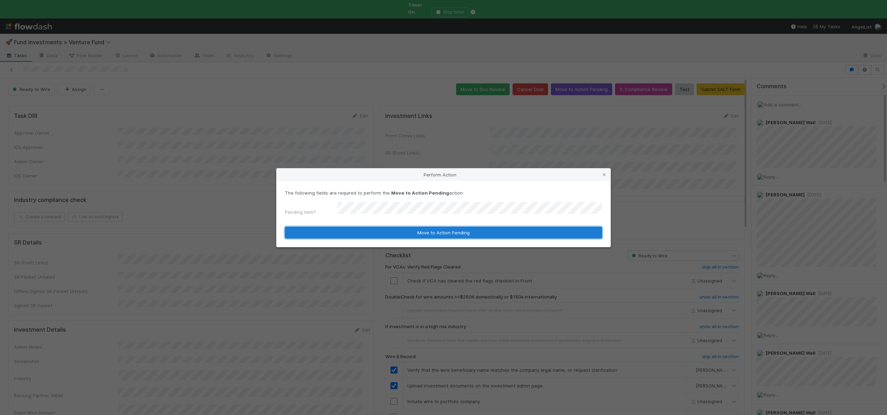
click at [379, 234] on button "Move to Action Pending" at bounding box center [443, 233] width 317 height 12
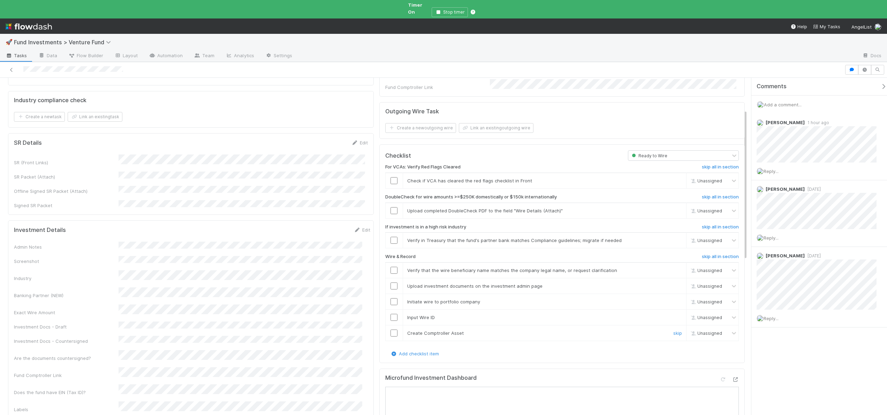
scroll to position [143, 0]
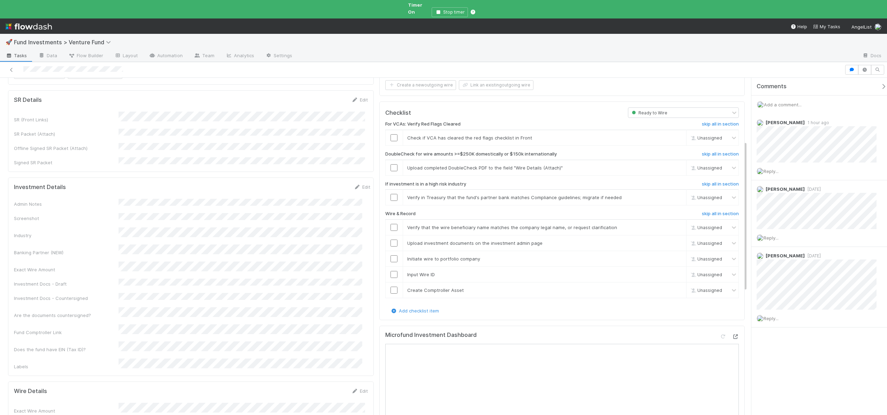
click at [732, 334] on icon at bounding box center [735, 336] width 7 height 5
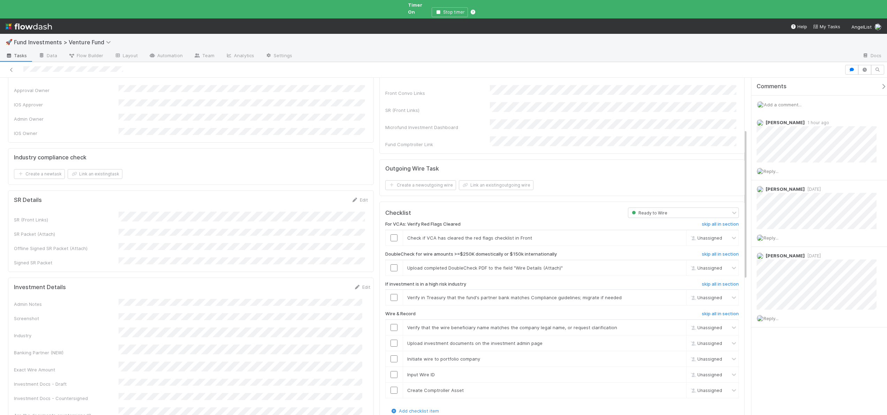
scroll to position [147, 0]
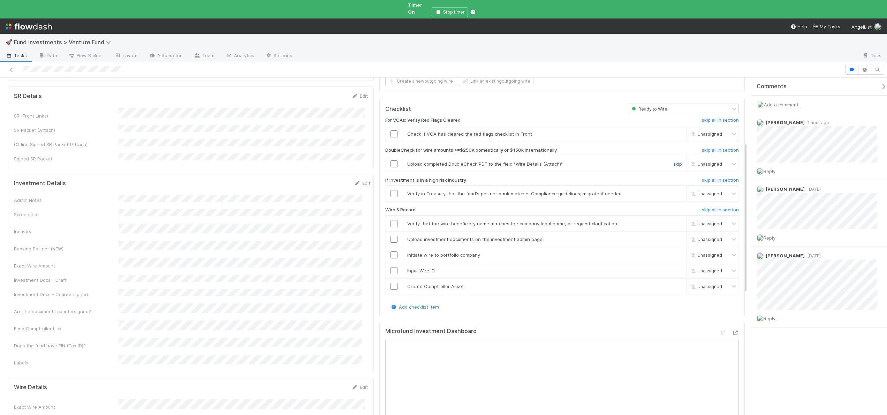
click at [673, 161] on link "skip" at bounding box center [677, 164] width 9 height 6
click at [673, 191] on link "skip" at bounding box center [677, 194] width 9 height 6
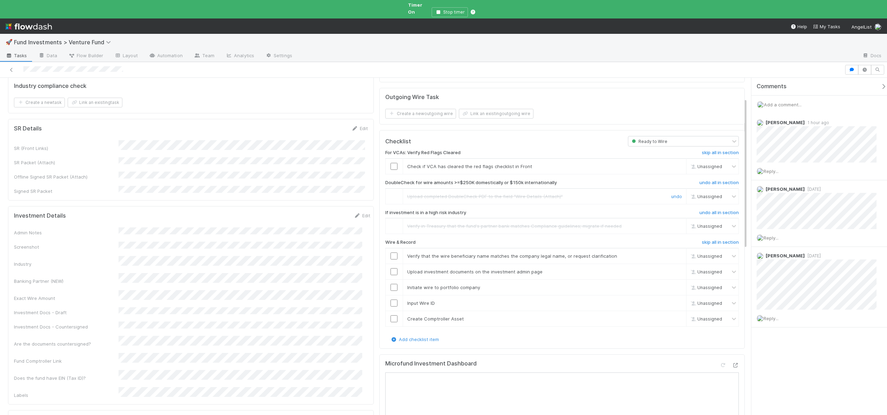
scroll to position [118, 0]
click at [392, 249] on input "checkbox" at bounding box center [394, 252] width 7 height 7
click at [393, 264] on input "checkbox" at bounding box center [394, 267] width 7 height 7
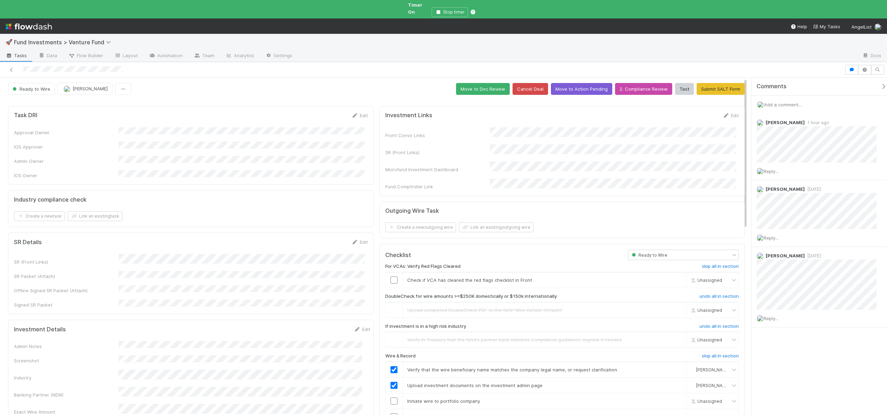
scroll to position [0, 0]
click at [571, 84] on button "Move to Action Pending" at bounding box center [581, 90] width 61 height 12
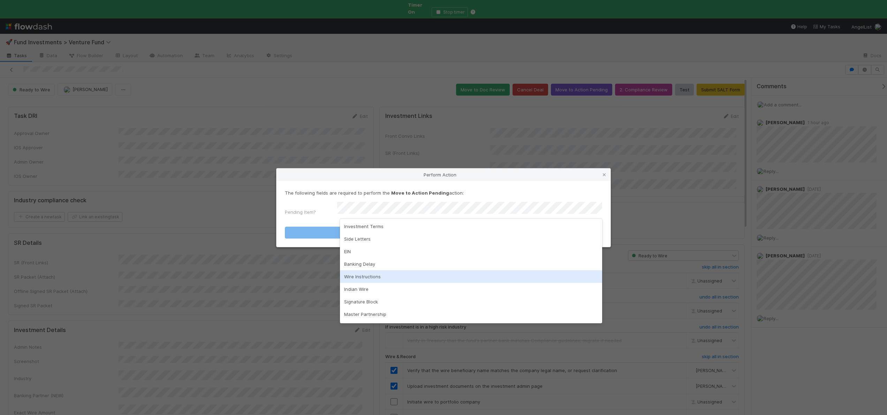
click at [358, 275] on div "Wire Instructions" at bounding box center [471, 276] width 262 height 13
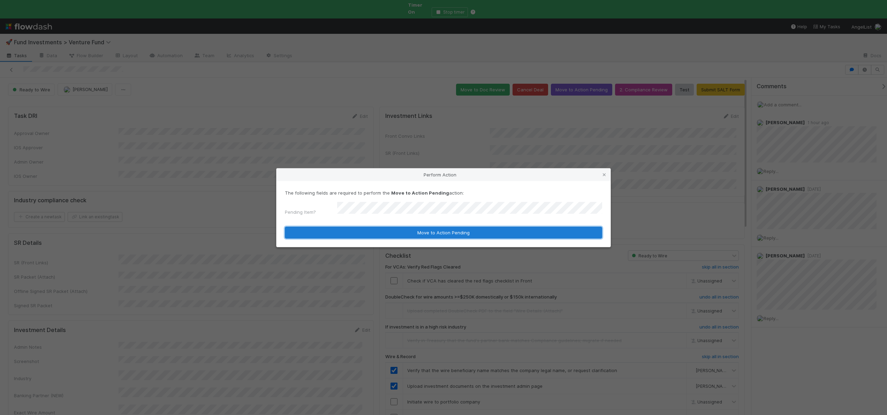
click at [370, 230] on button "Move to Action Pending" at bounding box center [443, 233] width 317 height 12
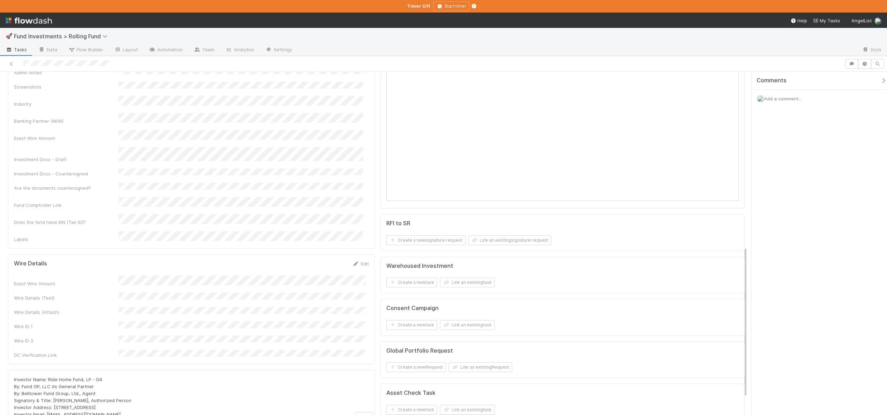
scroll to position [436, 0]
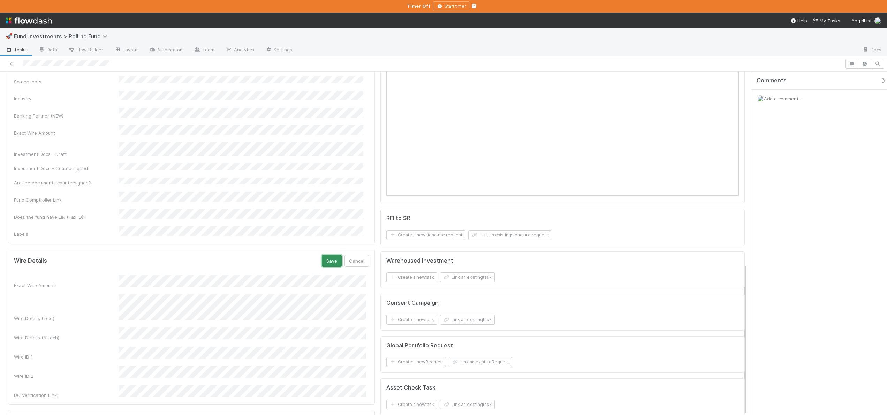
click at [323, 255] on button "Save" at bounding box center [332, 261] width 20 height 12
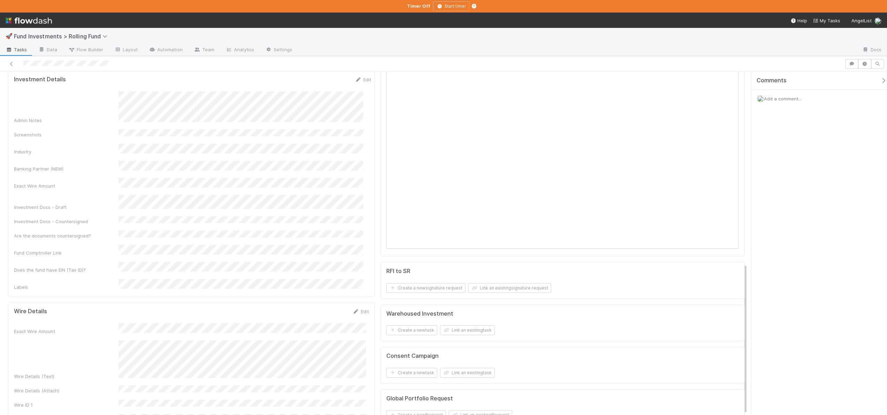
scroll to position [201, 0]
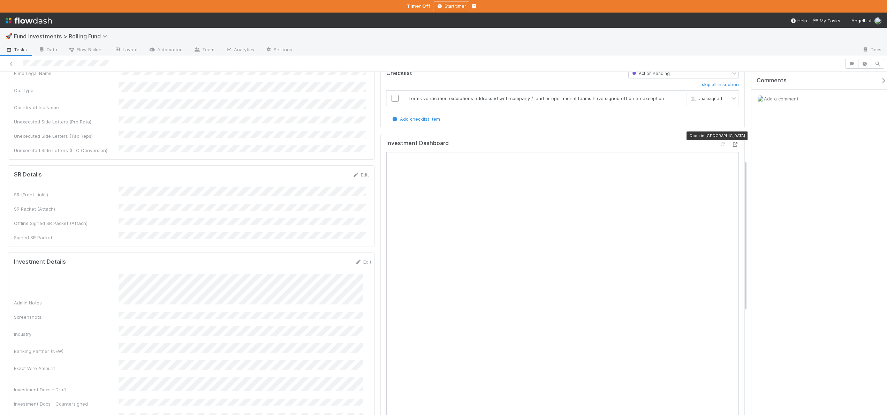
click at [732, 142] on icon at bounding box center [735, 144] width 7 height 5
click at [394, 95] on input "checkbox" at bounding box center [395, 98] width 7 height 7
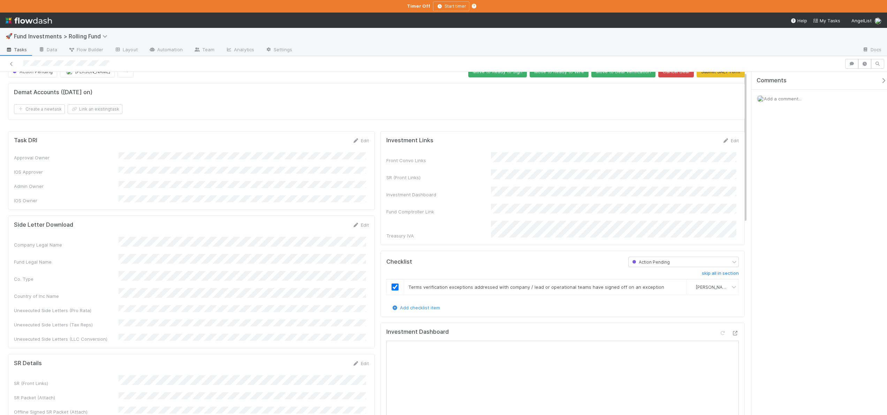
scroll to position [0, 0]
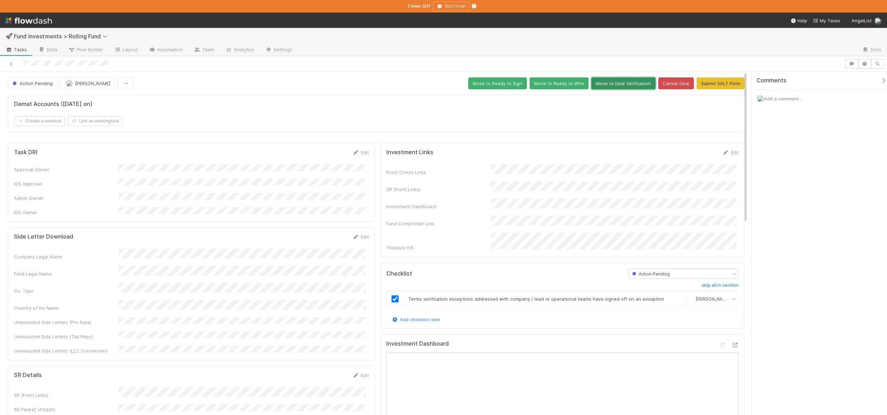
click at [626, 79] on button "Move to Deal Verification" at bounding box center [623, 83] width 64 height 12
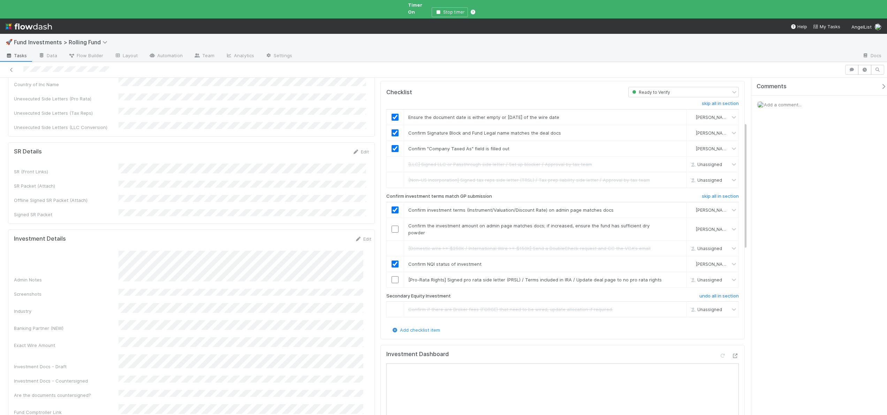
scroll to position [118, 0]
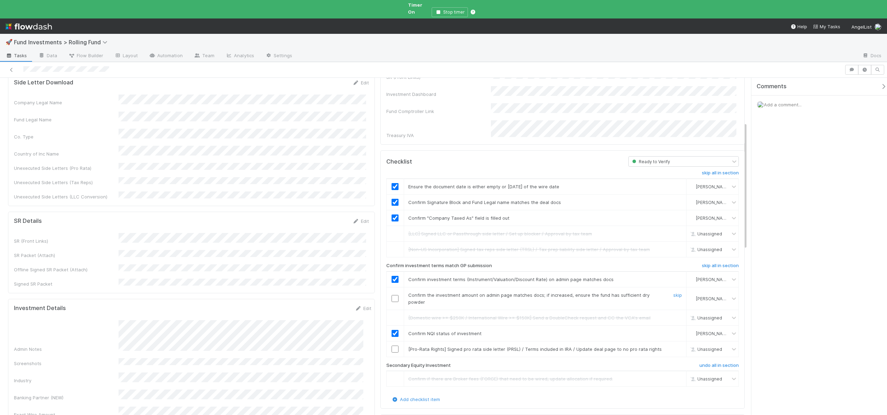
click at [393, 295] on input "checkbox" at bounding box center [395, 298] width 7 height 7
click at [394, 346] on input "checkbox" at bounding box center [395, 349] width 7 height 7
click at [393, 346] on input "checkbox" at bounding box center [395, 349] width 7 height 7
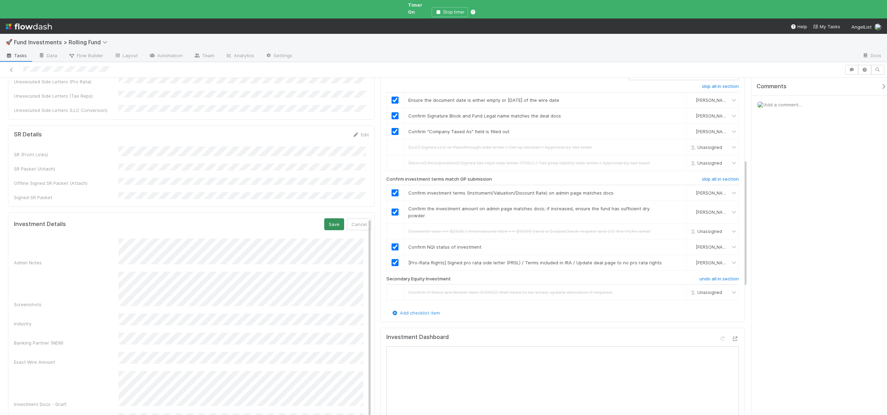
scroll to position [204, 0]
click at [326, 219] on button "Save" at bounding box center [334, 225] width 20 height 12
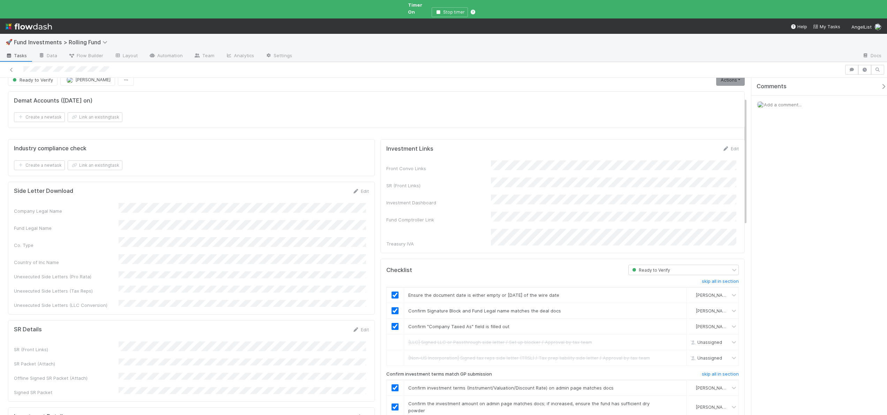
scroll to position [0, 0]
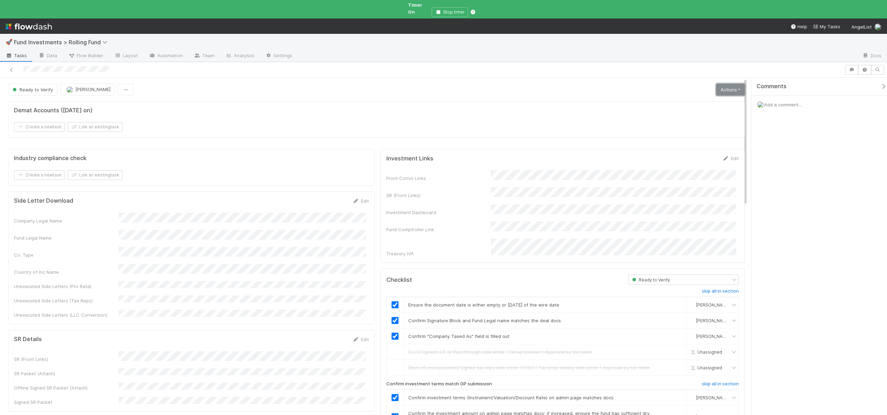
click at [719, 86] on link "Actions" at bounding box center [730, 90] width 29 height 12
click at [665, 99] on button "Move to Ready to Sign" at bounding box center [699, 104] width 95 height 10
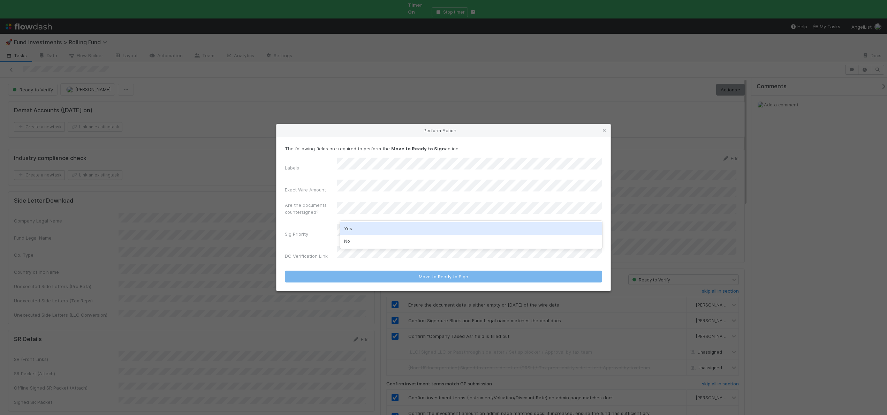
click at [292, 32] on div "Perform Action The following fields are required to perform the Move to Ready t…" at bounding box center [443, 207] width 887 height 415
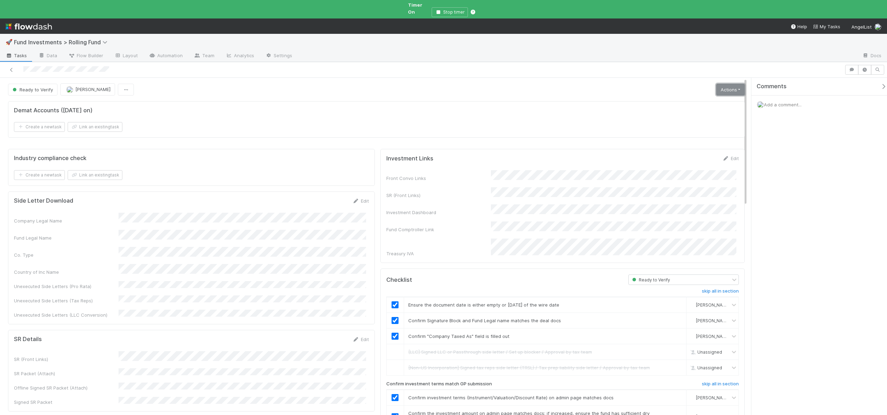
click at [723, 84] on link "Actions" at bounding box center [730, 90] width 29 height 12
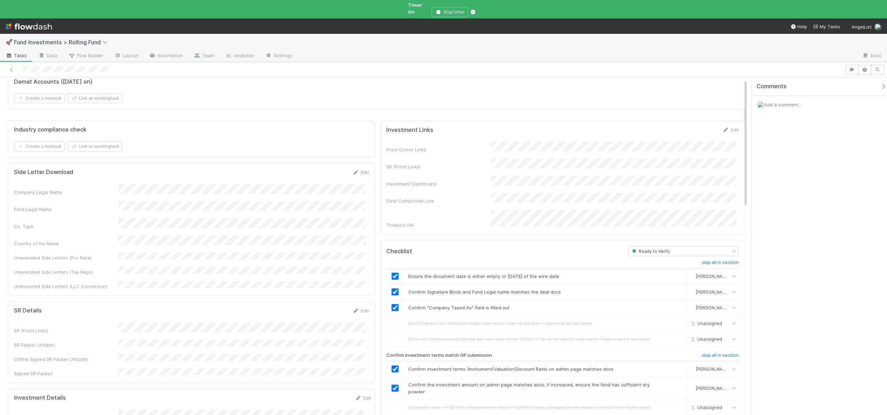
scroll to position [75, 0]
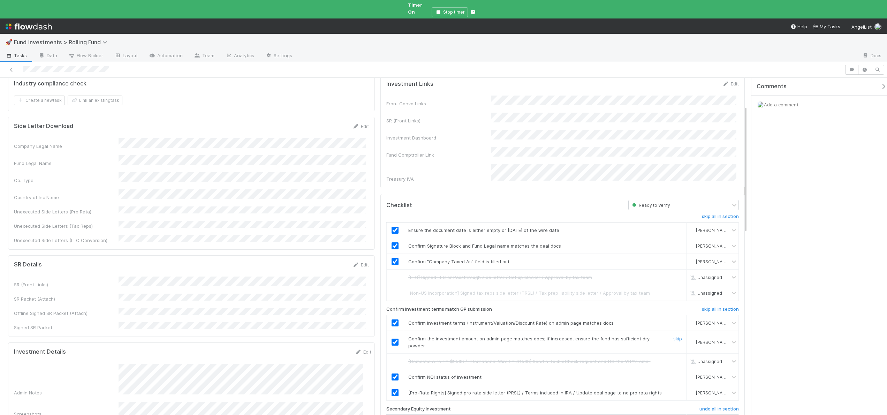
click at [393, 339] on input "checkbox" at bounding box center [395, 342] width 7 height 7
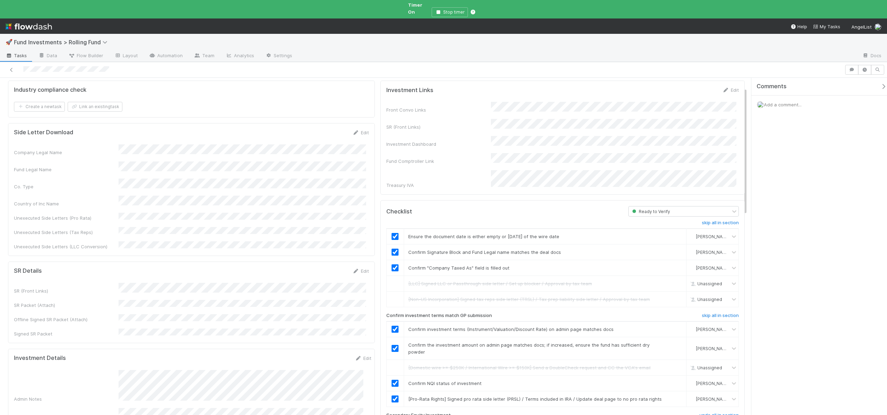
scroll to position [72, 0]
click at [392, 341] on input "checkbox" at bounding box center [395, 344] width 7 height 7
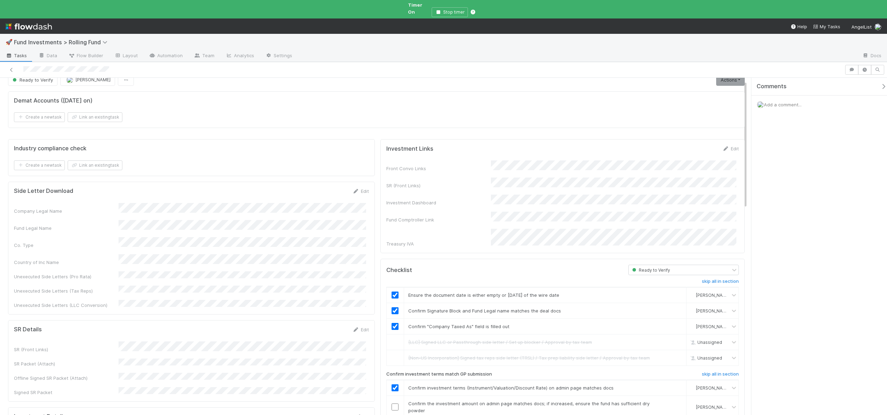
scroll to position [0, 0]
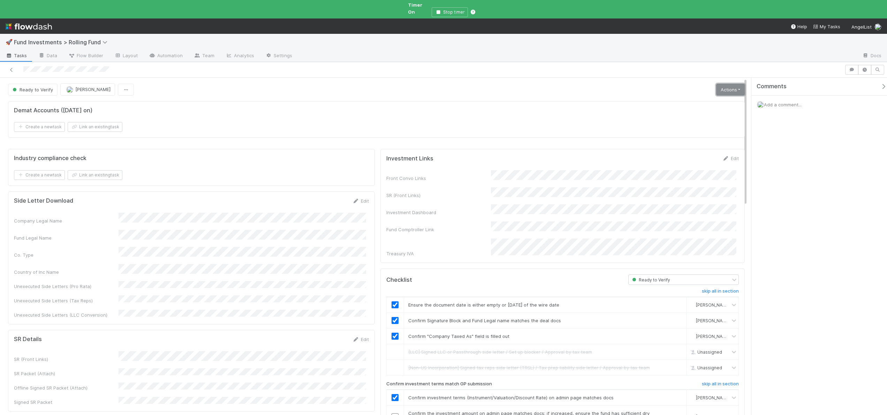
click at [728, 84] on link "Actions" at bounding box center [730, 90] width 29 height 12
click at [671, 112] on button "Action Pending" at bounding box center [699, 114] width 95 height 10
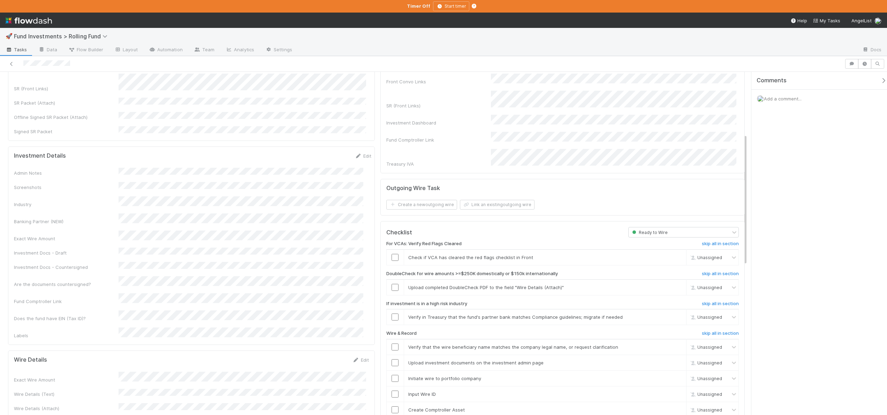
scroll to position [229, 0]
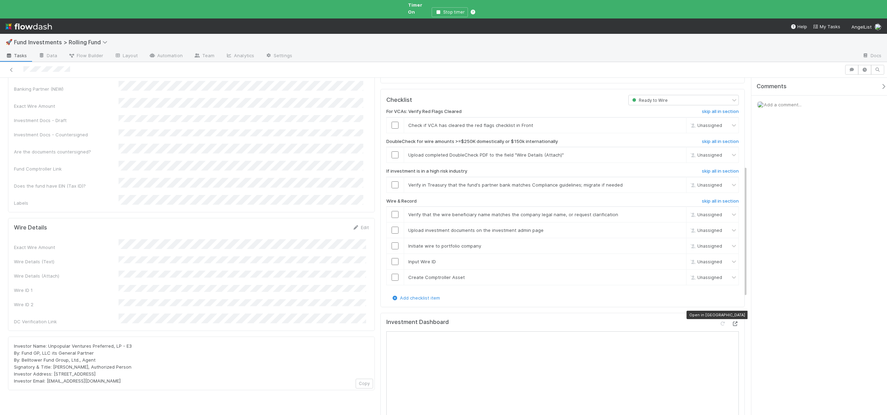
click at [732, 322] on icon at bounding box center [735, 324] width 7 height 5
click at [392, 122] on input "checkbox" at bounding box center [395, 125] width 7 height 7
click at [673, 152] on link "skip" at bounding box center [677, 155] width 9 height 6
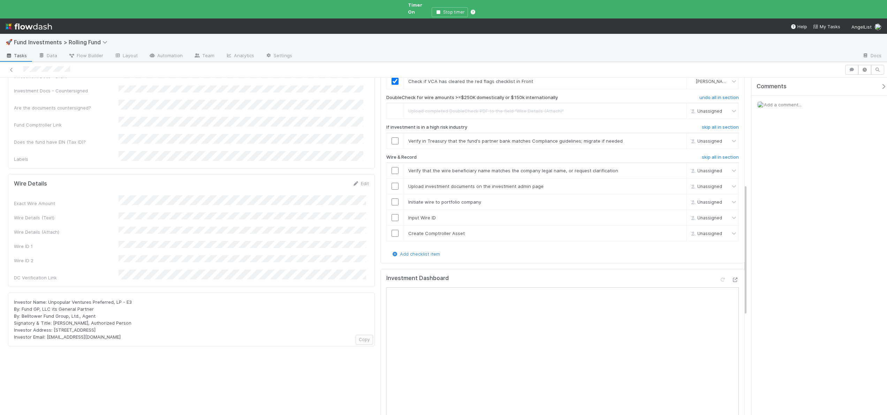
scroll to position [270, 0]
click at [673, 141] on link "skip" at bounding box center [677, 144] width 9 height 6
click at [169, 202] on div "Exact Wire Amount Wire Details (Text) Wire Details (Attach) Wire ID 1 Wire ID 2…" at bounding box center [191, 241] width 355 height 86
click at [395, 170] on input "checkbox" at bounding box center [395, 173] width 7 height 7
click at [395, 181] on td at bounding box center [394, 189] width 17 height 16
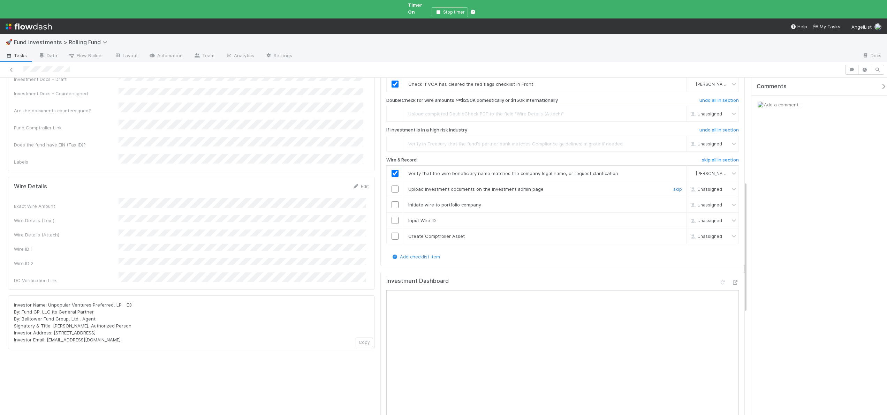
click at [392, 186] on input "checkbox" at bounding box center [395, 189] width 7 height 7
click at [392, 197] on td at bounding box center [394, 205] width 17 height 16
click at [393, 201] on input "checkbox" at bounding box center [395, 204] width 7 height 7
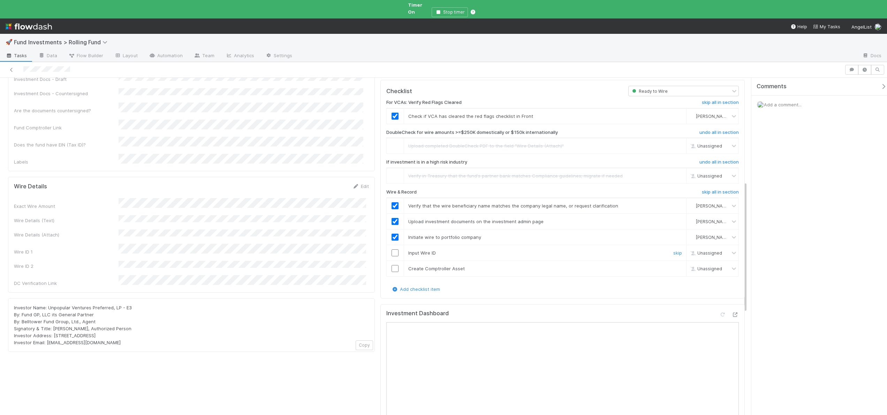
click at [394, 249] on input "checkbox" at bounding box center [395, 252] width 7 height 7
click at [393, 265] on input "checkbox" at bounding box center [395, 268] width 7 height 7
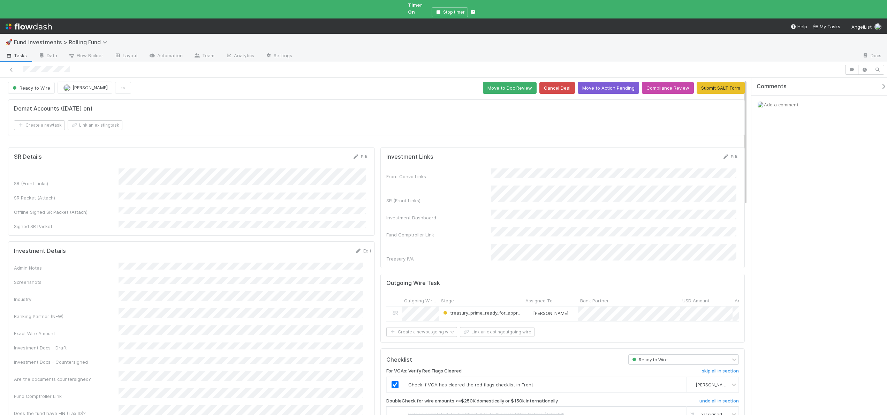
scroll to position [0, 0]
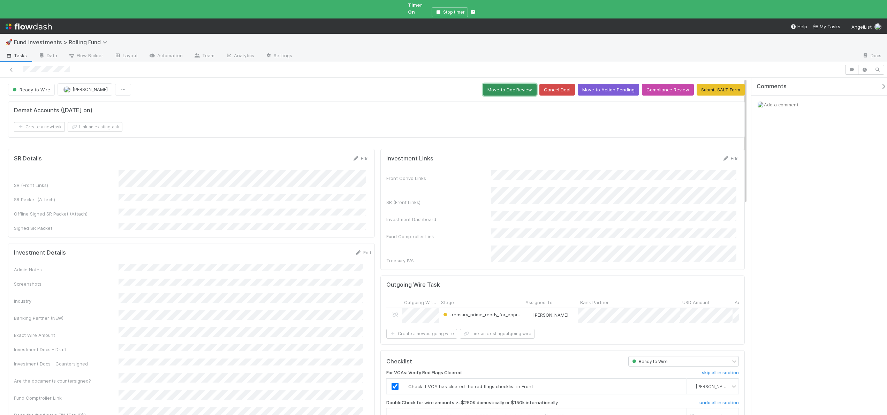
click at [508, 84] on button "Move to Doc Review" at bounding box center [510, 90] width 54 height 12
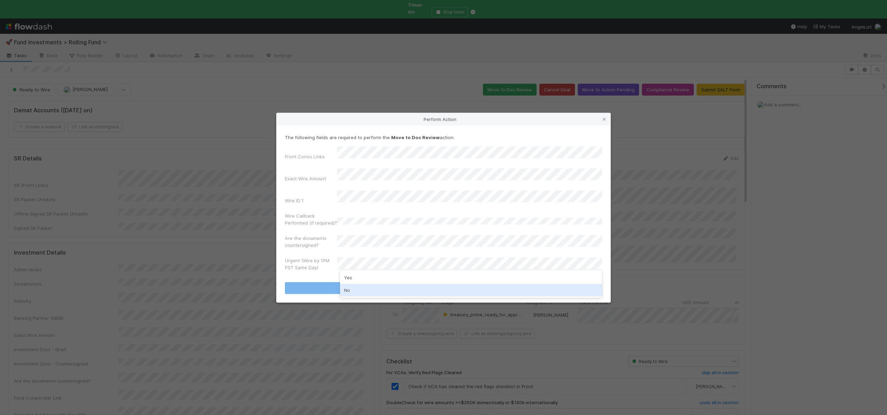
click at [346, 288] on div "No" at bounding box center [471, 290] width 262 height 13
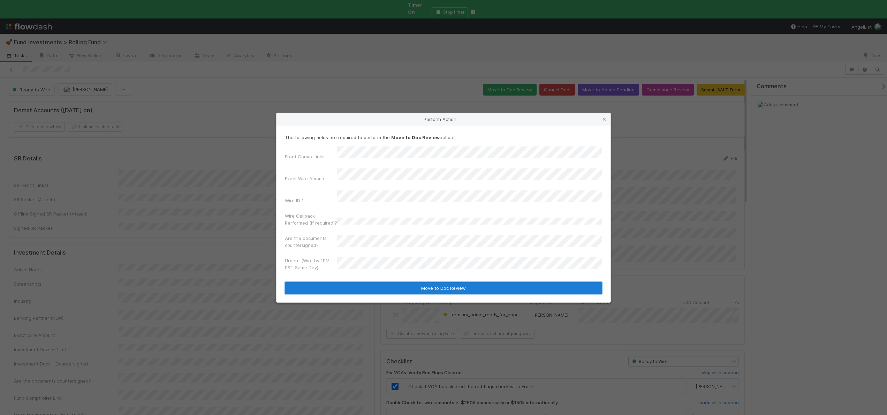
click at [344, 284] on button "Move to Doc Review" at bounding box center [443, 288] width 317 height 12
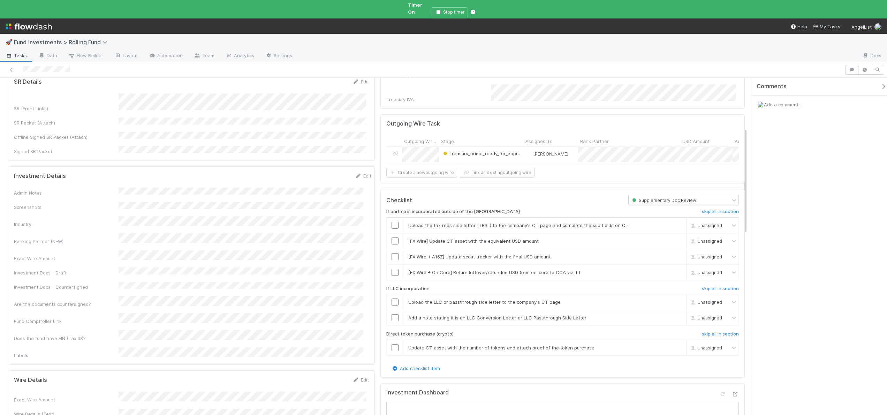
scroll to position [163, 0]
click at [709, 207] on h6 "skip all in section" at bounding box center [720, 210] width 37 height 6
click at [393, 297] on input "checkbox" at bounding box center [395, 300] width 7 height 7
click at [392, 313] on input "checkbox" at bounding box center [395, 316] width 7 height 7
click at [711, 330] on h6 "skip all in section" at bounding box center [720, 333] width 37 height 6
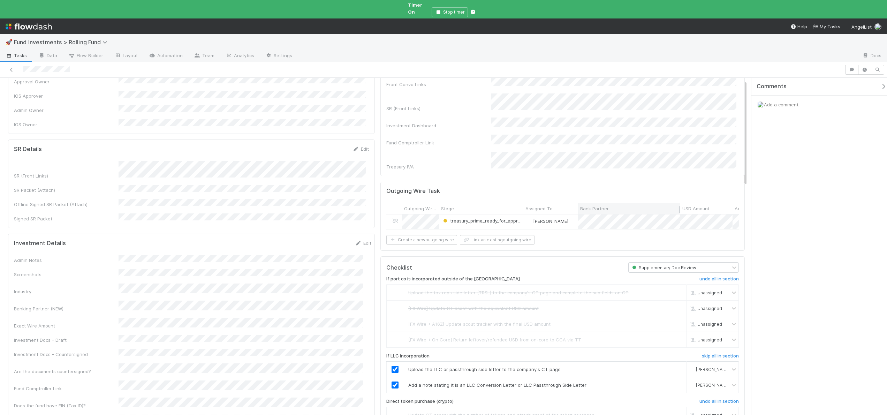
scroll to position [0, 0]
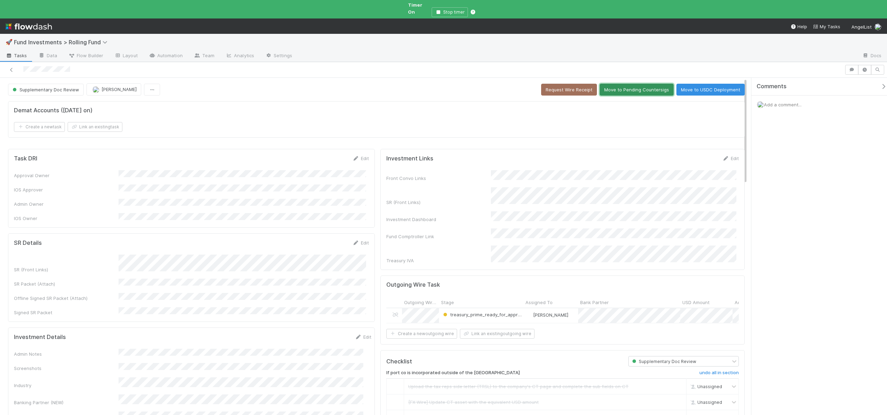
click at [617, 86] on button "Move to Pending Countersigs" at bounding box center [637, 90] width 74 height 12
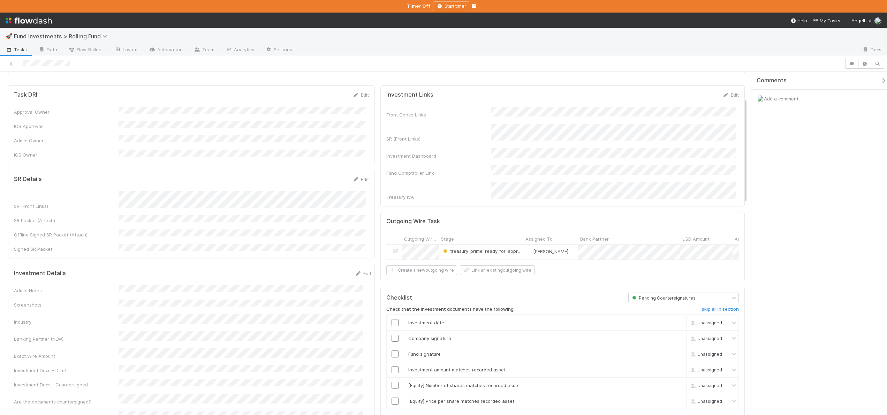
scroll to position [150, 0]
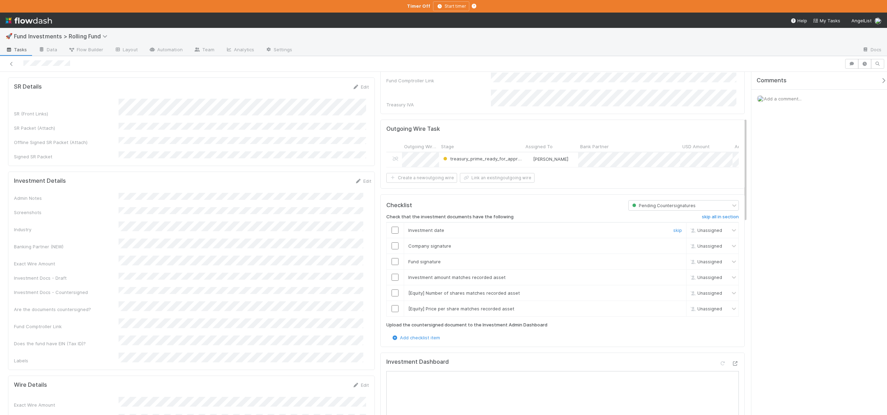
click at [392, 227] on input "checkbox" at bounding box center [395, 230] width 7 height 7
click at [396, 244] on input "checkbox" at bounding box center [395, 245] width 7 height 7
click at [392, 227] on input "checkbox" at bounding box center [395, 230] width 7 height 7
click at [392, 254] on td at bounding box center [394, 262] width 17 height 16
click at [393, 258] on input "checkbox" at bounding box center [395, 261] width 7 height 7
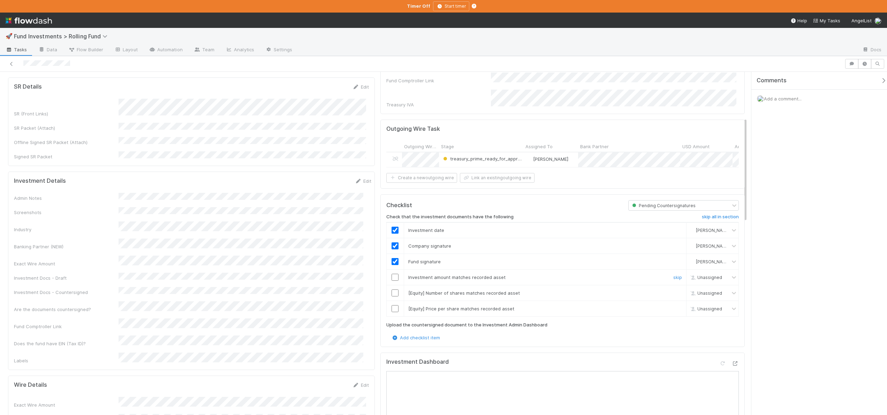
click at [392, 274] on input "checkbox" at bounding box center [395, 277] width 7 height 7
click at [676, 290] on link "skip" at bounding box center [677, 293] width 9 height 6
click at [675, 306] on link "skip" at bounding box center [677, 309] width 9 height 6
click at [673, 290] on link "skip" at bounding box center [677, 293] width 9 height 6
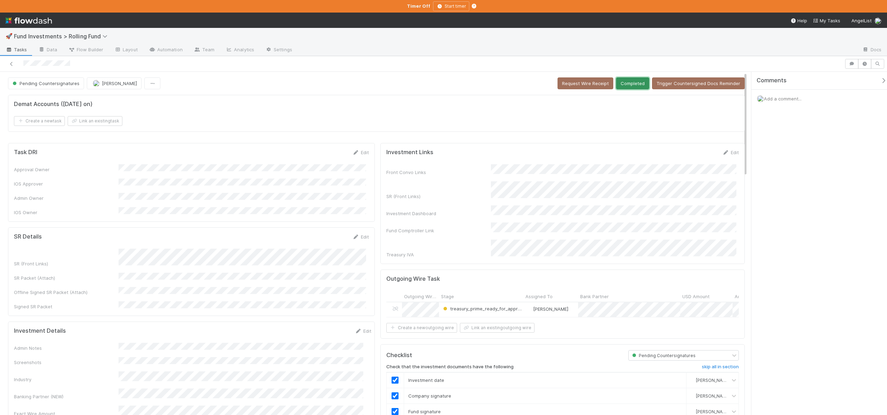
click at [635, 84] on button "Completed" at bounding box center [632, 83] width 33 height 12
click at [630, 83] on button "Completed" at bounding box center [632, 83] width 33 height 12
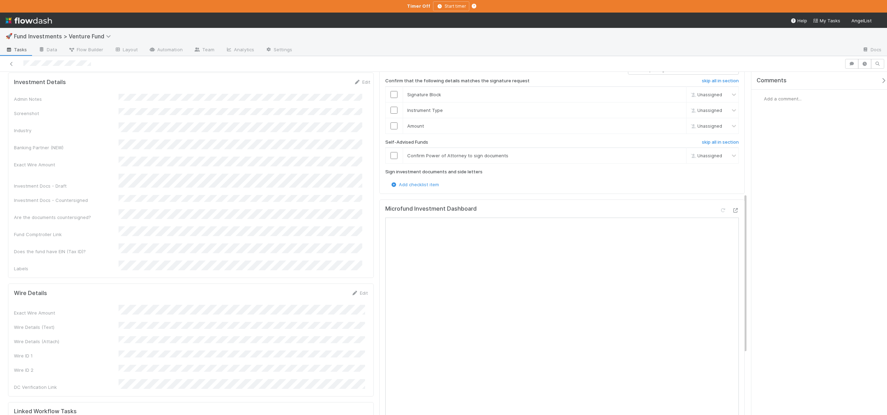
scroll to position [271, 0]
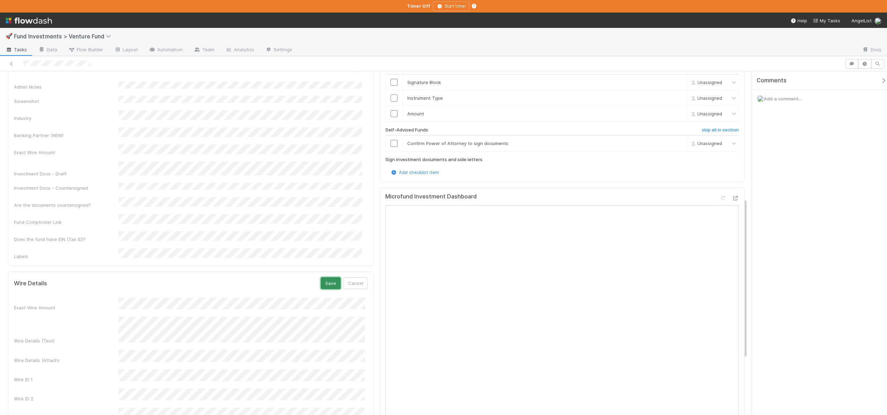
click at [321, 277] on button "Save" at bounding box center [331, 283] width 20 height 12
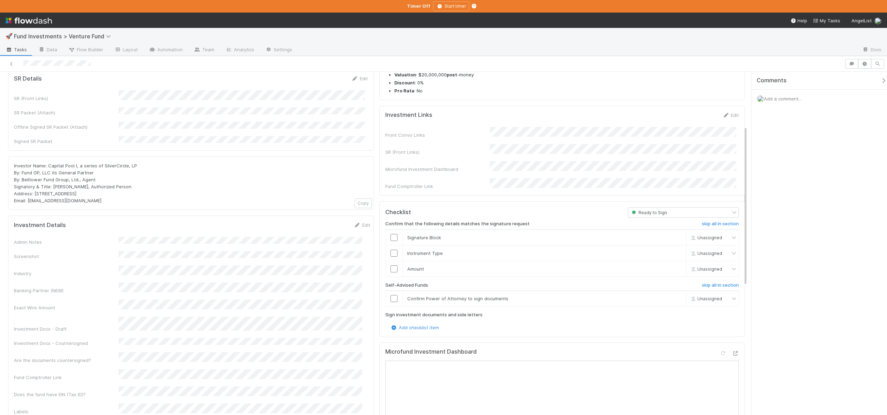
scroll to position [117, 0]
click at [705, 281] on h6 "skip all in section" at bounding box center [720, 284] width 37 height 6
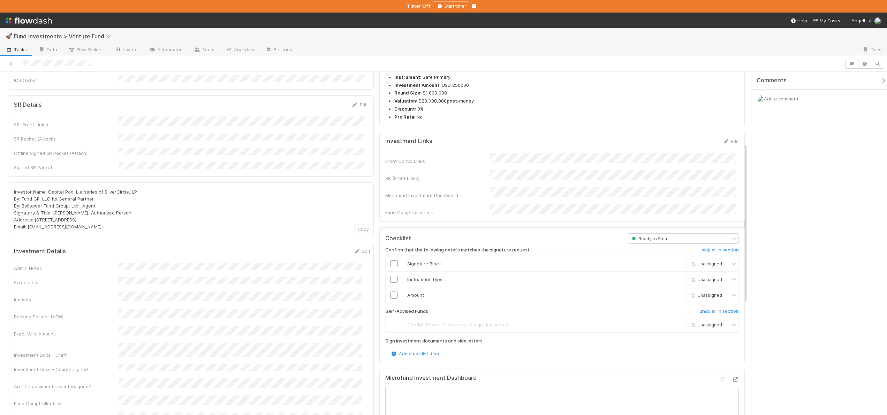
scroll to position [85, 0]
click at [328, 252] on button "Save" at bounding box center [333, 258] width 20 height 12
click at [392, 296] on input "checkbox" at bounding box center [394, 299] width 7 height 7
click at [392, 280] on input "checkbox" at bounding box center [394, 283] width 7 height 7
click at [394, 280] on input "checkbox" at bounding box center [394, 283] width 7 height 7
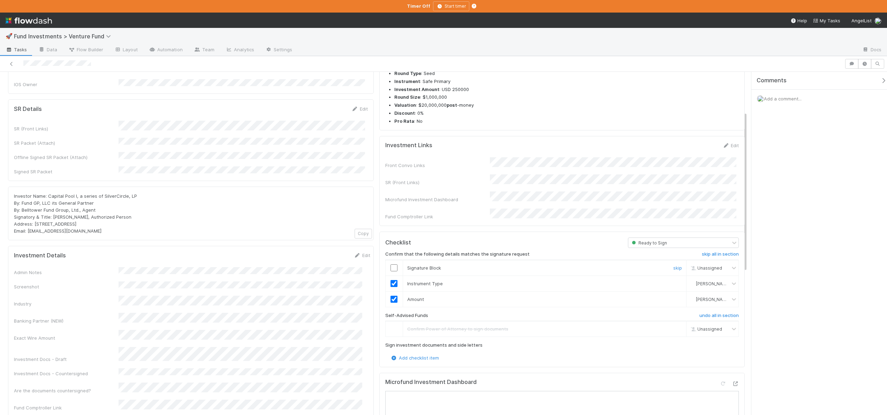
click at [392, 264] on input "checkbox" at bounding box center [394, 267] width 7 height 7
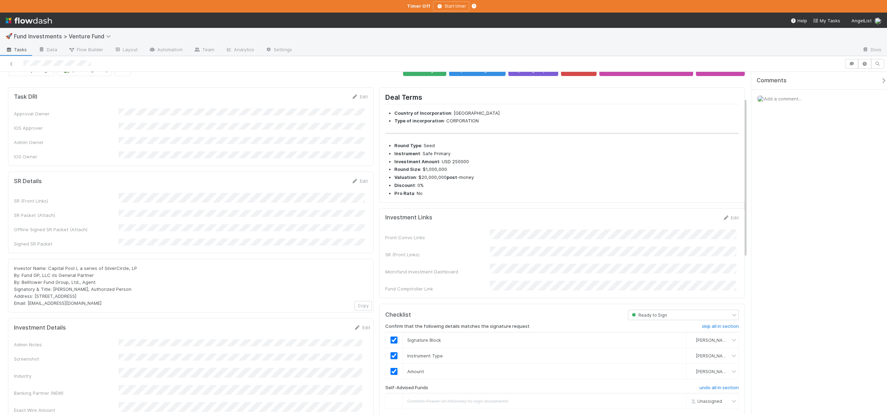
scroll to position [0, 0]
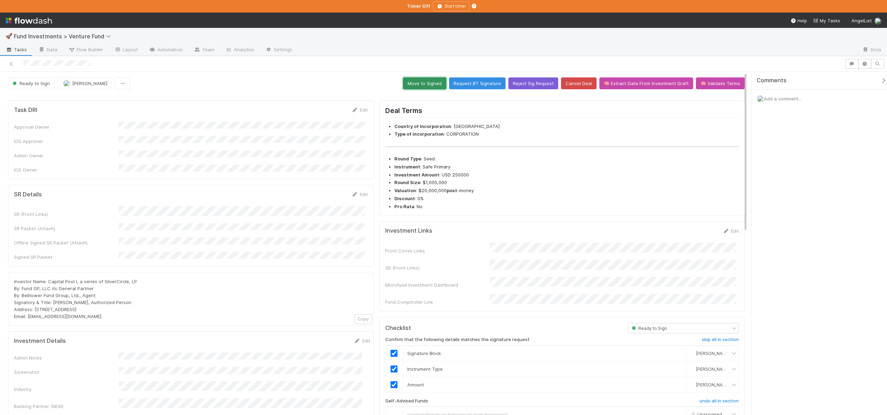
click at [425, 83] on button "Move to Signed" at bounding box center [424, 83] width 43 height 12
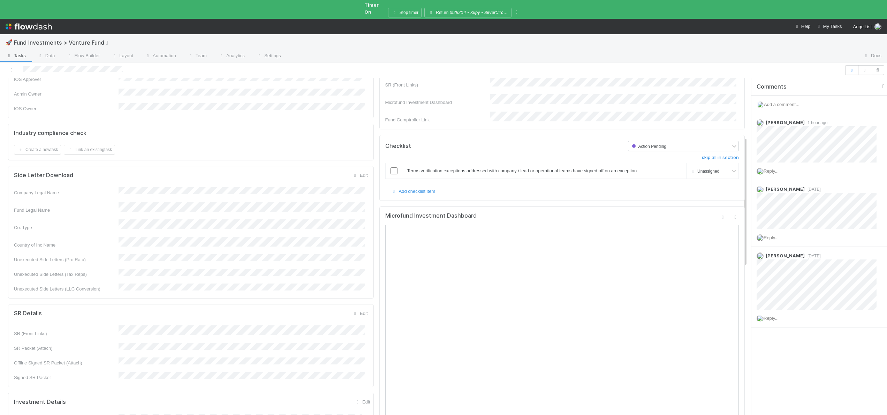
scroll to position [155, 0]
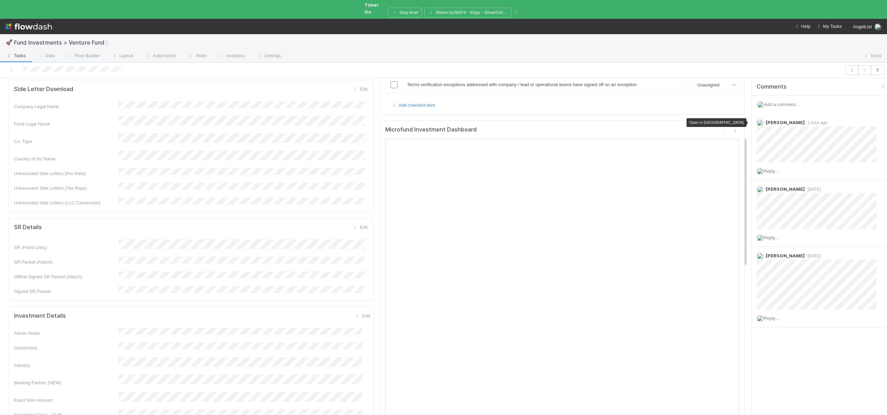
click at [732, 129] on icon at bounding box center [735, 131] width 7 height 5
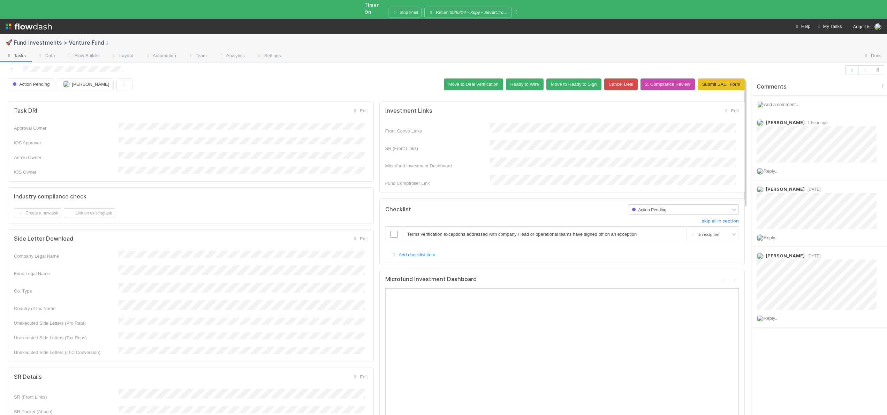
scroll to position [0, 0]
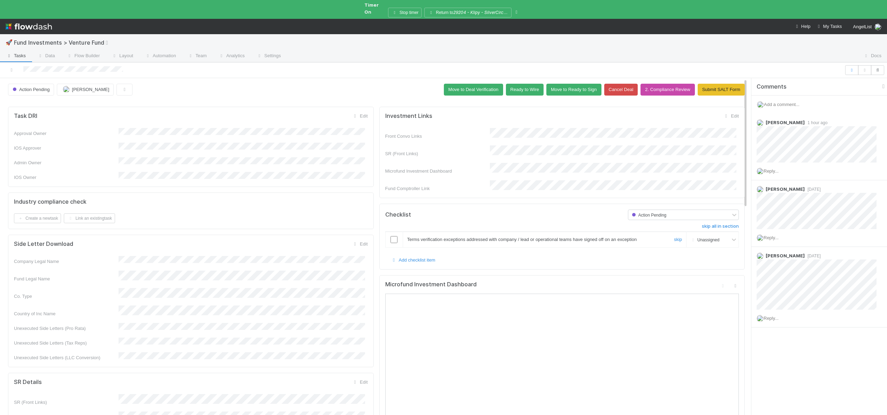
click at [392, 236] on input "checkbox" at bounding box center [394, 239] width 7 height 7
click at [514, 84] on button "Ready to Wire" at bounding box center [525, 90] width 38 height 12
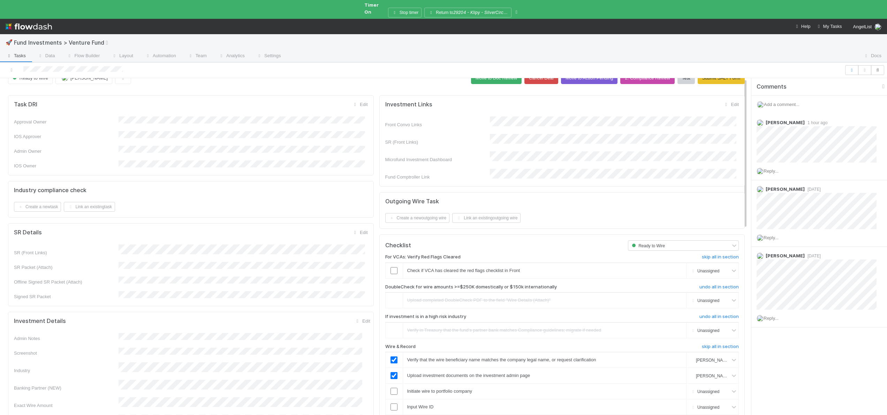
scroll to position [12, 0]
click at [393, 266] on input "checkbox" at bounding box center [394, 269] width 7 height 7
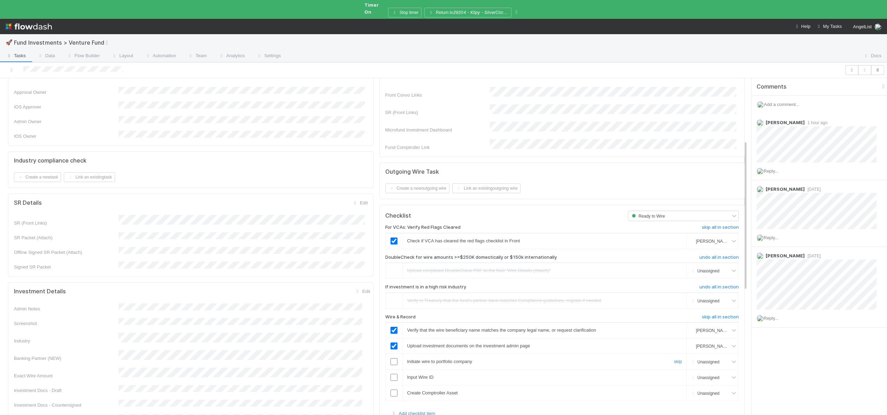
scroll to position [159, 0]
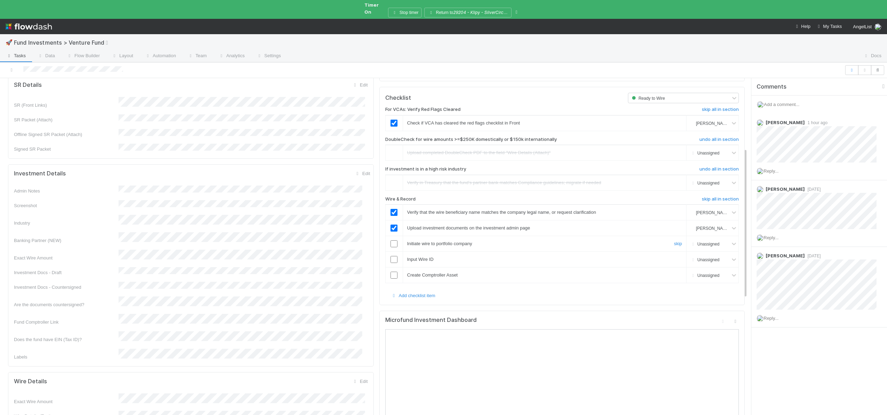
click at [394, 240] on input "checkbox" at bounding box center [394, 243] width 7 height 7
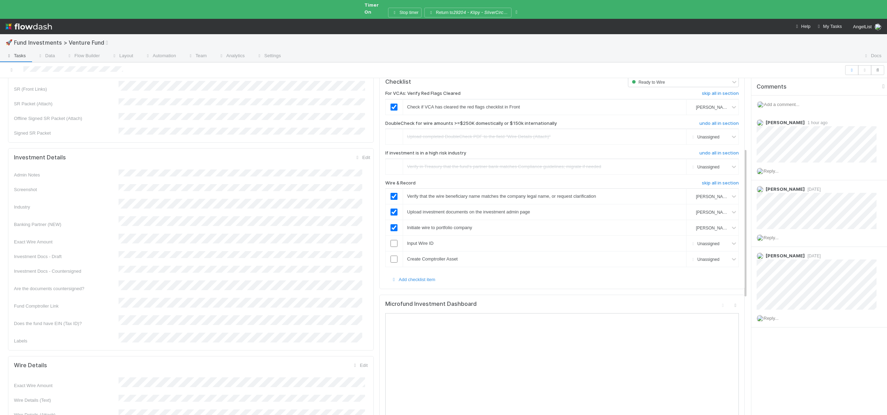
scroll to position [228, 0]
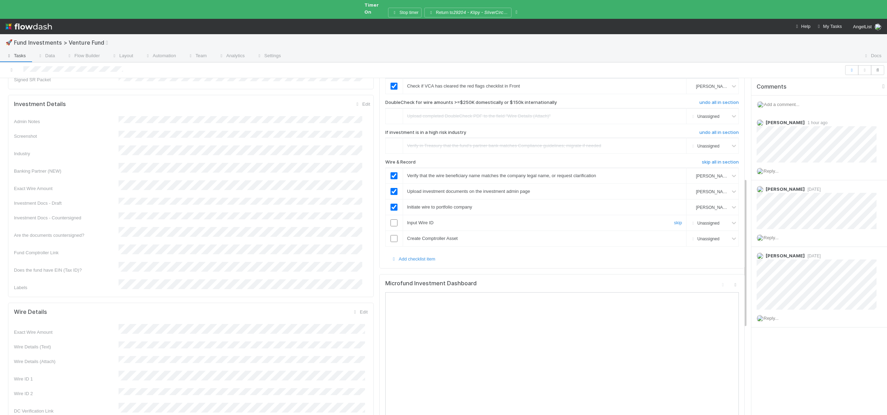
click at [391, 219] on input "checkbox" at bounding box center [394, 222] width 7 height 7
click at [391, 235] on input "checkbox" at bounding box center [394, 238] width 7 height 7
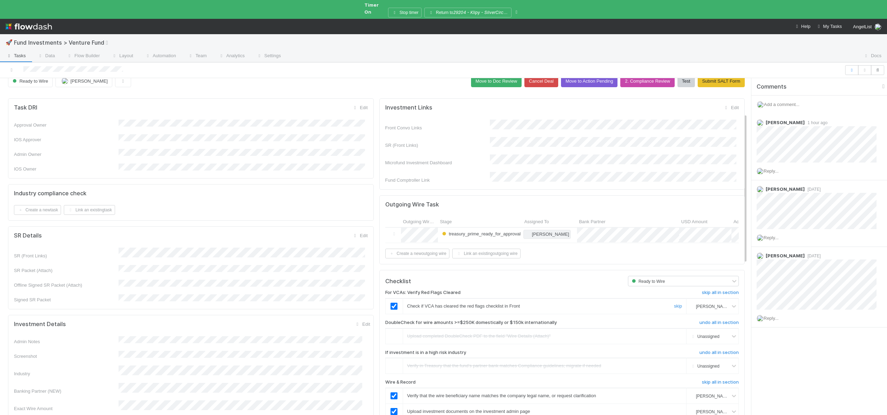
scroll to position [0, 0]
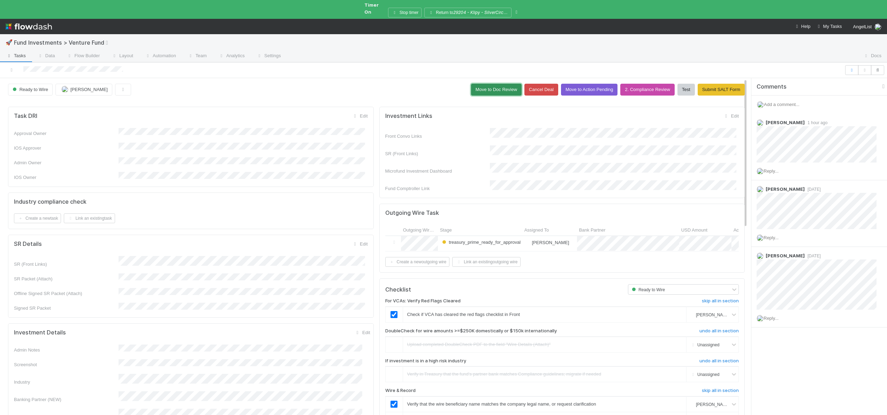
click at [482, 84] on button "Move to Doc Review" at bounding box center [496, 90] width 51 height 12
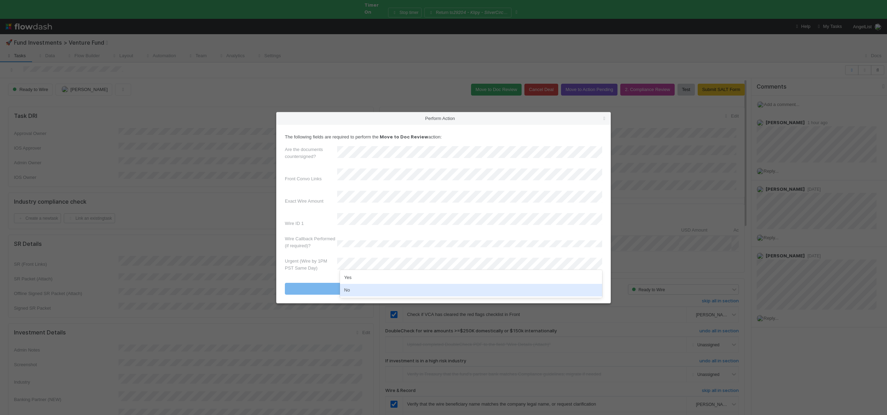
click at [346, 286] on div "No" at bounding box center [471, 290] width 262 height 13
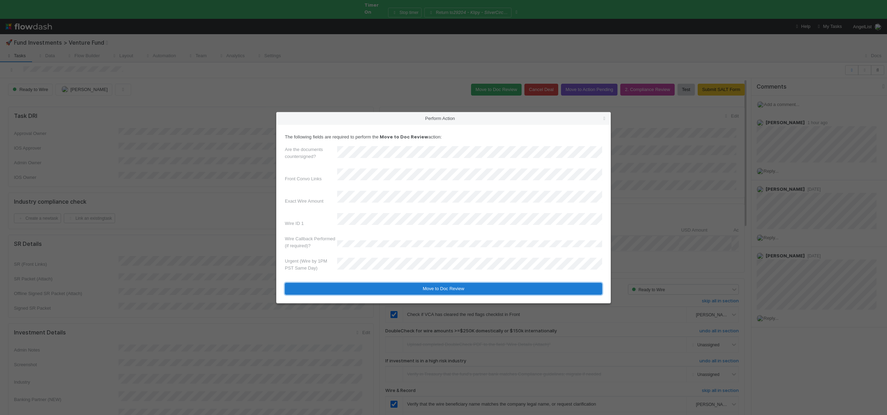
click at [342, 283] on button "Move to Doc Review" at bounding box center [443, 289] width 317 height 12
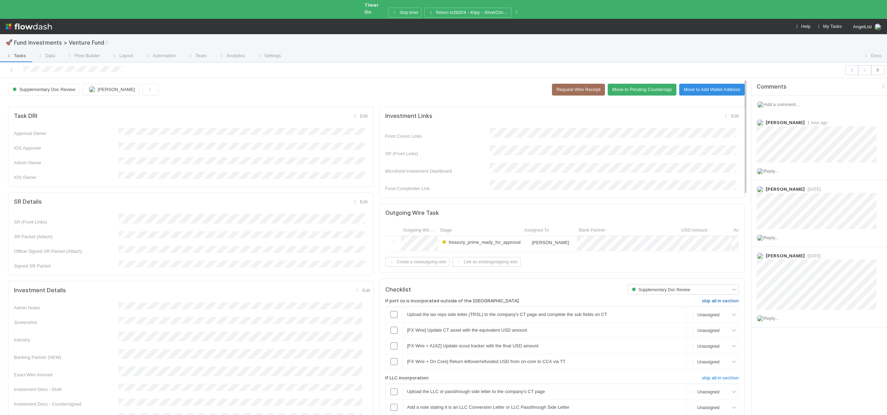
click at [704, 298] on h6 "skip all in section" at bounding box center [720, 301] width 37 height 6
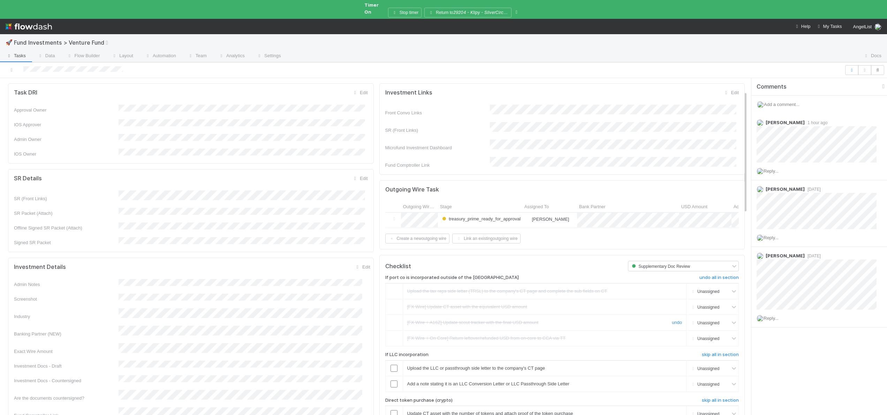
scroll to position [68, 0]
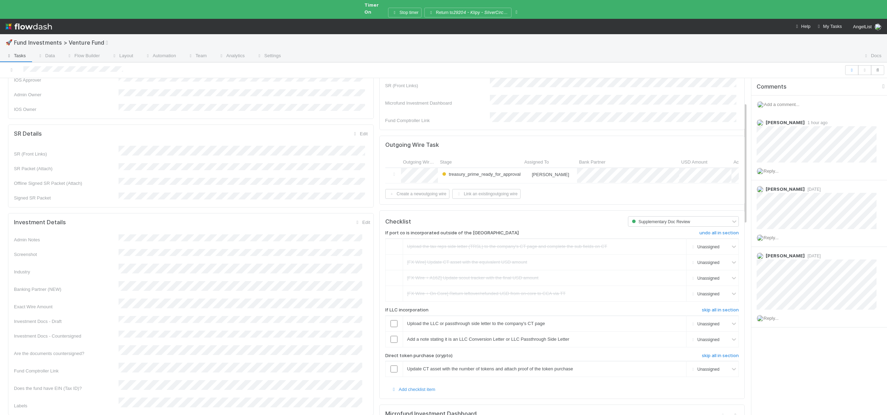
click at [706, 297] on div "If port co is incorporated outside of the US undo all in section Upload the tax…" at bounding box center [562, 306] width 354 height 159
click at [705, 307] on h6 "skip all in section" at bounding box center [720, 310] width 37 height 6
click at [702, 353] on h6 "skip all in section" at bounding box center [720, 356] width 37 height 6
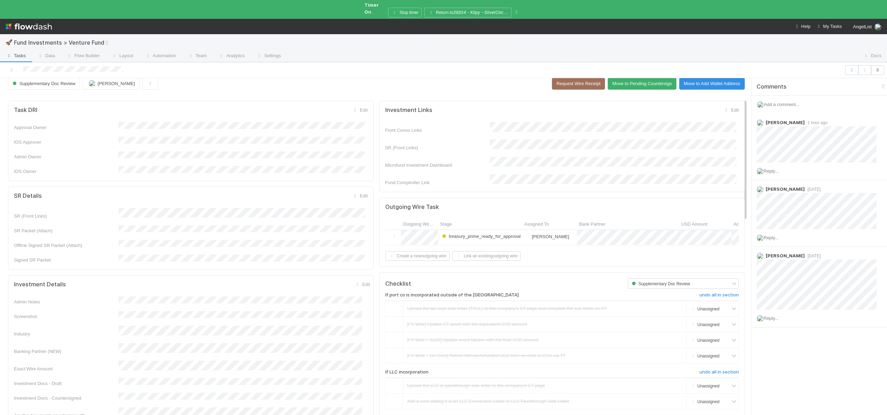
scroll to position [0, 0]
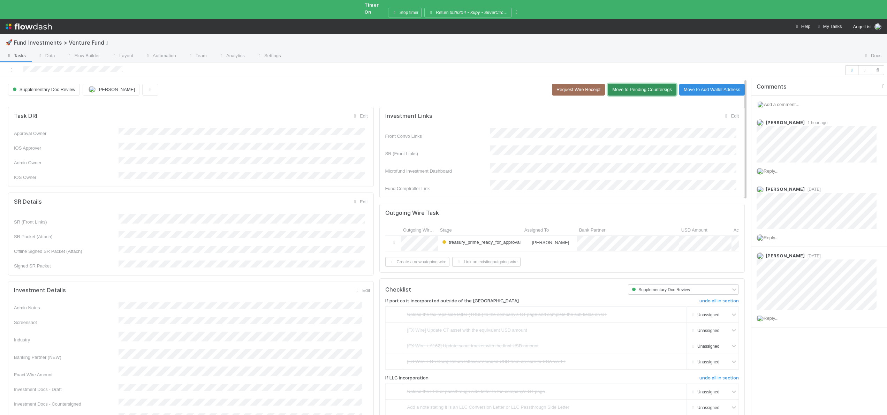
click at [621, 85] on button "Move to Pending Countersigs" at bounding box center [642, 90] width 69 height 12
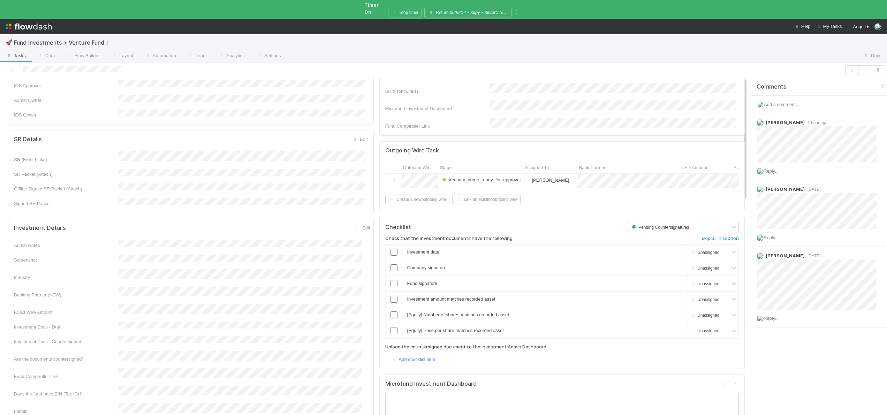
scroll to position [68, 0]
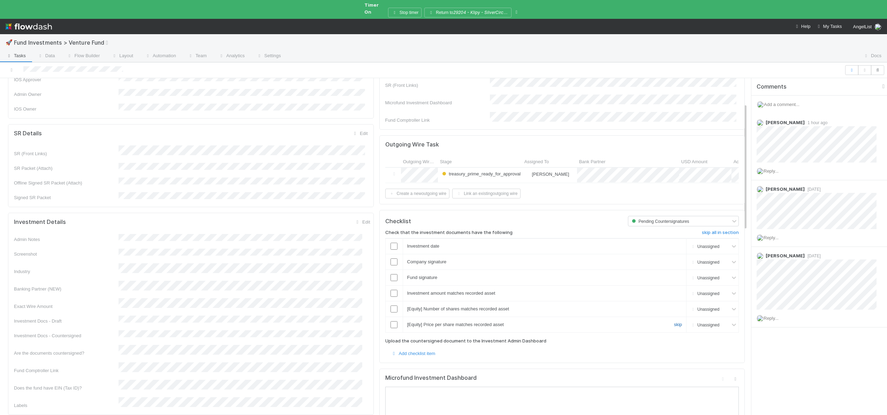
click at [674, 322] on link "skip" at bounding box center [678, 324] width 8 height 5
click at [674, 306] on link "skip" at bounding box center [678, 308] width 8 height 5
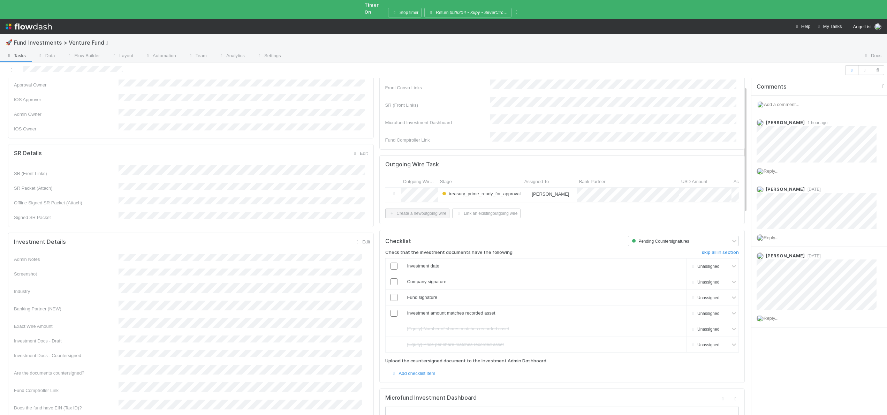
scroll to position [0, 0]
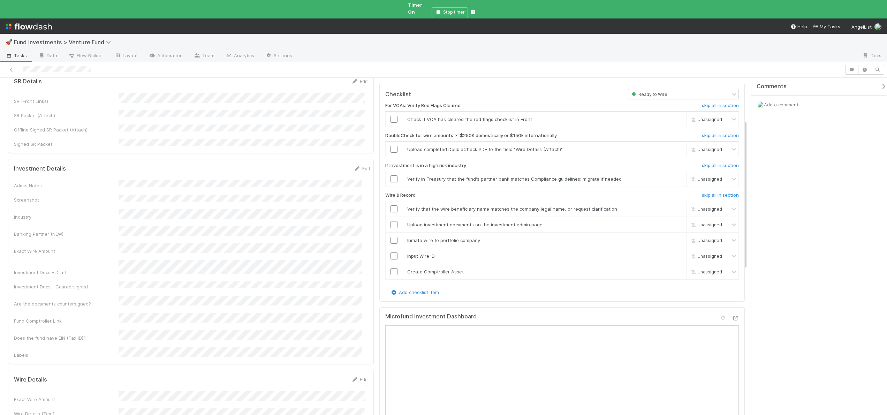
scroll to position [97, 0]
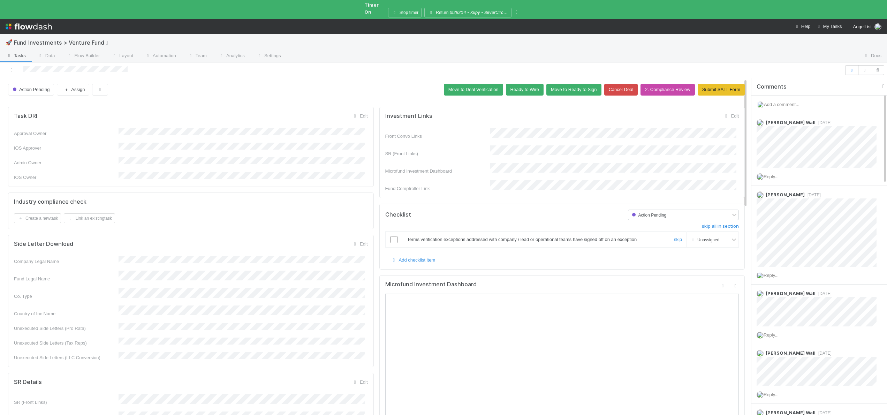
click at [391, 236] on input "checkbox" at bounding box center [394, 239] width 7 height 7
click at [517, 87] on button "Ready to Wire" at bounding box center [525, 90] width 38 height 12
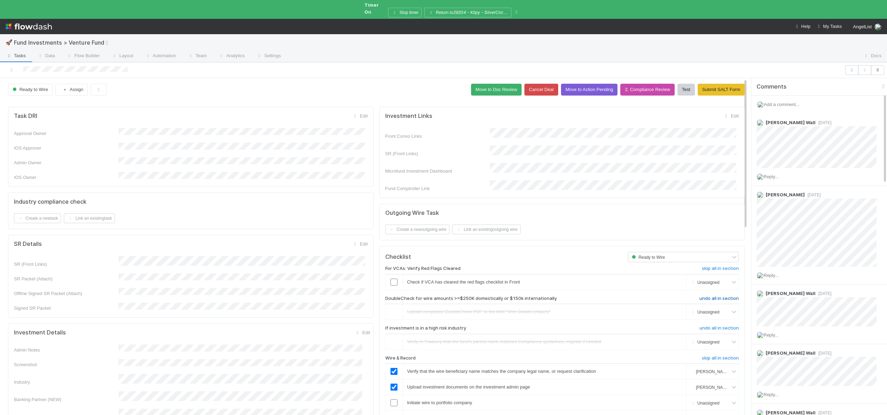
scroll to position [146, 0]
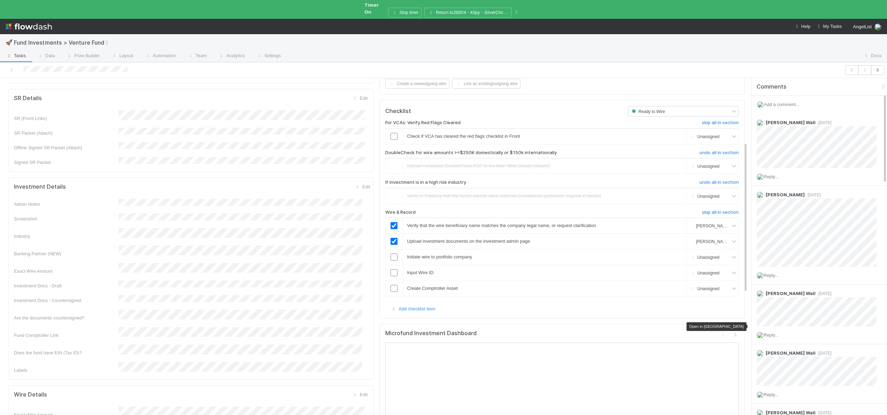
click at [732, 332] on icon at bounding box center [735, 334] width 7 height 5
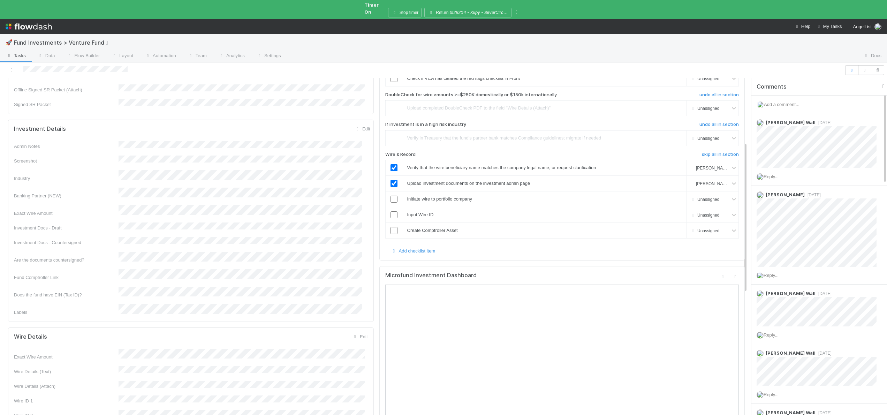
scroll to position [211, 0]
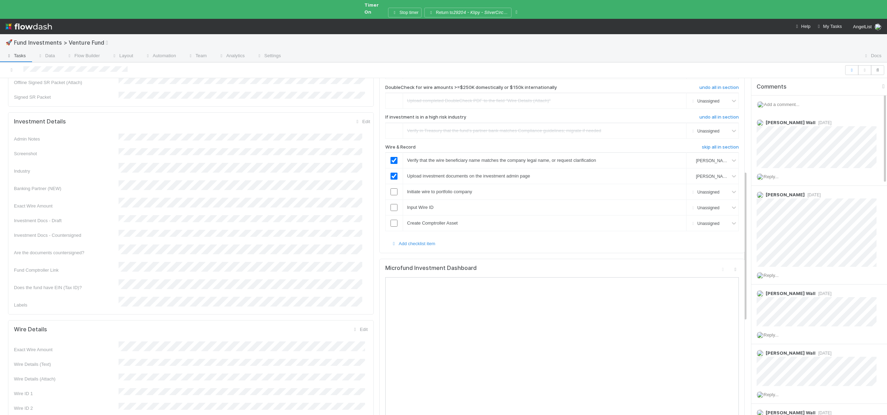
click at [0, 0] on div "🚀 Fund Investments > Venture Fund Tasks Data Flow Builder Layout Automation Tea…" at bounding box center [443, 207] width 887 height 415
click at [393, 188] on input "checkbox" at bounding box center [394, 191] width 7 height 7
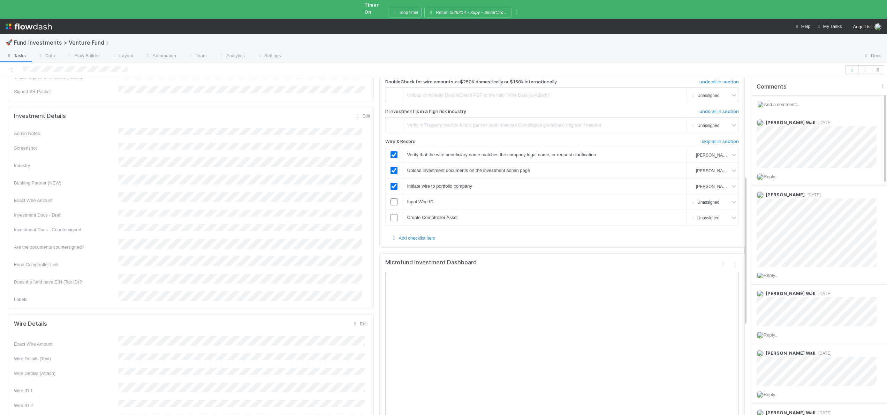
scroll to position [224, 0]
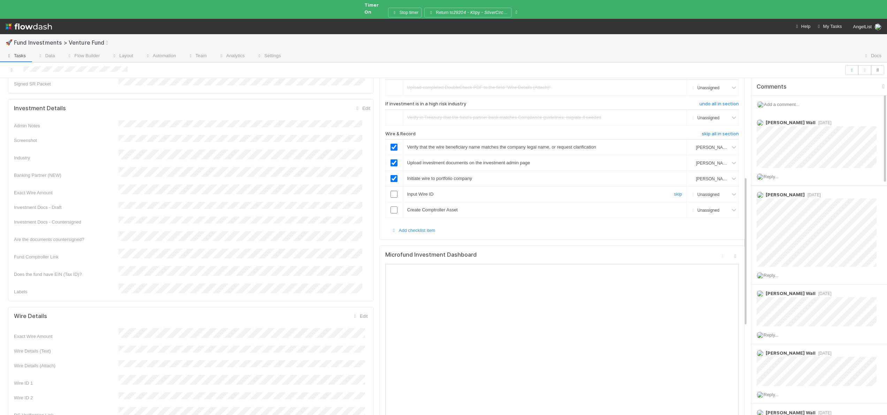
click at [393, 187] on td at bounding box center [393, 195] width 17 height 16
click at [393, 191] on input "checkbox" at bounding box center [394, 194] width 7 height 7
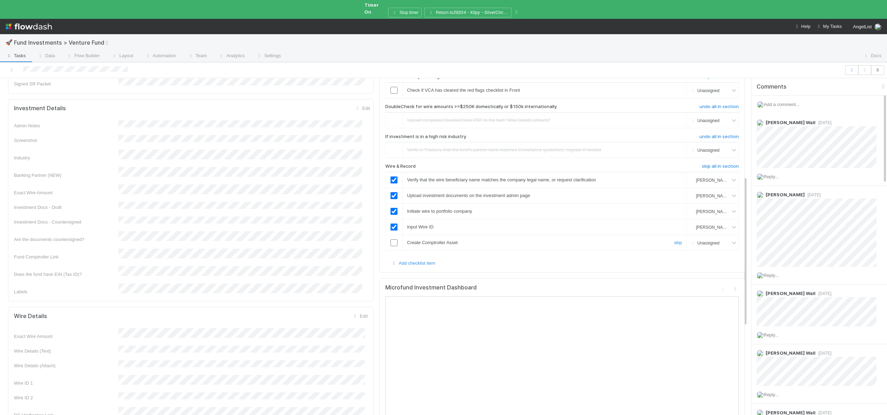
click at [393, 239] on input "checkbox" at bounding box center [394, 242] width 7 height 7
click at [394, 239] on input "checkbox" at bounding box center [394, 242] width 7 height 7
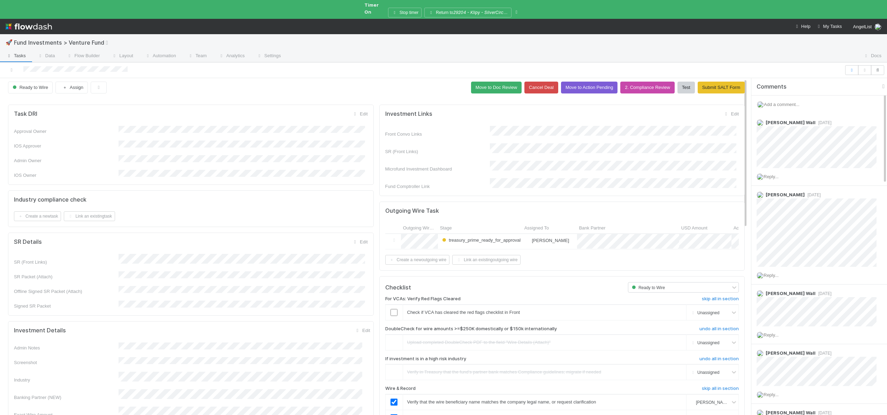
scroll to position [0, 0]
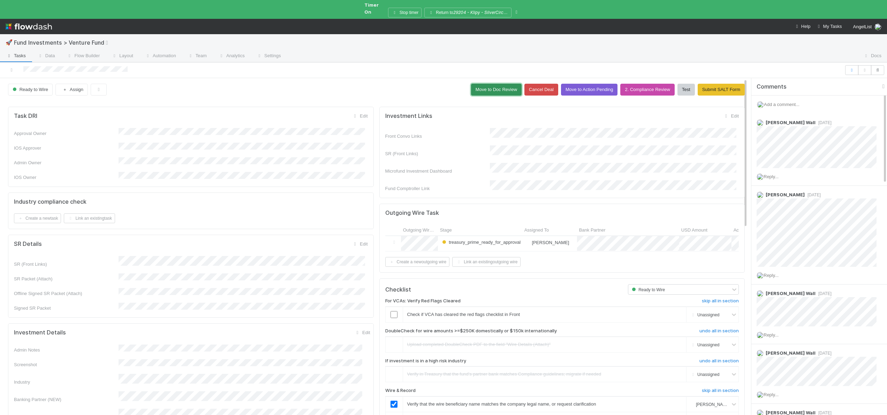
click at [488, 84] on button "Move to Doc Review" at bounding box center [496, 90] width 51 height 12
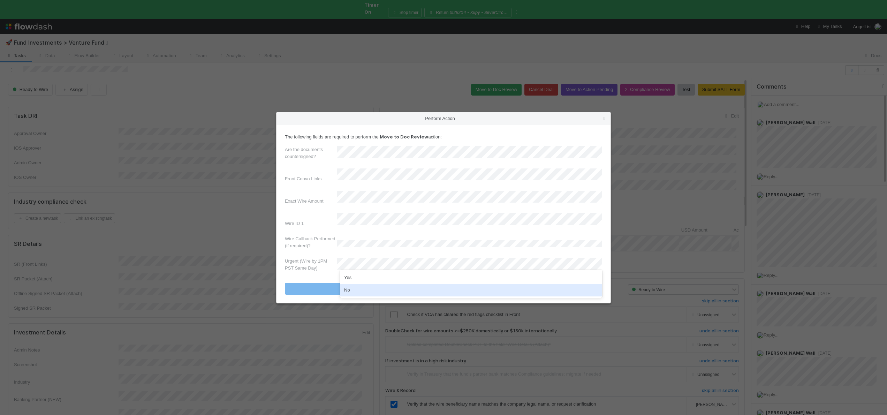
click at [356, 291] on div "No" at bounding box center [471, 290] width 262 height 13
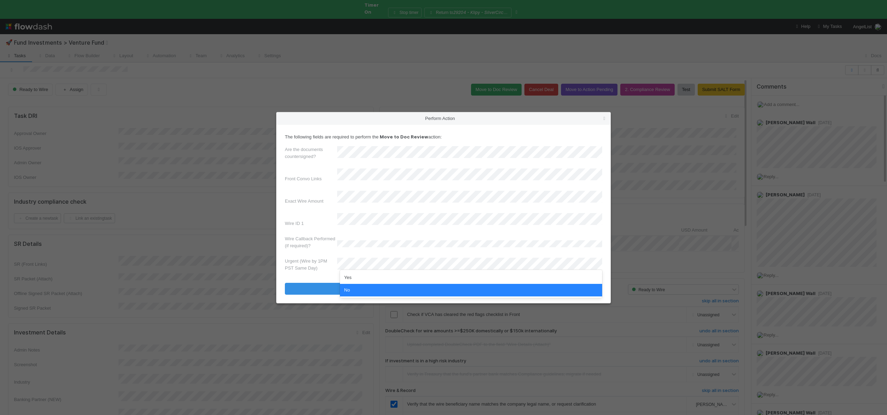
click at [306, 235] on label"] "Wire Callback Performed (if required)?" at bounding box center [311, 242] width 52 height 14
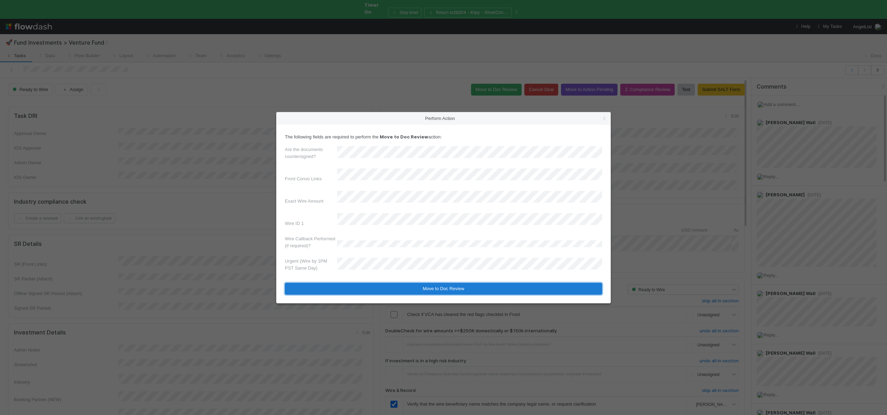
click at [339, 283] on button "Move to Doc Review" at bounding box center [443, 289] width 317 height 12
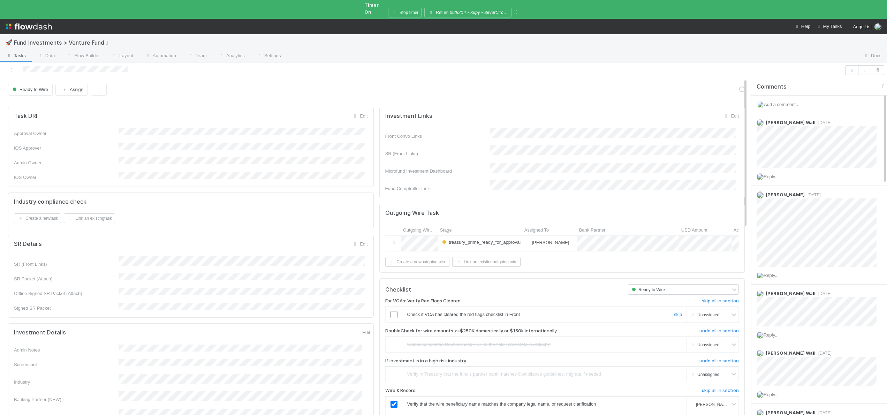
click at [391, 311] on input "checkbox" at bounding box center [394, 314] width 7 height 7
click at [392, 311] on input "checkbox" at bounding box center [394, 314] width 7 height 7
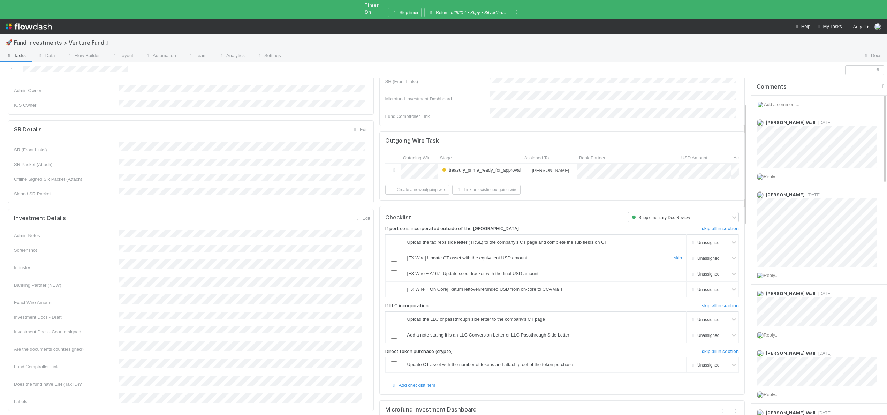
scroll to position [79, 0]
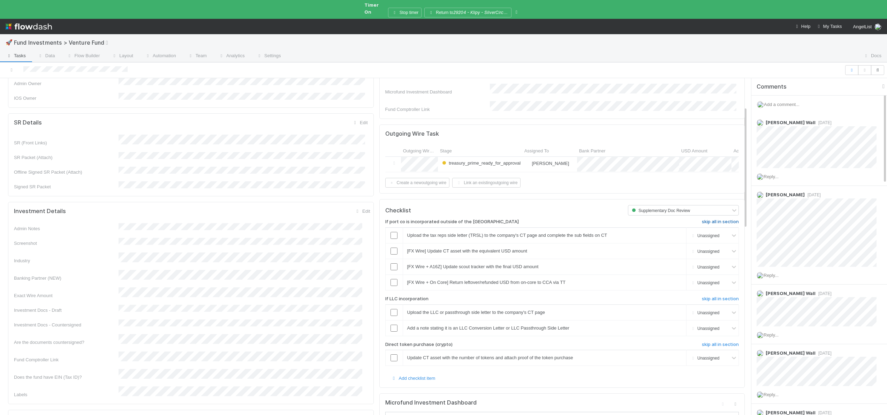
click at [702, 219] on h6 "skip all in section" at bounding box center [720, 222] width 37 height 6
click at [705, 219] on h6 "skip all in section" at bounding box center [720, 222] width 37 height 6
click at [702, 296] on h6 "skip all in section" at bounding box center [720, 299] width 37 height 6
click at [704, 342] on h6 "skip all in section" at bounding box center [720, 345] width 37 height 6
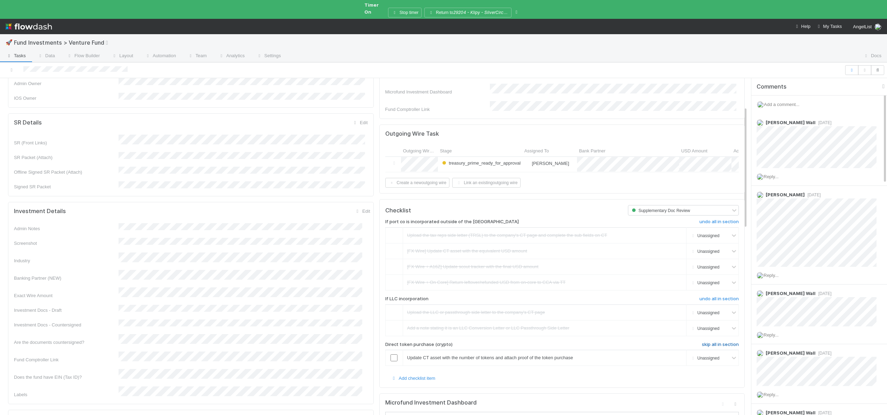
click at [702, 342] on h6 "skip all in section" at bounding box center [720, 345] width 37 height 6
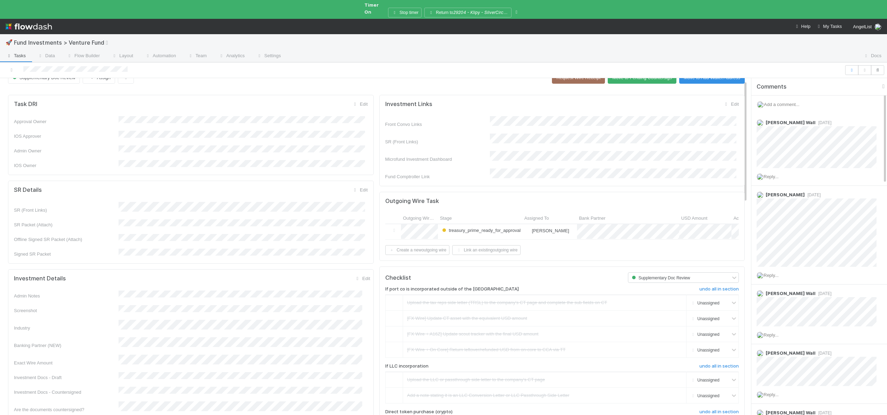
scroll to position [0, 0]
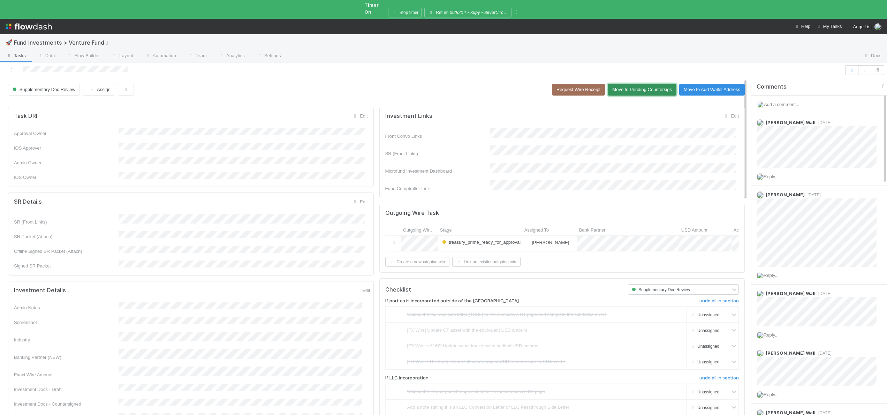
click at [622, 84] on button "Move to Pending Countersigs" at bounding box center [642, 90] width 69 height 12
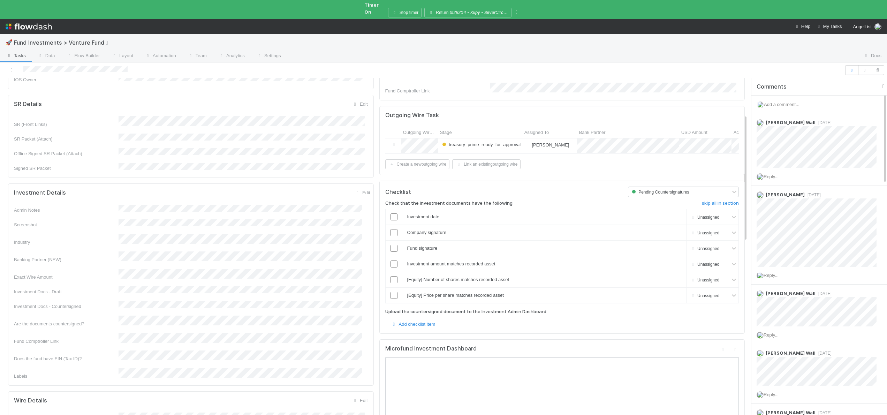
scroll to position [98, 0]
click at [326, 189] on button "Save" at bounding box center [335, 195] width 20 height 12
click at [675, 292] on link "skip" at bounding box center [678, 294] width 8 height 5
click at [672, 271] on td "[Equity] Number of shares matches recorded asset skip" at bounding box center [545, 279] width 284 height 16
click at [674, 276] on link "skip" at bounding box center [678, 278] width 8 height 5
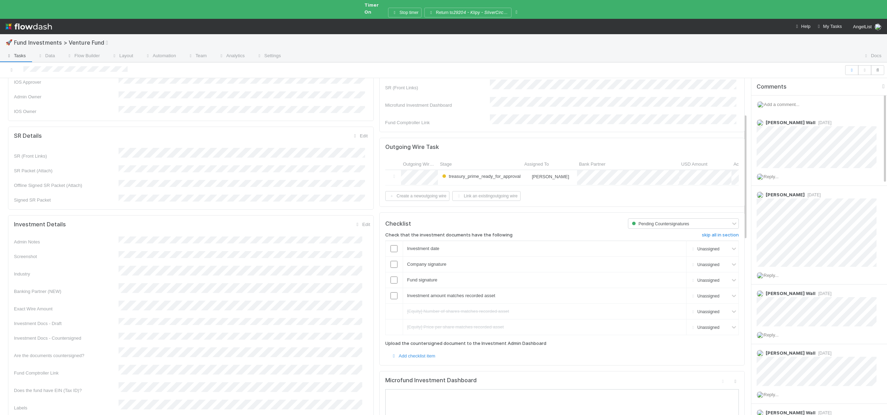
scroll to position [0, 0]
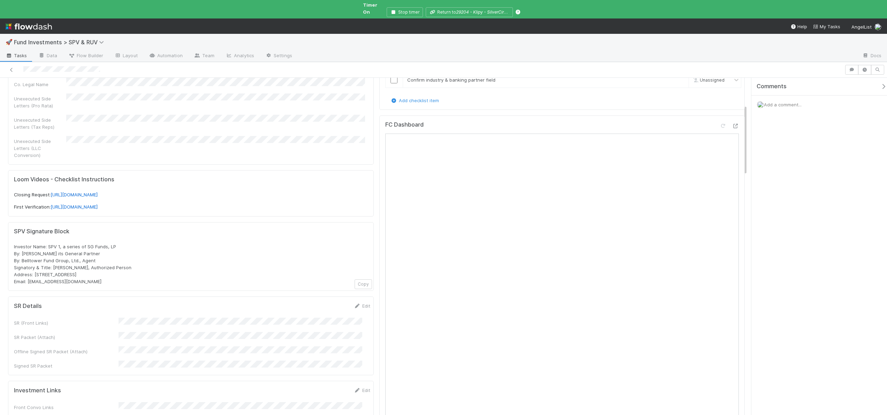
scroll to position [199, 0]
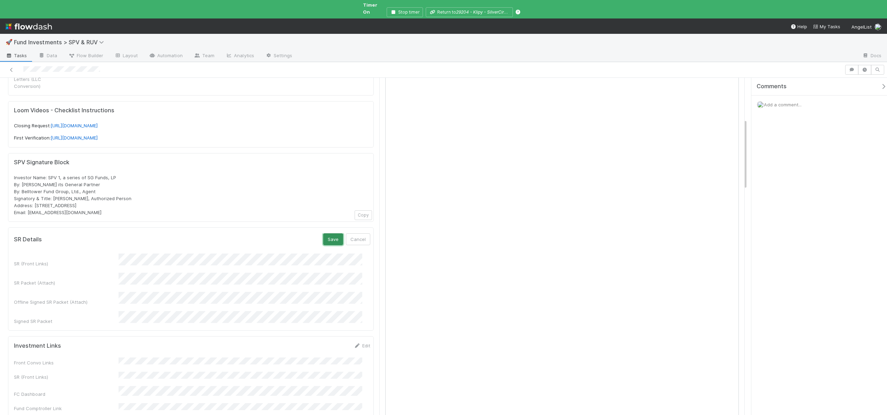
click at [328, 233] on button "Save" at bounding box center [333, 239] width 20 height 12
click at [148, 320] on form "Investment Links Save Cancel Front Convo Links SR (Front Links) FC Dashboard Fu…" at bounding box center [192, 365] width 356 height 91
click at [325, 320] on button "Save" at bounding box center [333, 326] width 20 height 12
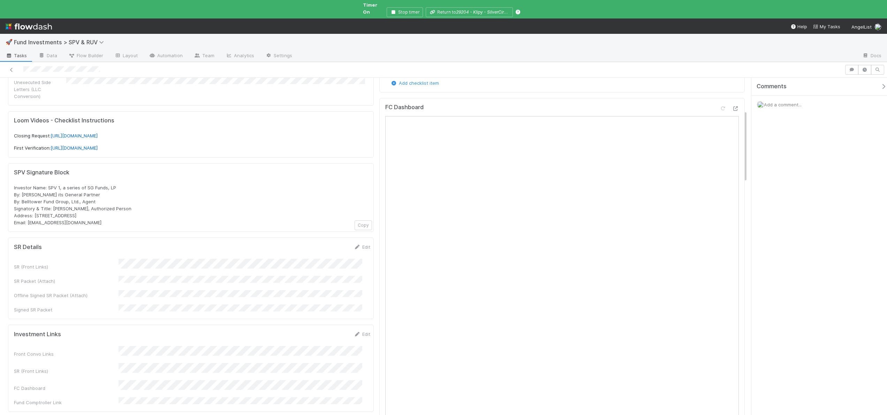
scroll to position [145, 0]
click at [732, 108] on icon at bounding box center [735, 110] width 7 height 5
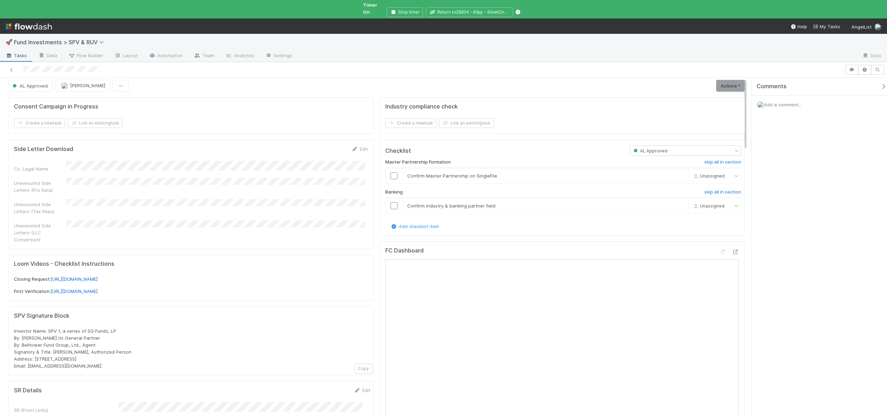
scroll to position [0, 0]
click at [393, 206] on input "checkbox" at bounding box center [394, 209] width 7 height 7
click at [76, 332] on span "Investor Name: SPV 1, a series of SG Funds, LP By: Shruti Gandhi its General Pa…" at bounding box center [73, 352] width 118 height 40
drag, startPoint x: 86, startPoint y: 322, endPoint x: 114, endPoint y: 322, distance: 27.2
click at [114, 332] on span "Investor Name: SPV 1, a series of SG Funds, LP By: Shruti Gandhi its General Pa…" at bounding box center [73, 352] width 118 height 40
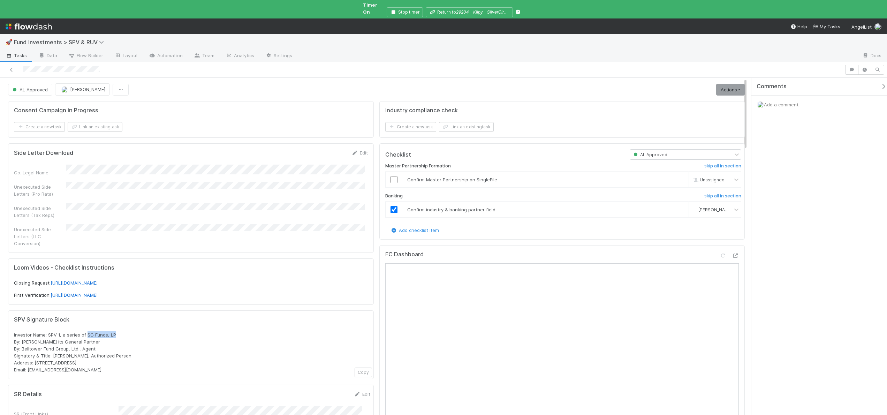
copy span "SG Funds, LP"
click at [114, 344] on span "Investor Name: SPV 1, a series of SG Funds, LP By: Shruti Gandhi its General Pa…" at bounding box center [73, 352] width 118 height 40
drag, startPoint x: 113, startPoint y: 323, endPoint x: 48, endPoint y: 320, distance: 64.9
click at [48, 332] on span "Investor Name: SPV 1, a series of SG Funds, LP By: Shruti Gandhi its General Pa…" at bounding box center [73, 352] width 118 height 40
copy span "SPV 1, a series of SG Funds, LP"
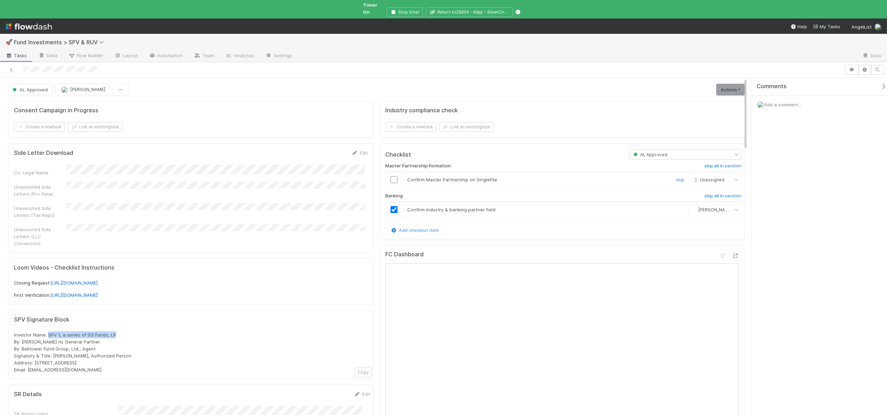
click at [393, 176] on input "checkbox" at bounding box center [394, 179] width 7 height 7
click at [718, 85] on link "Actions" at bounding box center [730, 90] width 29 height 12
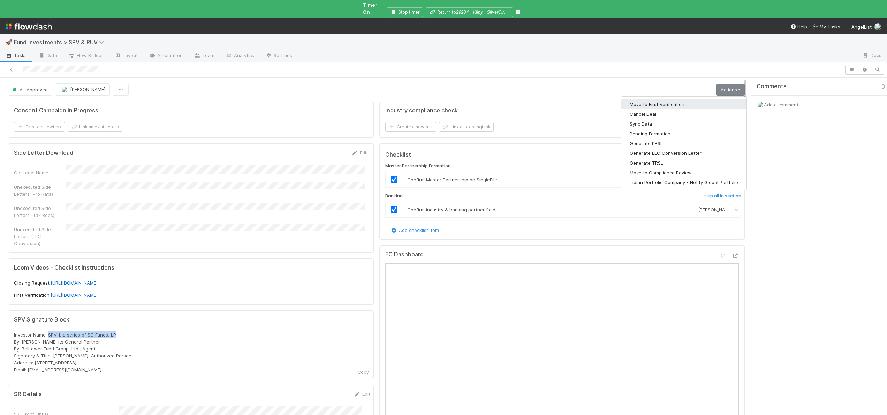
click at [658, 100] on button "Move to First Verification" at bounding box center [683, 104] width 125 height 10
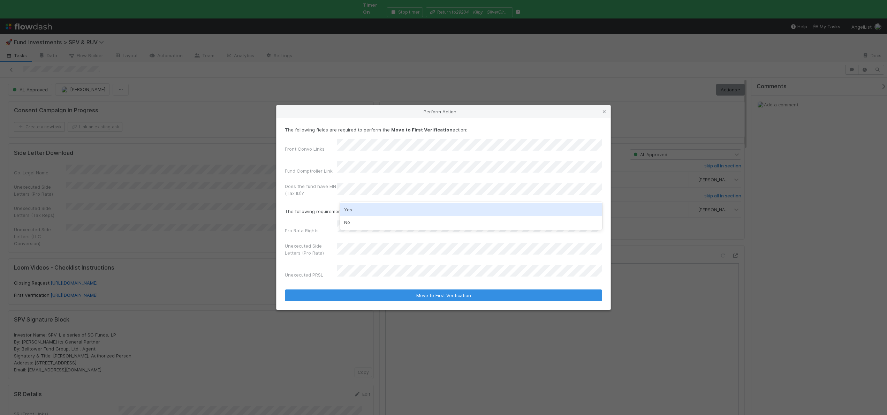
click at [351, 210] on div "Yes" at bounding box center [471, 209] width 262 height 13
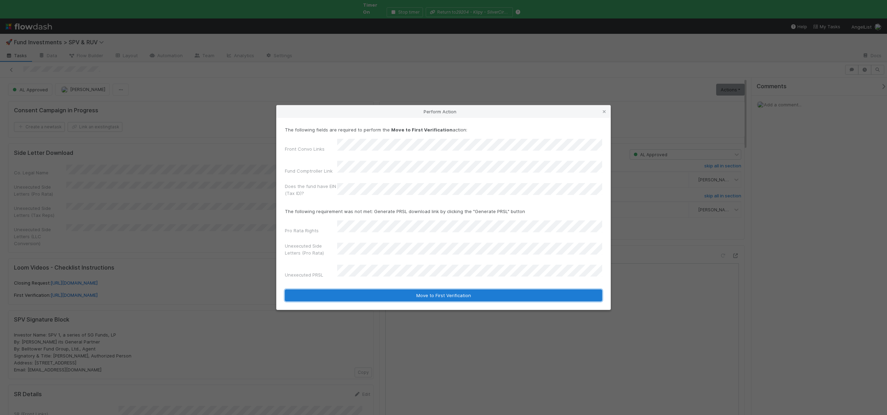
click at [354, 289] on button "Move to First Verification" at bounding box center [443, 295] width 317 height 12
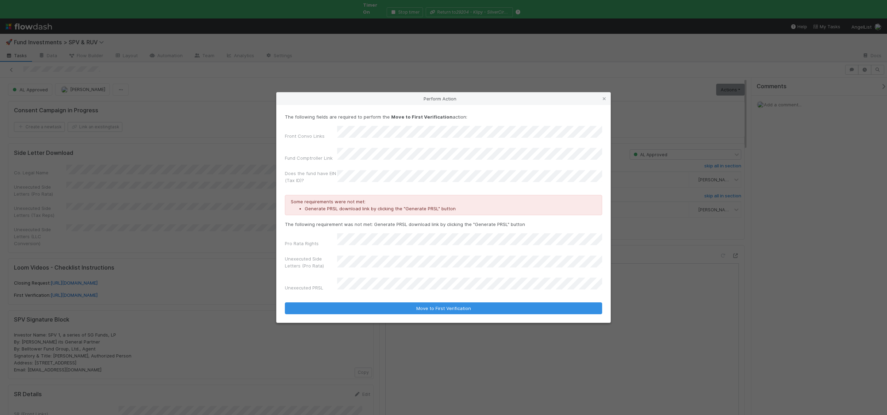
click at [350, 255] on div "Unexecuted Side Letters (Pro Rata)" at bounding box center [443, 263] width 317 height 17
click at [188, 161] on div "Perform Action The following fields are required to perform the Move to First V…" at bounding box center [443, 207] width 887 height 415
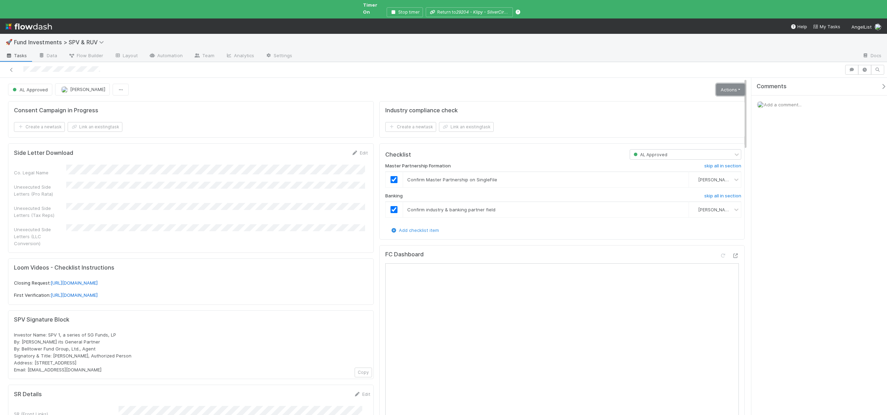
click at [728, 84] on link "Actions" at bounding box center [730, 90] width 29 height 12
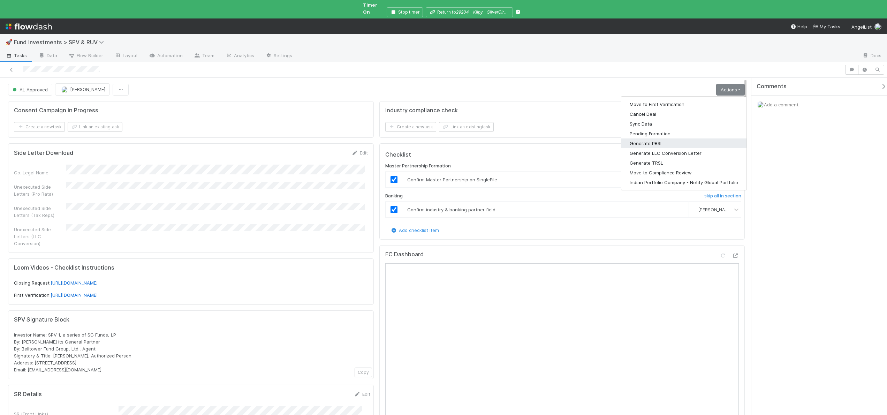
click at [646, 138] on button "Generate PRSL" at bounding box center [683, 143] width 125 height 10
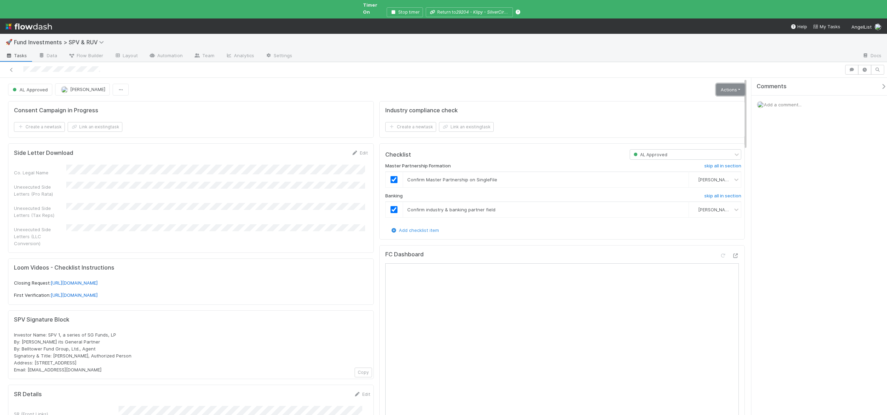
click at [721, 86] on link "Actions" at bounding box center [730, 90] width 29 height 12
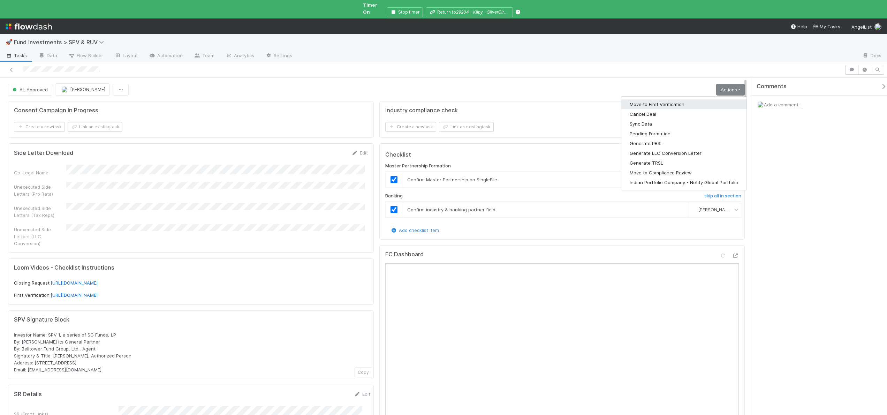
click at [658, 99] on button "Move to First Verification" at bounding box center [683, 104] width 125 height 10
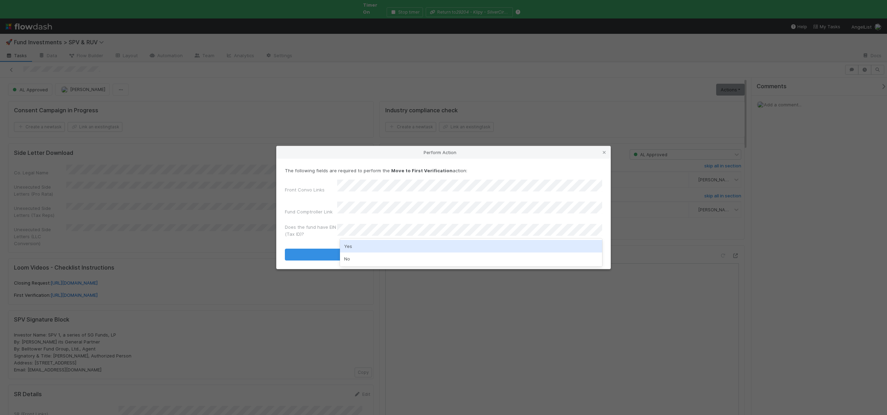
click at [356, 246] on div "Yes" at bounding box center [471, 246] width 262 height 13
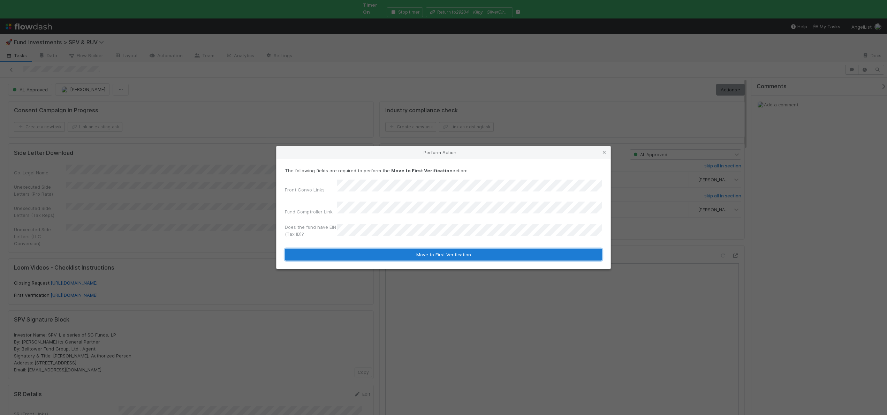
click at [356, 250] on button "Move to First Verification" at bounding box center [443, 255] width 317 height 12
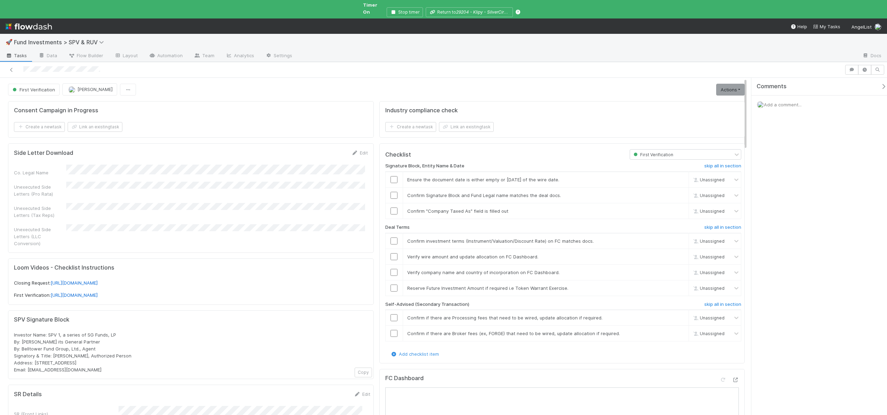
click at [519, 149] on div "Checklist" at bounding box center [502, 154] width 244 height 10
click at [387, 176] on div at bounding box center [394, 179] width 17 height 7
click at [393, 176] on input "checkbox" at bounding box center [394, 179] width 7 height 7
click at [391, 192] on input "checkbox" at bounding box center [394, 195] width 7 height 7
click at [392, 207] on input "checkbox" at bounding box center [394, 210] width 7 height 7
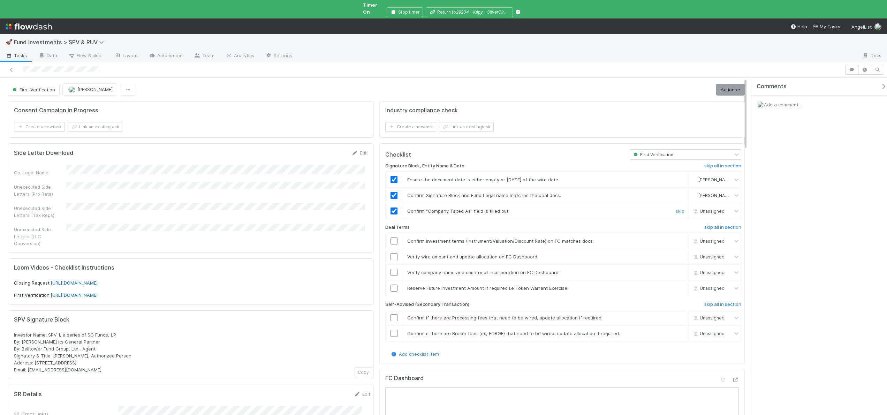
click at [395, 207] on input "checkbox" at bounding box center [394, 210] width 7 height 7
click at [394, 207] on input "checkbox" at bounding box center [394, 210] width 7 height 7
click at [394, 269] on input "checkbox" at bounding box center [394, 272] width 7 height 7
click at [676, 285] on link "skip" at bounding box center [680, 288] width 9 height 6
click at [717, 302] on link "skip all in section" at bounding box center [722, 306] width 37 height 8
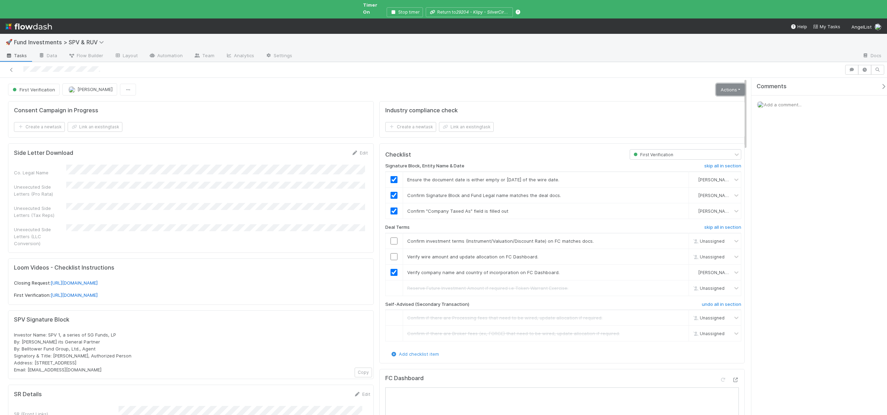
click at [733, 84] on link "Actions" at bounding box center [730, 90] width 29 height 12
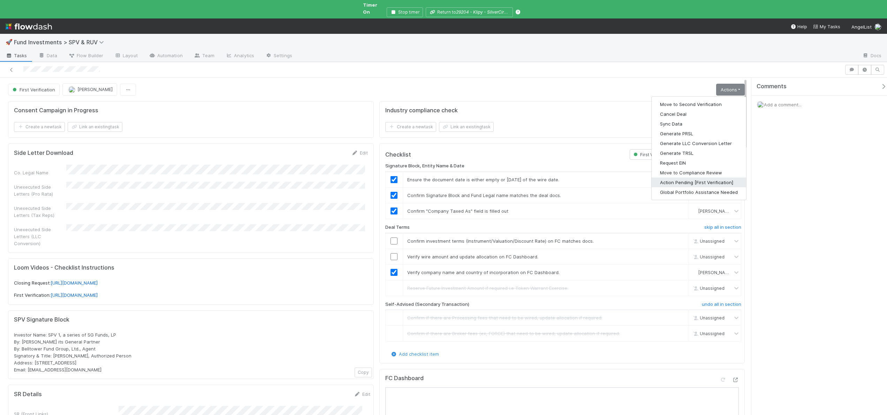
click at [684, 178] on button "Action Pending [First Verification]" at bounding box center [699, 183] width 95 height 10
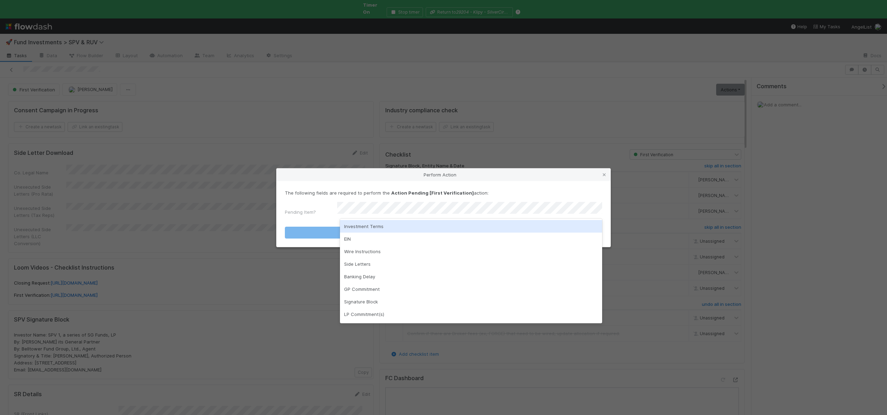
click at [368, 223] on div "Investment Terms" at bounding box center [471, 226] width 262 height 13
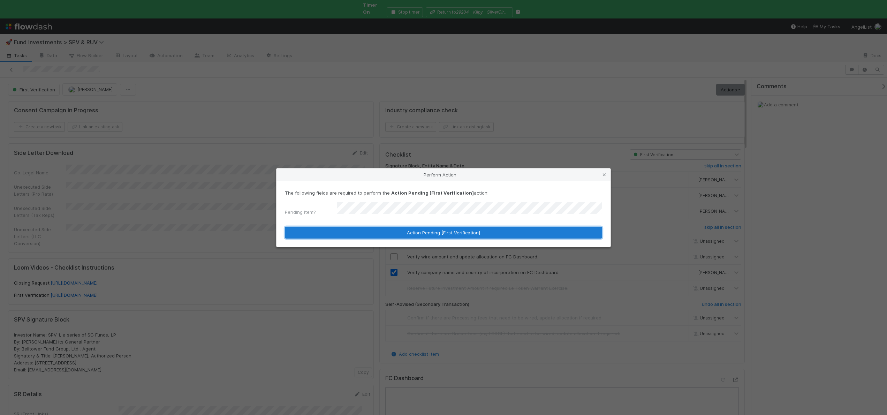
click at [365, 229] on button "Action Pending [First Verification]" at bounding box center [443, 233] width 317 height 12
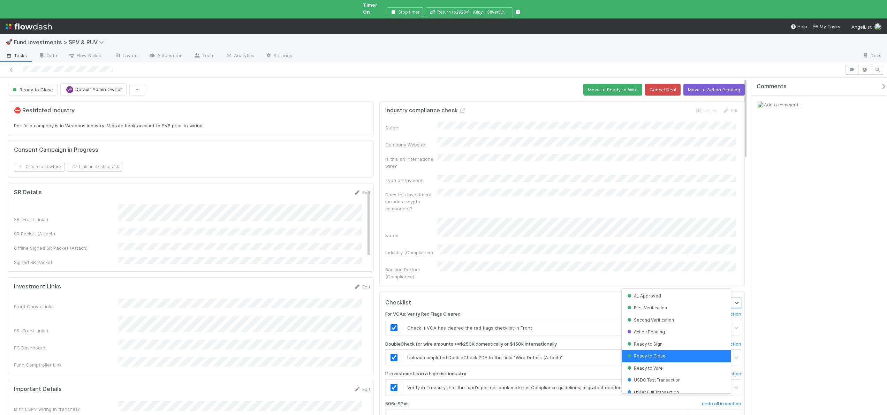
click at [655, 300] on span "Ready to Close" at bounding box center [652, 302] width 40 height 5
click at [647, 366] on span "Ready to Wire" at bounding box center [644, 367] width 37 height 5
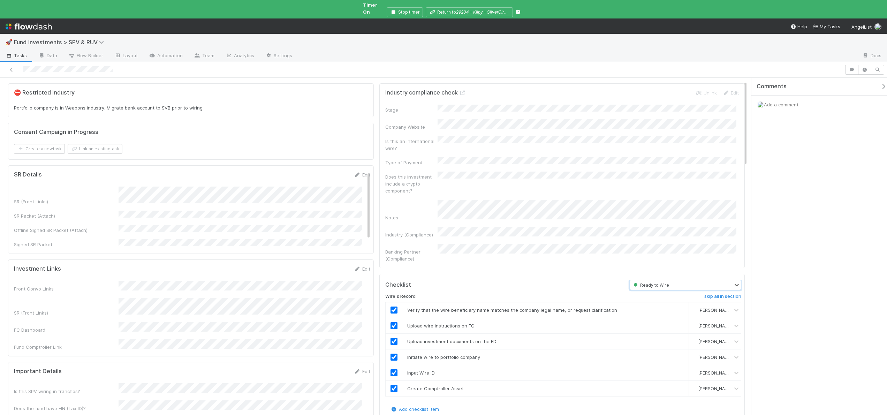
scroll to position [66, 0]
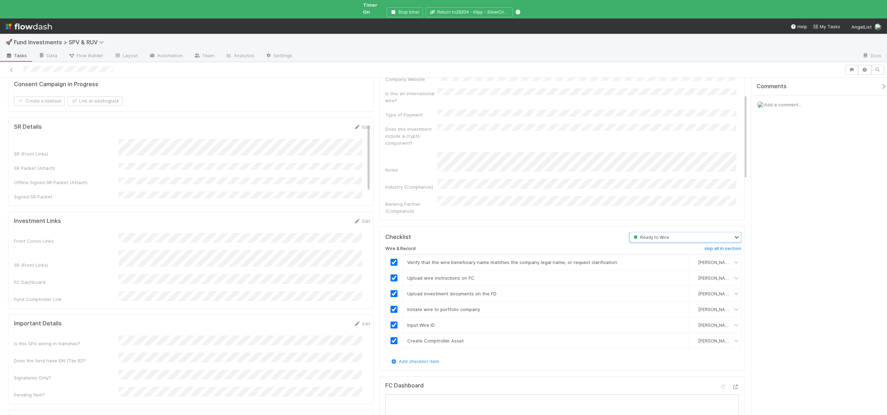
click at [683, 232] on div "Ready to Wire" at bounding box center [681, 237] width 103 height 10
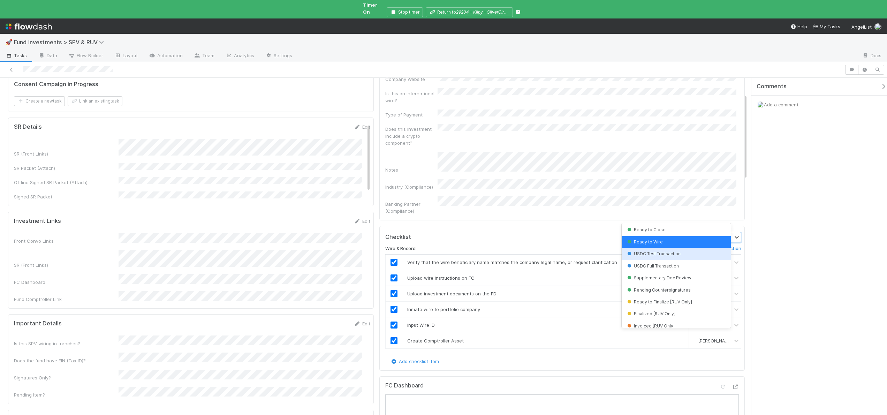
scroll to position [62, 0]
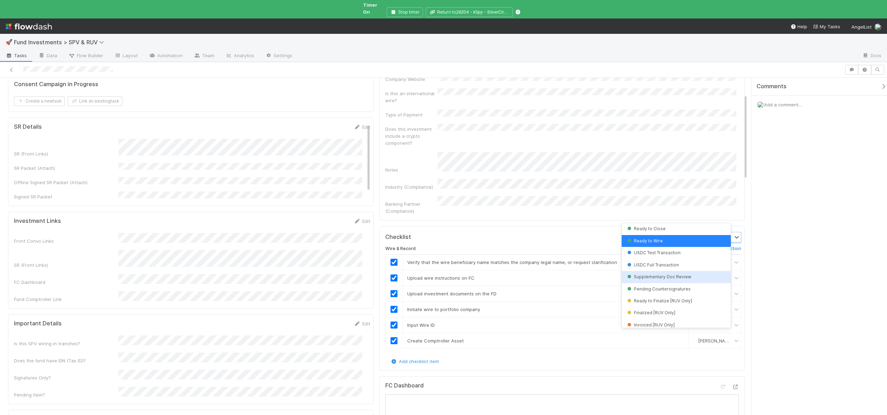
click at [658, 275] on span "Supplementary Doc Review" at bounding box center [659, 276] width 66 height 5
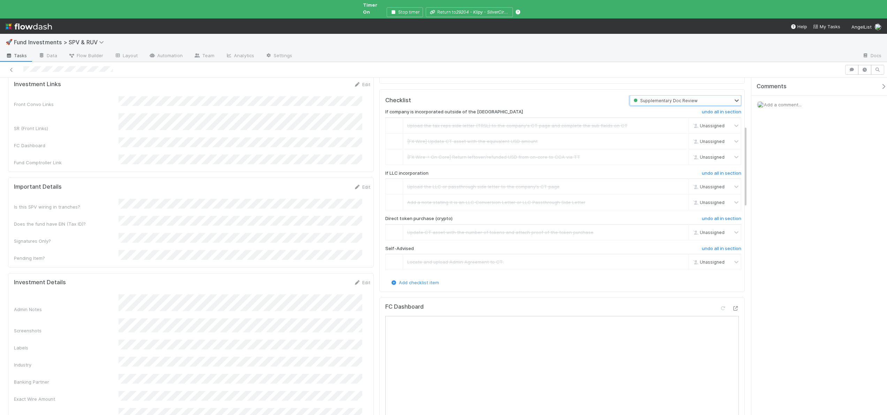
scroll to position [136, 0]
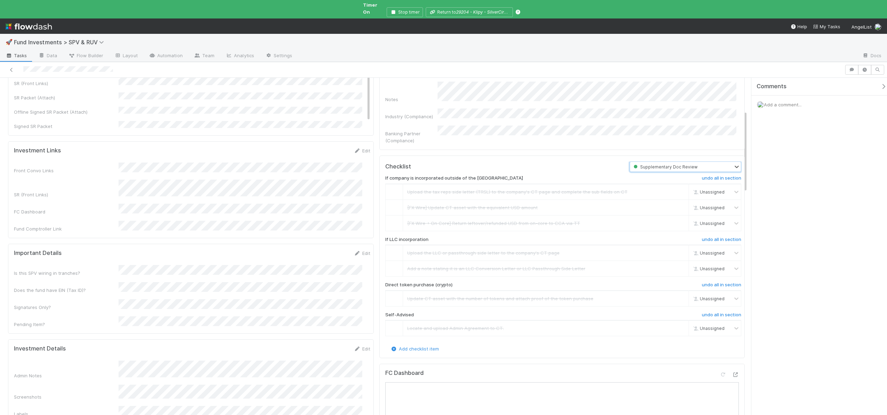
click at [677, 164] on span "Supplementary Doc Review" at bounding box center [665, 166] width 66 height 5
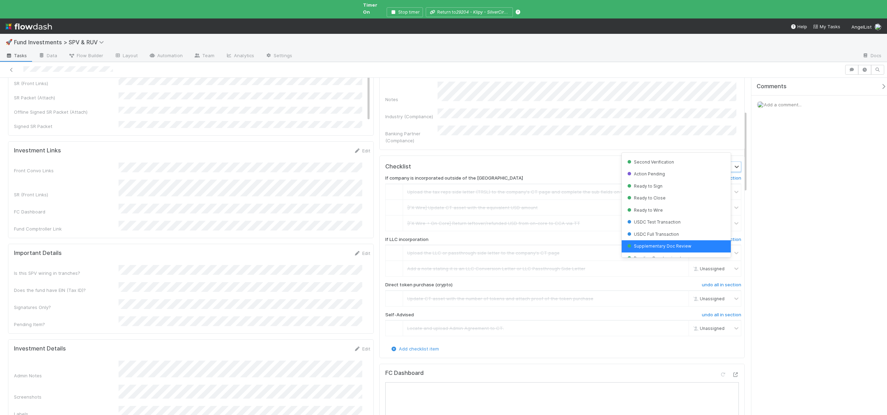
scroll to position [80, 0]
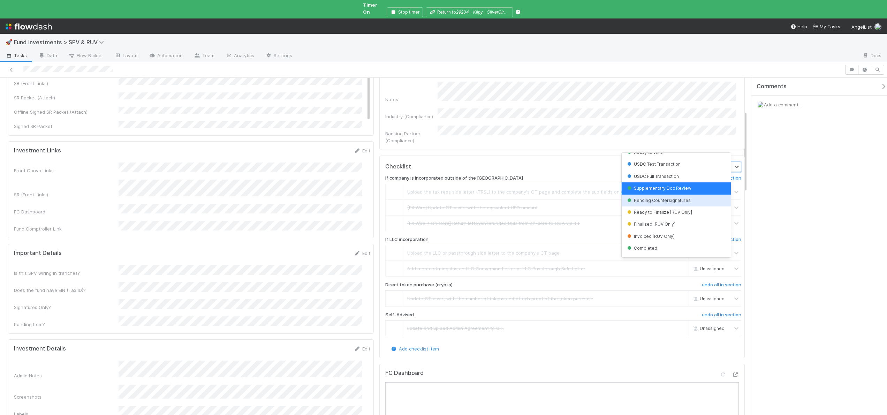
click span "Pending Countersignatures"
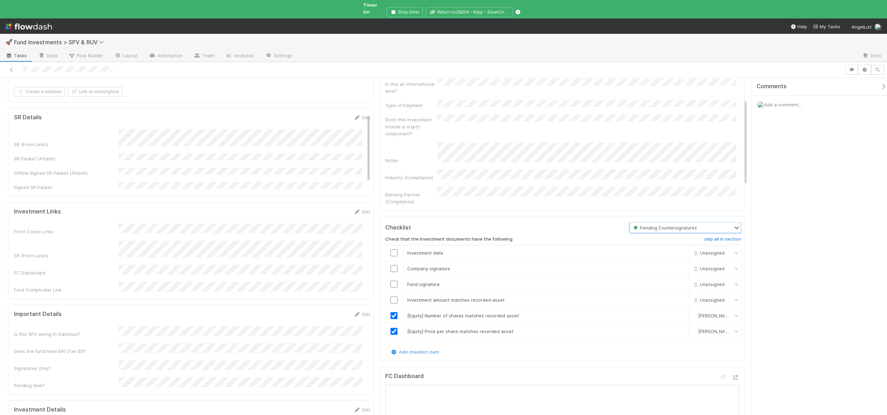
scroll to position [0, 0]
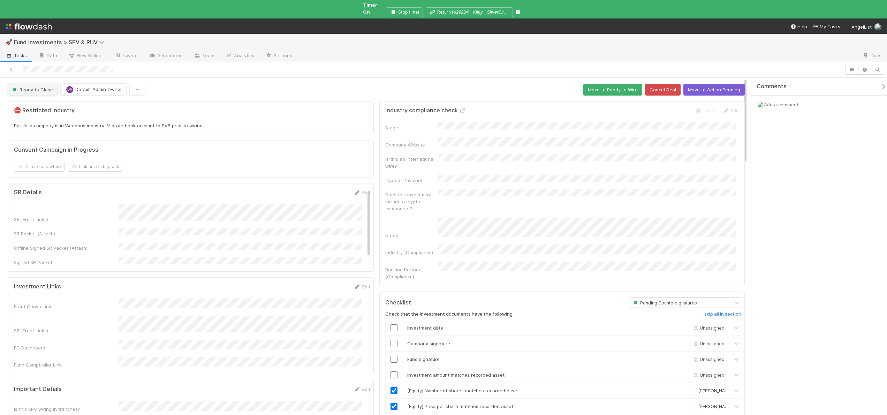
click span "Ready to Close"
click span "Pending Countersignatures"
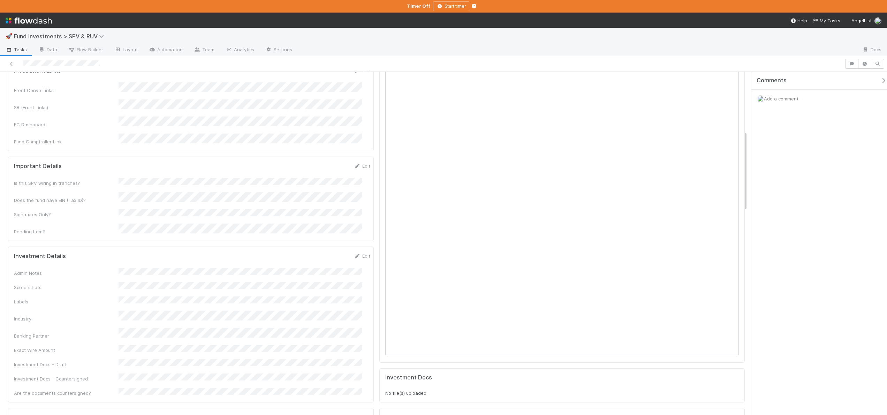
scroll to position [377, 0]
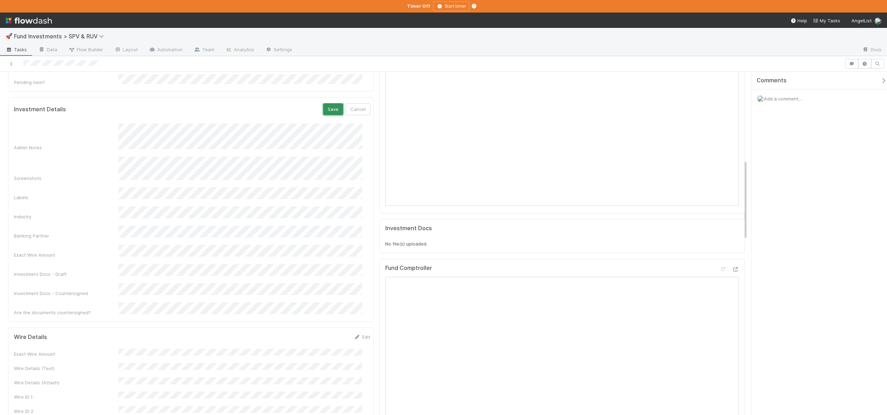
click at [324, 103] on button "Save" at bounding box center [333, 109] width 20 height 12
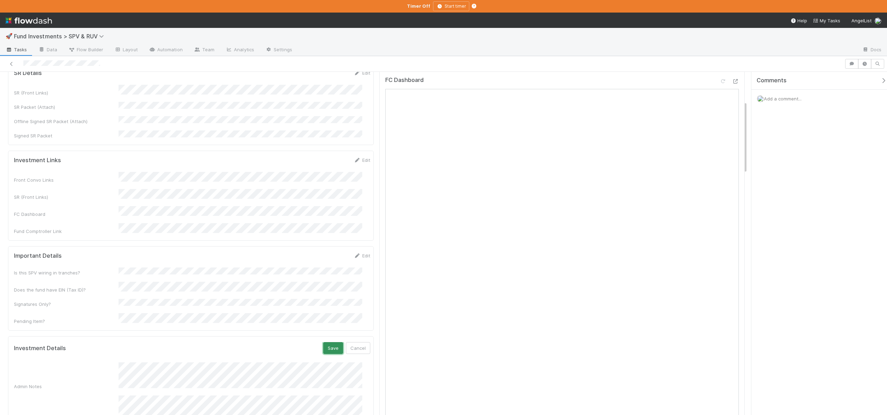
click at [323, 342] on button "Save" at bounding box center [333, 348] width 20 height 12
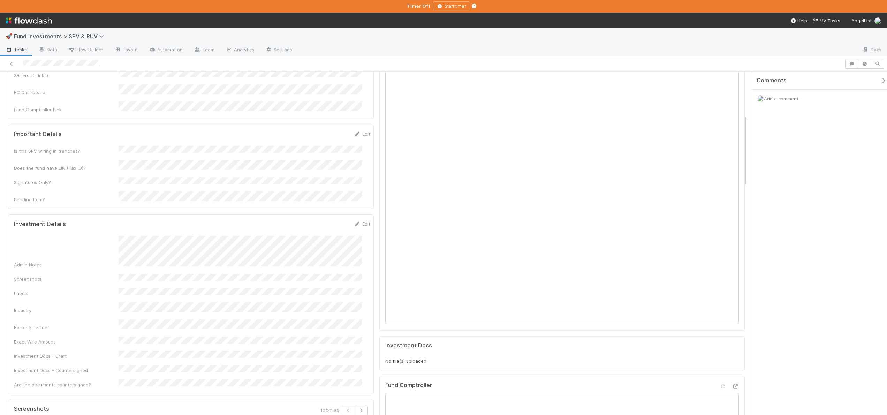
scroll to position [261, 0]
click at [326, 220] on button "Save" at bounding box center [333, 226] width 20 height 12
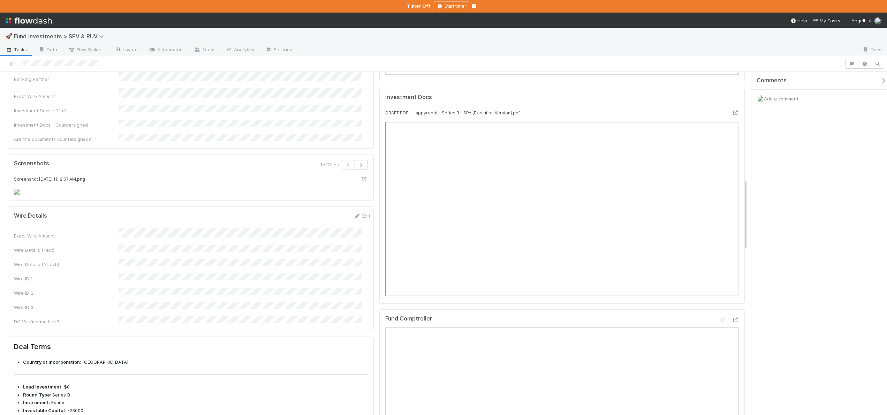
scroll to position [517, 0]
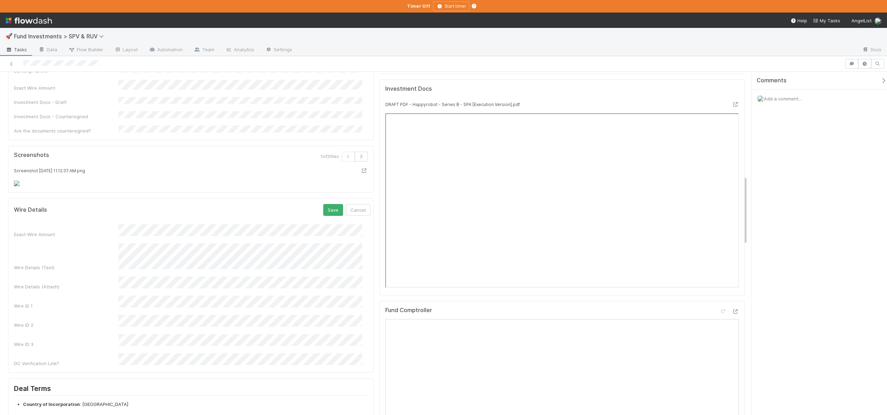
click at [324, 281] on form "Wire Details Save Cancel Exact Wire Amount Wire Details (Text) Wire Details (At…" at bounding box center [192, 285] width 356 height 163
click at [323, 216] on button "Save" at bounding box center [333, 210] width 20 height 12
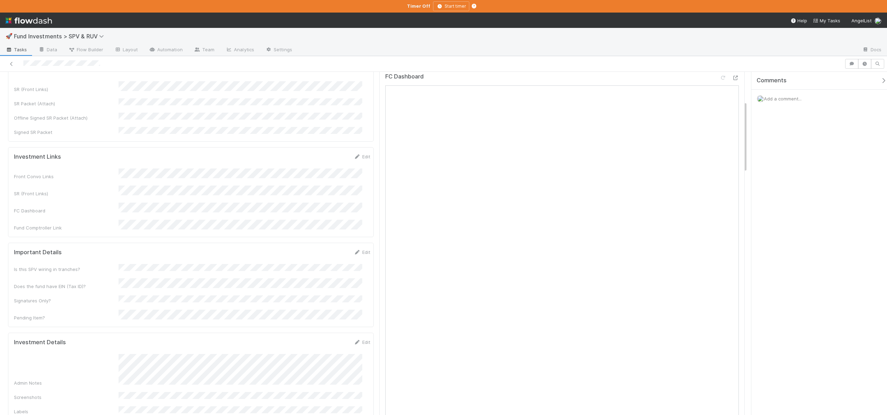
scroll to position [0, 0]
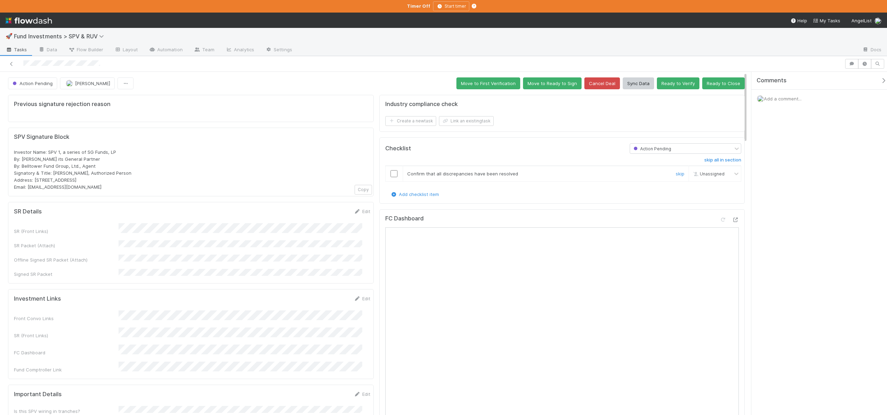
click at [393, 174] on input "checkbox" at bounding box center [394, 173] width 7 height 7
click at [484, 86] on button "Move to First Verification" at bounding box center [488, 83] width 64 height 12
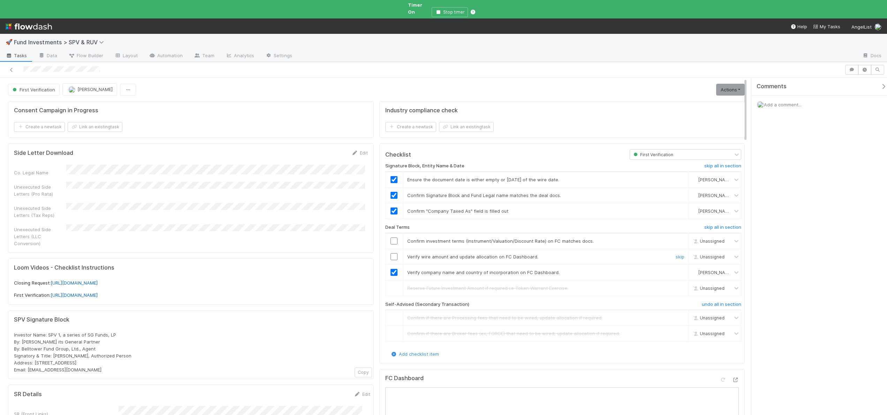
click at [397, 253] on div at bounding box center [394, 256] width 17 height 7
click at [393, 253] on input "checkbox" at bounding box center [394, 256] width 7 height 7
click at [393, 237] on input "checkbox" at bounding box center [394, 240] width 7 height 7
click at [732, 84] on link "Actions" at bounding box center [730, 90] width 29 height 12
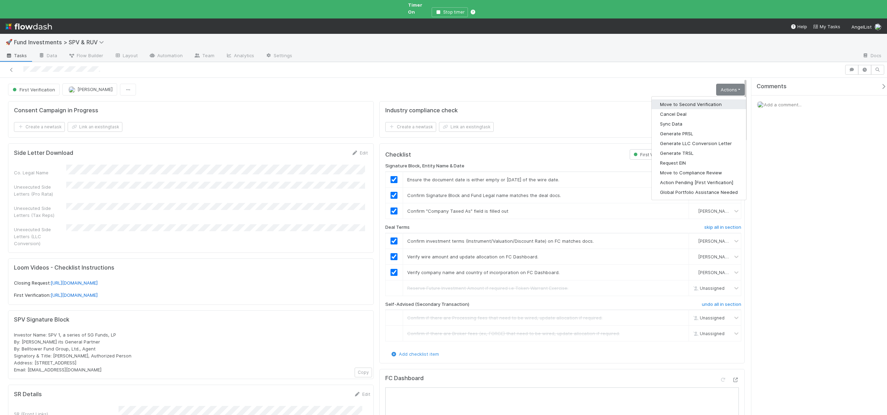
click at [695, 99] on button "Move to Second Verification" at bounding box center [699, 104] width 95 height 10
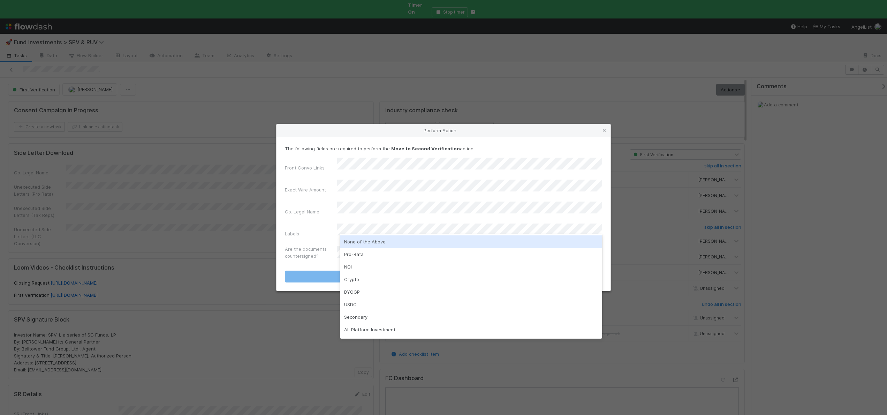
click at [358, 240] on div "None of the Above" at bounding box center [471, 241] width 262 height 13
click at [310, 189] on label"] "Exact Wire Amount" at bounding box center [305, 189] width 41 height 7
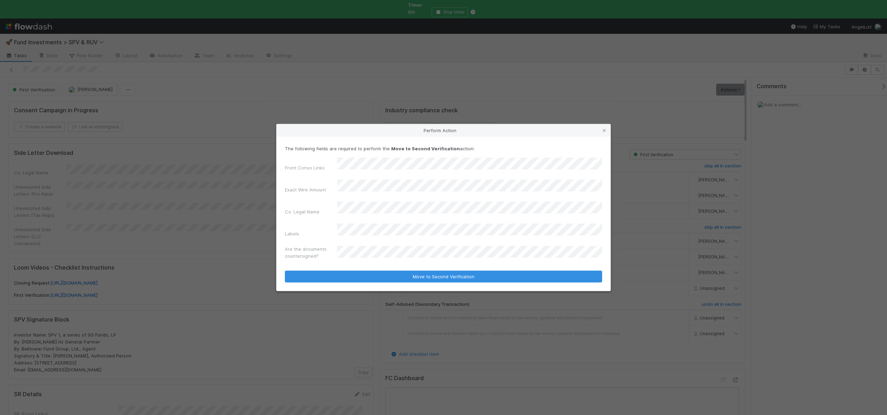
click at [340, 101] on div "Perform Action The following fields are required to perform the Move to Second …" at bounding box center [443, 207] width 887 height 415
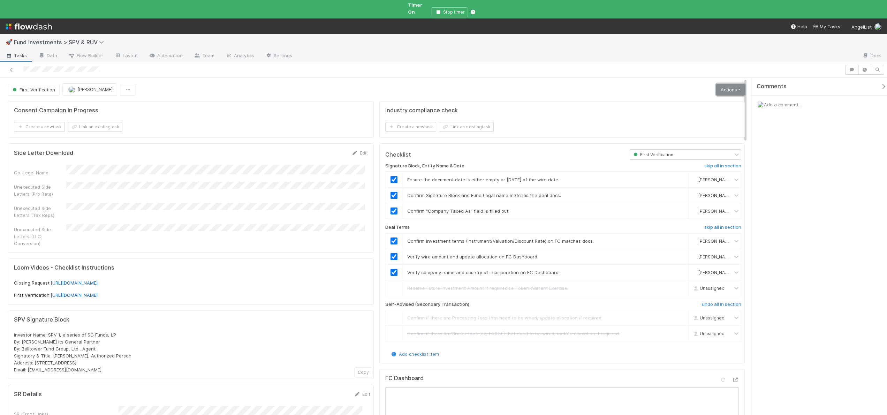
click at [724, 84] on link "Actions" at bounding box center [730, 90] width 29 height 12
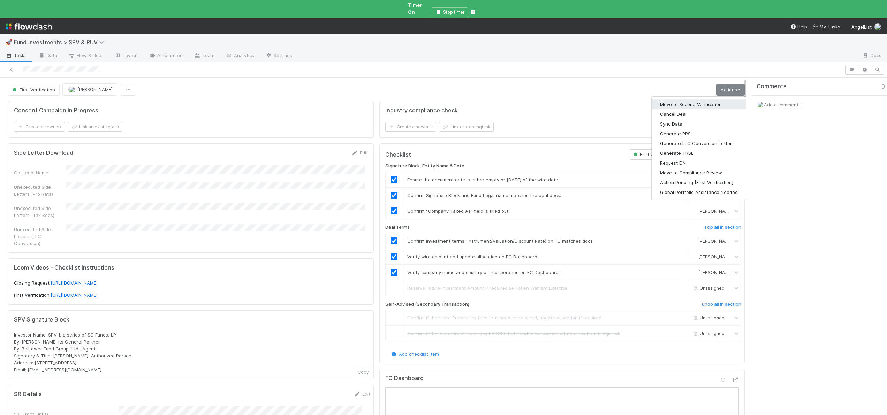
click at [686, 96] on div "Move to Second Verification Cancel Deal Sync Data Generate PRSL Generate LLC Co…" at bounding box center [698, 148] width 95 height 104
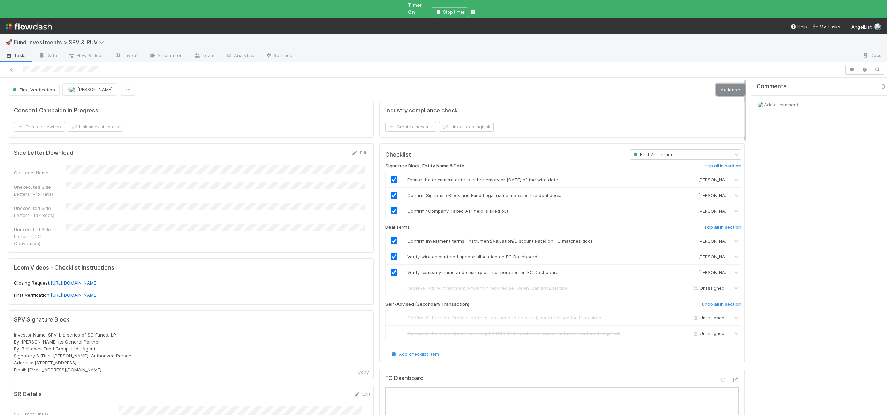
click at [716, 87] on link "Actions" at bounding box center [730, 90] width 29 height 12
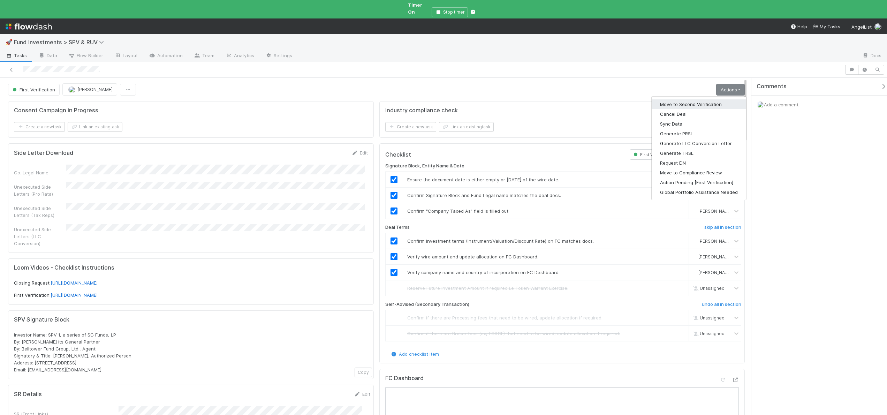
click at [697, 99] on button "Move to Second Verification" at bounding box center [699, 104] width 95 height 10
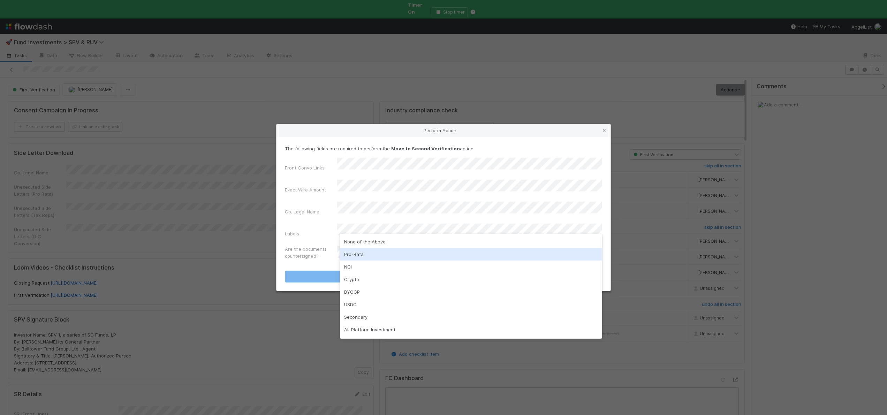
click at [368, 251] on div "Pro-Rata" at bounding box center [471, 254] width 262 height 13
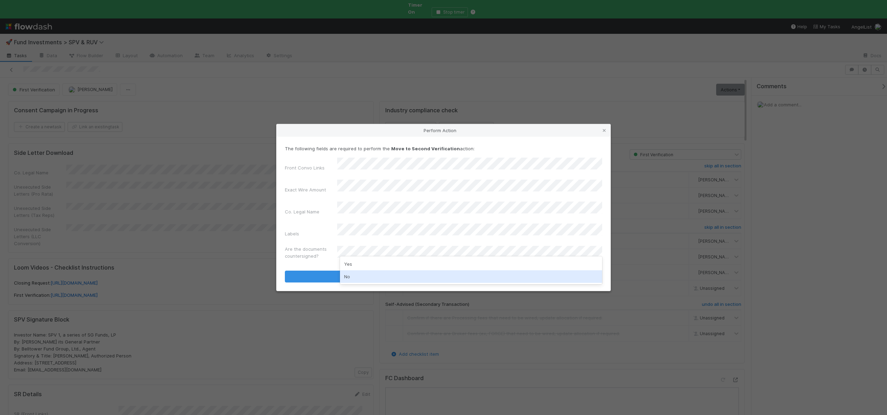
click at [345, 274] on div "No" at bounding box center [471, 276] width 262 height 13
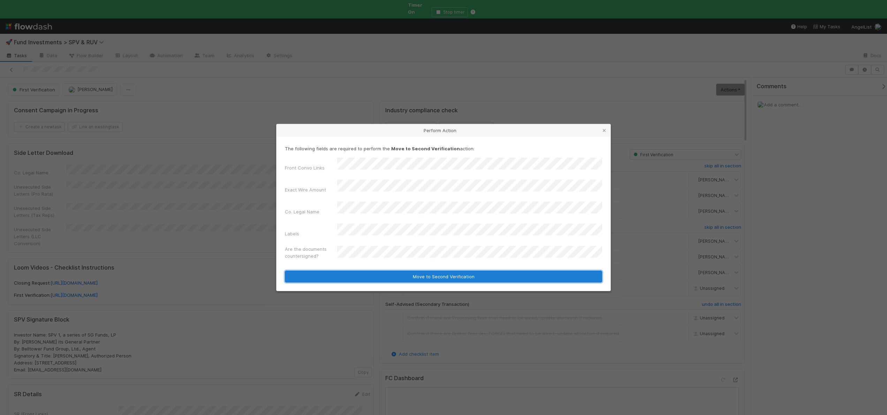
click at [346, 271] on button "Move to Second Verification" at bounding box center [443, 277] width 317 height 12
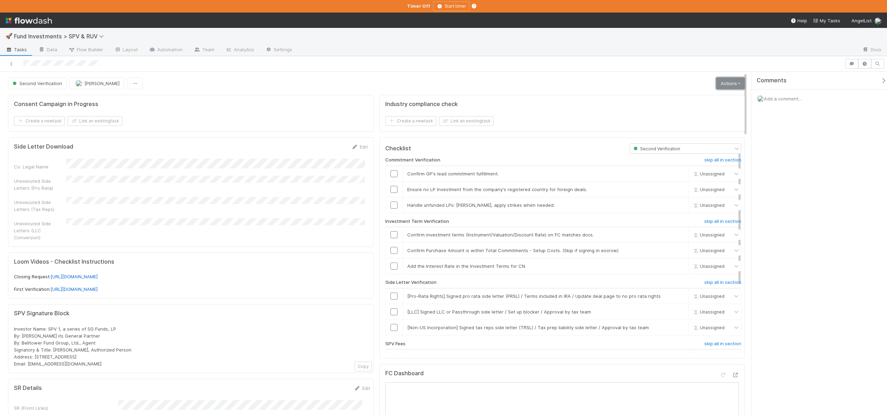
click at [730, 80] on link "Actions" at bounding box center [730, 83] width 29 height 12
click at [670, 113] on button "Generate PRSL" at bounding box center [697, 118] width 97 height 10
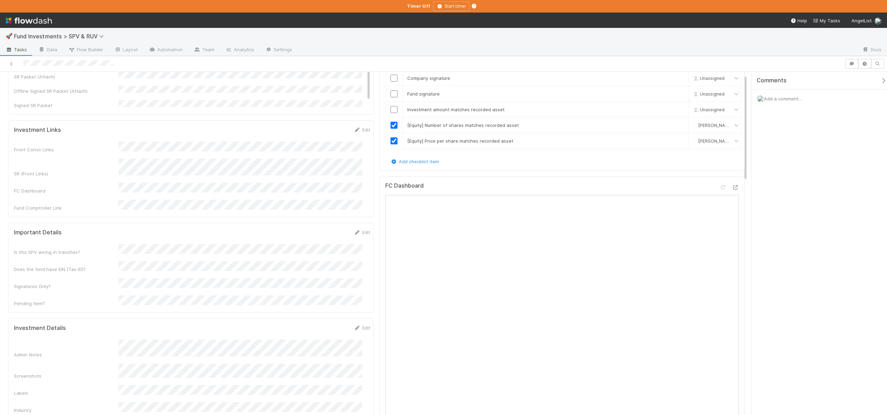
scroll to position [6, 0]
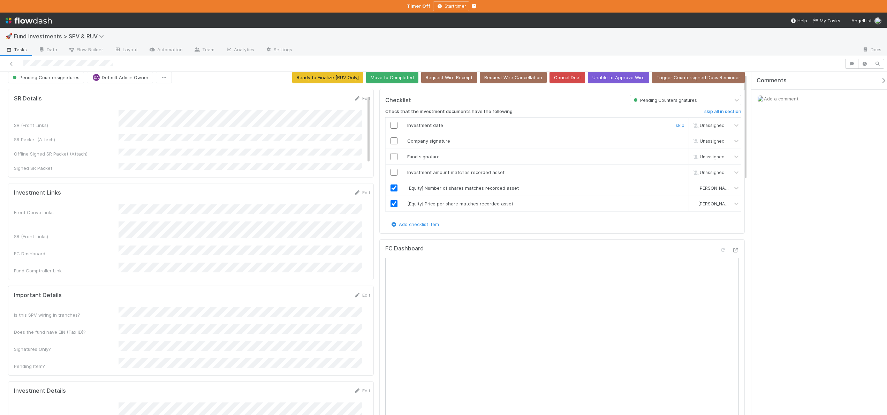
click at [391, 124] on input "checkbox" at bounding box center [394, 125] width 7 height 7
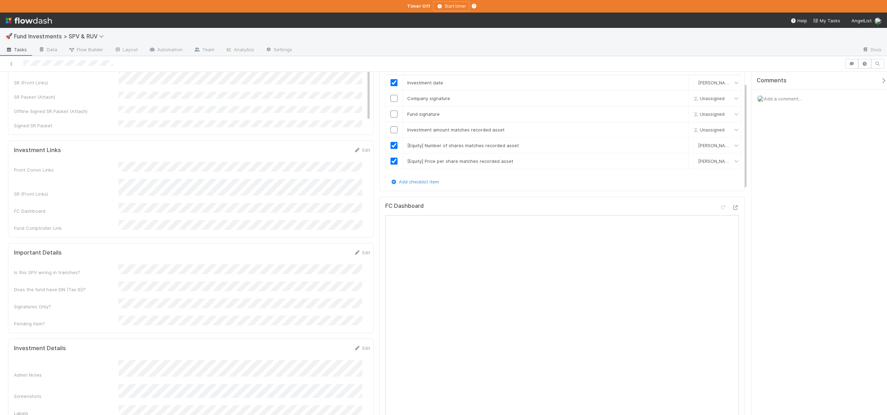
scroll to position [87, 0]
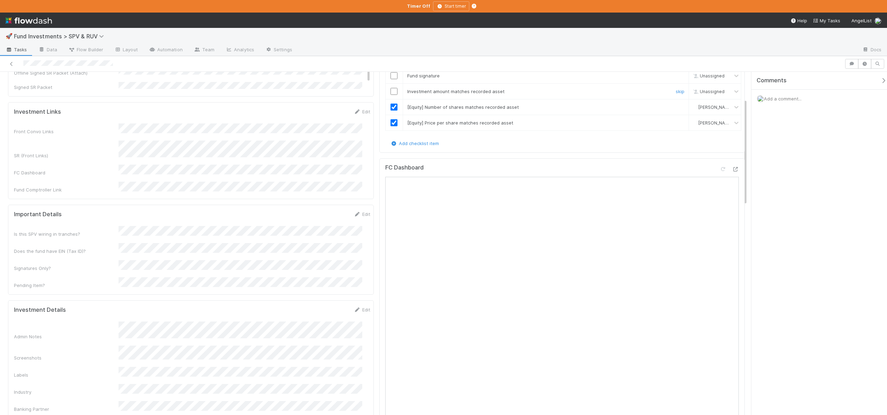
click at [392, 90] on input "checkbox" at bounding box center [394, 91] width 7 height 7
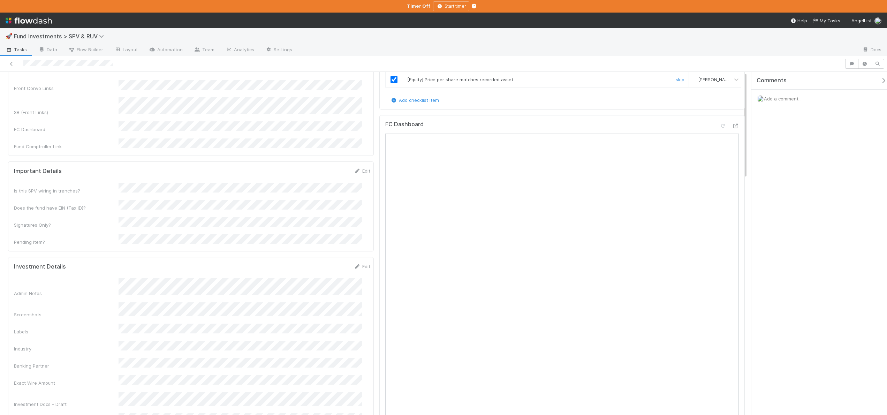
scroll to position [0, 0]
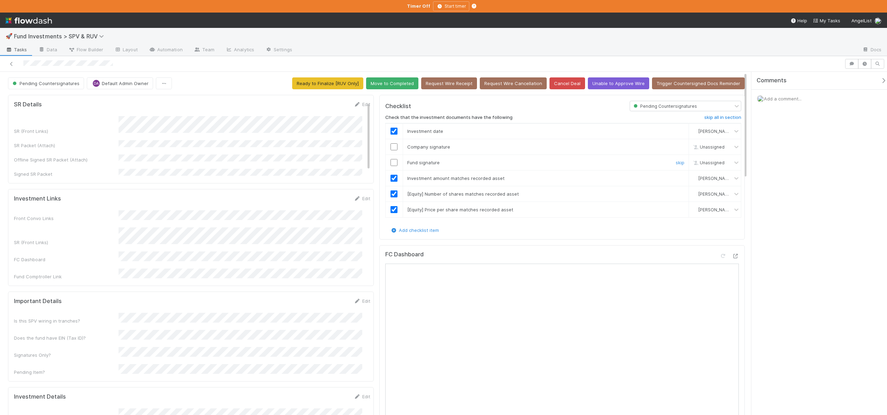
click at [391, 161] on input "checkbox" at bounding box center [394, 162] width 7 height 7
click at [392, 145] on input "checkbox" at bounding box center [394, 146] width 7 height 7
click at [414, 83] on button "Move to Completed" at bounding box center [392, 83] width 52 height 12
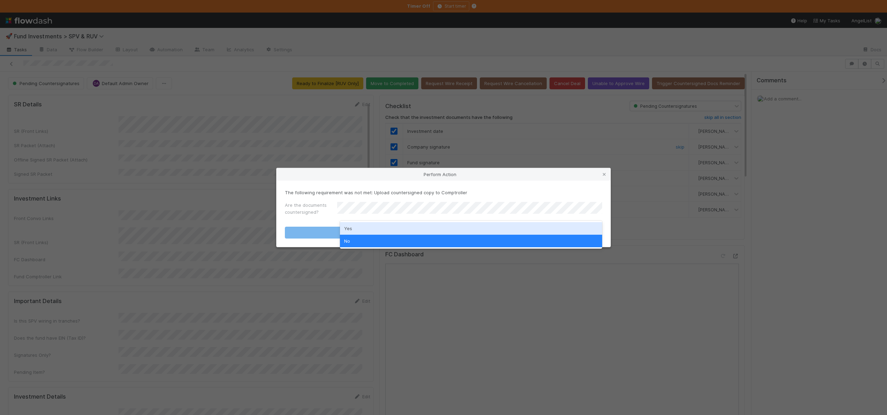
drag, startPoint x: 356, startPoint y: 224, endPoint x: 358, endPoint y: 236, distance: 12.4
click at [356, 224] on div "Yes" at bounding box center [471, 228] width 262 height 13
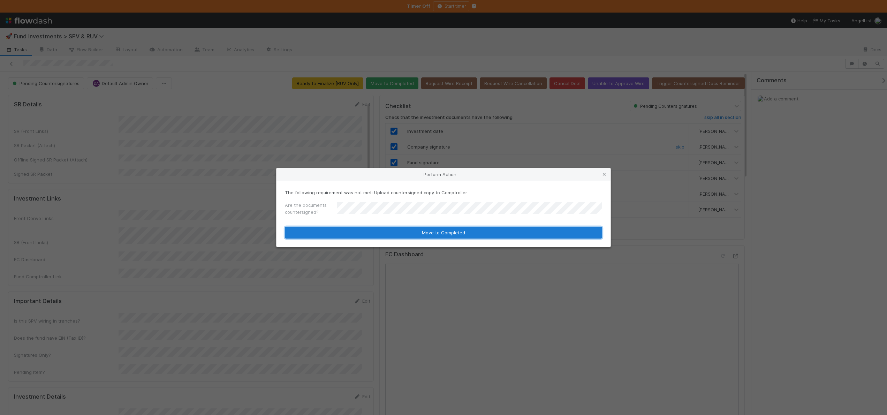
click at [359, 236] on button "Move to Completed" at bounding box center [443, 233] width 317 height 12
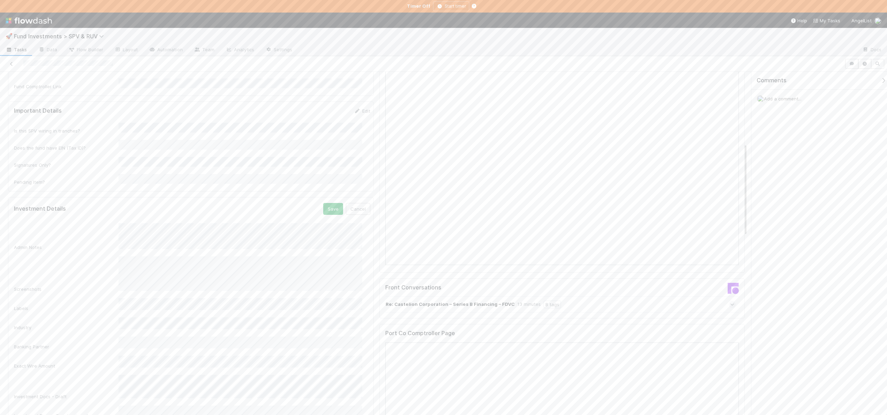
scroll to position [0, 0]
click at [327, 203] on button "Save" at bounding box center [333, 209] width 20 height 12
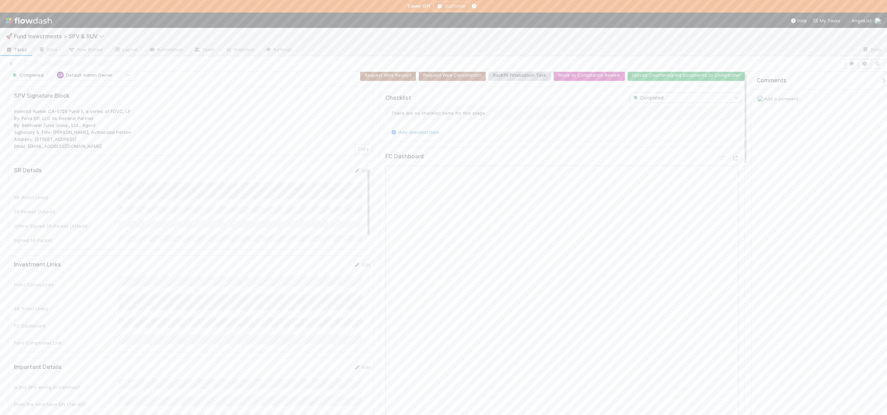
scroll to position [0, 0]
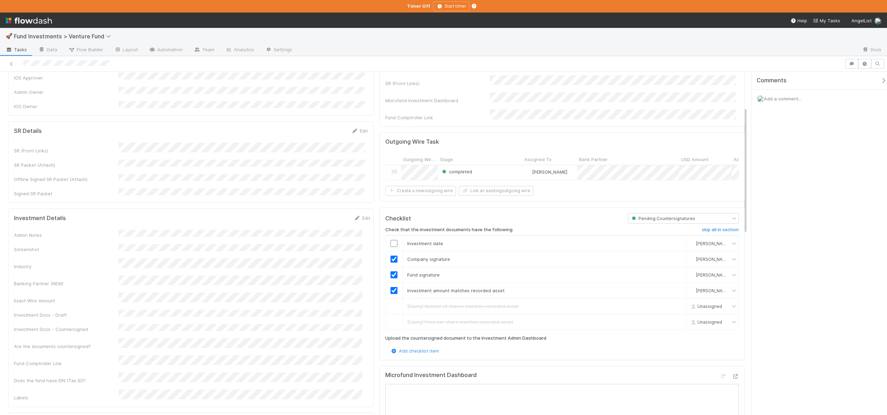
scroll to position [60, 0]
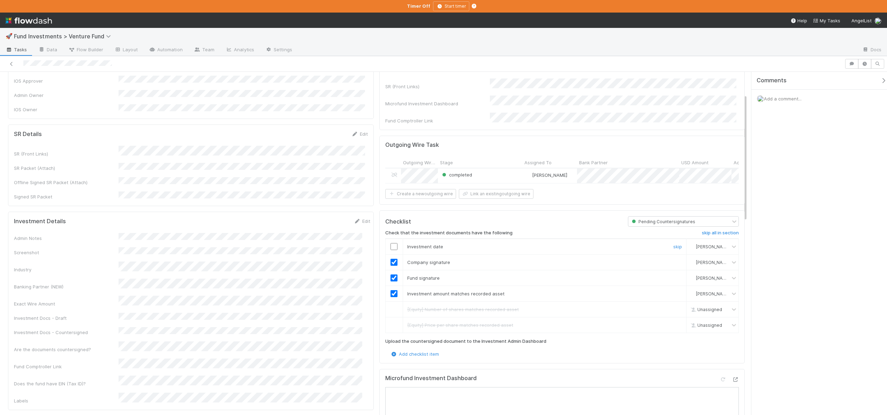
click at [393, 244] on input "checkbox" at bounding box center [394, 246] width 7 height 7
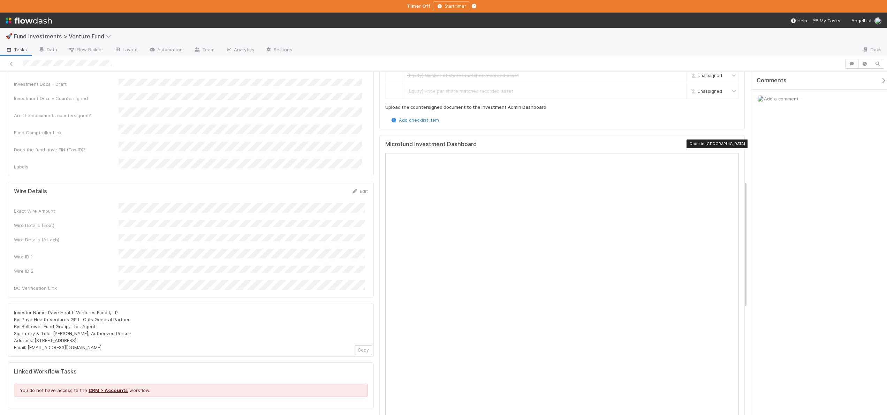
click at [732, 143] on icon at bounding box center [735, 145] width 7 height 5
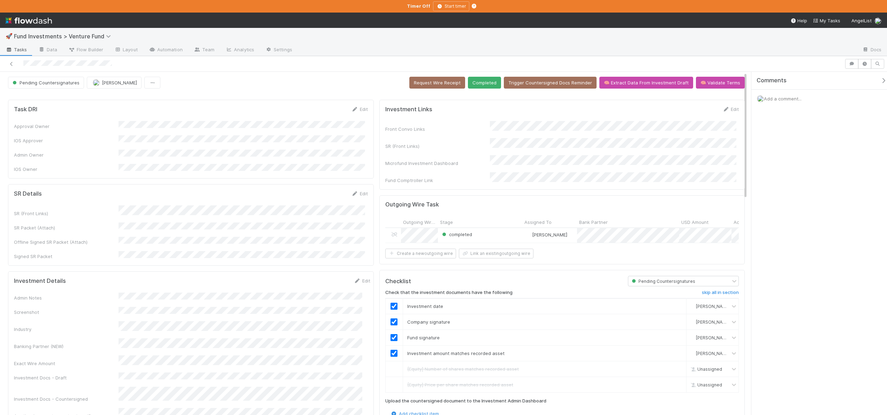
scroll to position [0, 0]
click at [486, 85] on button "Completed" at bounding box center [484, 83] width 33 height 12
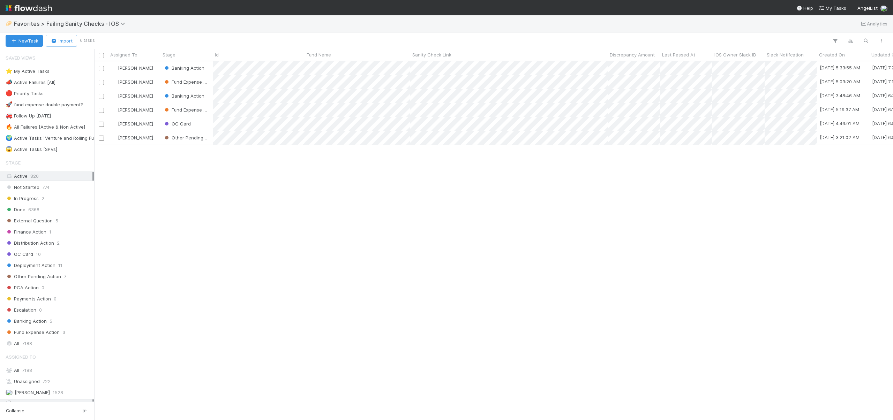
scroll to position [354, 793]
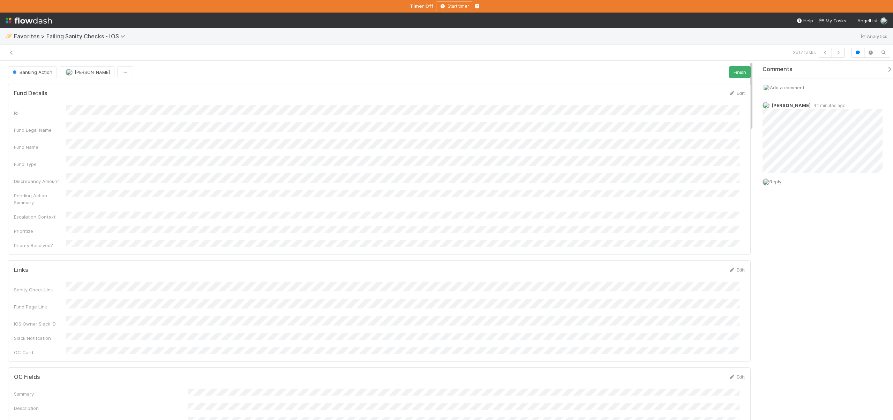
scroll to position [136, 720]
click at [835, 231] on div "Comments Add a comment... Andre Fredrick 44 minutes ago Reply..." at bounding box center [825, 241] width 136 height 360
click at [173, 266] on form "Links Edit Sanity Check Link Fund Page Link IOS Owner Slack ID Slack Notifcatio…" at bounding box center [379, 311] width 731 height 90
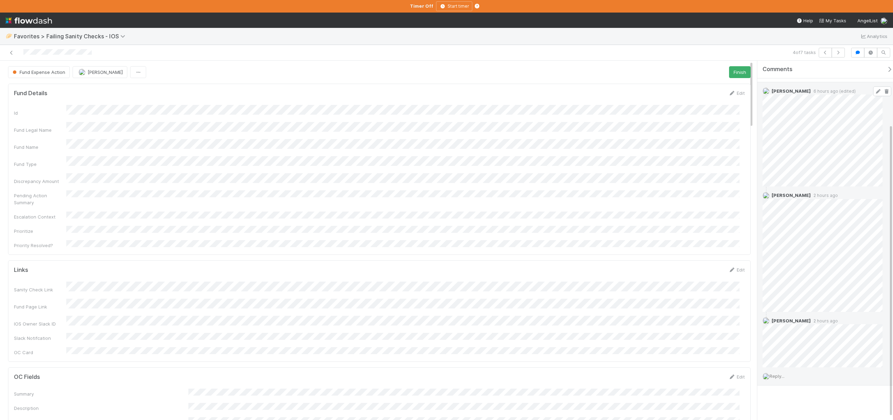
scroll to position [81, 0]
click at [874, 320] on icon at bounding box center [877, 321] width 7 height 5
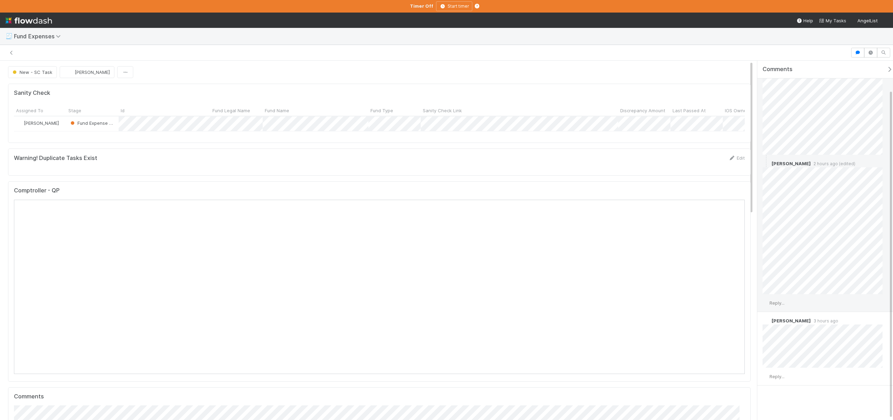
scroll to position [32, 0]
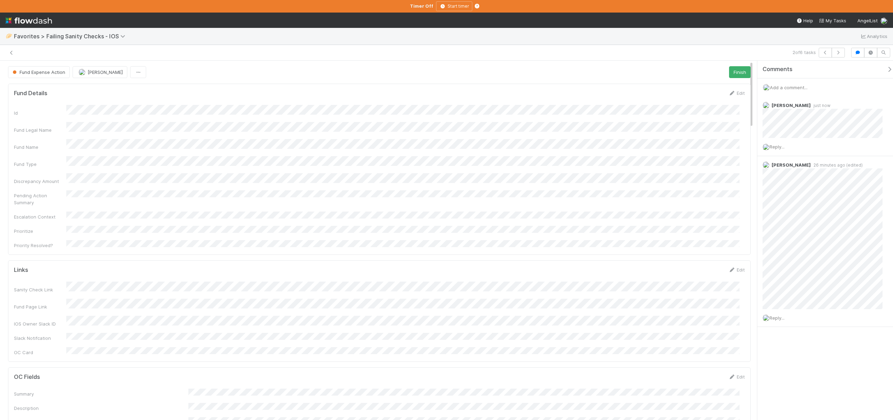
scroll to position [136, 720]
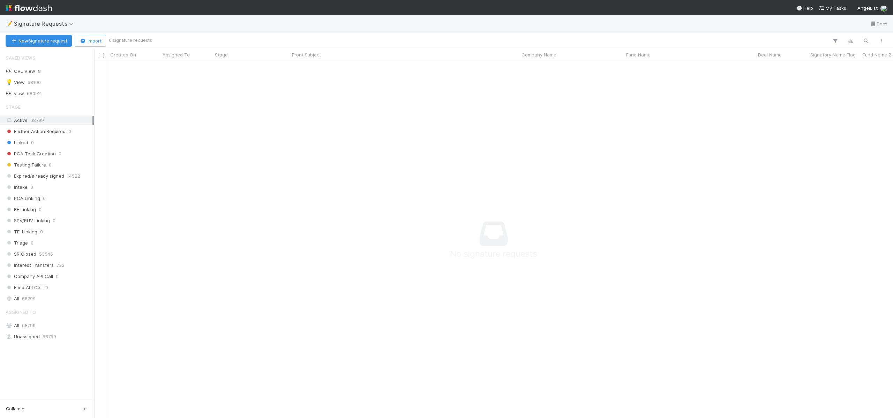
scroll to position [347, 793]
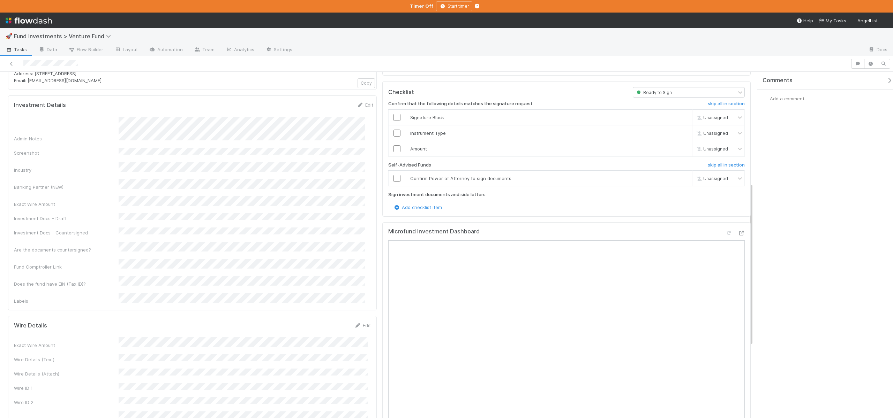
scroll to position [238, 0]
click at [397, 168] on td at bounding box center [396, 176] width 17 height 16
click at [396, 173] on input "checkbox" at bounding box center [396, 176] width 7 height 7
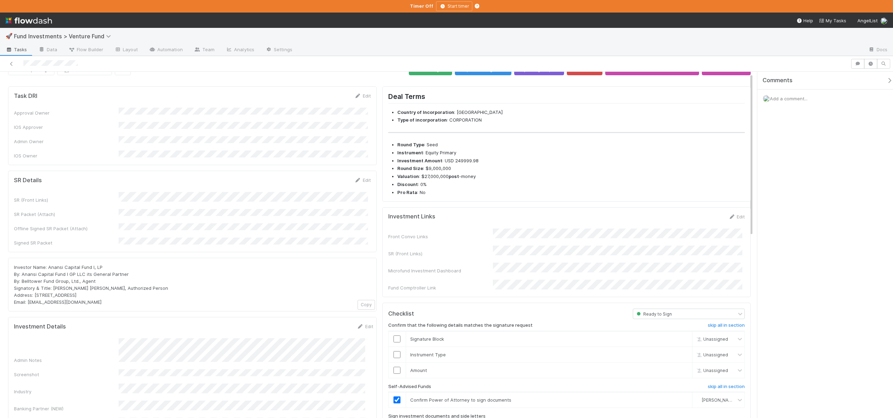
scroll to position [15, 0]
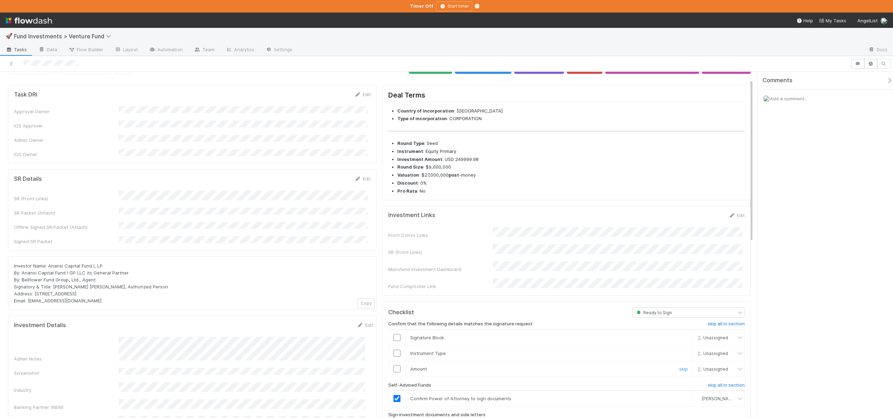
click at [396, 366] on input "checkbox" at bounding box center [396, 369] width 7 height 7
click at [395, 350] on input "checkbox" at bounding box center [396, 353] width 7 height 7
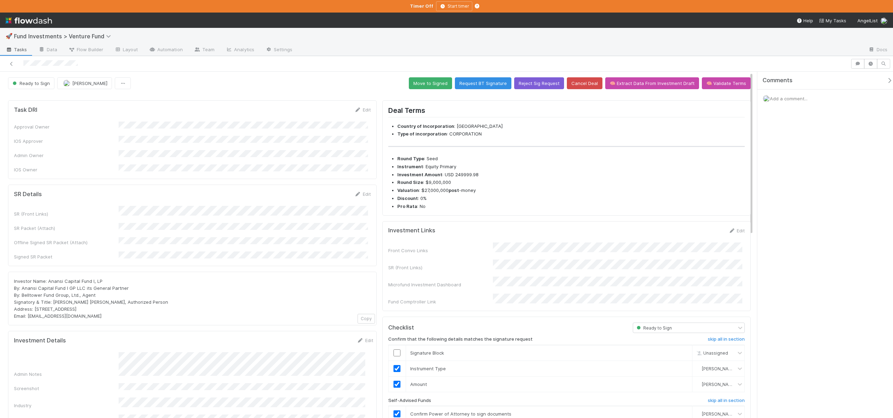
scroll to position [1, 0]
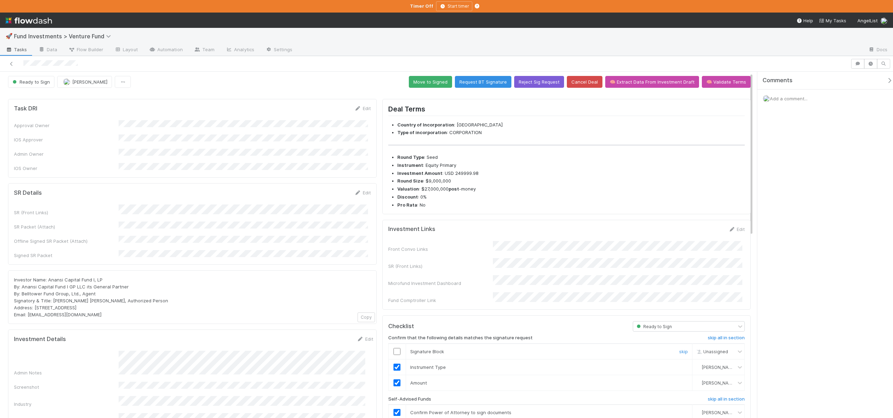
click at [394, 348] on input "checkbox" at bounding box center [396, 351] width 7 height 7
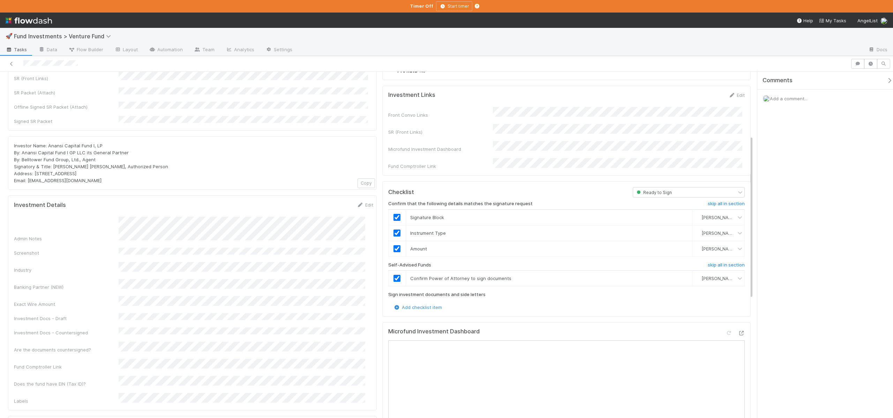
scroll to position [0, 0]
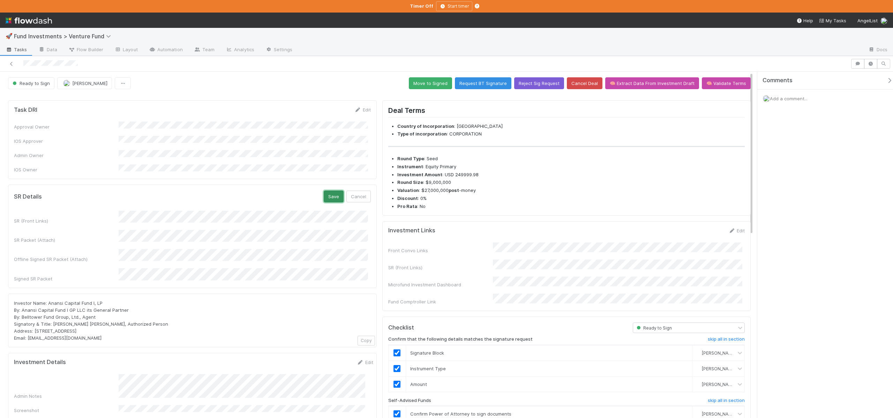
click at [332, 191] on button "Save" at bounding box center [334, 197] width 20 height 12
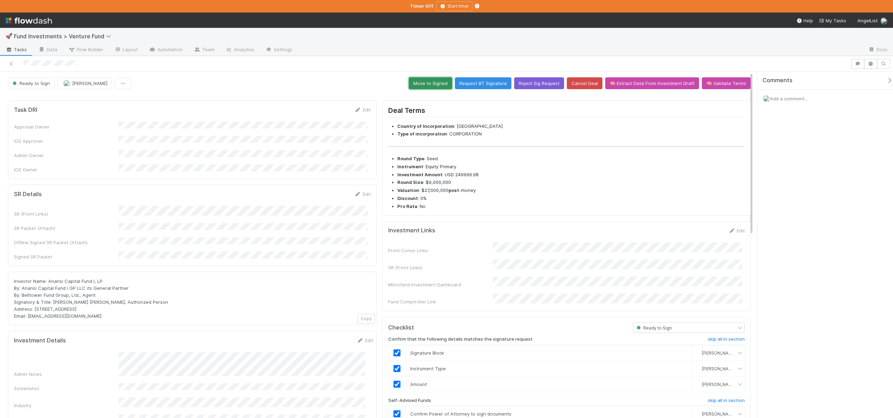
click at [436, 86] on button "Move to Signed" at bounding box center [430, 83] width 43 height 12
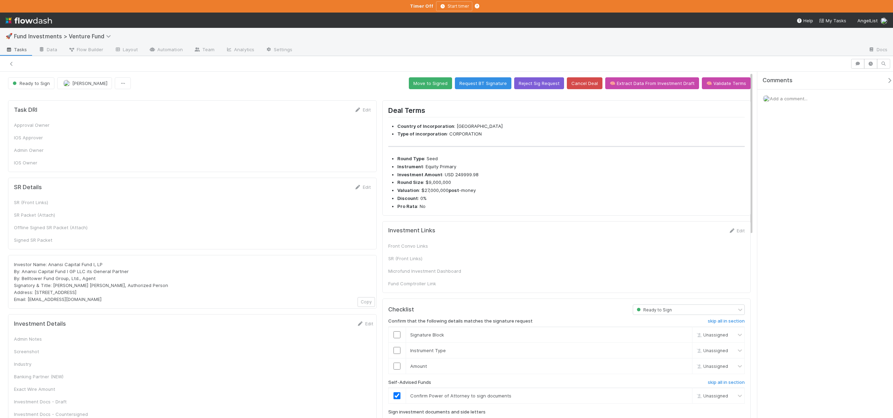
checkbox input "true"
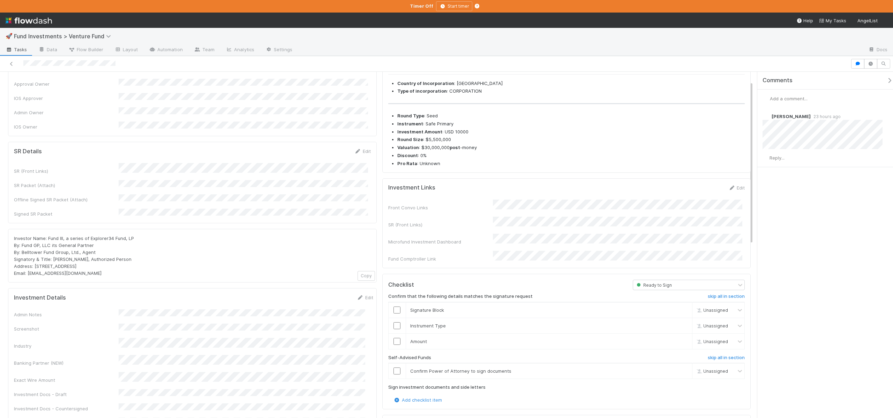
scroll to position [58, 0]
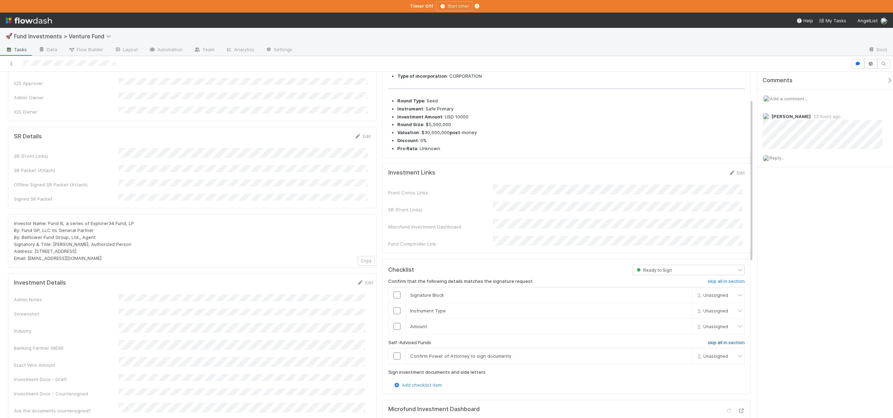
click at [709, 340] on h6 "skip all in section" at bounding box center [726, 343] width 37 height 6
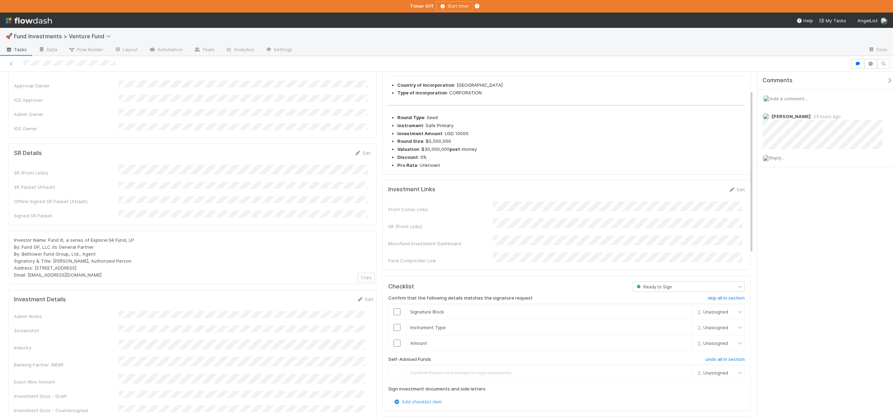
scroll to position [39, 0]
click at [395, 342] on input "checkbox" at bounding box center [396, 345] width 7 height 7
click at [395, 326] on input "checkbox" at bounding box center [396, 329] width 7 height 7
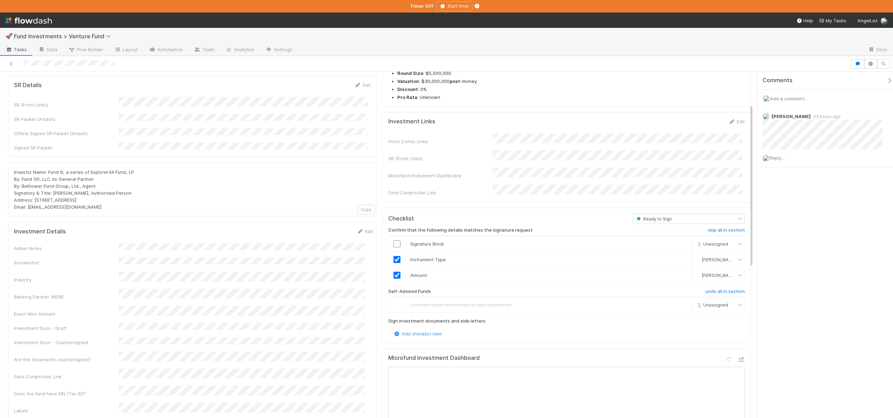
scroll to position [130, 0]
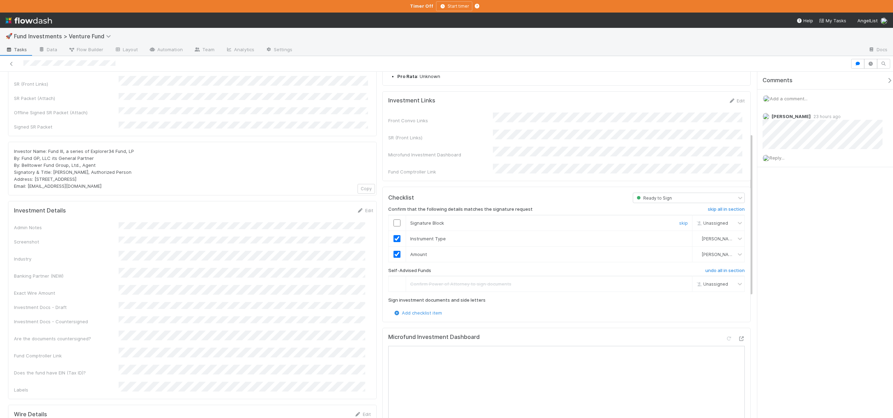
click at [395, 220] on input "checkbox" at bounding box center [396, 223] width 7 height 7
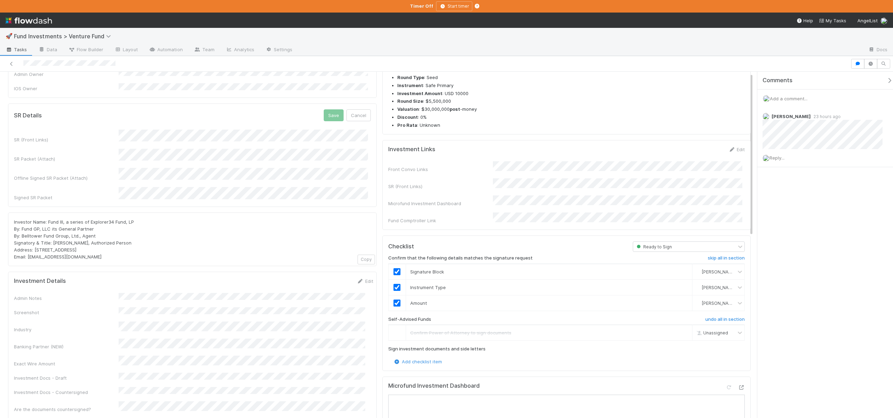
scroll to position [0, 0]
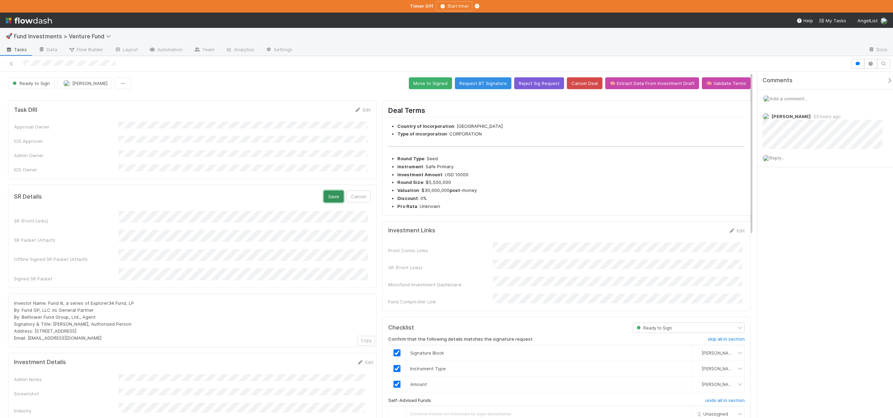
click at [327, 192] on button "Save" at bounding box center [334, 197] width 20 height 12
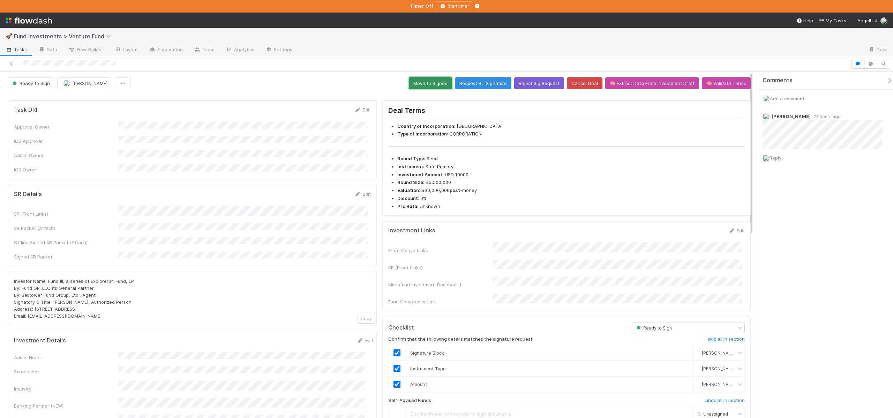
click at [427, 84] on button "Move to Signed" at bounding box center [430, 83] width 43 height 12
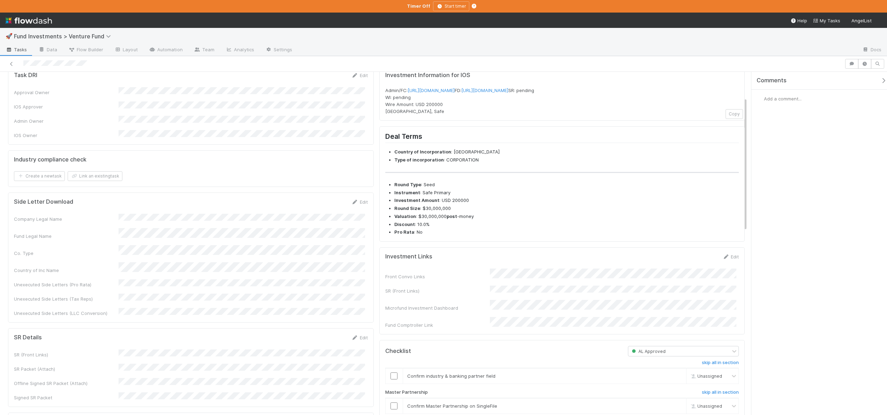
scroll to position [69, 0]
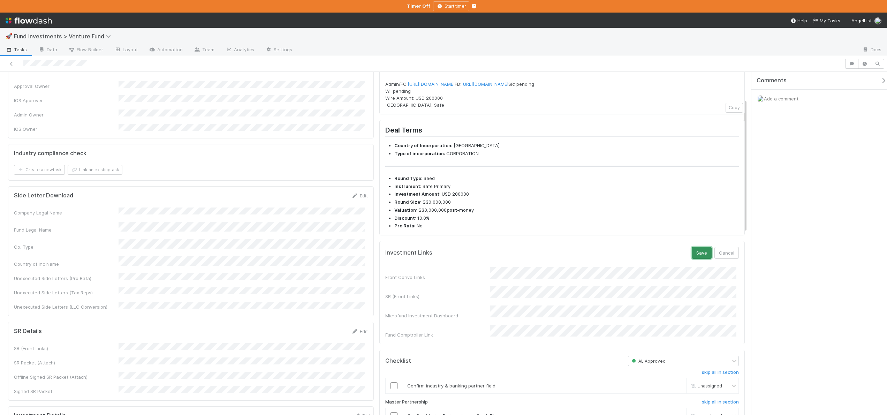
click at [694, 259] on button "Save" at bounding box center [702, 253] width 20 height 12
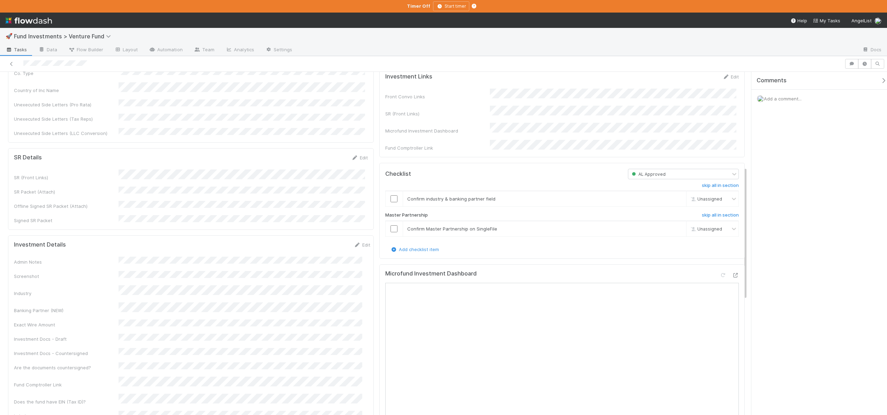
scroll to position [244, 0]
click at [398, 202] on div at bounding box center [394, 198] width 17 height 7
click at [393, 202] on input "checkbox" at bounding box center [394, 198] width 7 height 7
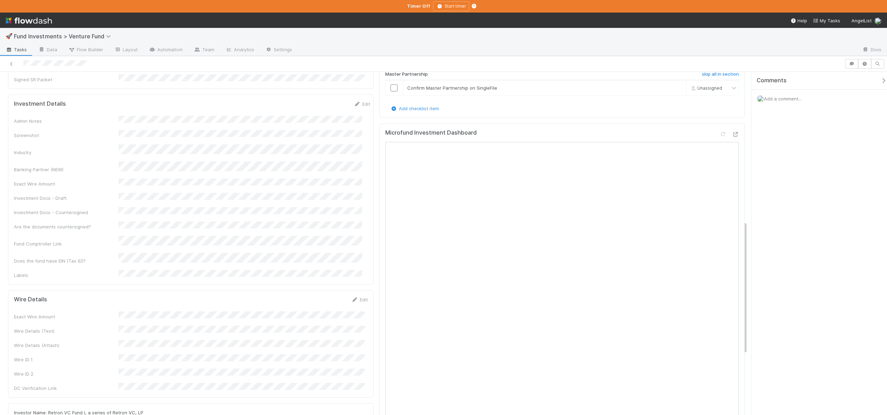
drag, startPoint x: 110, startPoint y: 356, endPoint x: 144, endPoint y: 358, distance: 34.2
copy span "Retron VC, LP"
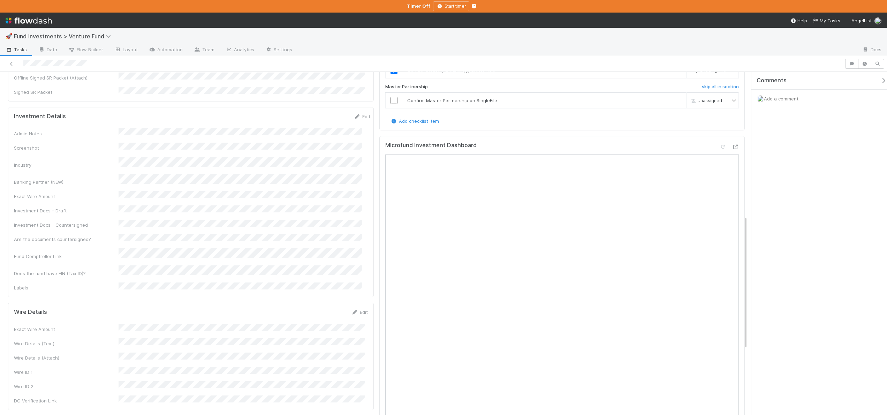
scroll to position [371, 0]
click at [393, 105] on input "checkbox" at bounding box center [394, 101] width 7 height 7
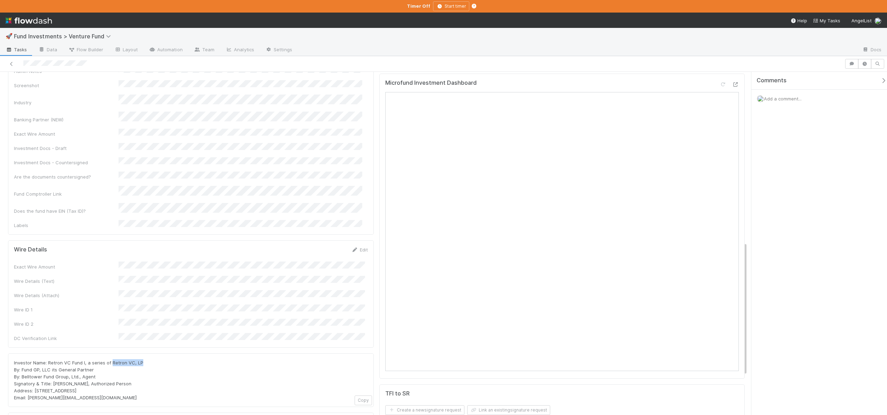
scroll to position [438, 0]
click at [129, 257] on div "Exact Wire Amount Wire Details (Text) Wire Details (Attach) Wire ID 1 Wire ID 2…" at bounding box center [191, 297] width 354 height 80
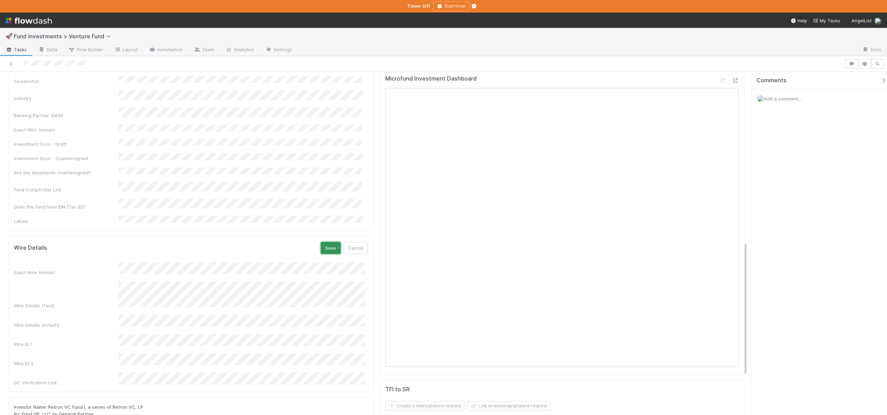
click at [329, 242] on button "Save" at bounding box center [331, 248] width 20 height 12
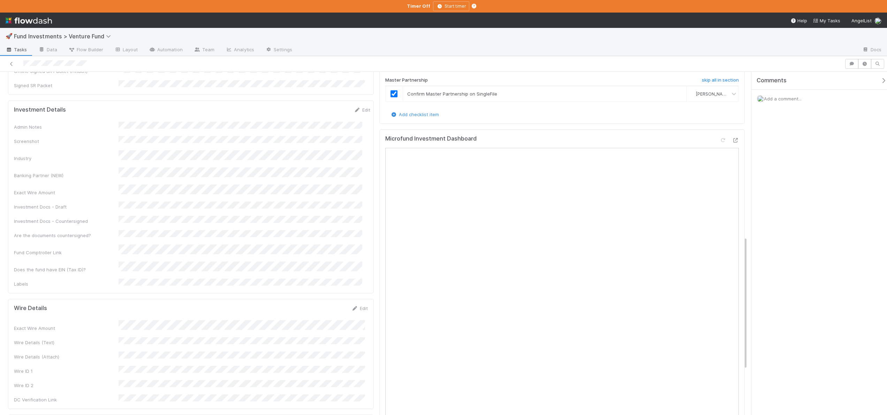
scroll to position [373, 0]
click at [127, 182] on div "Admin Notes Screenshot Industry Banking Partner (NEW) Exact Wire Amount Investm…" at bounding box center [192, 210] width 356 height 166
click at [328, 112] on button "Save" at bounding box center [333, 118] width 20 height 12
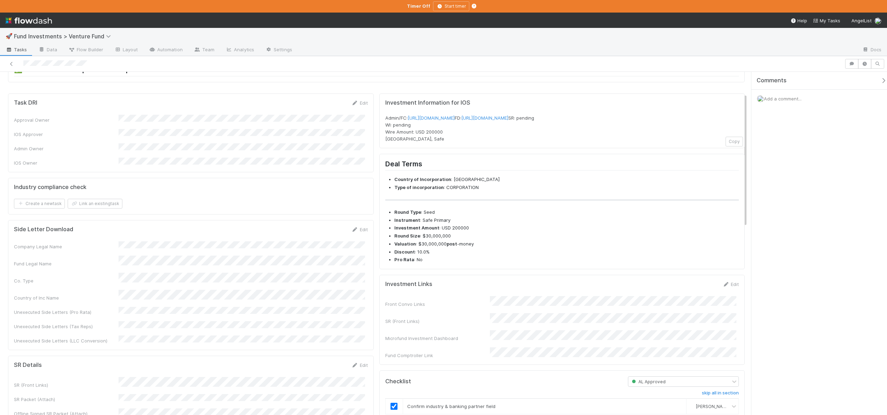
scroll to position [0, 0]
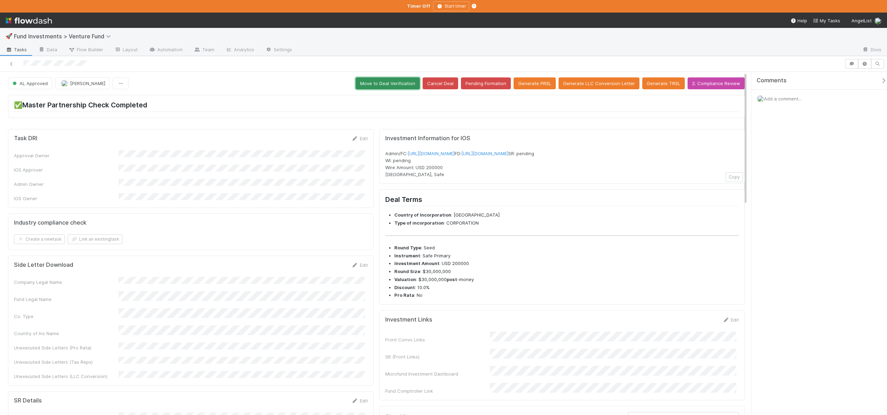
click at [392, 84] on button "Move to Deal Verification" at bounding box center [388, 83] width 64 height 12
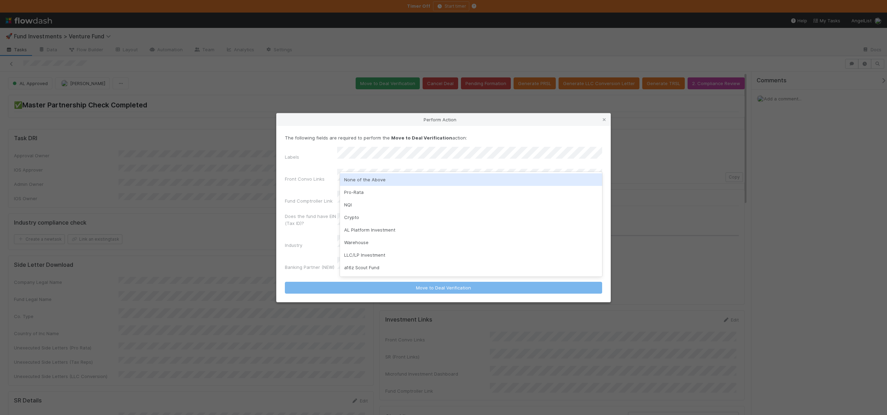
click at [359, 177] on div "None of the Above" at bounding box center [471, 179] width 262 height 13
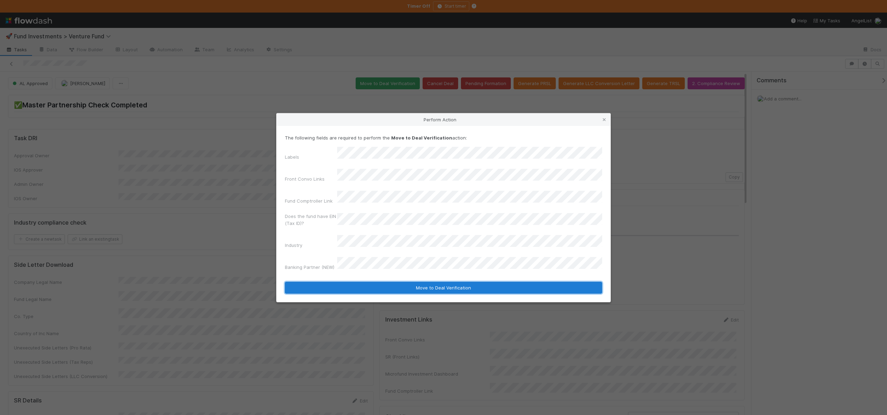
click at [380, 282] on button "Move to Deal Verification" at bounding box center [443, 288] width 317 height 12
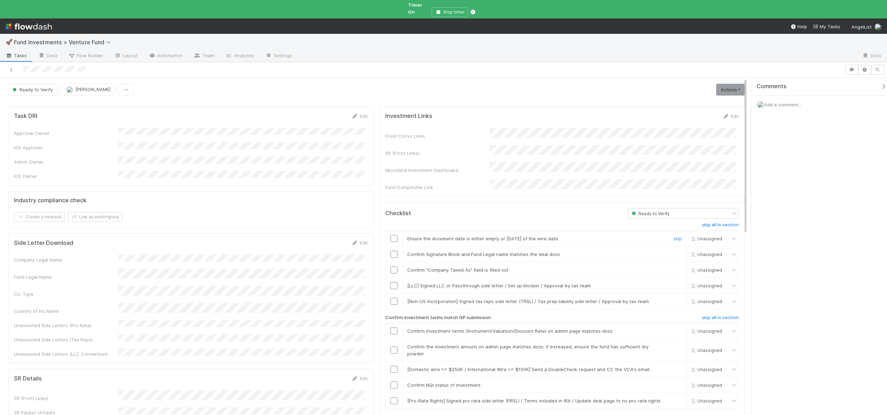
click at [395, 235] on div at bounding box center [394, 238] width 17 height 7
click at [391, 235] on input "checkbox" at bounding box center [394, 238] width 7 height 7
click at [395, 235] on input "checkbox" at bounding box center [394, 238] width 7 height 7
click at [393, 251] on input "checkbox" at bounding box center [394, 254] width 7 height 7
click at [391, 266] on input "checkbox" at bounding box center [394, 269] width 7 height 7
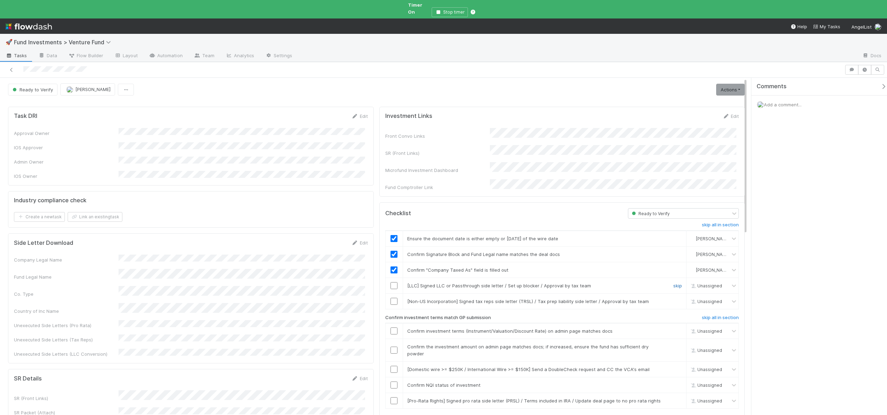
click at [674, 283] on link "skip" at bounding box center [677, 286] width 9 height 6
click at [673, 299] on link "skip" at bounding box center [677, 302] width 9 height 6
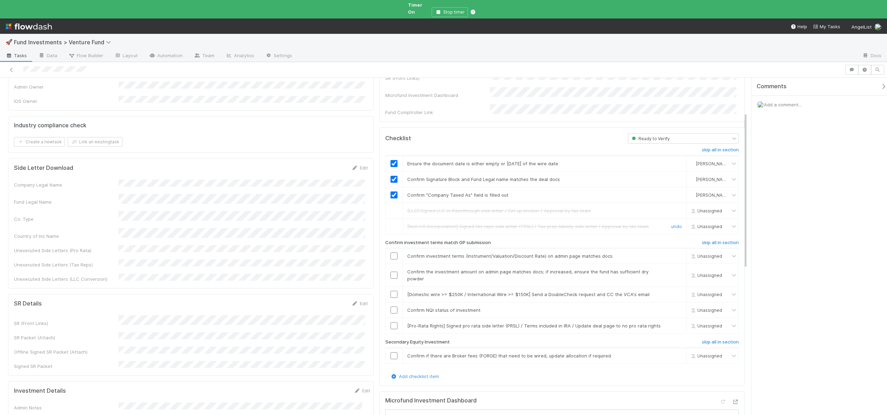
scroll to position [76, 0]
click at [391, 251] on input "checkbox" at bounding box center [394, 254] width 7 height 7
click at [393, 270] on input "checkbox" at bounding box center [394, 273] width 7 height 7
click at [392, 270] on input "checkbox" at bounding box center [394, 273] width 7 height 7
click at [674, 290] on link "skip" at bounding box center [677, 293] width 9 height 6
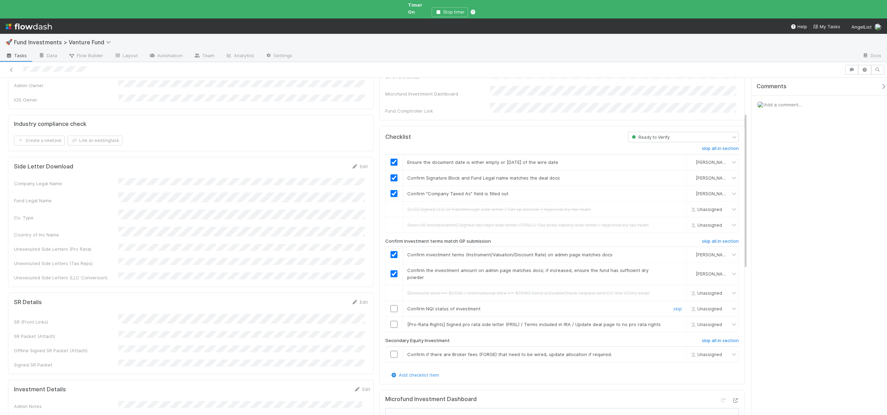
click at [391, 305] on input "checkbox" at bounding box center [394, 308] width 7 height 7
click at [673, 322] on link "skip" at bounding box center [677, 325] width 9 height 6
click at [674, 352] on link "skip" at bounding box center [677, 355] width 9 height 6
click at [715, 338] on h6 "skip all in section" at bounding box center [720, 341] width 37 height 6
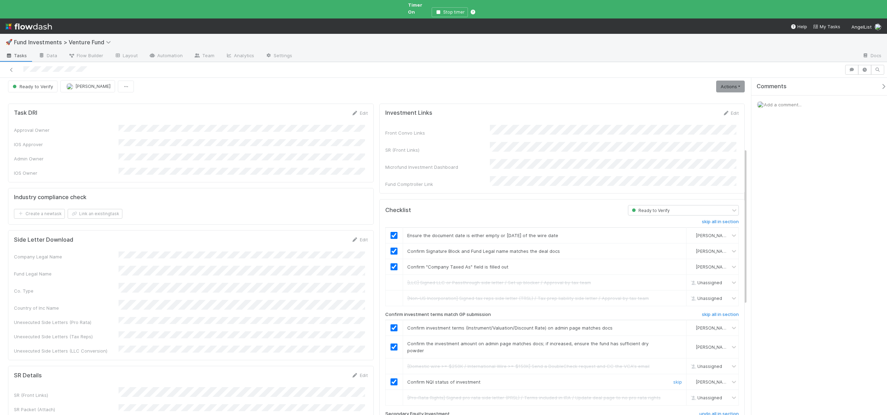
scroll to position [0, 0]
click at [723, 84] on link "Actions" at bounding box center [730, 90] width 29 height 12
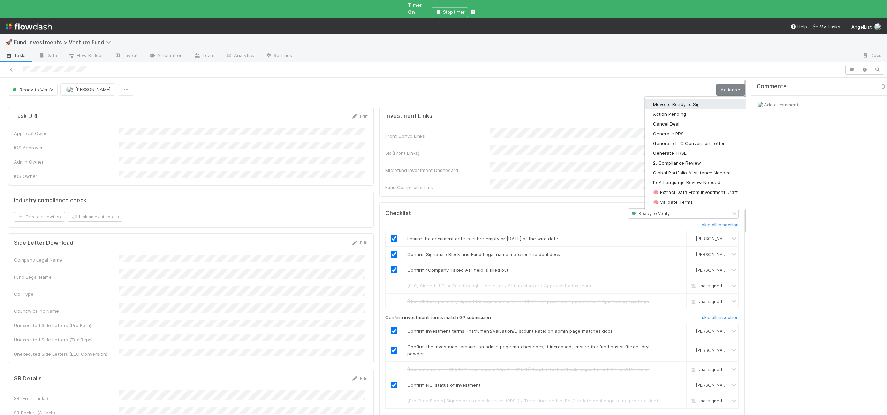
click at [694, 99] on button "Move to Ready to Sign" at bounding box center [695, 104] width 101 height 10
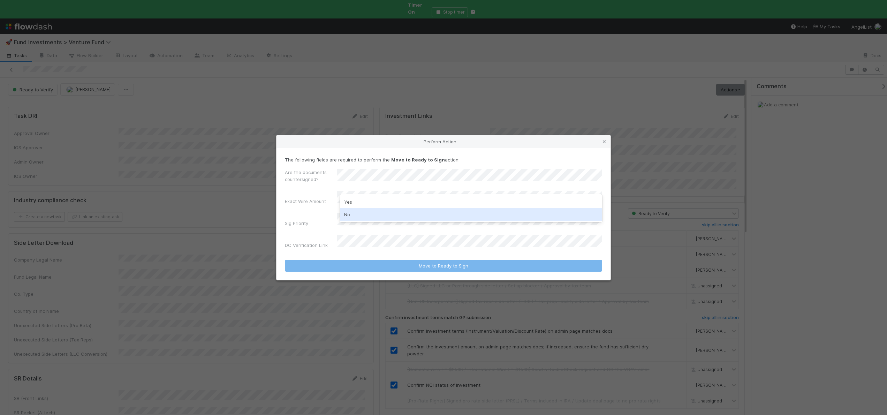
click at [355, 213] on div "No" at bounding box center [471, 214] width 262 height 13
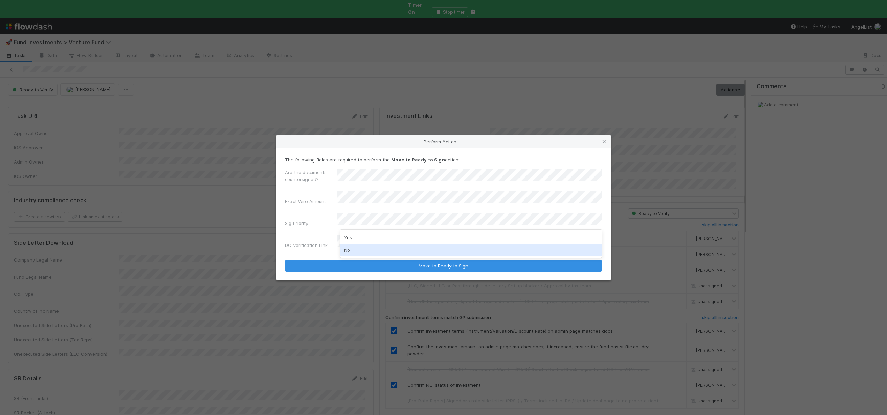
click at [355, 248] on div "No" at bounding box center [471, 250] width 262 height 13
click at [285, 260] on button "Move to Ready to Sign" at bounding box center [443, 266] width 317 height 12
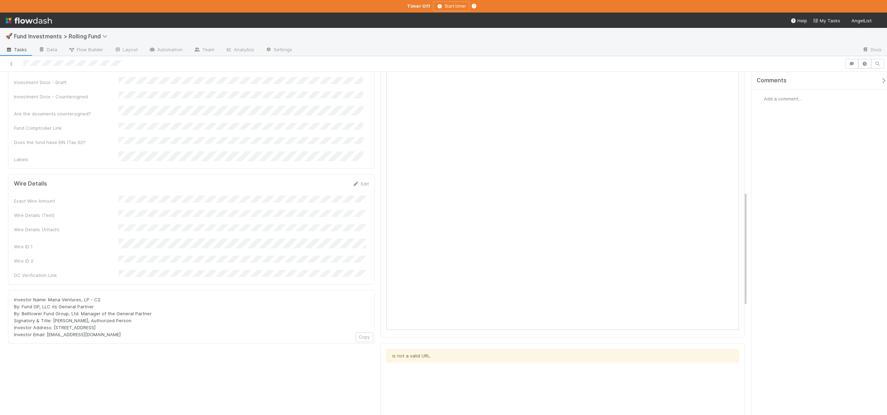
scroll to position [147, 0]
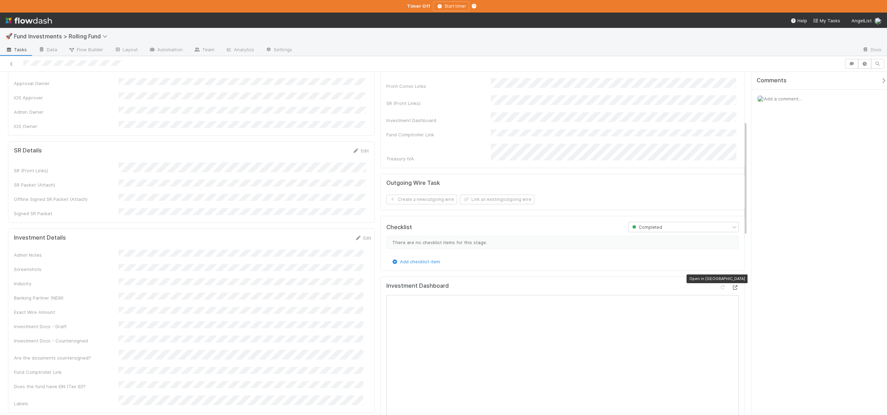
click at [732, 285] on icon at bounding box center [735, 287] width 7 height 5
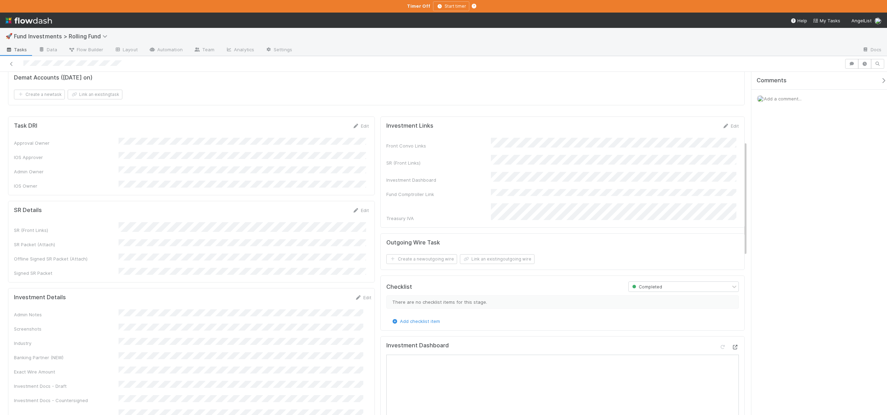
scroll to position [237, 0]
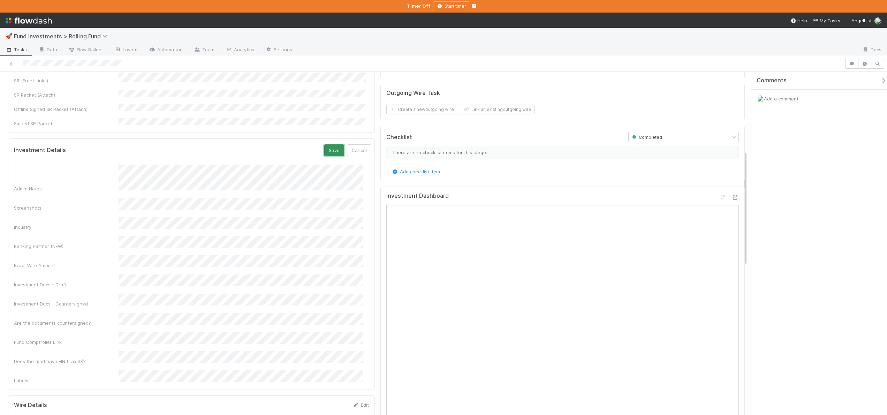
click at [333, 144] on button "Save" at bounding box center [334, 150] width 20 height 12
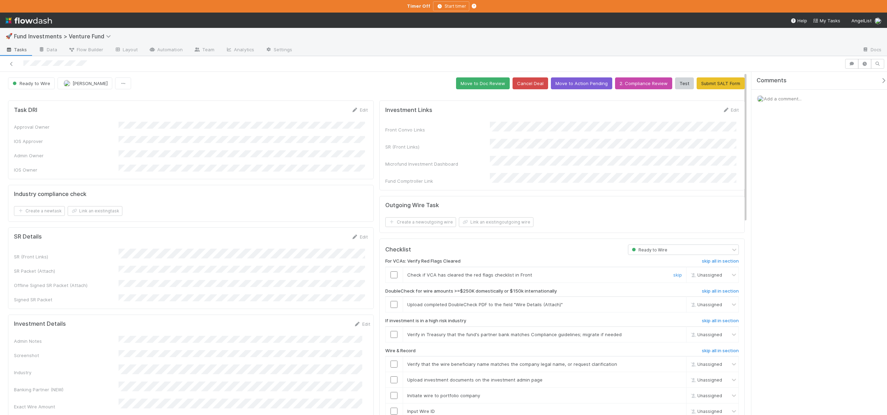
click at [391, 271] on input "checkbox" at bounding box center [394, 274] width 7 height 7
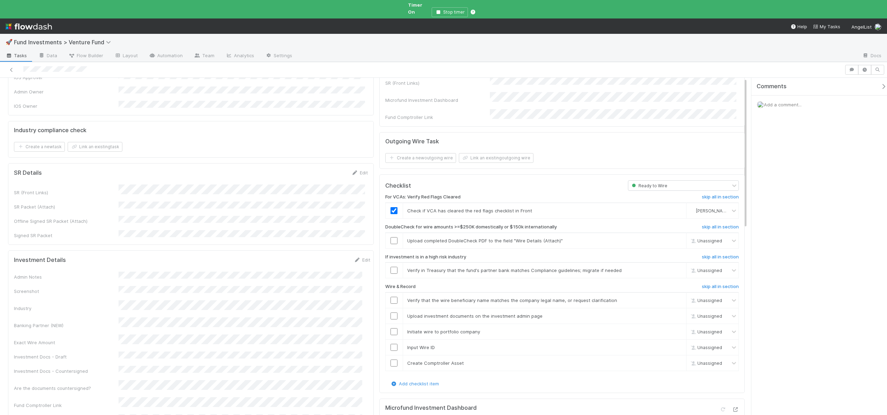
scroll to position [150, 0]
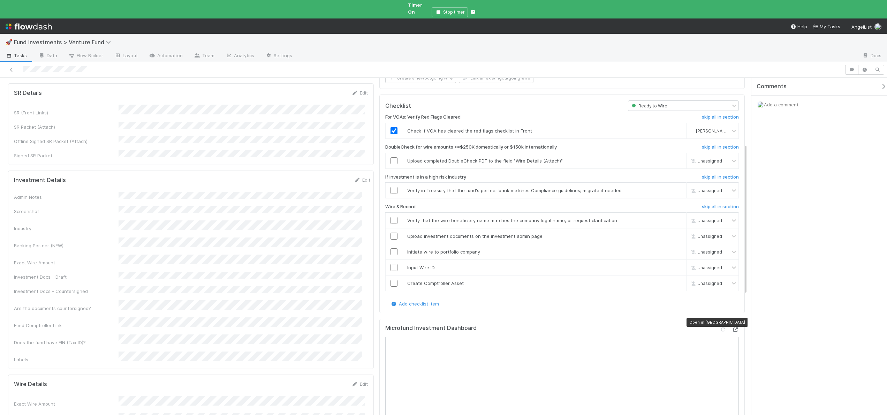
click at [732, 327] on icon at bounding box center [735, 329] width 7 height 5
click at [673, 158] on link "skip" at bounding box center [677, 161] width 9 height 6
click at [673, 188] on link "skip" at bounding box center [677, 191] width 9 height 6
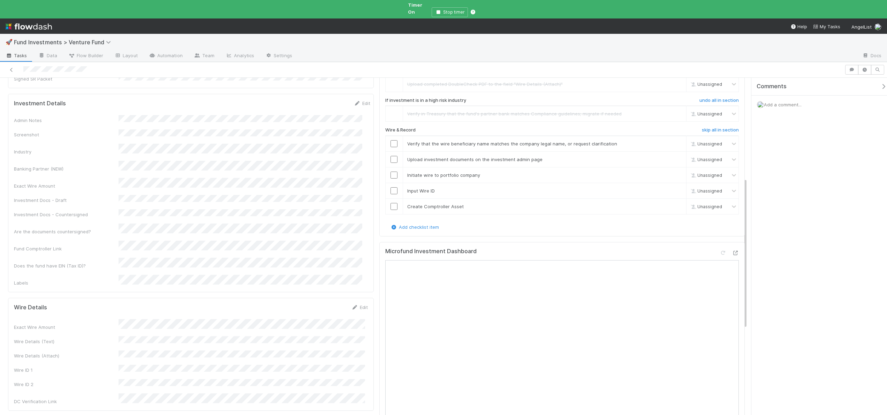
scroll to position [228, 0]
click at [394, 139] on input "checkbox" at bounding box center [394, 142] width 7 height 7
click at [394, 155] on input "checkbox" at bounding box center [394, 158] width 7 height 7
click at [392, 171] on input "checkbox" at bounding box center [394, 174] width 7 height 7
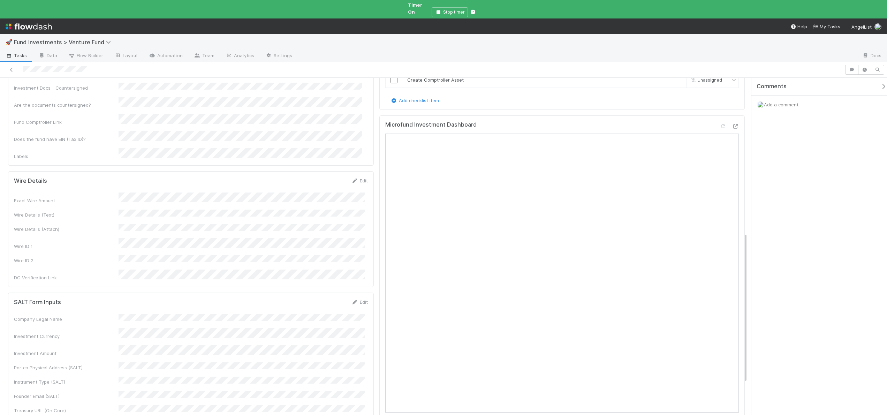
scroll to position [204, 0]
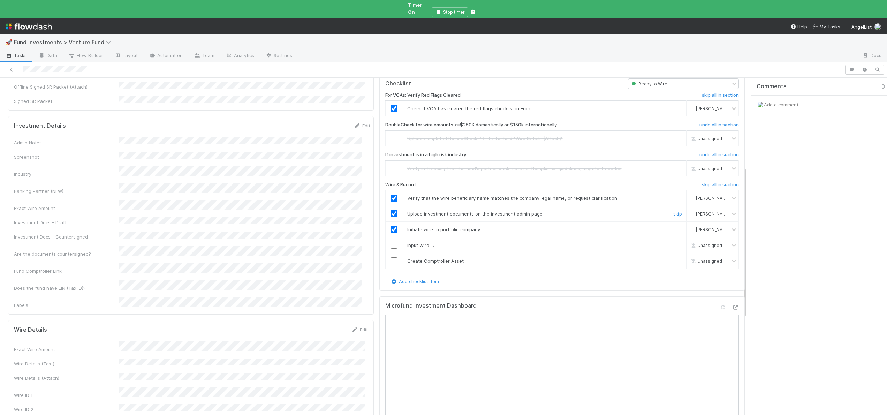
click at [393, 206] on td at bounding box center [393, 214] width 17 height 16
click at [393, 242] on input "checkbox" at bounding box center [394, 245] width 7 height 7
click at [393, 257] on input "checkbox" at bounding box center [394, 260] width 7 height 7
click at [391, 257] on input "checkbox" at bounding box center [394, 260] width 7 height 7
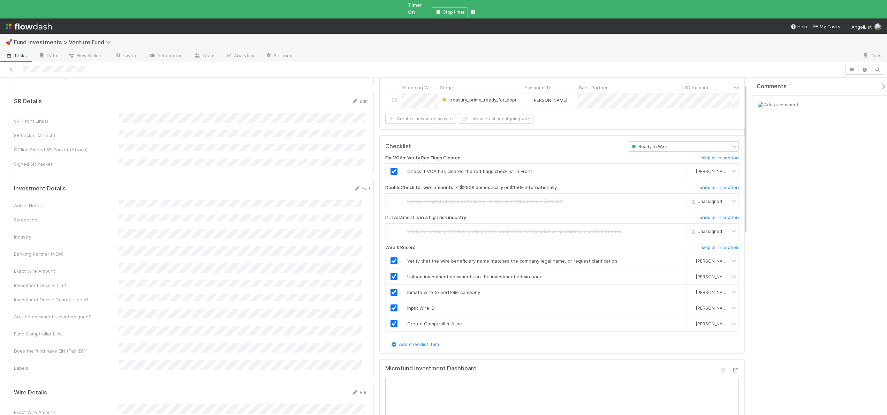
scroll to position [0, 0]
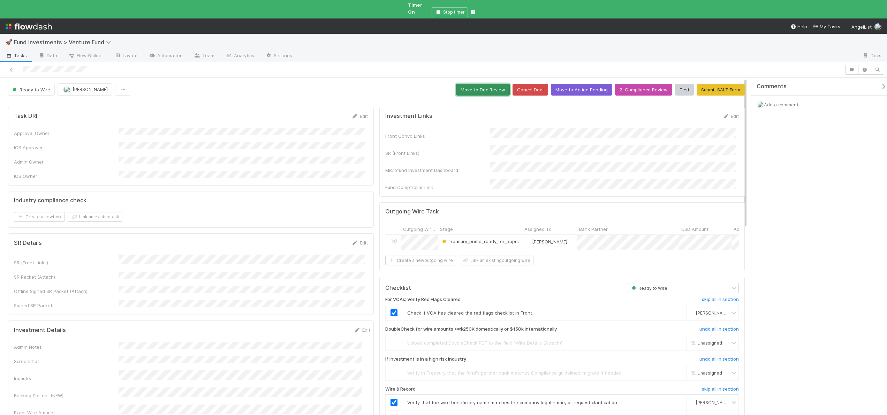
click at [485, 86] on button "Move to Doc Review" at bounding box center [483, 90] width 54 height 12
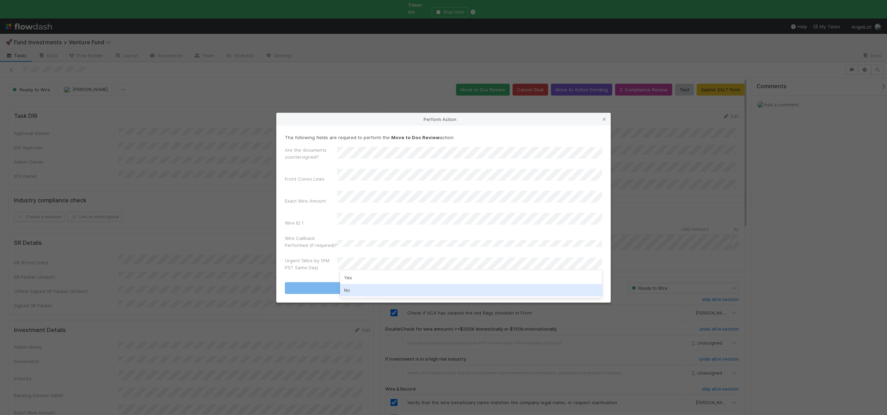
click at [347, 291] on div "No" at bounding box center [471, 290] width 262 height 13
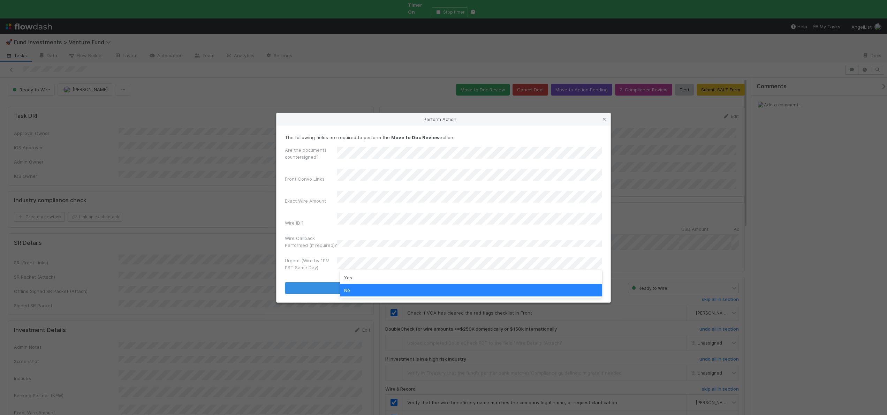
click at [334, 257] on label"] "Urgent (Wire by 1PM PST Same Day)" at bounding box center [311, 264] width 52 height 14
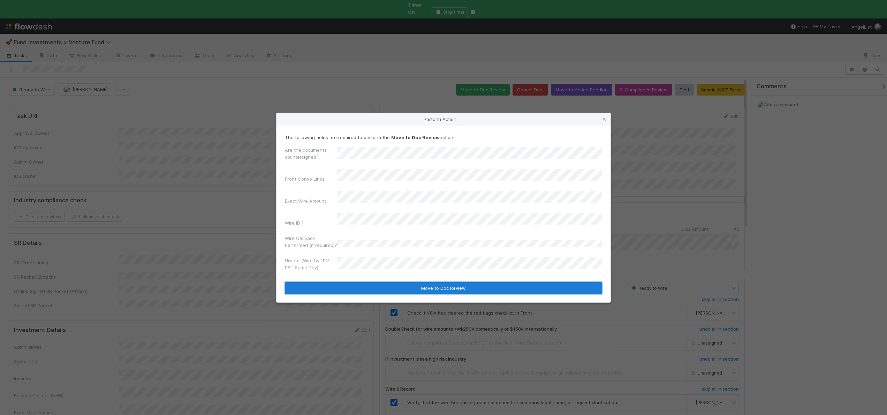
click at [338, 282] on button "Move to Doc Review" at bounding box center [443, 288] width 317 height 12
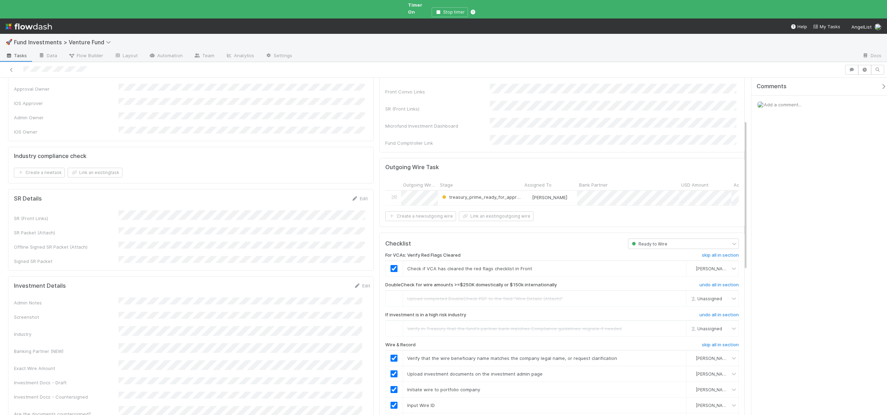
scroll to position [142, 0]
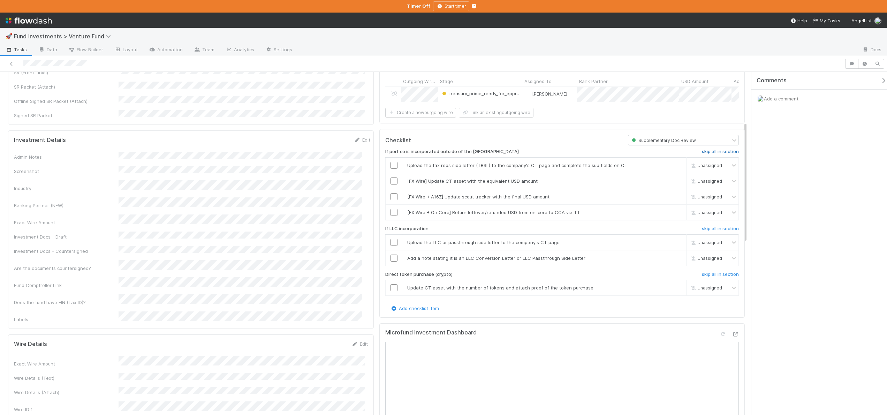
click at [722, 150] on h6 "skip all in section" at bounding box center [720, 152] width 37 height 6
click at [722, 228] on h6 "skip all in section" at bounding box center [720, 229] width 37 height 6
click at [718, 149] on h6 "skip all in section" at bounding box center [720, 152] width 37 height 6
click at [707, 275] on h6 "skip all in section" at bounding box center [720, 275] width 37 height 6
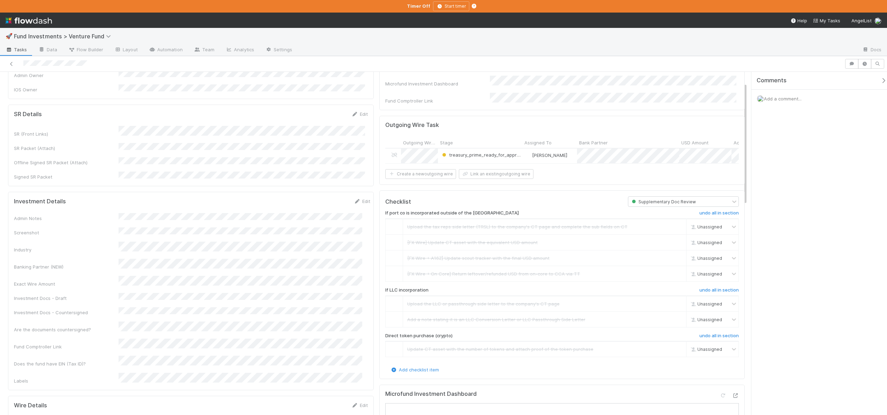
scroll to position [0, 0]
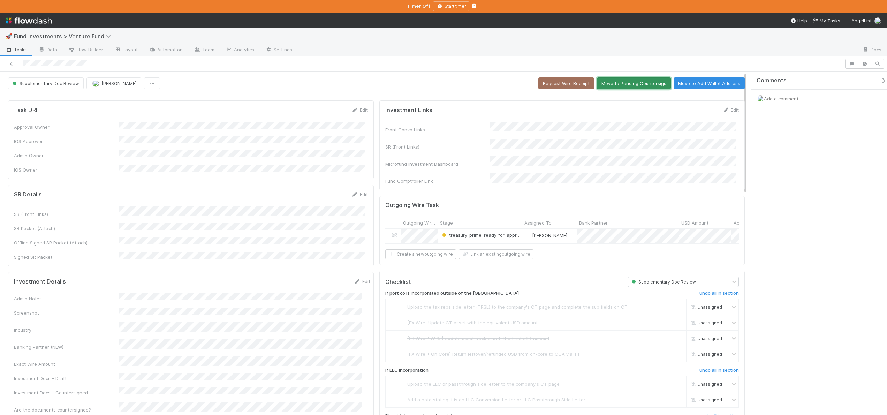
click at [628, 84] on button "Move to Pending Countersigs" at bounding box center [634, 83] width 74 height 12
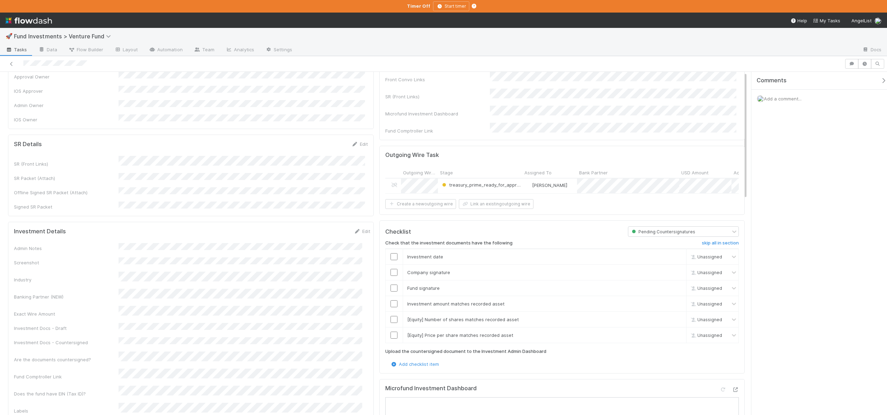
scroll to position [149, 0]
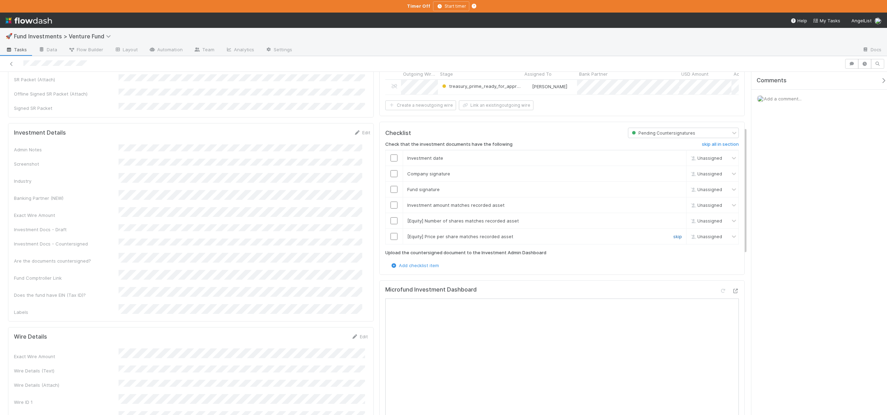
click at [675, 234] on link "skip" at bounding box center [677, 237] width 9 height 6
click at [673, 220] on link "skip" at bounding box center [677, 221] width 9 height 6
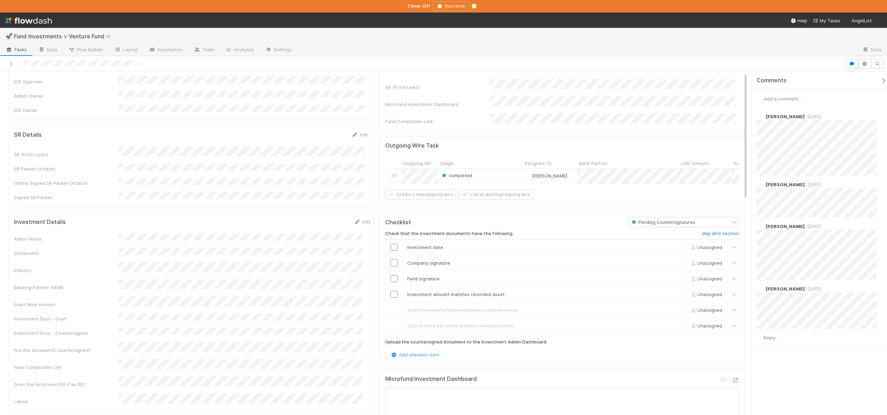
scroll to position [67, 0]
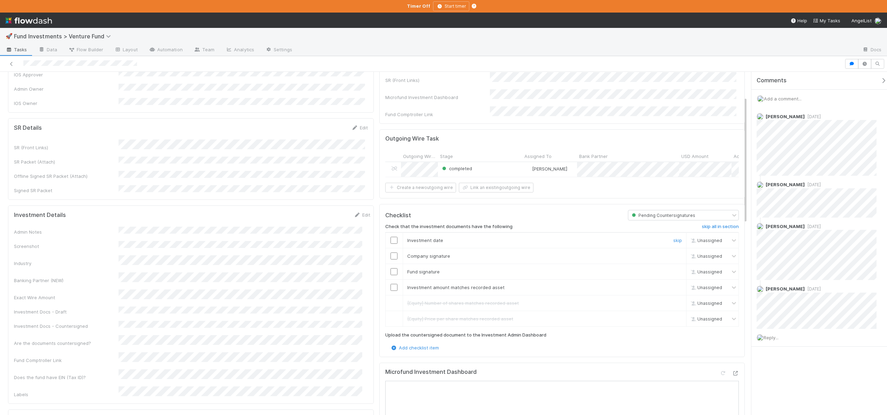
click at [391, 237] on input "checkbox" at bounding box center [394, 240] width 7 height 7
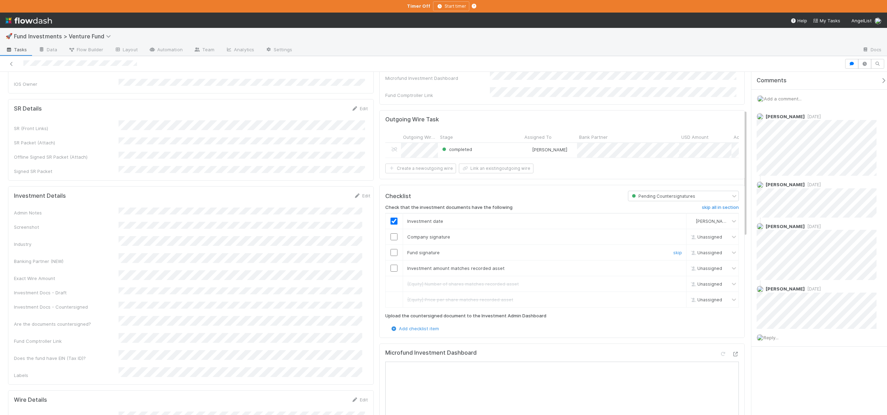
scroll to position [132, 0]
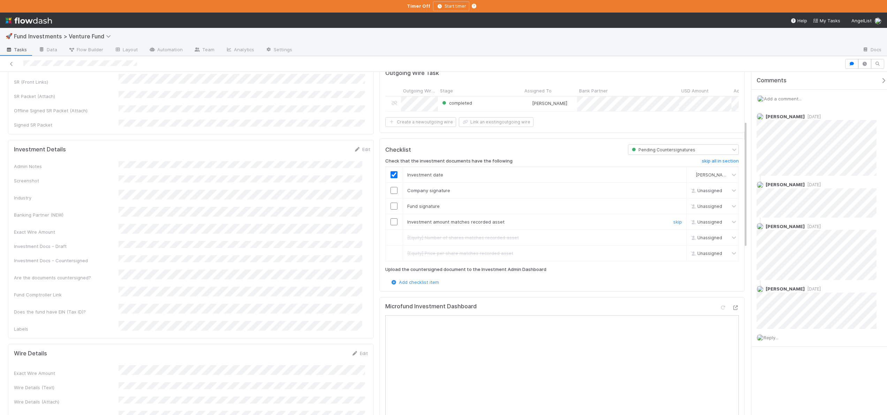
click at [394, 221] on input "checkbox" at bounding box center [394, 221] width 7 height 7
click at [392, 204] on input "checkbox" at bounding box center [394, 206] width 7 height 7
click at [393, 187] on input "checkbox" at bounding box center [394, 190] width 7 height 7
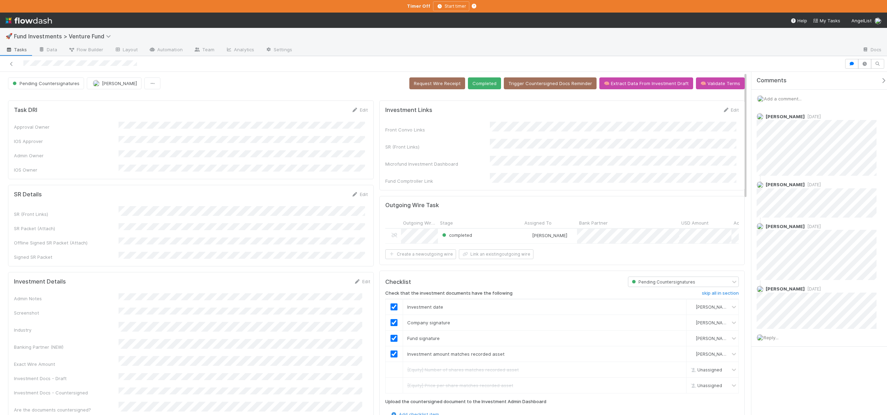
scroll to position [149, 0]
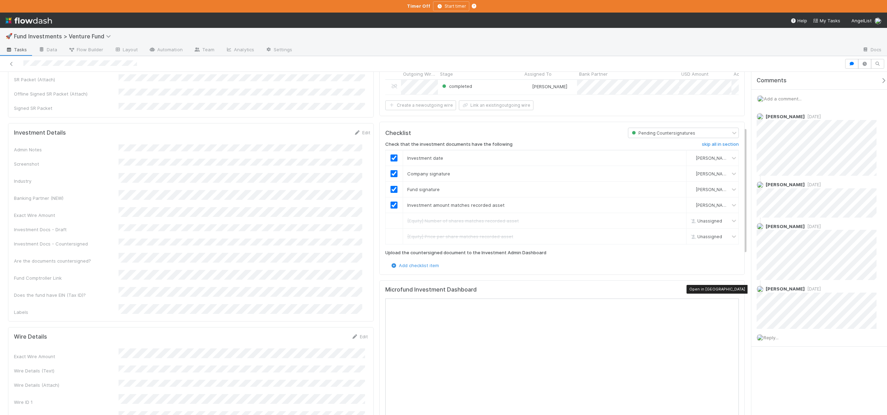
click at [732, 290] on icon at bounding box center [735, 291] width 7 height 5
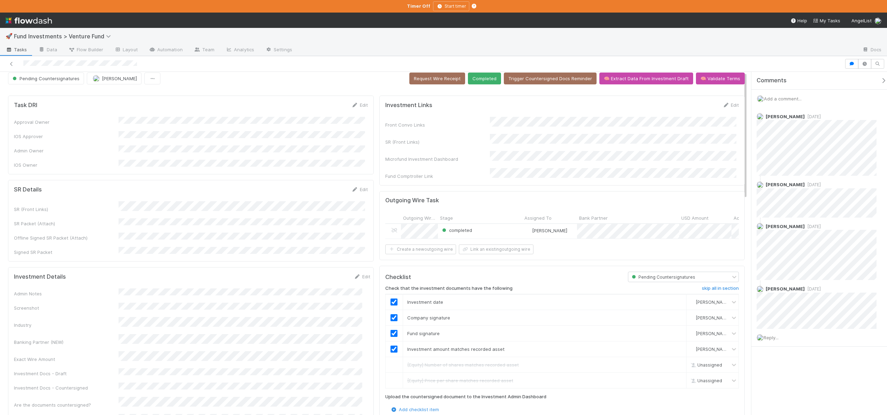
scroll to position [0, 0]
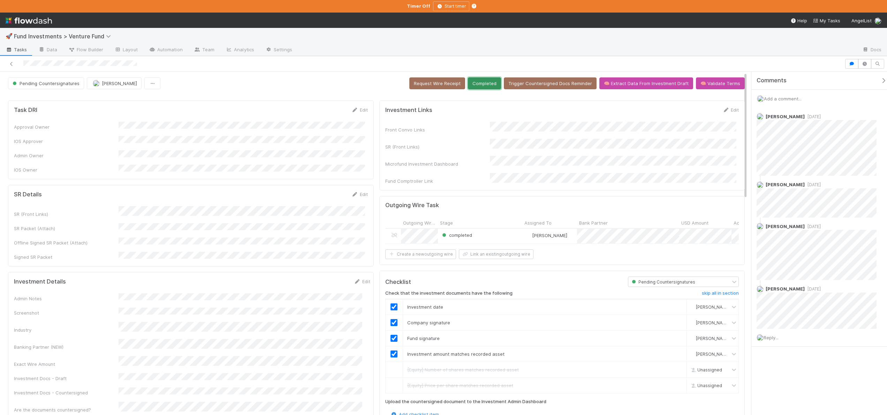
click at [484, 87] on button "Completed" at bounding box center [484, 83] width 33 height 12
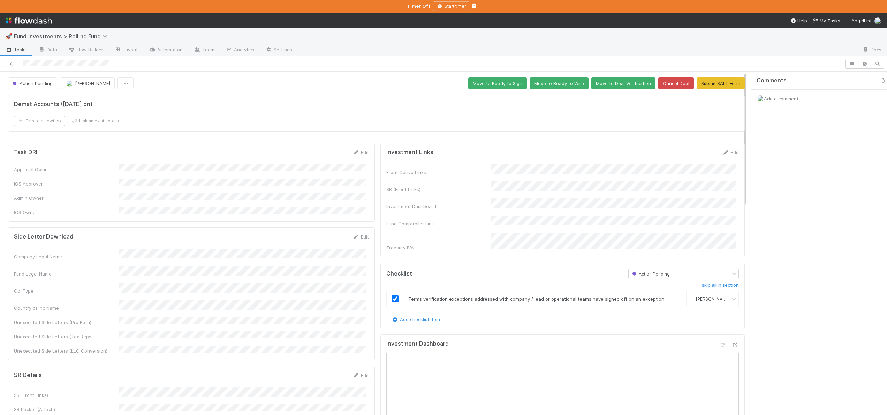
click at [730, 340] on div "Investment Dashboard" at bounding box center [562, 346] width 353 height 13
click at [732, 343] on icon at bounding box center [735, 345] width 7 height 5
click at [863, 63] on icon "button" at bounding box center [864, 64] width 7 height 4
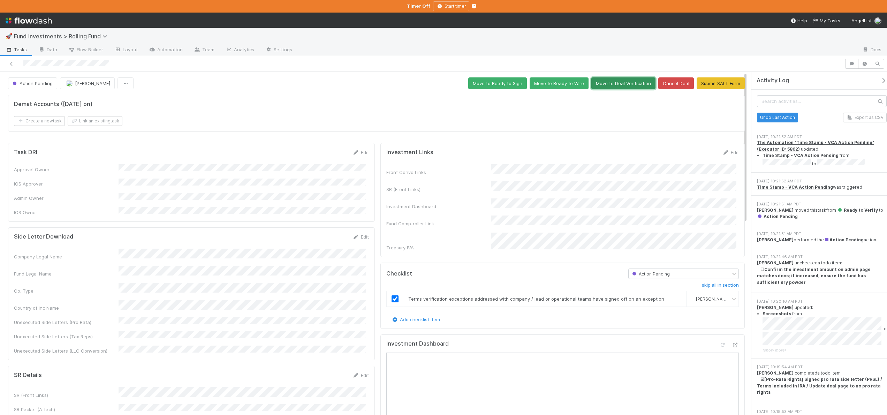
click at [615, 85] on button "Move to Deal Verification" at bounding box center [623, 83] width 64 height 12
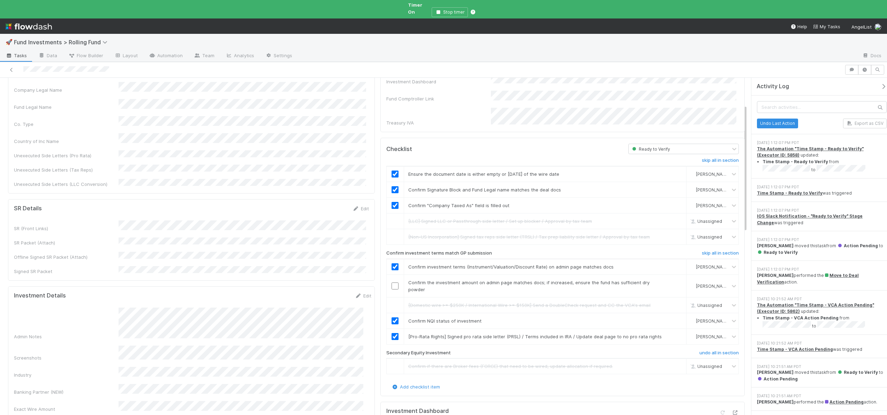
scroll to position [141, 0]
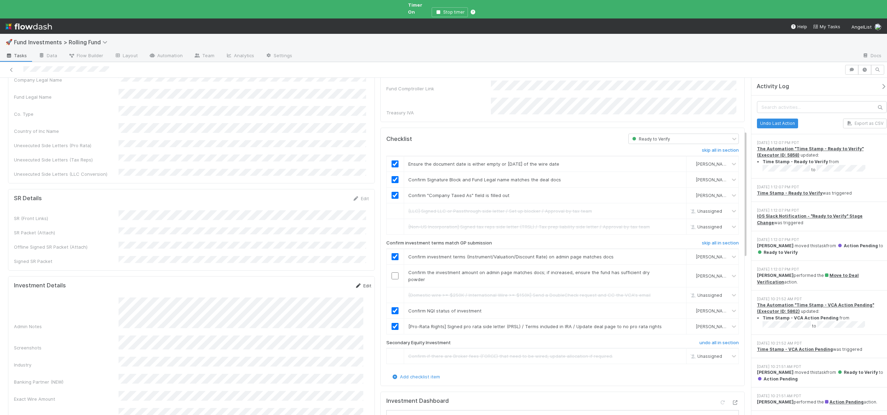
click at [361, 283] on link "Edit" at bounding box center [363, 286] width 16 height 6
click at [324, 282] on button "Save" at bounding box center [334, 288] width 20 height 12
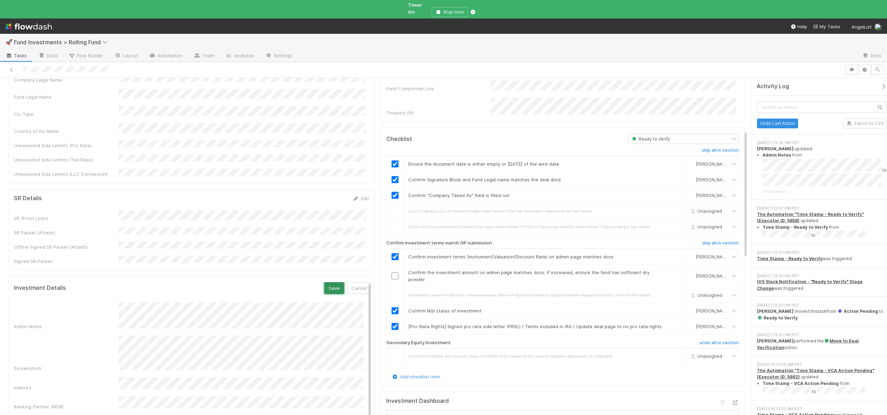
click at [324, 282] on button "Save" at bounding box center [334, 288] width 20 height 12
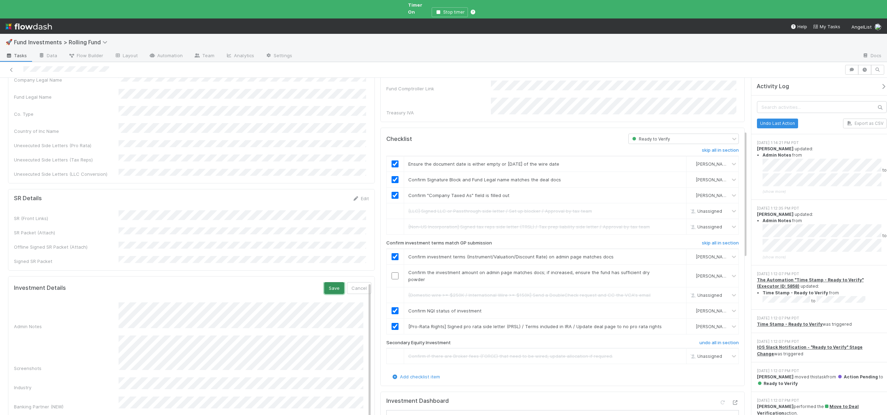
click at [324, 282] on button "Save" at bounding box center [334, 288] width 20 height 12
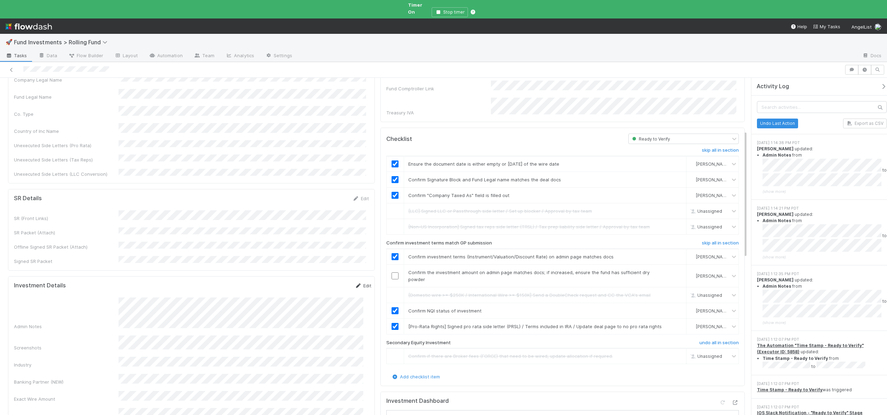
click at [362, 283] on link "Edit" at bounding box center [363, 286] width 16 height 6
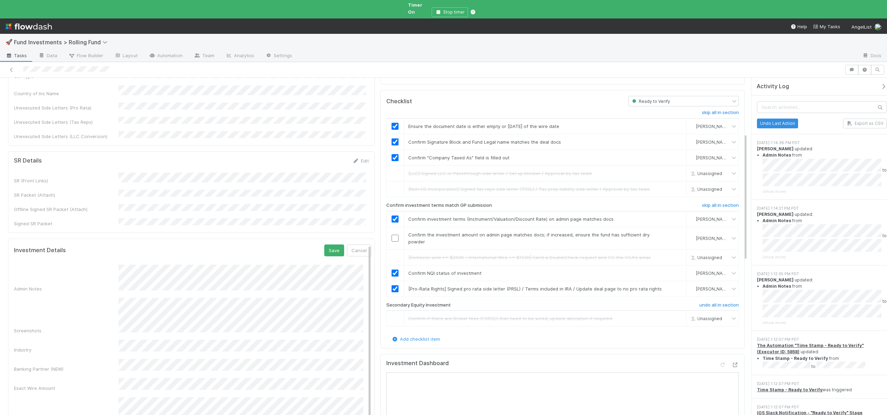
scroll to position [195, 0]
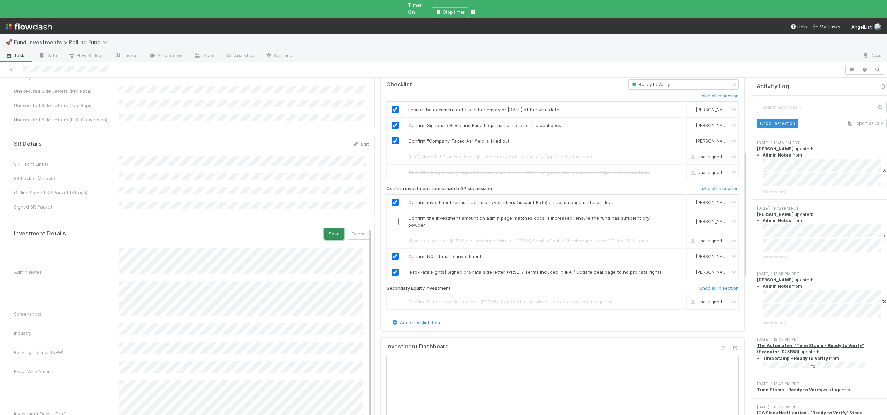
click at [325, 228] on button "Save" at bounding box center [334, 234] width 20 height 12
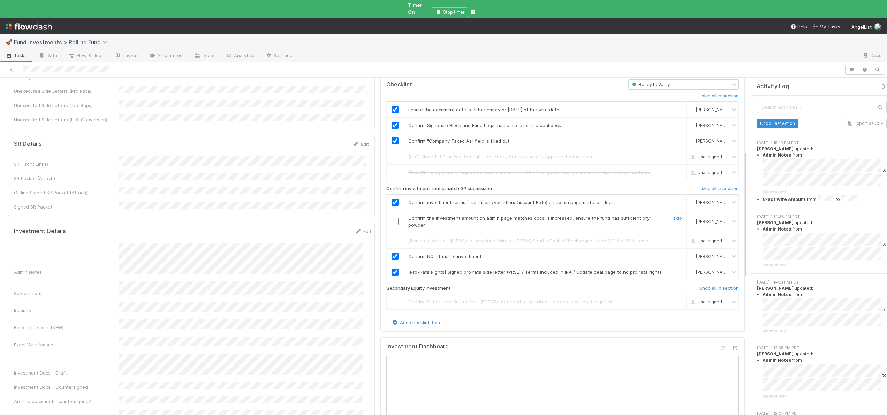
click at [392, 218] on input "checkbox" at bounding box center [395, 221] width 7 height 7
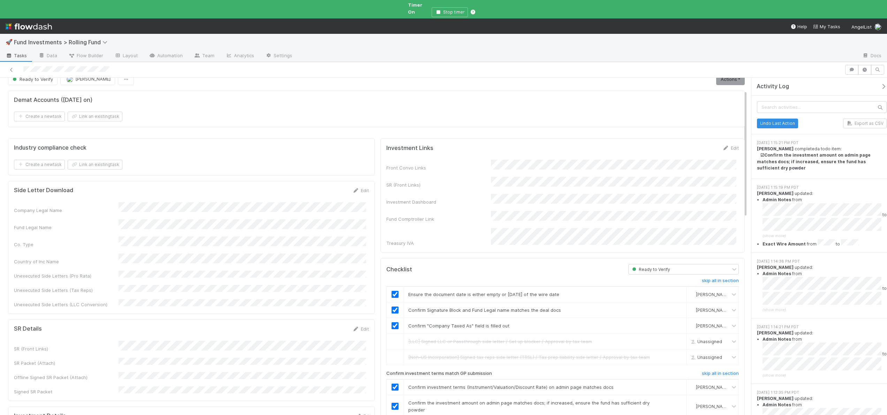
scroll to position [0, 0]
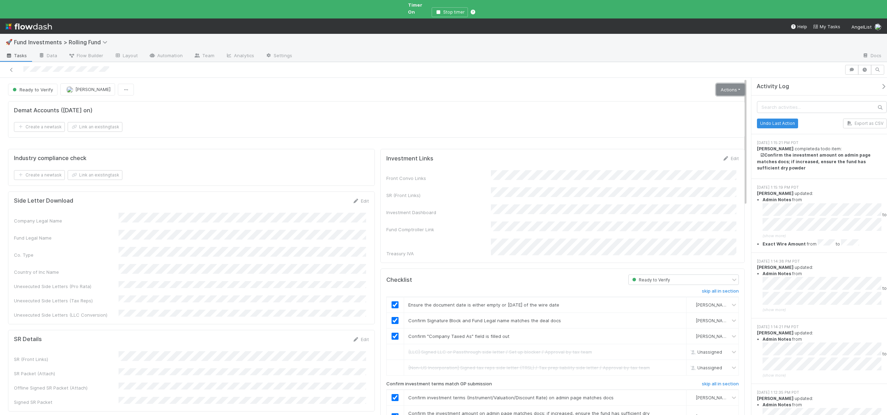
click at [723, 84] on link "Actions" at bounding box center [730, 90] width 29 height 12
click at [660, 101] on button "Move to Ready to Sign" at bounding box center [699, 104] width 95 height 10
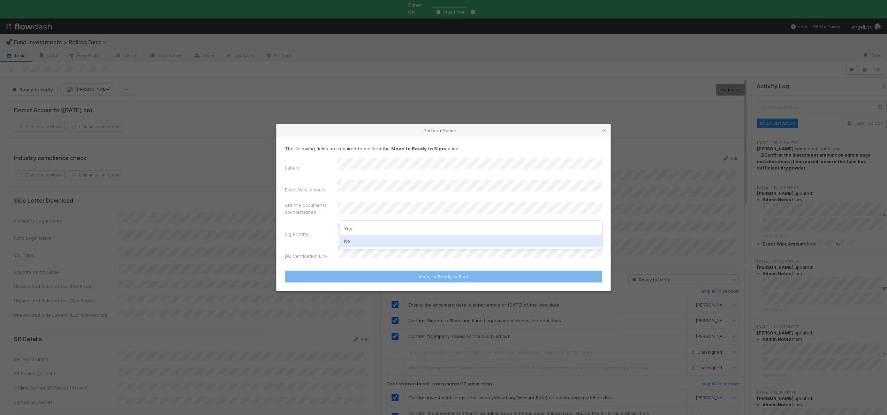
click at [351, 242] on div "No" at bounding box center [471, 241] width 262 height 13
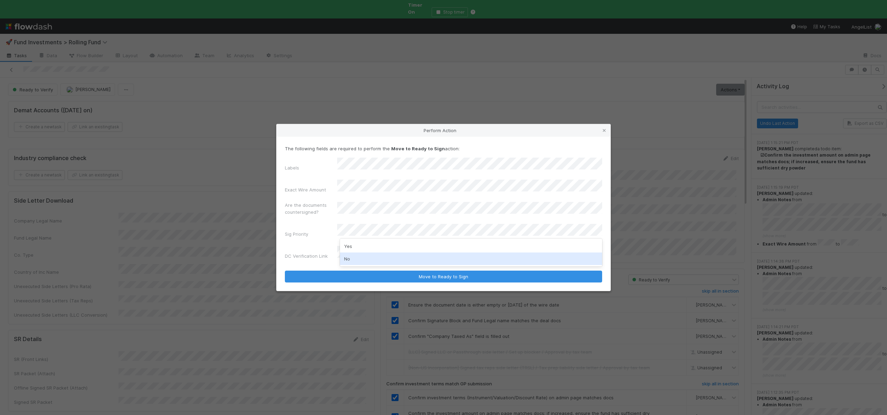
click at [349, 256] on div "No" at bounding box center [471, 258] width 262 height 13
click at [285, 271] on button "Move to Ready to Sign" at bounding box center [443, 277] width 317 height 12
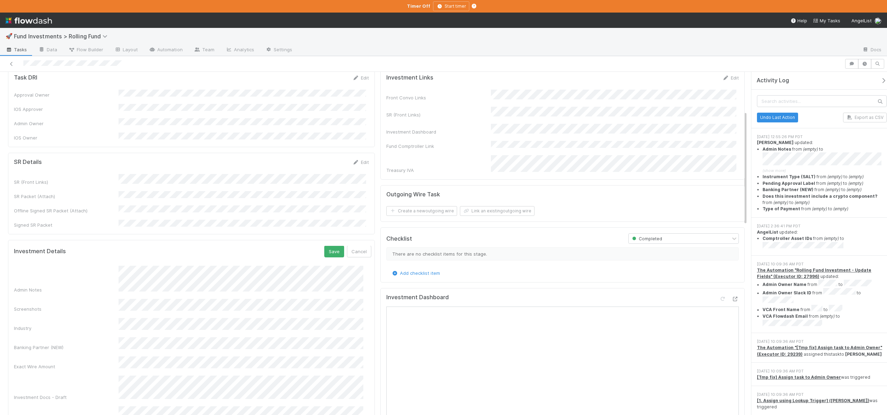
scroll to position [139, 0]
click at [324, 242] on button "Save" at bounding box center [334, 248] width 20 height 12
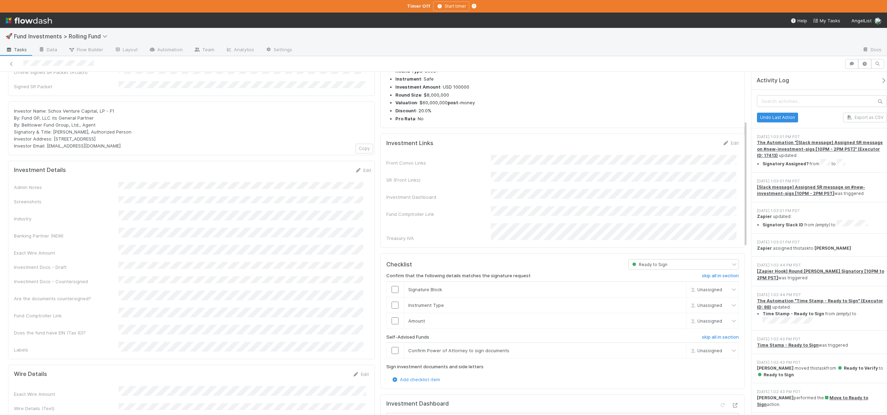
scroll to position [130, 0]
click at [705, 333] on h6 "skip all in section" at bounding box center [720, 336] width 37 height 6
click at [867, 63] on icon "button" at bounding box center [864, 64] width 7 height 4
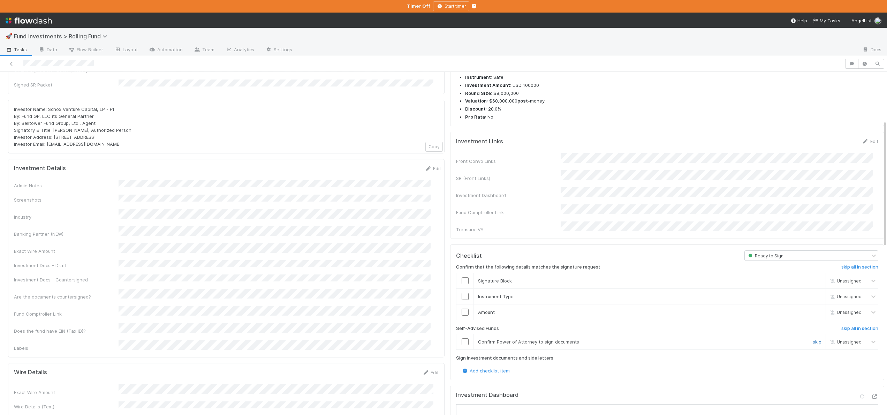
click at [813, 339] on link "skip" at bounding box center [817, 342] width 9 height 6
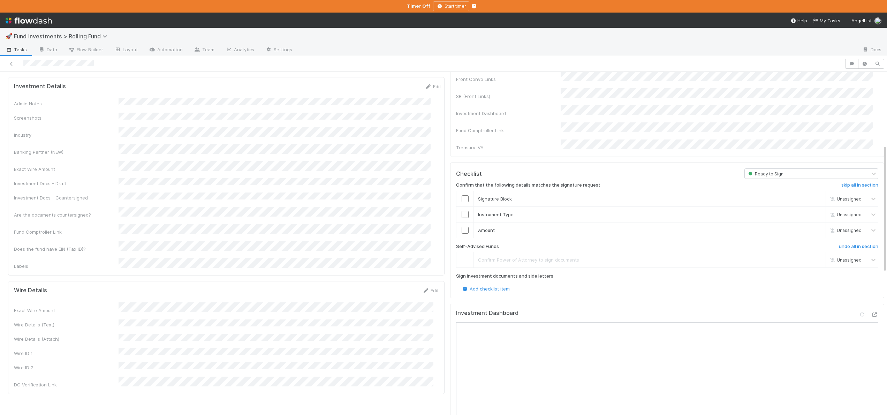
scroll to position [163, 0]
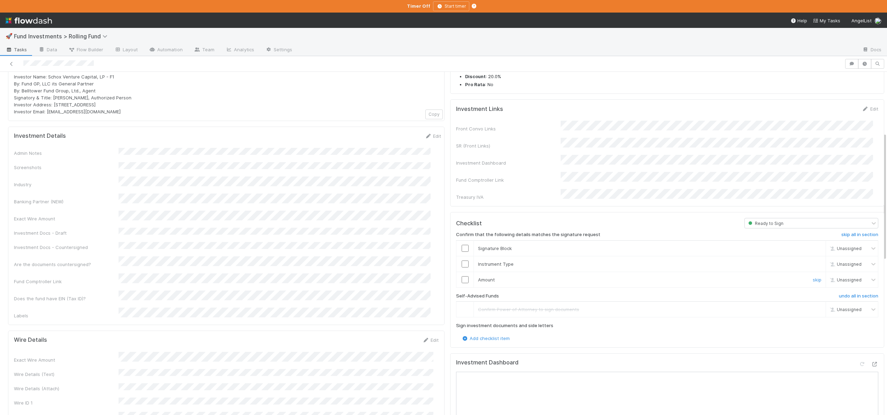
click at [462, 276] on input "checkbox" at bounding box center [465, 279] width 7 height 7
click at [462, 261] on input "checkbox" at bounding box center [465, 264] width 7 height 7
click at [462, 245] on input "checkbox" at bounding box center [465, 248] width 7 height 7
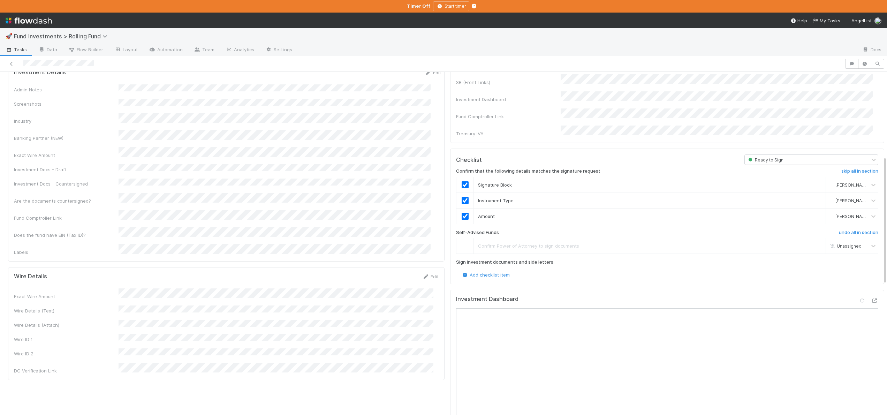
scroll to position [0, 0]
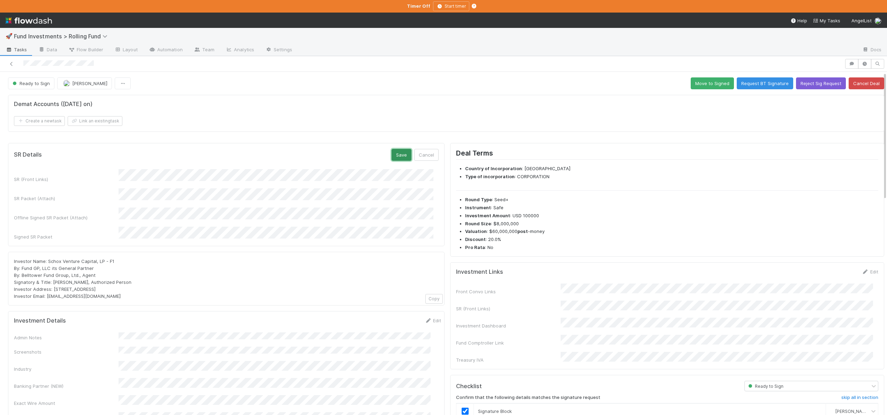
click at [392, 152] on button "Save" at bounding box center [402, 155] width 20 height 12
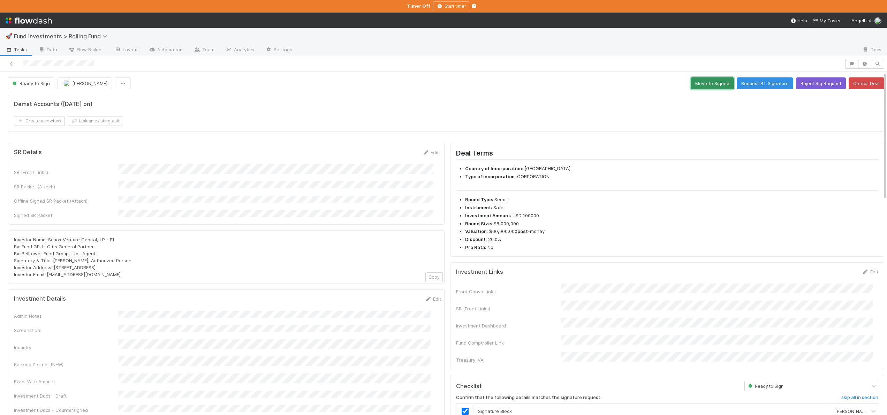
click at [697, 86] on button "Move to Signed" at bounding box center [712, 83] width 43 height 12
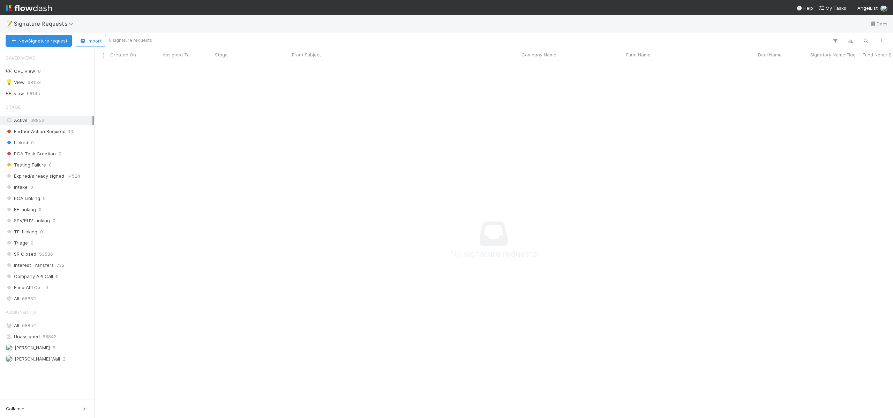
scroll to position [347, 793]
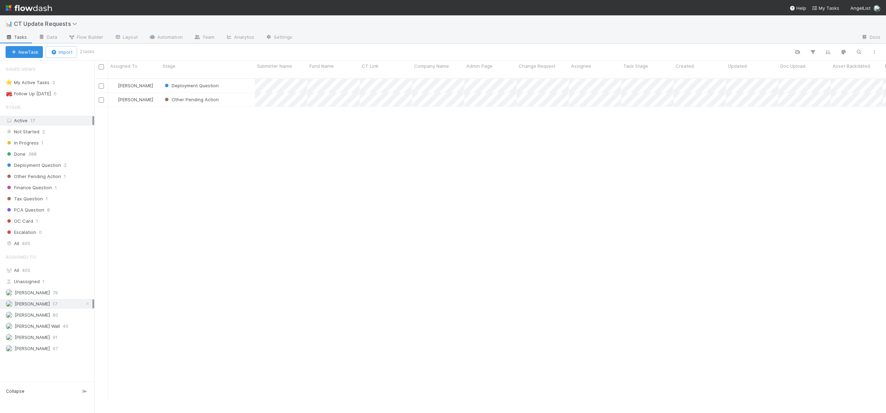
scroll to position [322, 786]
click at [100, 83] on input "checkbox" at bounding box center [101, 85] width 5 height 5
click at [121, 52] on icon "button" at bounding box center [119, 52] width 7 height 5
click at [186, 154] on div "Assign to Update data Move to stage Finish Move to Finance Question Move to Tax…" at bounding box center [443, 206] width 886 height 413
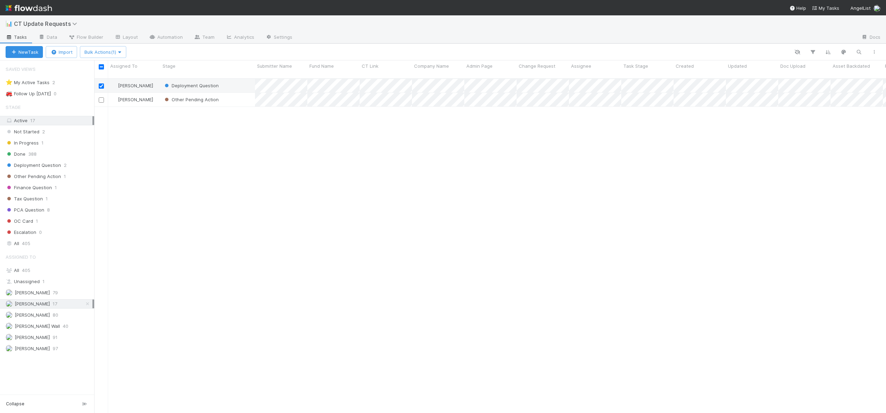
click at [186, 154] on div "Andre Fredrick Deployment Question 0 8/10/25, 7:11:21 PM 8/11/25, 1:55:11 PM An…" at bounding box center [490, 249] width 792 height 340
click at [100, 83] on input "checkbox" at bounding box center [101, 85] width 5 height 5
click at [231, 80] on div "Deployment Question" at bounding box center [207, 86] width 95 height 14
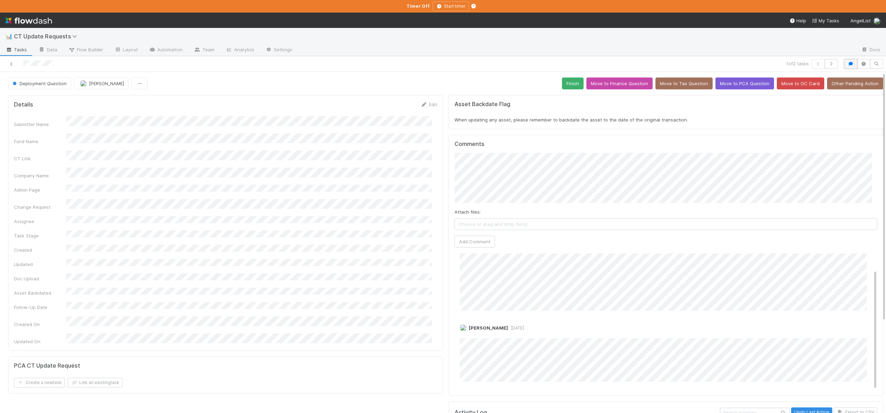
click at [845, 59] on button "button" at bounding box center [850, 64] width 13 height 10
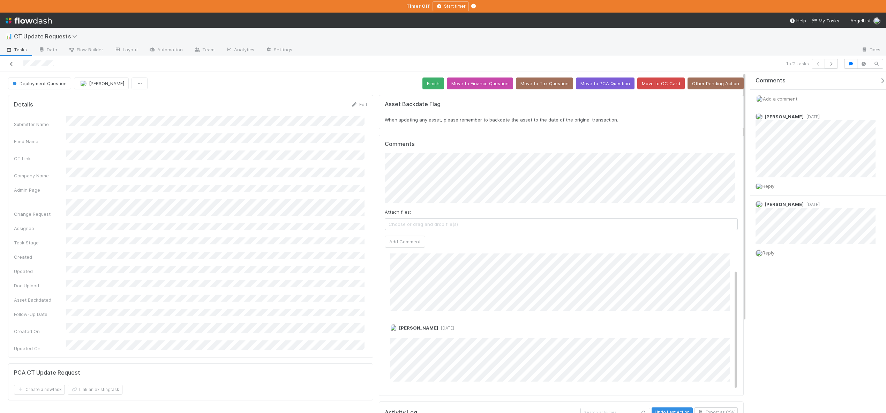
click at [10, 64] on icon at bounding box center [11, 64] width 7 height 5
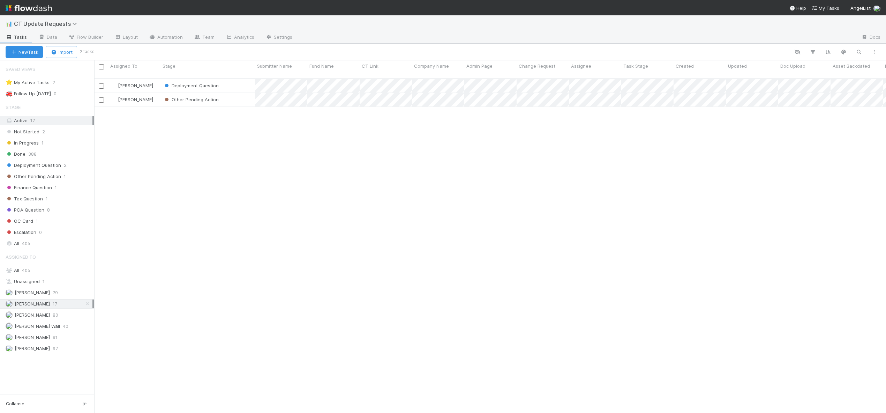
scroll to position [335, 786]
click at [234, 94] on div "Other Pending Action" at bounding box center [207, 100] width 95 height 14
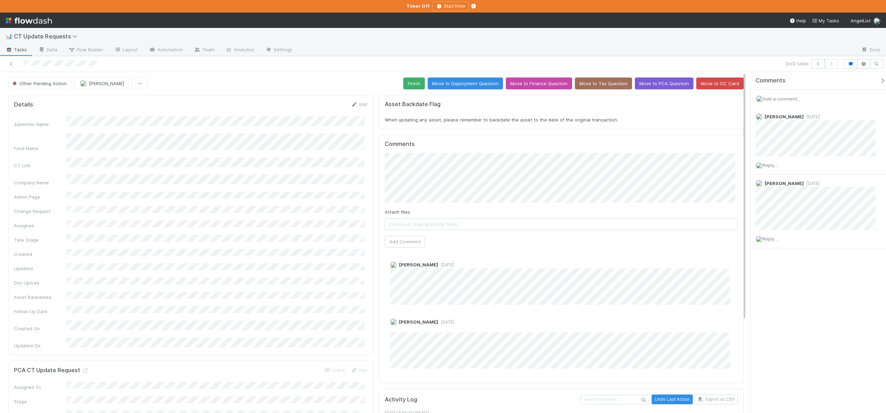
click at [13, 60] on div at bounding box center [213, 64] width 420 height 10
click at [13, 62] on icon at bounding box center [11, 64] width 7 height 5
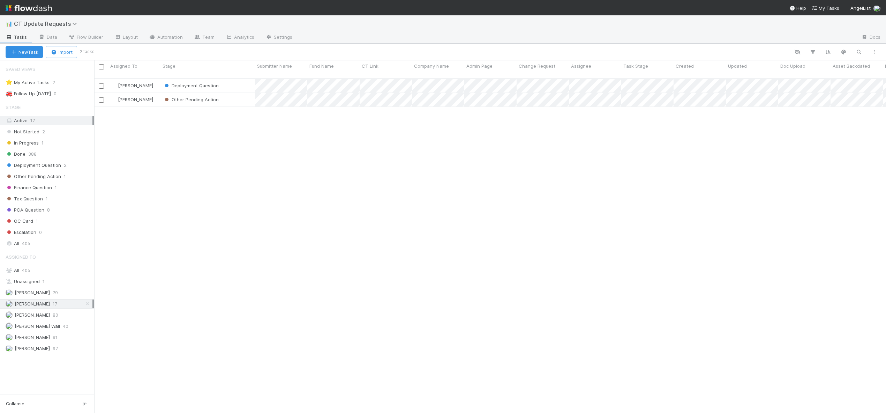
scroll to position [335, 786]
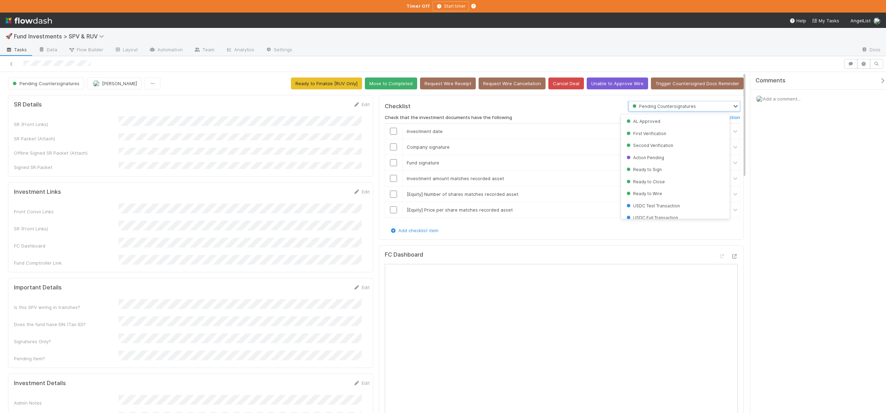
click at [697, 103] on div "Pending Countersignatures" at bounding box center [680, 106] width 103 height 10
click at [653, 199] on span "Supplementary Doc Review" at bounding box center [658, 196] width 66 height 5
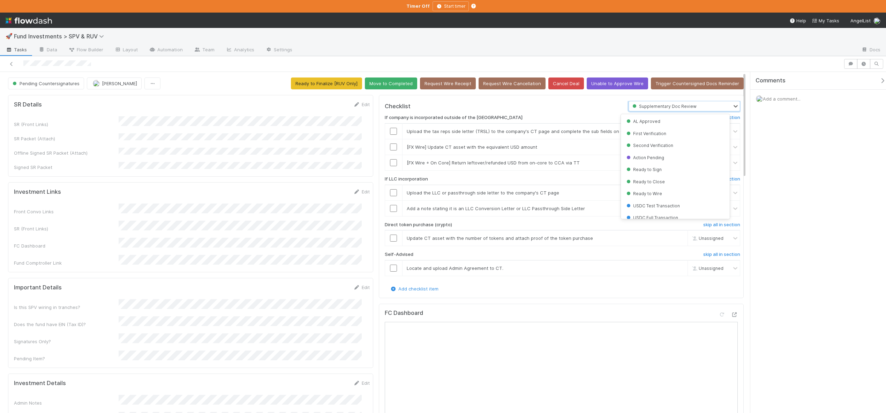
click at [679, 106] on span "Supplementary Doc Review" at bounding box center [664, 106] width 66 height 5
click at [648, 169] on div "Ready to Wire" at bounding box center [675, 173] width 109 height 12
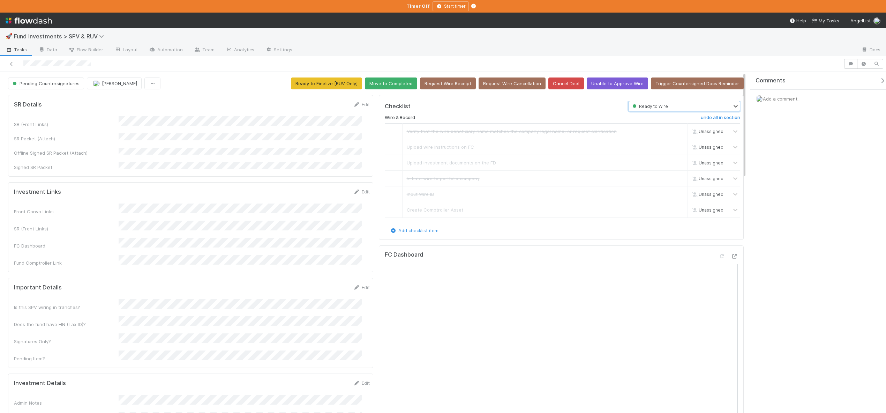
click at [685, 107] on div "Ready to Wire" at bounding box center [680, 106] width 103 height 10
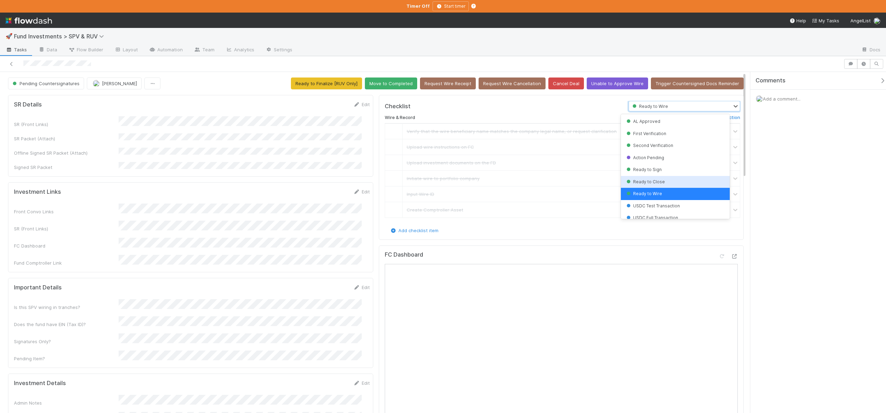
click at [645, 179] on span "Ready to Close" at bounding box center [645, 181] width 40 height 5
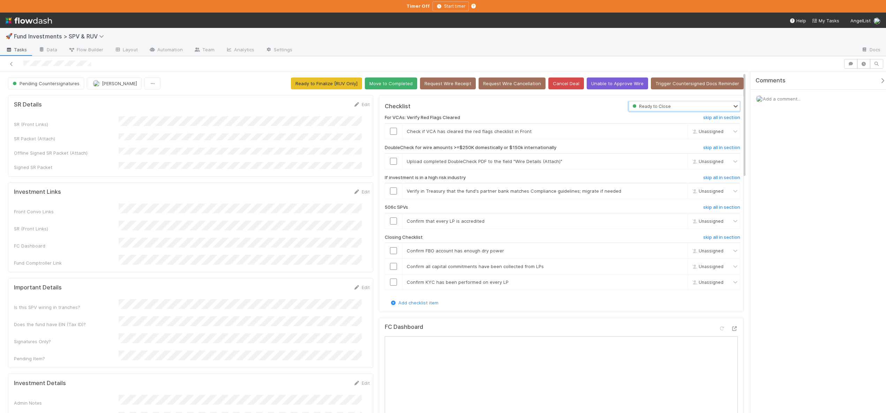
click at [674, 105] on div "Ready to Close" at bounding box center [680, 106] width 103 height 10
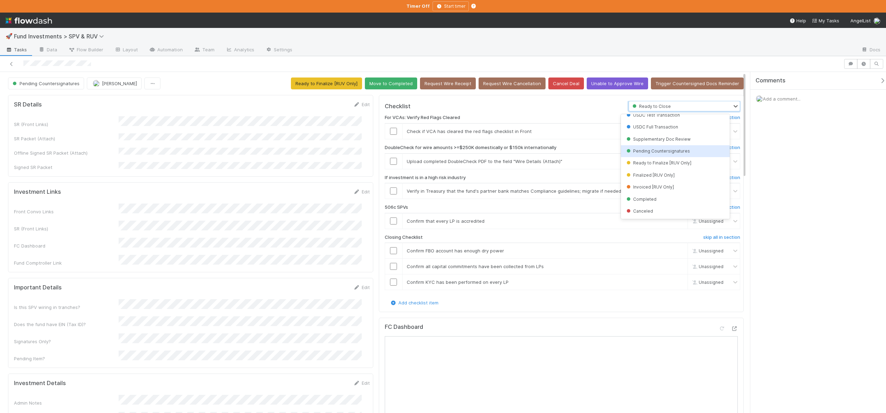
scroll to position [89, 0]
click at [665, 151] on span "Pending Countersignatures" at bounding box center [657, 152] width 65 height 5
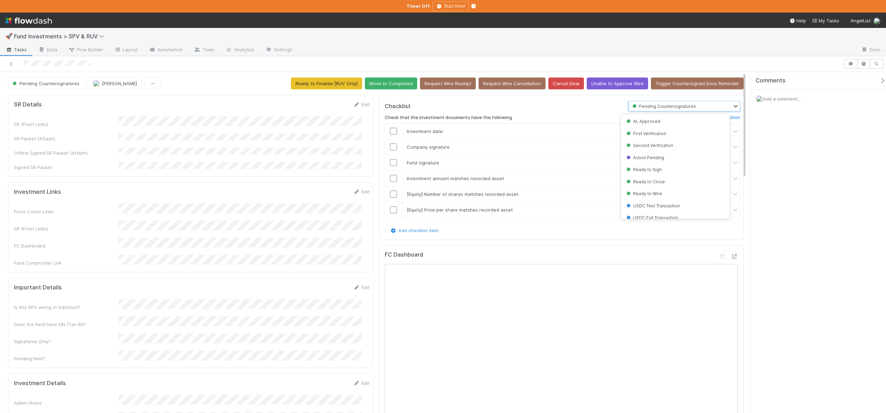
scroll to position [33, 0]
click at [782, 99] on span "Add a comment..." at bounding box center [782, 99] width 38 height 6
